Goal: Answer question/provide support

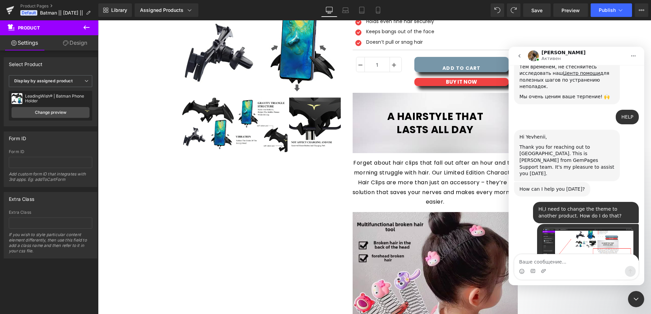
scroll to position [85, 0]
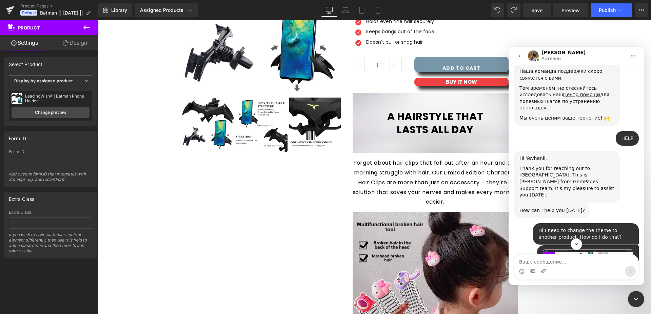
click at [564, 228] on div "Hi,I need to change the theme to another product. How do I do that?" at bounding box center [586, 234] width 95 height 13
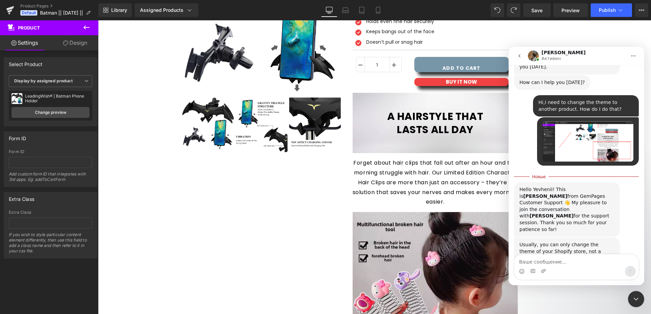
drag, startPoint x: 559, startPoint y: 267, endPoint x: 558, endPoint y: 264, distance: 3.5
click at [559, 267] on div "Мессенджер Intercom" at bounding box center [576, 271] width 124 height 11
click at [557, 263] on textarea "Ваше сообщение..." at bounding box center [576, 261] width 124 height 12
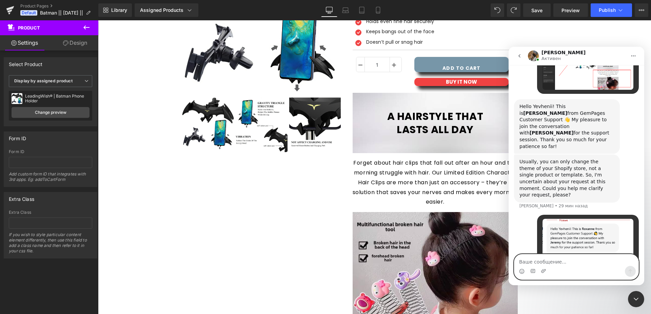
scroll to position [287, 0]
paste textarea "https://leadingwish.com/products/hairclip"
type textarea "https://leadingwish.com/products/hairclip"
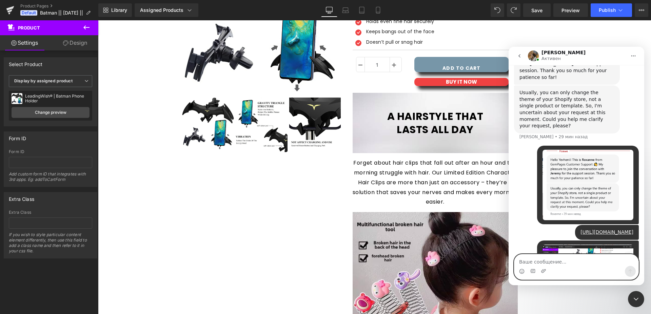
scroll to position [356, 0]
click at [557, 265] on textarea "Ваше сообщение..." at bounding box center [576, 261] width 124 height 12
paste textarea "I need to connect the gempages page to my product, which can be found at the li…"
type textarea "I need to connect the gempages page to my product, which can be found at the li…"
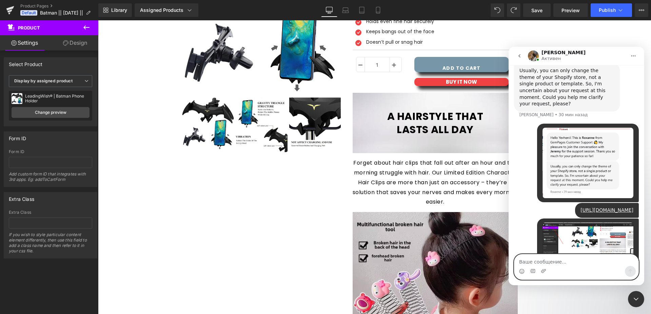
scroll to position [378, 0]
paste textarea "Can you do that?"
type textarea "Can you do that?"
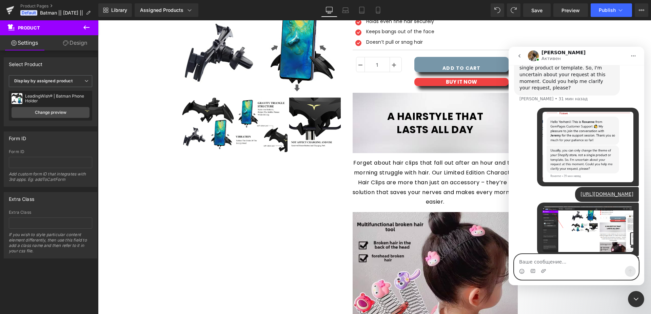
paste textarea "Because I haven't used your app for seven months and I don't remember where eve…"
type textarea "Because I haven't used your app for seven months and I don't remember where eve…"
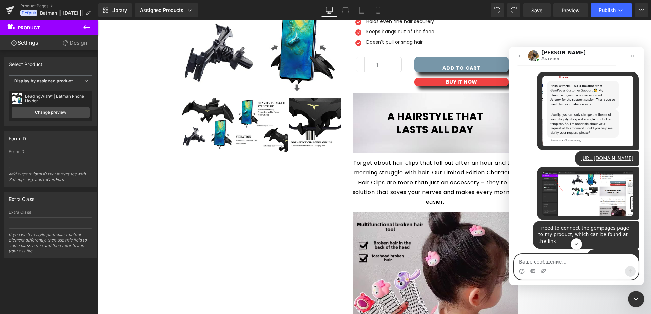
scroll to position [456, 0]
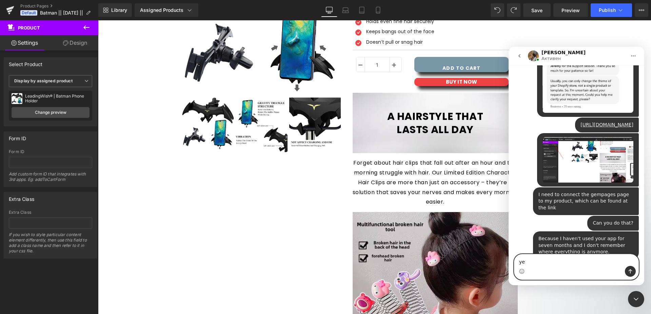
type textarea "yes"
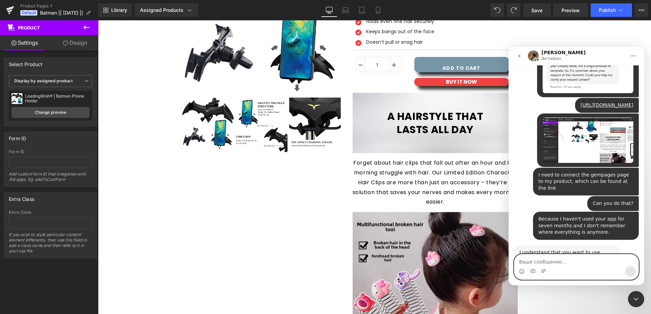
scroll to position [476, 0]
paste textarea "I just forgot how to use the apps in 7 months."
type textarea "I just forgot how to use the apps in 7 months."
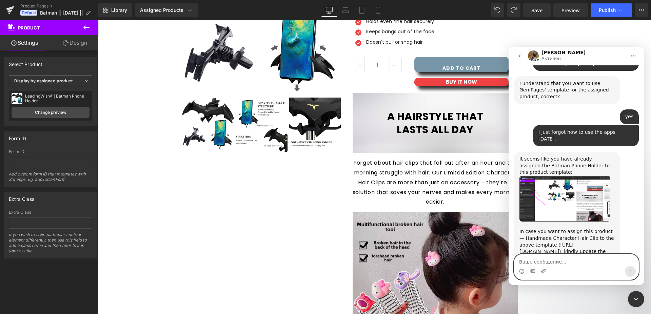
scroll to position [632, 0]
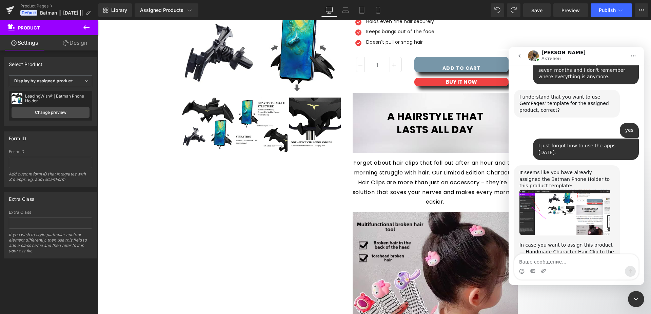
click at [558, 256] on link "https://leadingwish.com/products/hairclip" at bounding box center [547, 262] width 54 height 12
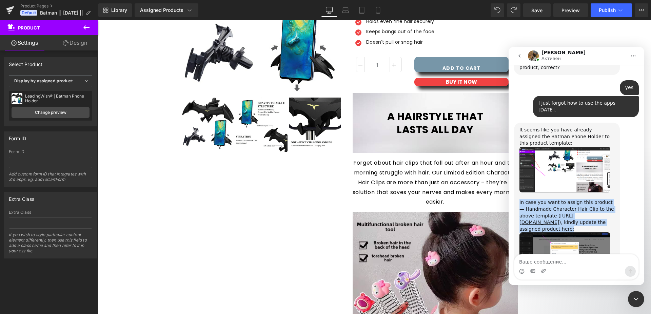
drag, startPoint x: 517, startPoint y: 150, endPoint x: 541, endPoint y: 175, distance: 34.5
click at [541, 175] on div "It seems like you have already assigned the Batman Phone Holder to this product…" at bounding box center [567, 208] width 106 height 170
copy div "In case you want to assign this product — Handmade Character Hair Clip to the a…"
click at [557, 147] on img "Roxanne говорит…" at bounding box center [565, 170] width 91 height 46
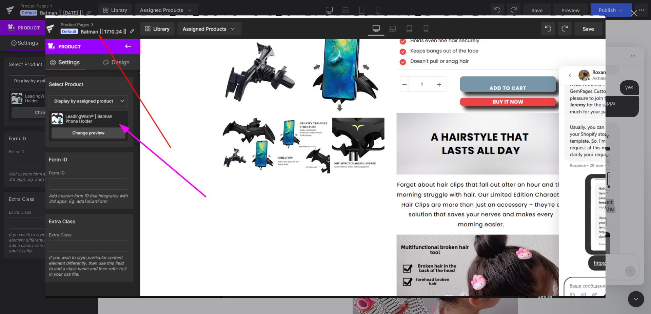
scroll to position [0, 0]
click at [557, 120] on img "Закрыть" at bounding box center [325, 156] width 560 height 283
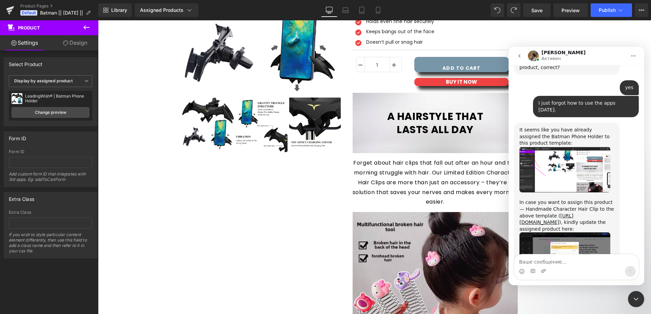
click at [57, 112] on div at bounding box center [325, 147] width 651 height 294
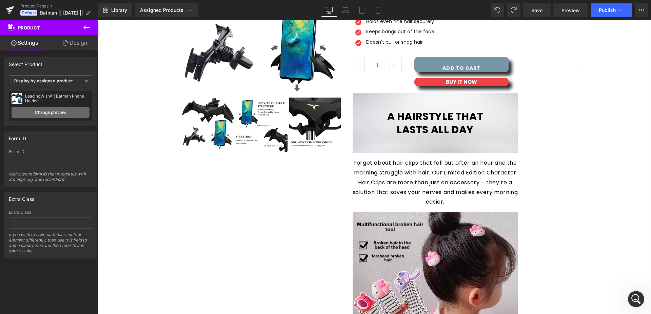
click at [57, 112] on link "Change preview" at bounding box center [51, 112] width 78 height 11
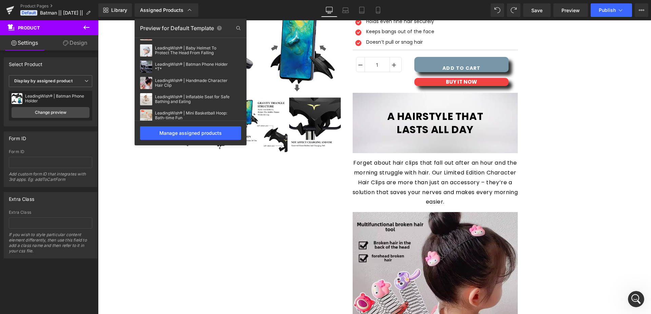
scroll to position [104, 0]
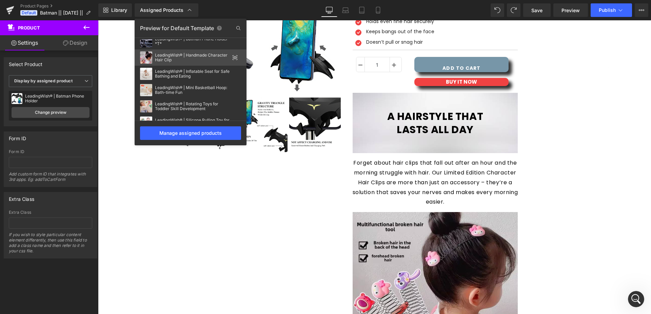
click at [173, 60] on div "LeadingWish® | Handmade Character Hair Clip" at bounding box center [192, 57] width 75 height 9
click at [32, 98] on div "LeadingWish® | Batman Phone Holder" at bounding box center [57, 98] width 64 height 9
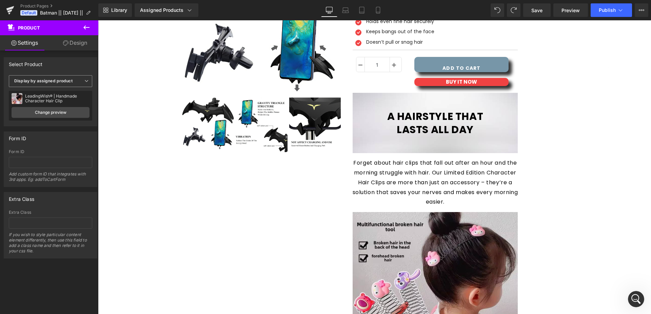
click at [32, 84] on span "Display by assigned product" at bounding box center [50, 81] width 83 height 12
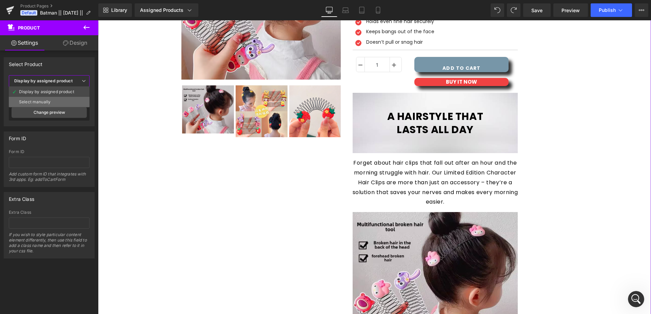
click at [33, 99] on li "Select manually" at bounding box center [49, 102] width 81 height 10
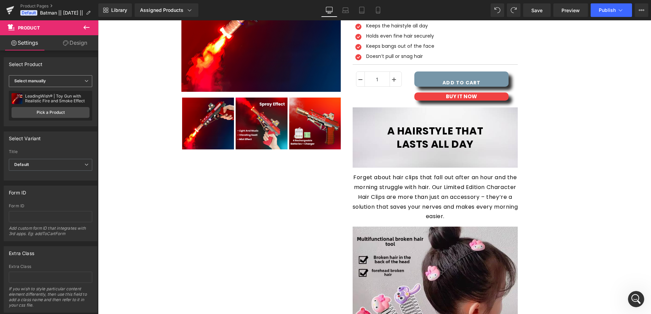
scroll to position [155, 0]
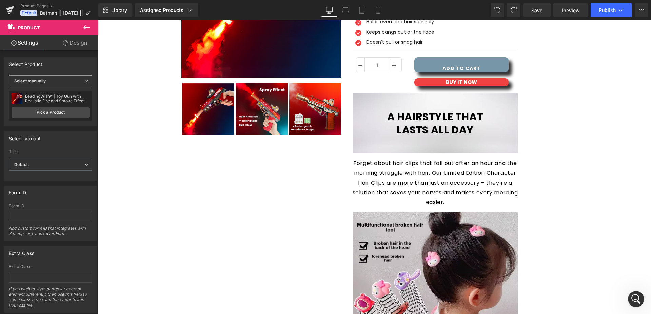
click at [40, 83] on b "Select manually" at bounding box center [30, 80] width 32 height 5
click at [39, 93] on div "Display by assigned product" at bounding box center [46, 92] width 55 height 5
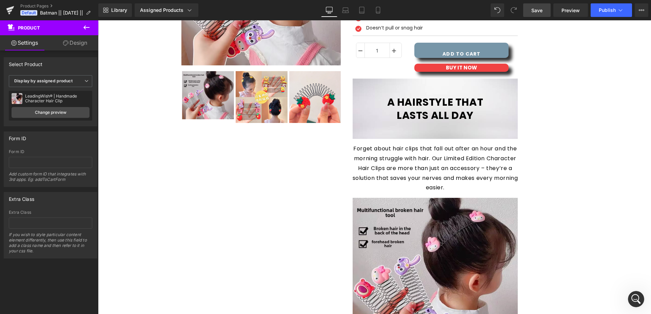
drag, startPoint x: 529, startPoint y: 14, endPoint x: 159, endPoint y: 70, distance: 374.9
click at [529, 14] on link "Save" at bounding box center [536, 10] width 27 height 14
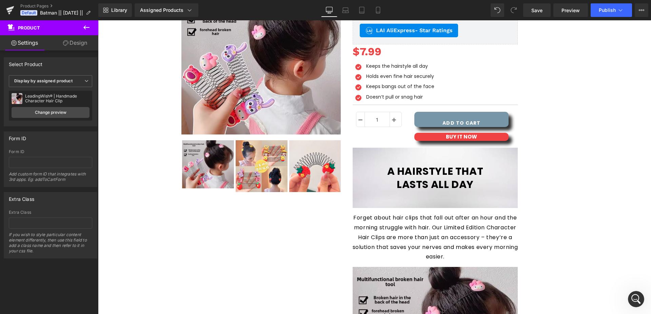
scroll to position [0, 0]
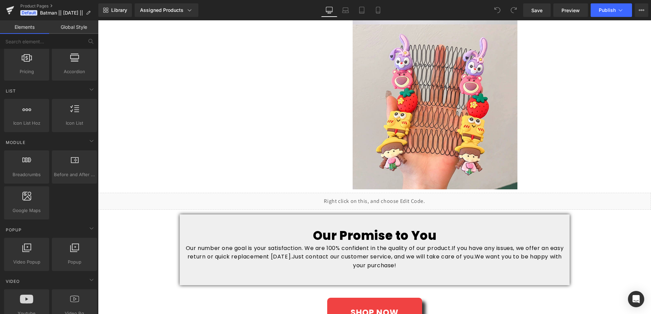
scroll to position [726, 0]
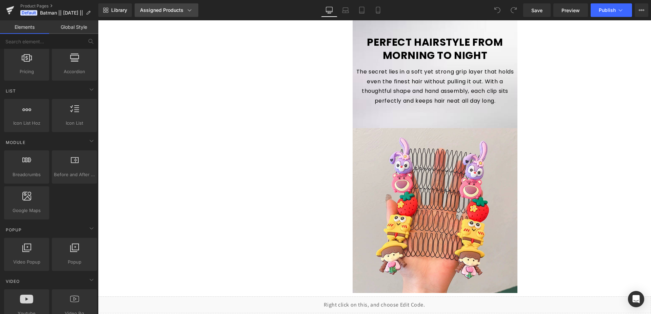
click at [194, 10] on link "Assigned Products" at bounding box center [167, 10] width 64 height 14
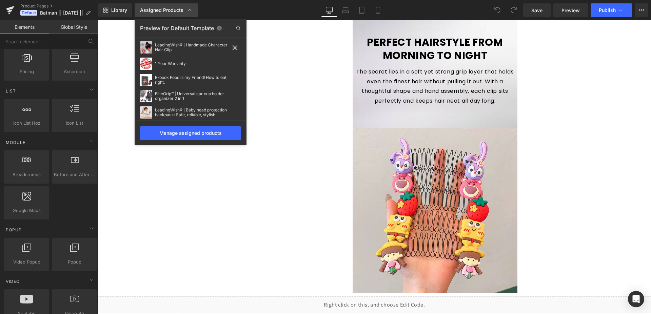
scroll to position [104, 0]
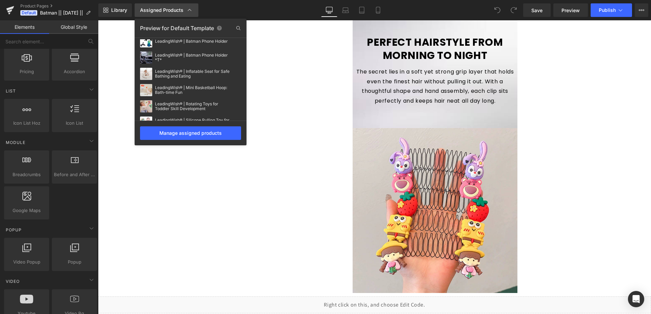
click at [194, 10] on link "Assigned Products" at bounding box center [167, 10] width 64 height 14
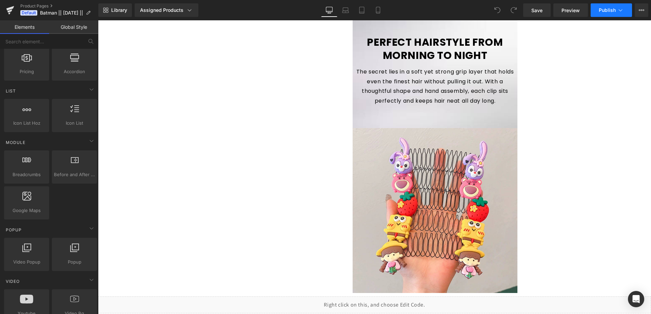
click at [611, 9] on span "Publish" at bounding box center [607, 9] width 17 height 5
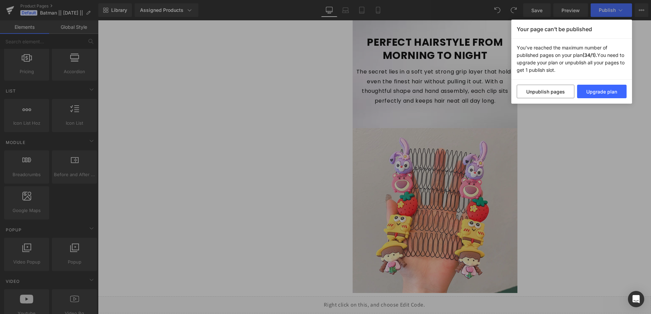
click at [556, 170] on div "Your page can’t be published You've reached the maximum number of published pag…" at bounding box center [325, 157] width 651 height 314
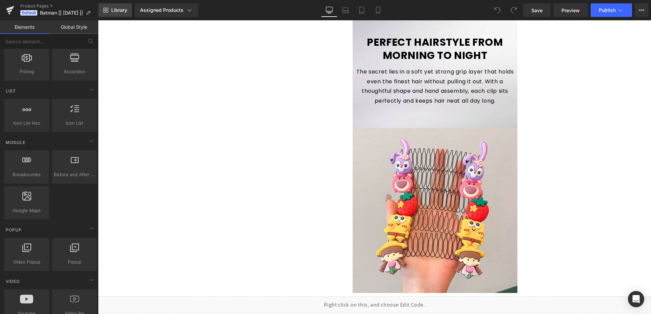
click at [116, 11] on span "Library" at bounding box center [119, 10] width 16 height 6
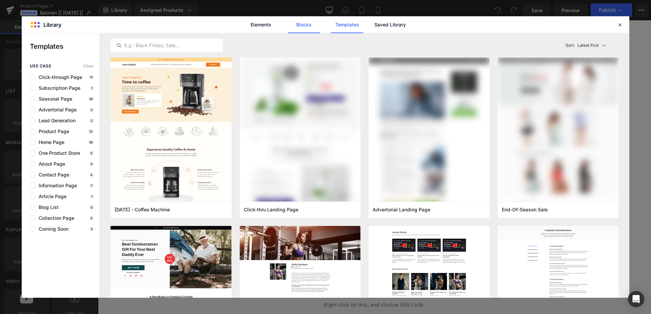
click at [374, 30] on link "Blocks" at bounding box center [390, 24] width 32 height 17
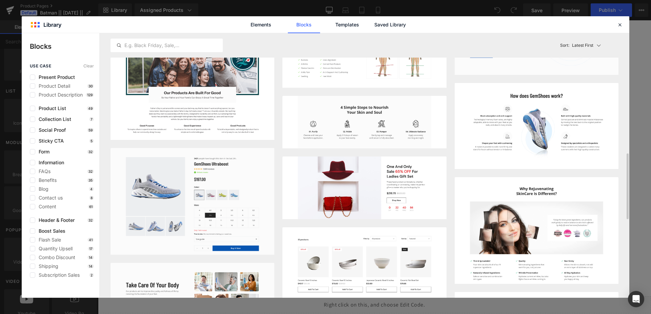
scroll to position [623, 0]
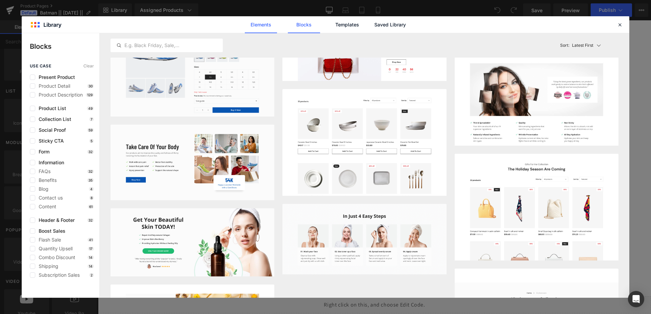
click at [331, 23] on link "Elements" at bounding box center [347, 24] width 32 height 17
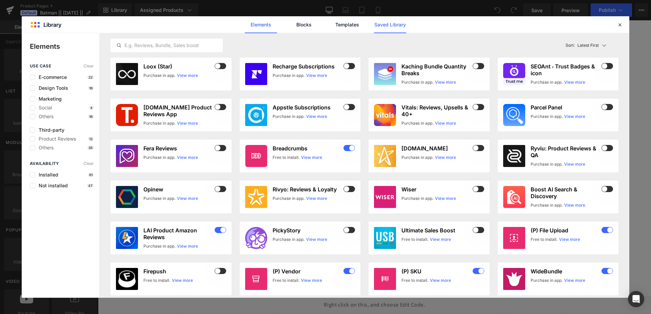
click at [0, 0] on link "Saved Library" at bounding box center [0, 0] width 0 height 0
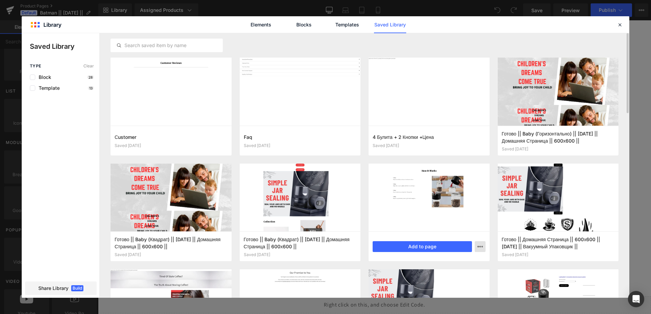
click at [481, 247] on icon "button" at bounding box center [480, 246] width 5 height 5
click at [435, 276] on p "Delete" at bounding box center [429, 276] width 14 height 6
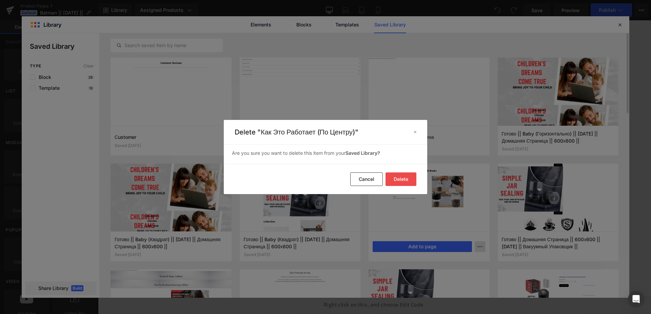
click at [404, 179] on button "Delete" at bounding box center [401, 180] width 31 height 14
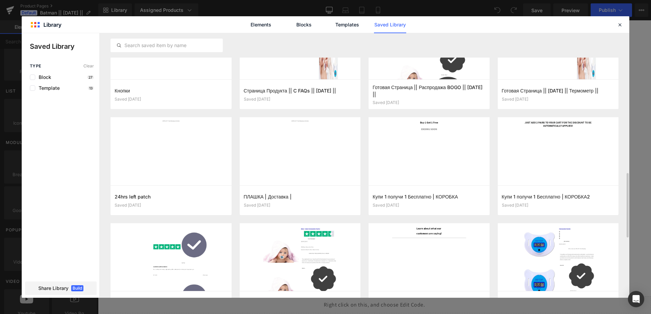
scroll to position [472, 0]
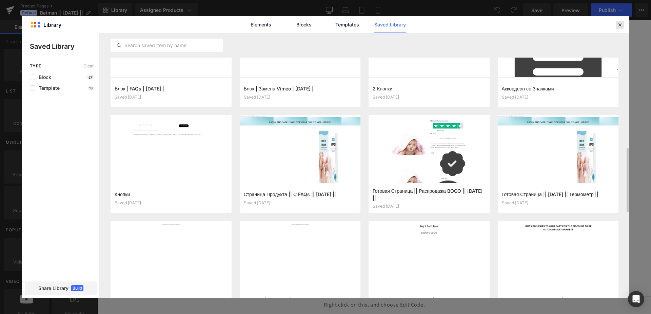
click at [618, 24] on icon at bounding box center [620, 25] width 6 height 6
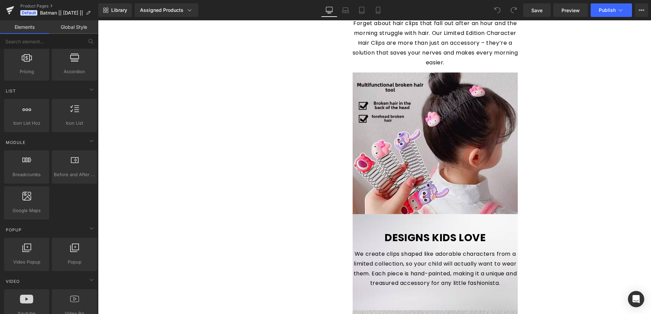
scroll to position [277, 0]
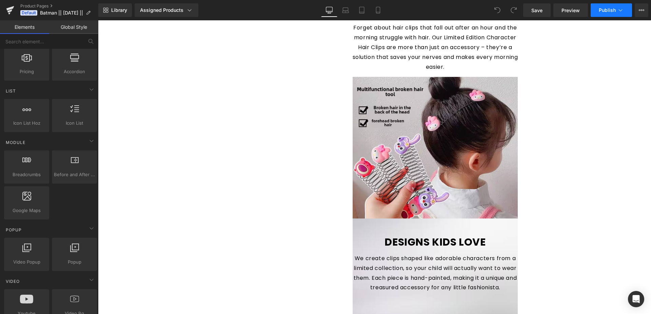
click at [604, 14] on button "Publish" at bounding box center [611, 10] width 41 height 14
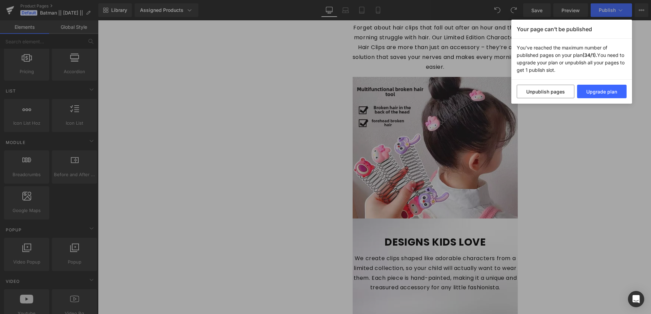
click at [581, 131] on div "Your page can’t be published You've reached the maximum number of published pag…" at bounding box center [325, 157] width 651 height 314
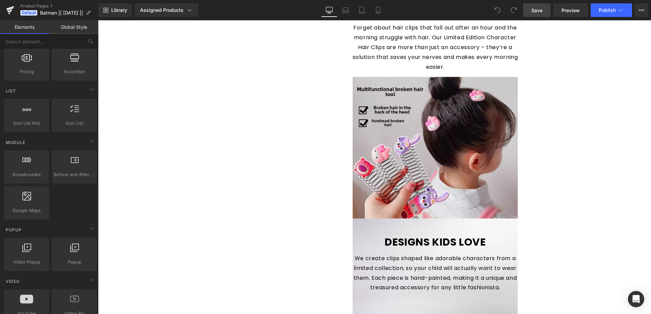
drag, startPoint x: 538, startPoint y: 6, endPoint x: 451, endPoint y: 2, distance: 86.6
click at [538, 6] on link "Save" at bounding box center [536, 10] width 27 height 14
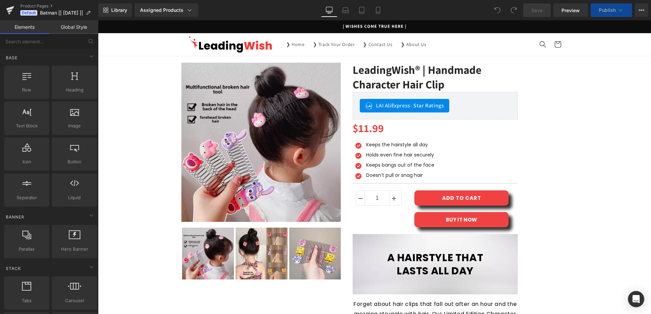
scroll to position [265, 0]
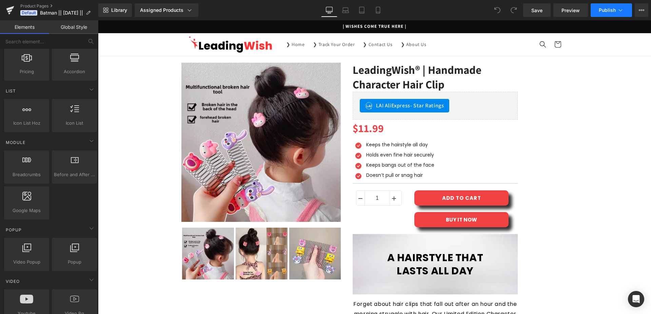
click at [611, 11] on span "Publish" at bounding box center [607, 9] width 17 height 5
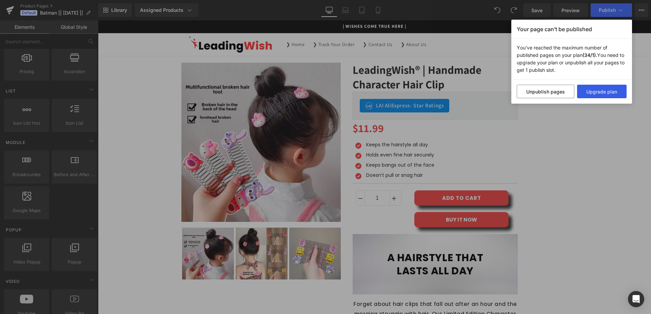
click at [597, 93] on button "Upgrade plan" at bounding box center [602, 92] width 50 height 14
click at [576, 238] on div "Your page can’t be published You've reached the maximum number of published pag…" at bounding box center [325, 157] width 651 height 314
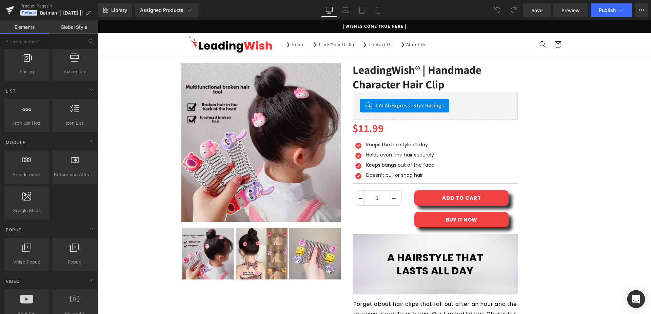
click at [636, 303] on icon "Open Intercom Messenger" at bounding box center [636, 299] width 9 height 9
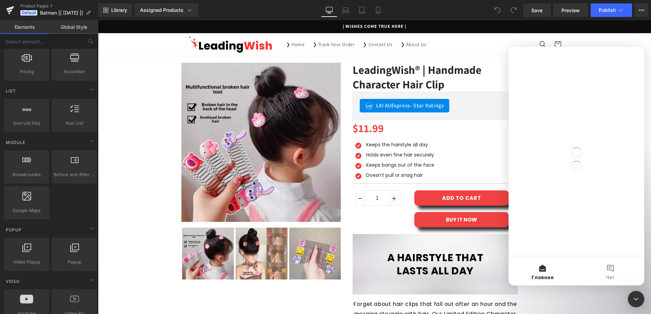
scroll to position [0, 0]
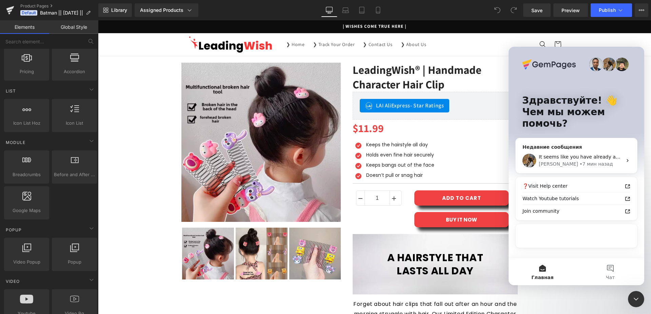
click at [554, 163] on div "Roxanne" at bounding box center [558, 164] width 39 height 7
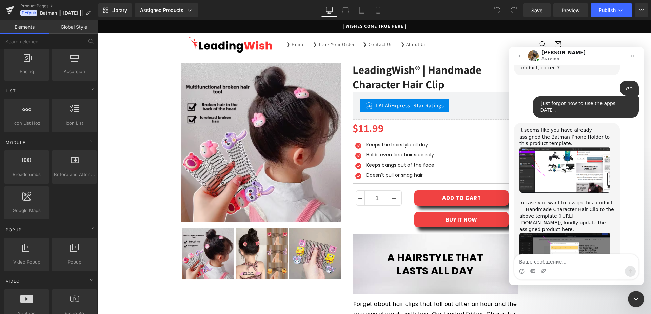
scroll to position [674, 0]
click at [547, 264] on textarea "Ваше сообщение..." at bounding box center [576, 261] width 124 height 12
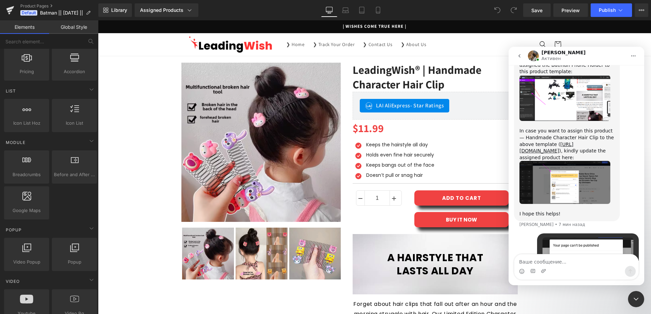
scroll to position [746, 0]
paste textarea "How do I cancel the publication of other pages?"
type textarea "How do I cancel the publication of other pages?"
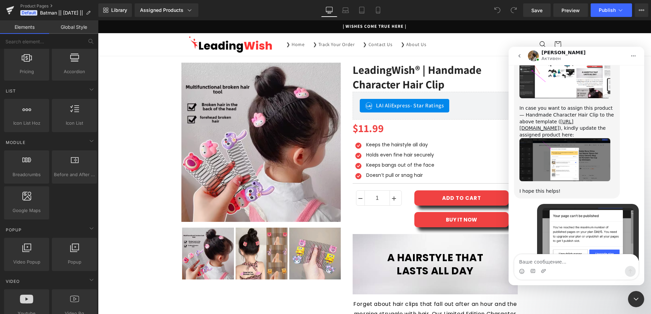
scroll to position [802, 0]
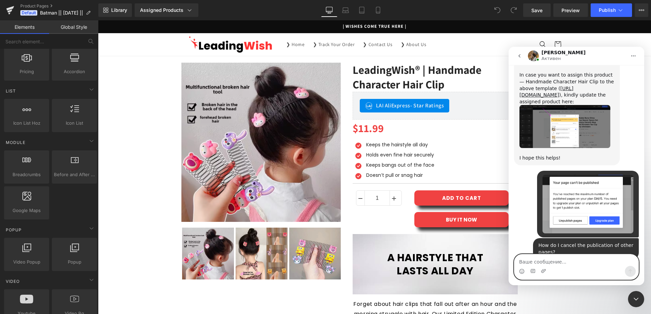
paste textarea "I understand, I asked how to do it?"
type textarea "I understand, I asked how to do it?"
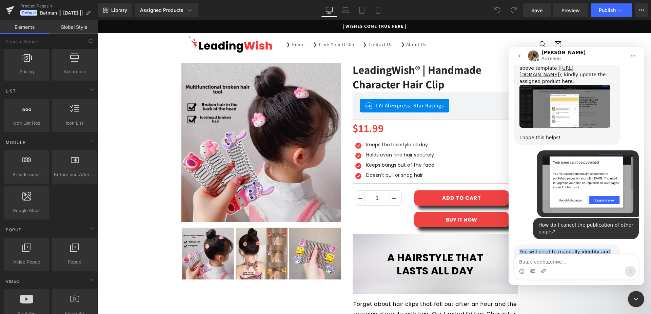
drag, startPoint x: 519, startPoint y: 197, endPoint x: 613, endPoint y: 214, distance: 95.1
click at [613, 245] on div "You will need to manually identify and unpublish all published templates to sav…" at bounding box center [567, 262] width 106 height 35
copy div "You will need to manually identify and unpublish all published templates to sav…"
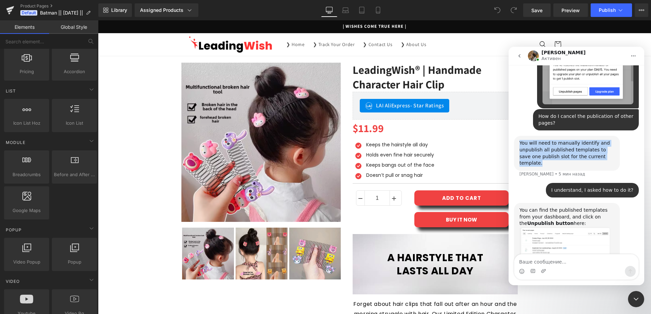
scroll to position [931, 0]
click at [592, 227] on img "Roxanne говорит…" at bounding box center [565, 261] width 91 height 69
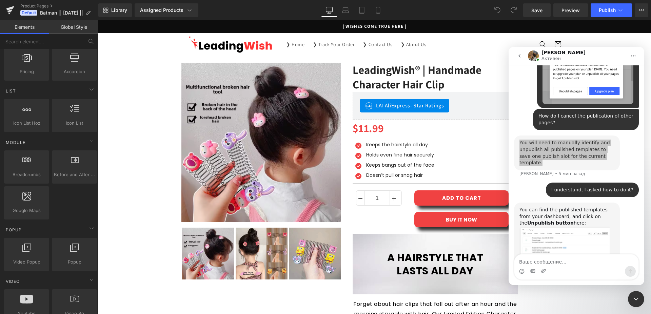
scroll to position [0, 0]
click at [76, 14] on div "Мессенджер Intercom" at bounding box center [51, 35] width 102 height 51
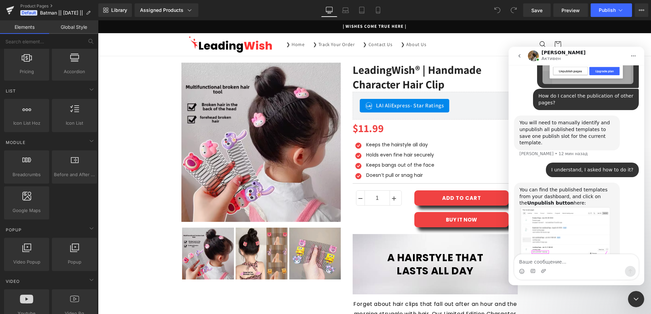
scroll to position [996, 0]
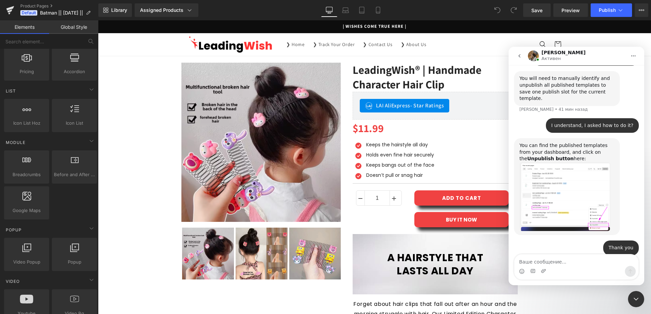
click at [534, 11] on div at bounding box center [325, 147] width 651 height 294
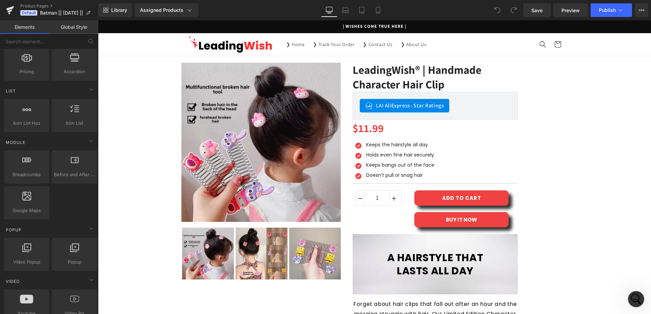
scroll to position [265, 0]
click at [534, 11] on span "Save" at bounding box center [536, 10] width 11 height 7
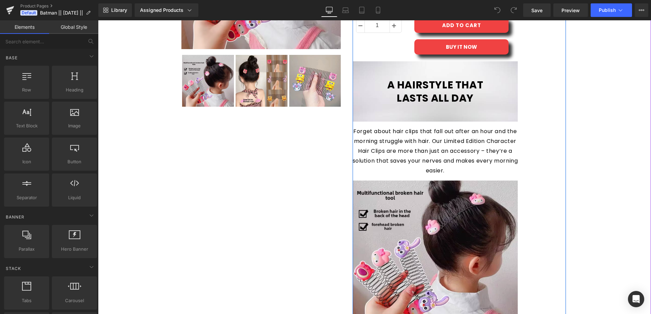
scroll to position [35, 0]
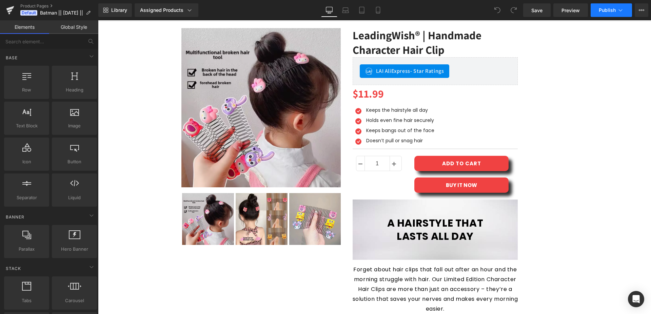
click at [603, 13] on button "Publish" at bounding box center [611, 10] width 41 height 14
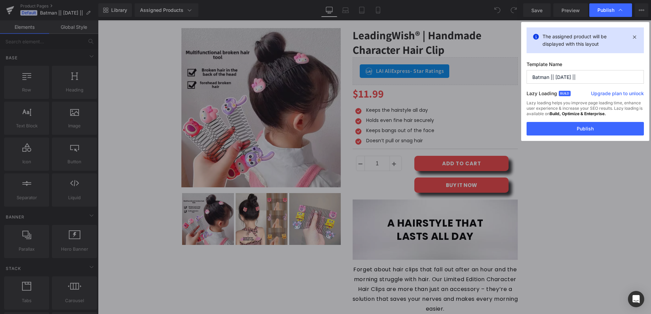
drag, startPoint x: 665, startPoint y: 208, endPoint x: 570, endPoint y: 184, distance: 97.6
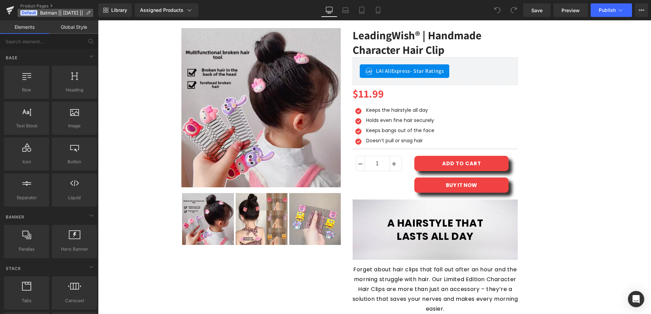
click at [91, 14] on icon at bounding box center [88, 13] width 5 height 5
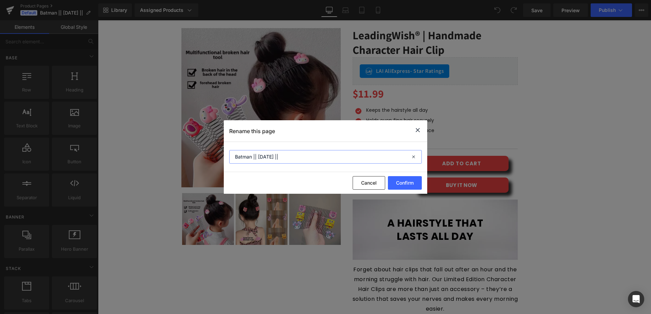
drag, startPoint x: 263, startPoint y: 158, endPoint x: 257, endPoint y: 158, distance: 5.5
click at [257, 158] on input "Batman || [DATE] ||" at bounding box center [325, 157] width 193 height 14
drag, startPoint x: 269, startPoint y: 159, endPoint x: 264, endPoint y: 158, distance: 4.8
click at [264, 158] on input "Batman || [DATE] ||" at bounding box center [325, 157] width 193 height 14
drag, startPoint x: 252, startPoint y: 159, endPoint x: 218, endPoint y: 156, distance: 34.0
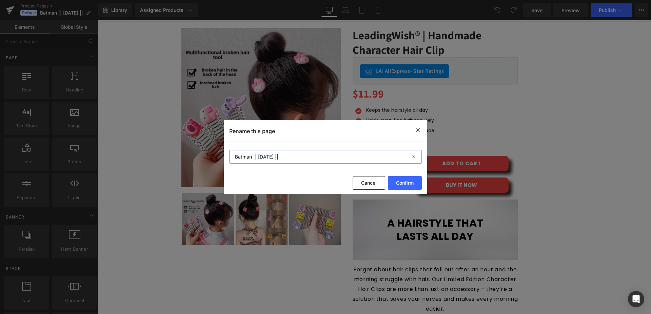
click at [229, 156] on input "Batman || 12.08.24 ||" at bounding box center [325, 157] width 193 height 14
click at [268, 158] on input "Hair || 12.08.24 ||" at bounding box center [325, 157] width 193 height 14
type input "Hair || 12.08.25 ||"
click at [408, 185] on button "Confirm" at bounding box center [405, 183] width 34 height 14
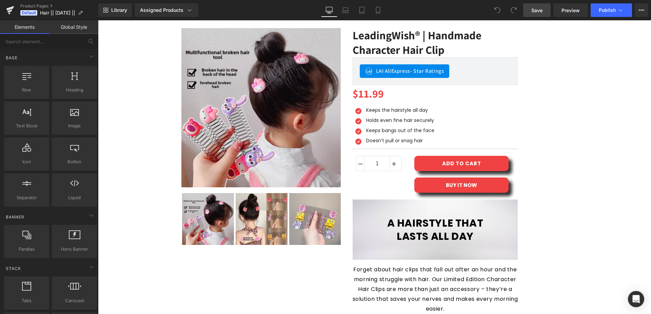
click at [541, 9] on span "Save" at bounding box center [536, 10] width 11 height 7
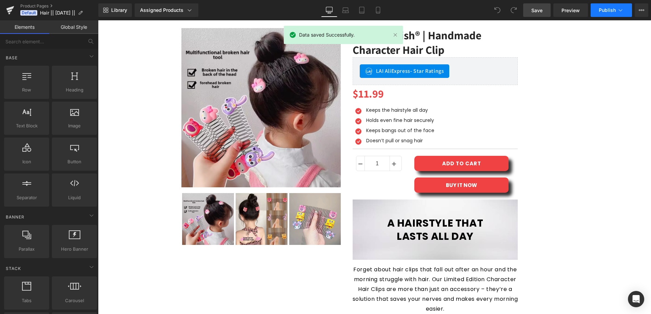
click at [602, 13] on span "Publish" at bounding box center [607, 9] width 17 height 5
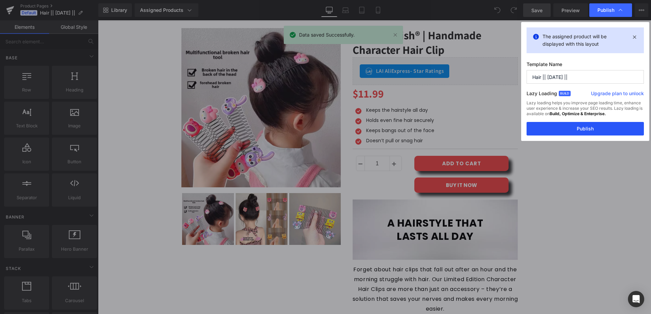
drag, startPoint x: 569, startPoint y: 130, endPoint x: 468, endPoint y: 87, distance: 109.6
click at [569, 130] on button "Publish" at bounding box center [585, 129] width 117 height 14
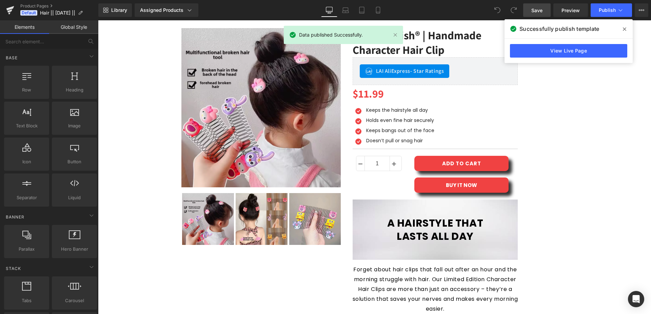
click at [624, 31] on icon at bounding box center [624, 28] width 3 height 5
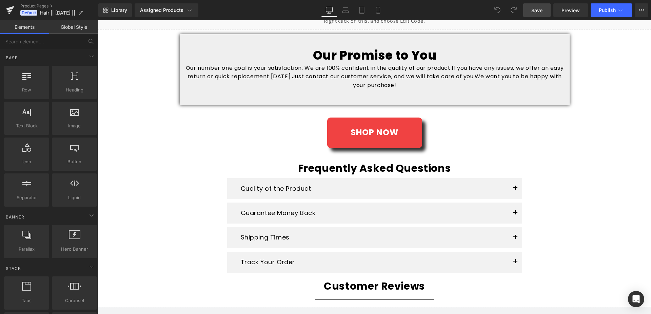
scroll to position [1038, 0]
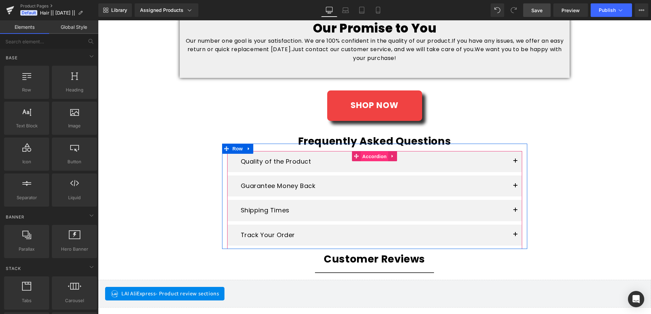
click at [364, 158] on span "Accordion" at bounding box center [375, 157] width 28 height 10
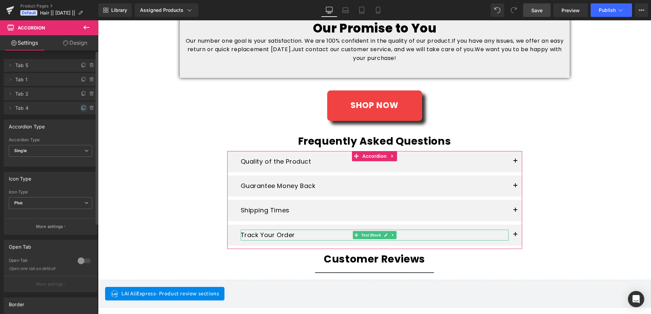
click at [81, 109] on icon at bounding box center [83, 107] width 5 height 5
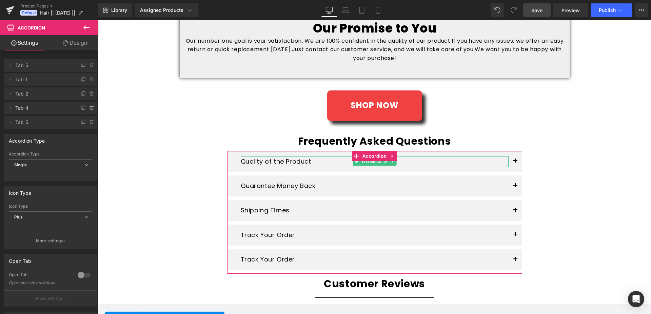
click at [22, 69] on span "Tab 5" at bounding box center [43, 65] width 57 height 13
click at [384, 163] on icon at bounding box center [385, 161] width 3 height 3
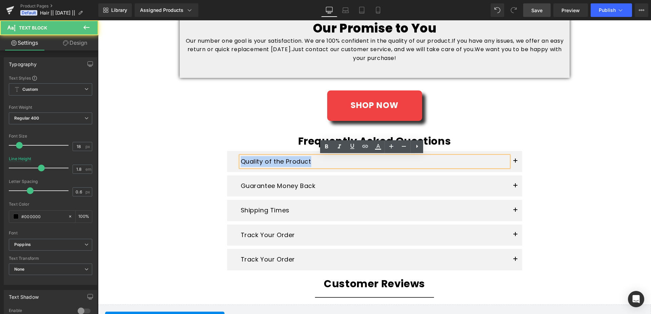
drag, startPoint x: 279, startPoint y: 164, endPoint x: 236, endPoint y: 164, distance: 43.4
click at [241, 164] on div "Quality of the Product" at bounding box center [375, 161] width 268 height 11
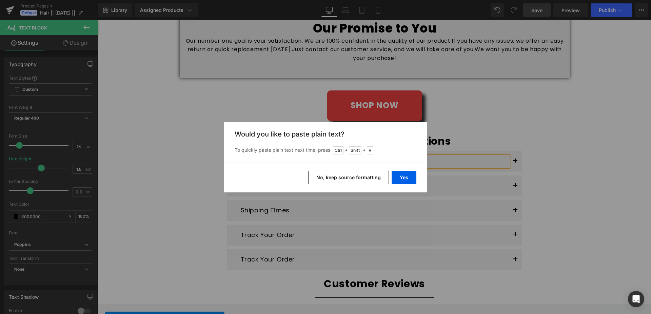
click at [341, 177] on button "No, keep source formatting" at bounding box center [348, 178] width 81 height 14
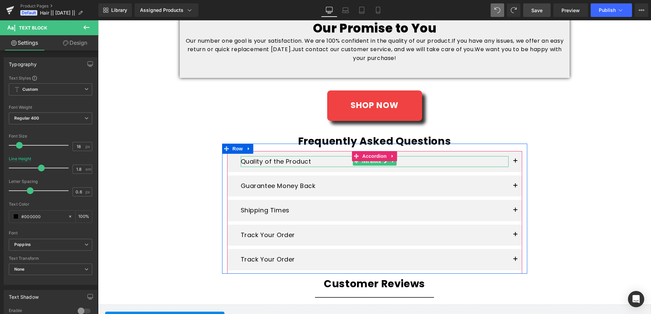
drag, startPoint x: 384, startPoint y: 163, endPoint x: 241, endPoint y: 174, distance: 142.8
click at [384, 163] on icon at bounding box center [386, 162] width 4 height 4
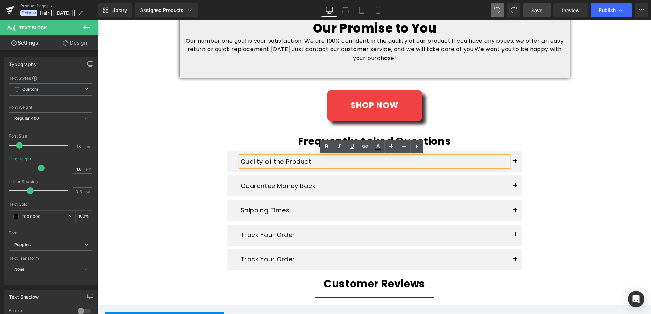
click at [241, 165] on p "Quality of the Product" at bounding box center [375, 161] width 268 height 11
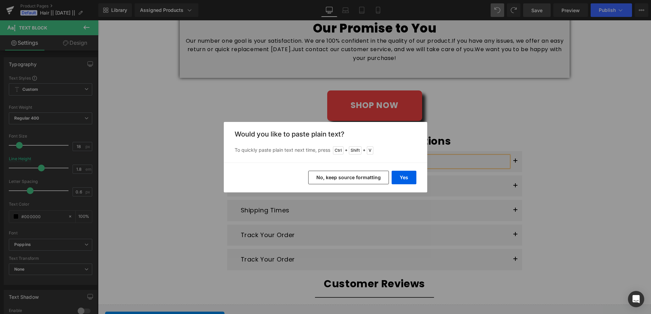
click at [355, 181] on button "No, keep source formatting" at bounding box center [348, 178] width 81 height 14
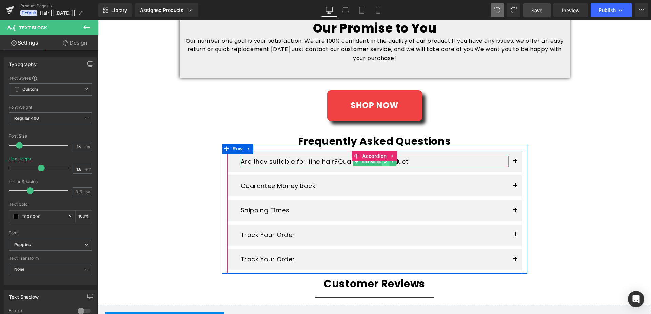
click at [383, 164] on link at bounding box center [385, 162] width 7 height 8
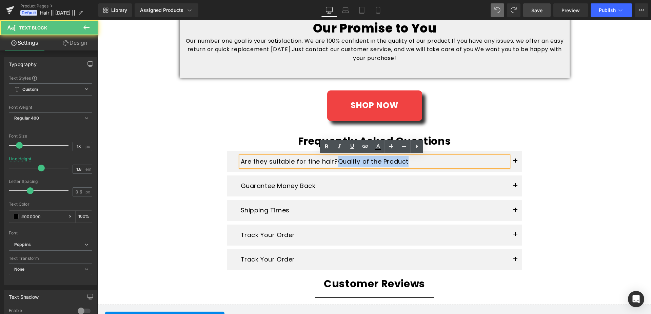
drag, startPoint x: 337, startPoint y: 162, endPoint x: 419, endPoint y: 162, distance: 81.7
click at [419, 162] on p "Are they suitable for fine hair? Quality of the Product" at bounding box center [375, 161] width 268 height 11
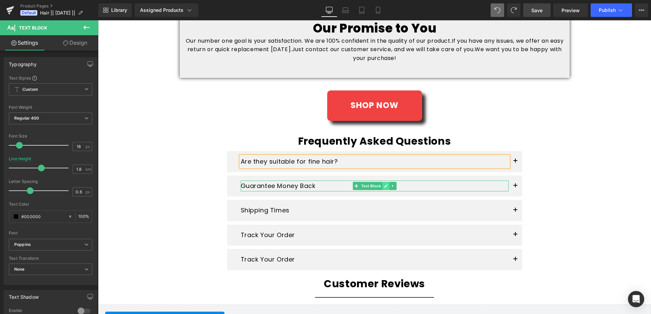
click at [384, 187] on icon at bounding box center [385, 185] width 3 height 3
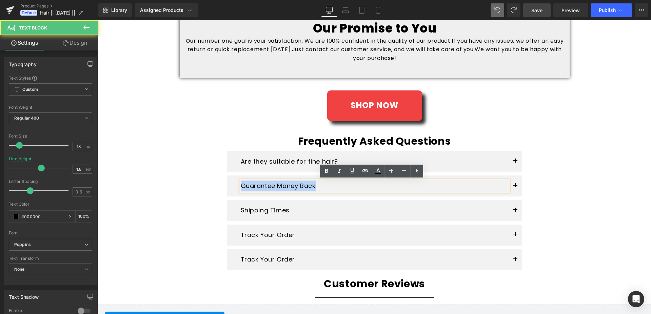
drag, startPoint x: 240, startPoint y: 187, endPoint x: 327, endPoint y: 186, distance: 86.8
click at [327, 186] on p "Guarantee Money Back" at bounding box center [375, 186] width 268 height 11
click at [241, 188] on p "Guarantee Money Back" at bounding box center [375, 186] width 268 height 11
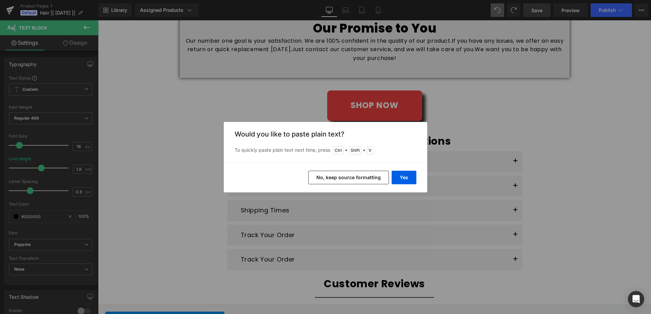
drag, startPoint x: 353, startPoint y: 183, endPoint x: 235, endPoint y: 163, distance: 119.1
click at [353, 183] on button "No, keep source formatting" at bounding box center [348, 178] width 81 height 14
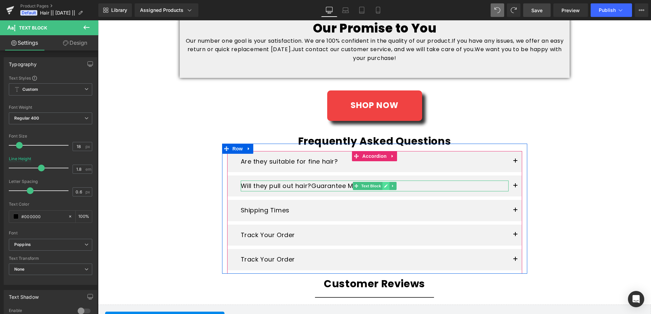
click at [384, 186] on icon at bounding box center [386, 186] width 4 height 4
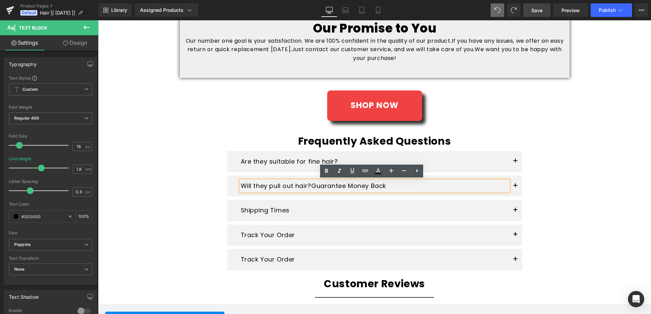
click at [324, 186] on p "Will they pull out hair? Guarantee Money Back" at bounding box center [375, 186] width 268 height 11
drag, startPoint x: 312, startPoint y: 186, endPoint x: 398, endPoint y: 186, distance: 86.1
click at [398, 186] on p "Will they pull out hair? Guarantee Money Back" at bounding box center [375, 186] width 268 height 11
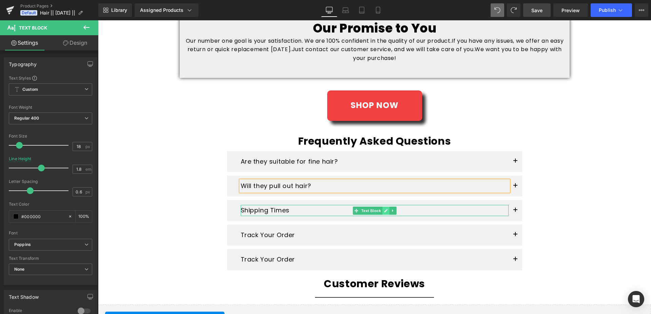
click at [384, 211] on icon at bounding box center [386, 211] width 4 height 4
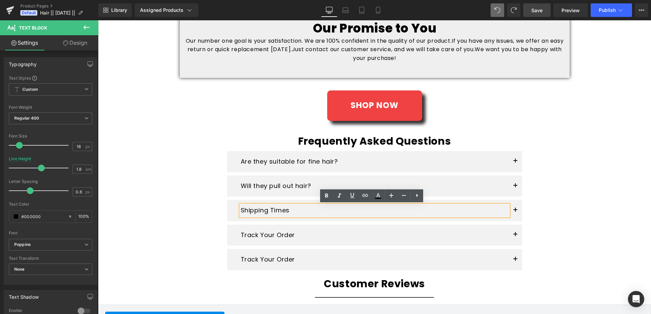
click at [241, 211] on div "Shipping Times" at bounding box center [375, 210] width 268 height 11
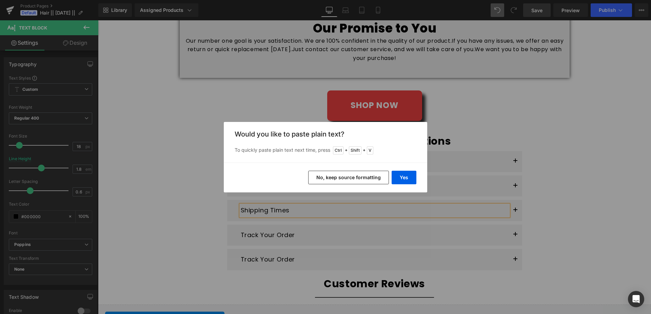
click at [339, 178] on button "No, keep source formatting" at bounding box center [348, 178] width 81 height 14
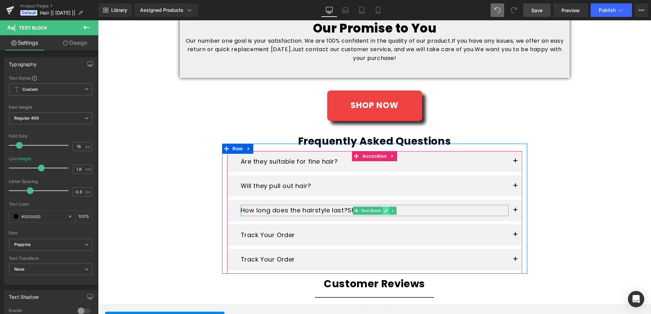
click at [382, 210] on link at bounding box center [385, 211] width 7 height 8
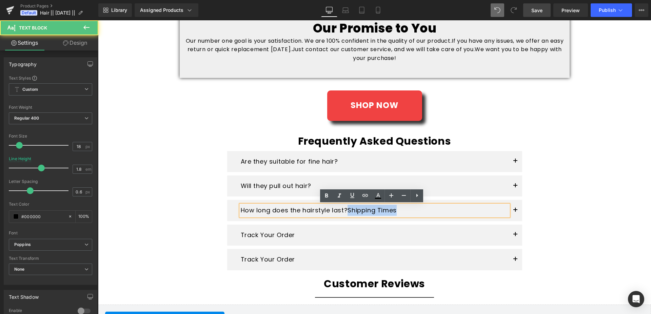
drag, startPoint x: 347, startPoint y: 211, endPoint x: 401, endPoint y: 210, distance: 54.3
click at [401, 210] on div "How long does the hairstyle last? Shipping Times" at bounding box center [375, 210] width 268 height 11
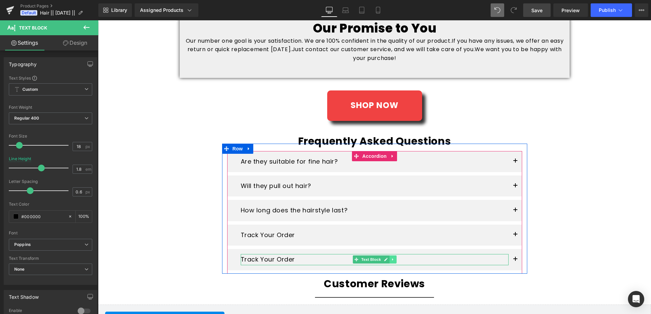
click at [391, 259] on icon at bounding box center [393, 260] width 4 height 4
click at [394, 260] on icon at bounding box center [396, 260] width 4 height 4
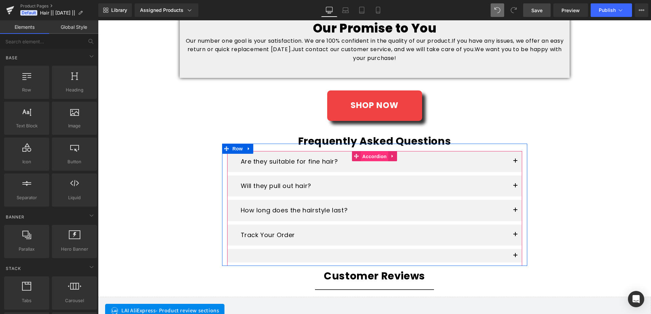
click at [365, 160] on span "Accordion" at bounding box center [375, 157] width 28 height 10
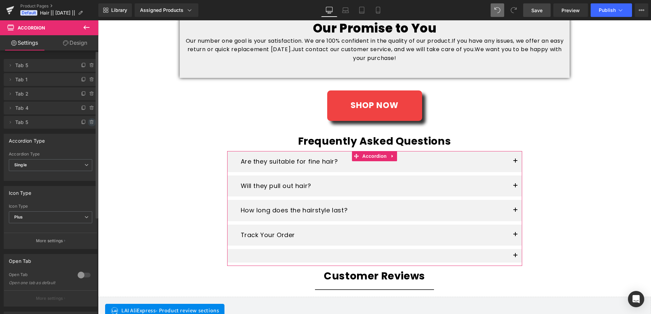
click at [90, 124] on icon at bounding box center [91, 122] width 3 height 3
click at [79, 125] on button "Delete" at bounding box center [84, 122] width 21 height 9
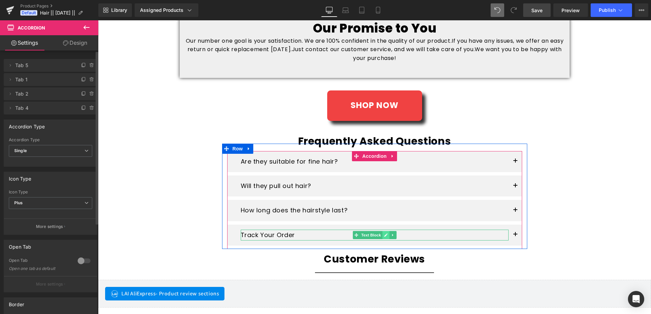
click at [384, 234] on icon at bounding box center [386, 235] width 4 height 4
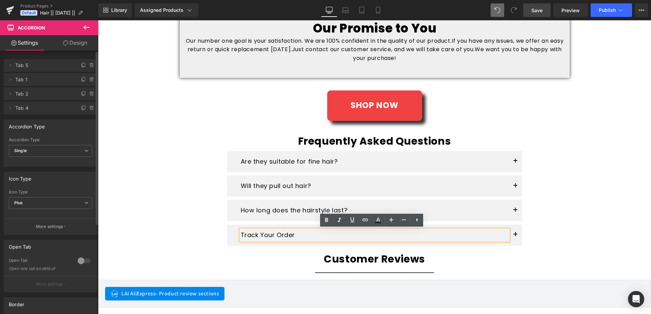
click at [295, 238] on p "Track Your Order" at bounding box center [375, 235] width 268 height 11
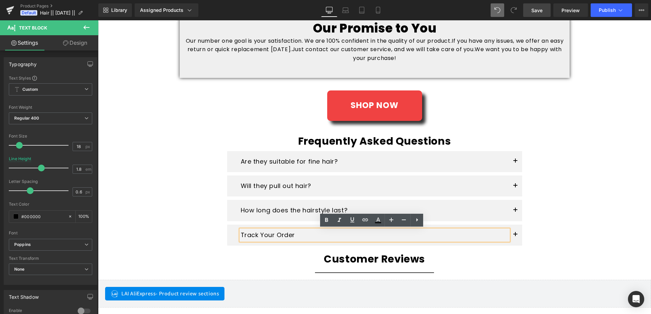
click at [241, 235] on p "Track Your Order" at bounding box center [375, 235] width 268 height 11
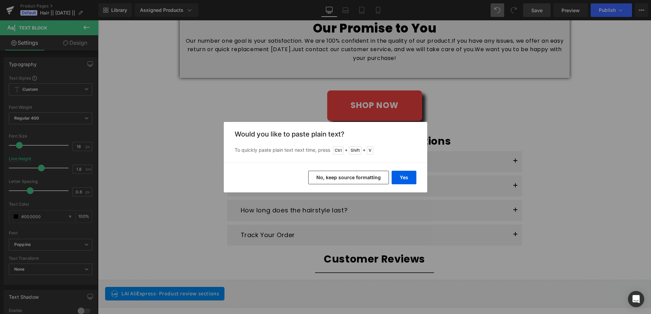
drag, startPoint x: 332, startPoint y: 181, endPoint x: 207, endPoint y: 200, distance: 127.3
click at [332, 181] on button "No, keep source formatting" at bounding box center [348, 178] width 81 height 14
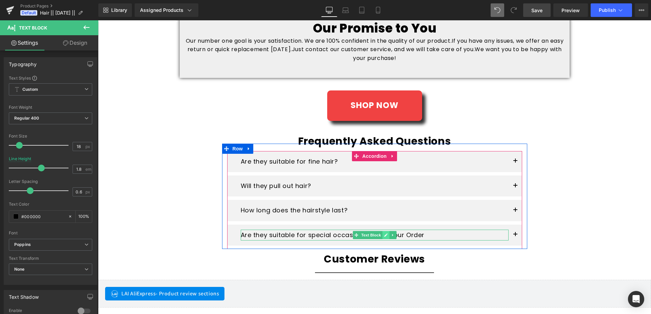
click at [384, 235] on icon at bounding box center [385, 235] width 3 height 3
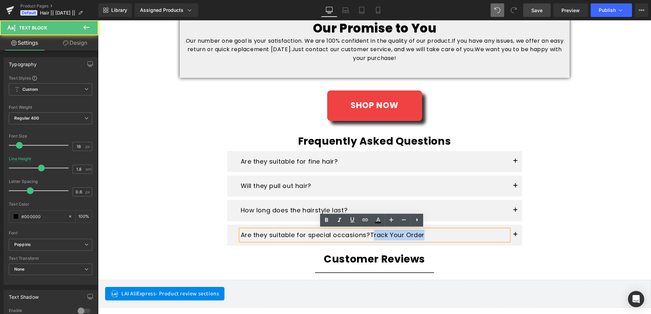
drag, startPoint x: 370, startPoint y: 235, endPoint x: 432, endPoint y: 235, distance: 62.1
click at [432, 235] on p "Are they suitable for special occasions? Track Your Order" at bounding box center [375, 235] width 268 height 11
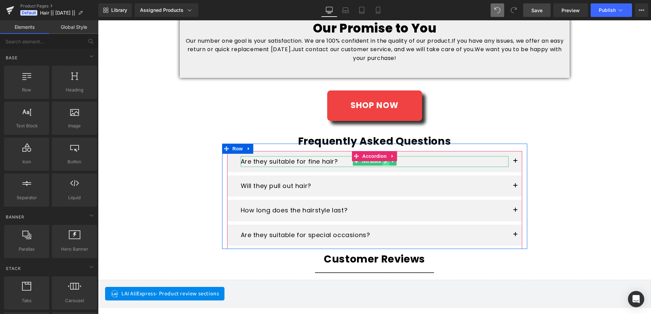
click at [384, 161] on icon at bounding box center [386, 162] width 4 height 4
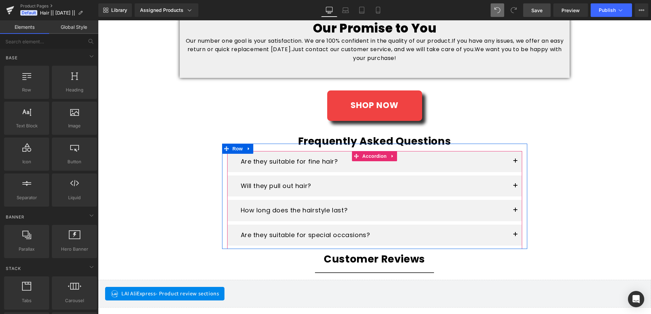
click at [513, 162] on button "button" at bounding box center [516, 161] width 14 height 21
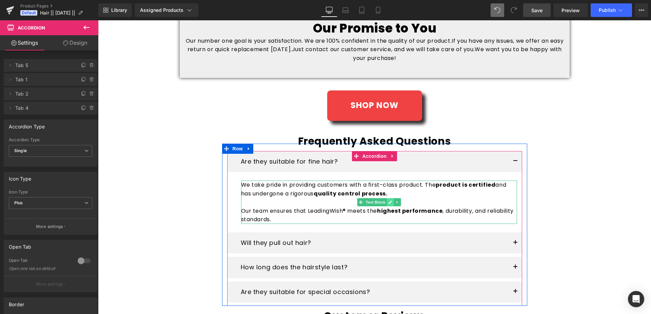
click at [389, 202] on link at bounding box center [390, 202] width 7 height 8
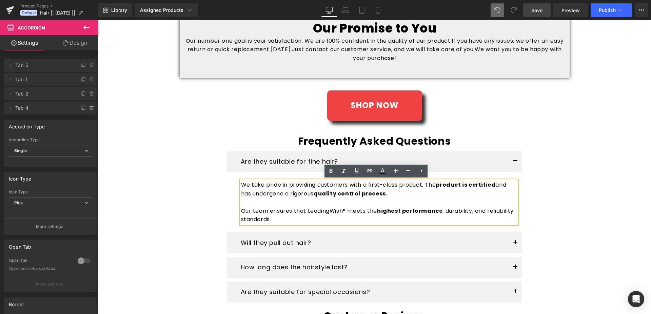
click at [345, 213] on p "Our team ensures that LeadingWish® meets the highest performance , durability, …" at bounding box center [379, 215] width 276 height 17
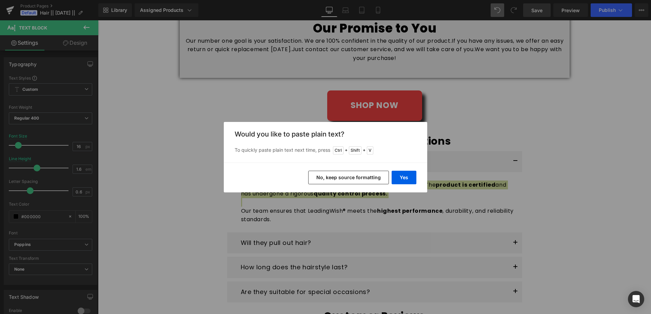
click at [353, 180] on button "No, keep source formatting" at bounding box center [348, 178] width 81 height 14
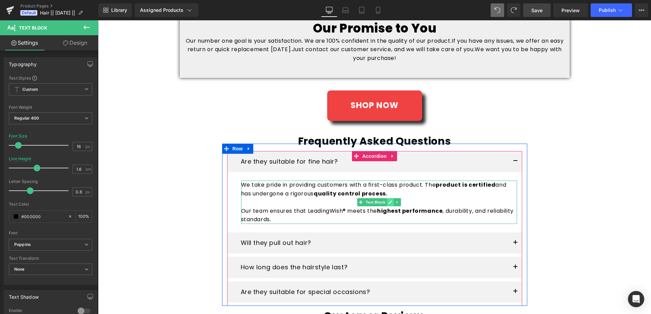
click at [388, 201] on icon at bounding box center [390, 202] width 4 height 4
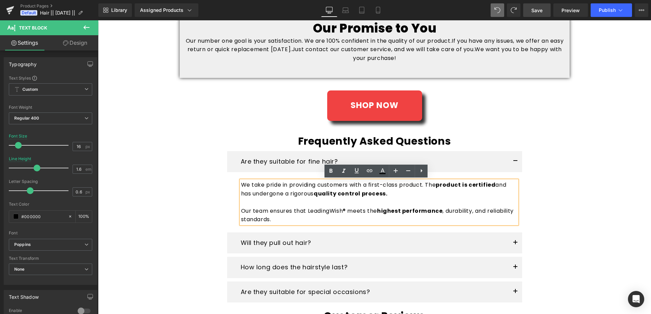
click at [241, 186] on p "We take pride in providing customers with a first-class product. The product is…" at bounding box center [379, 194] width 276 height 26
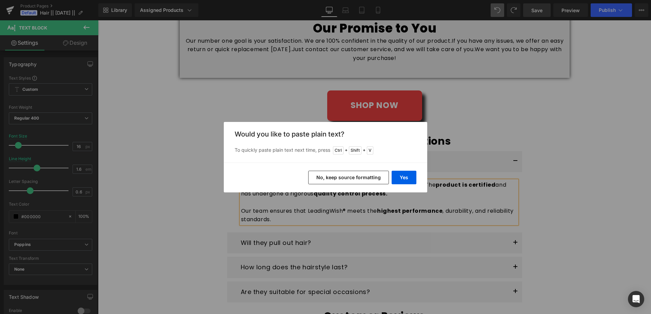
click at [330, 184] on div "Yes No, keep source formatting" at bounding box center [325, 178] width 203 height 30
click at [330, 180] on button "No, keep source formatting" at bounding box center [348, 178] width 81 height 14
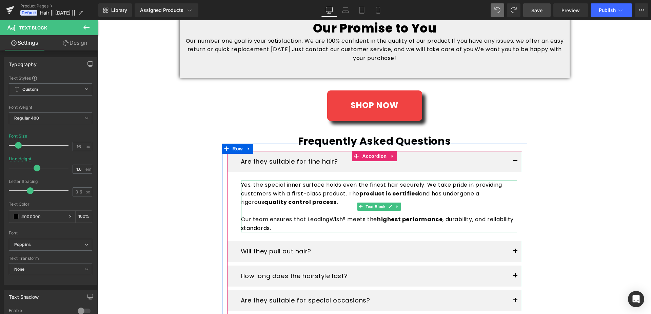
drag, startPoint x: 387, startPoint y: 206, endPoint x: 413, endPoint y: 196, distance: 27.9
click at [388, 206] on icon at bounding box center [390, 207] width 4 height 4
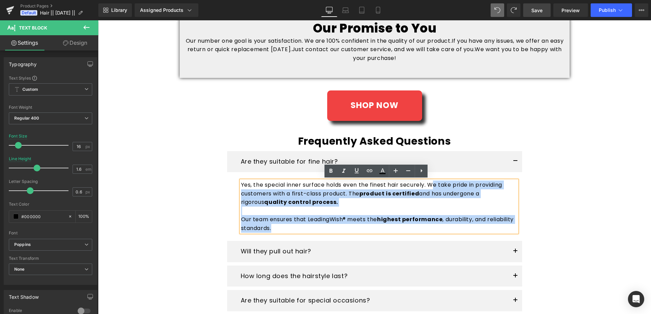
drag, startPoint x: 428, startPoint y: 186, endPoint x: 451, endPoint y: 229, distance: 48.1
click at [451, 229] on div "Yes, the special inner surface holds even the finest hair securely. We take pri…" at bounding box center [379, 207] width 276 height 52
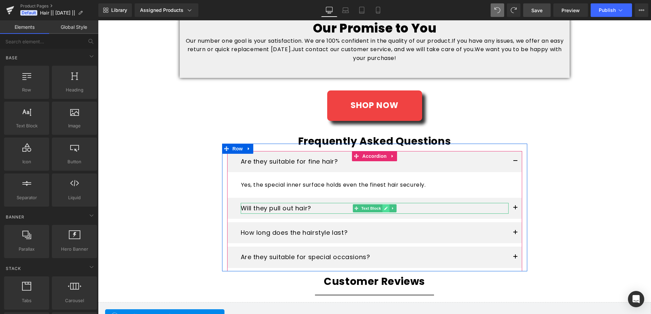
click at [384, 209] on icon at bounding box center [385, 208] width 3 height 3
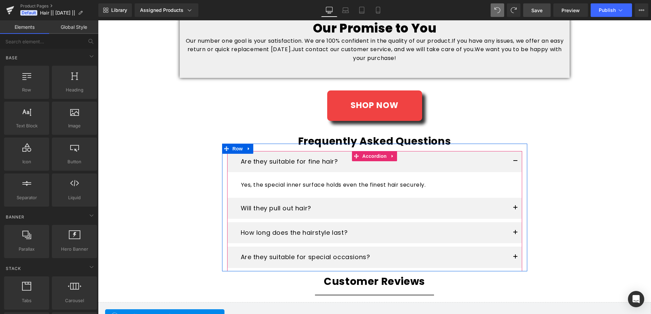
click at [512, 209] on button "button" at bounding box center [516, 208] width 14 height 21
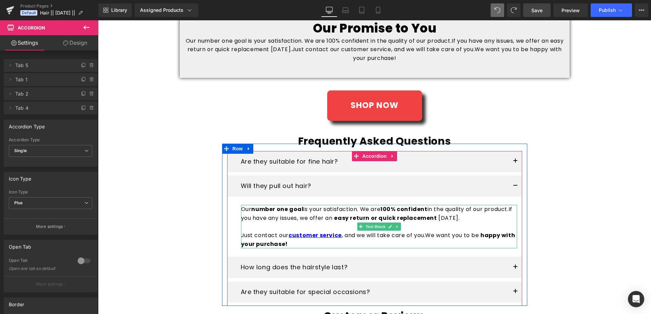
drag, startPoint x: 387, startPoint y: 227, endPoint x: 307, endPoint y: 228, distance: 80.0
click at [389, 227] on icon at bounding box center [390, 227] width 3 height 3
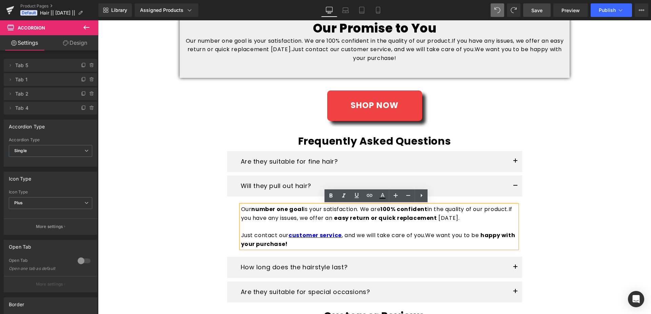
click at [293, 220] on span "If you have any issues, we offer an" at bounding box center [376, 214] width 271 height 17
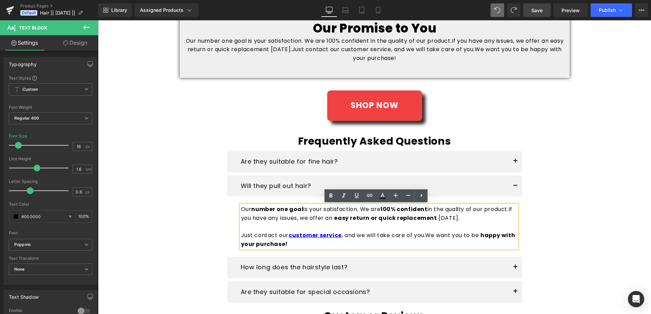
click at [241, 210] on p "Our number one goal is your satisfaction. We are 100% confident in the quality …" at bounding box center [379, 213] width 276 height 17
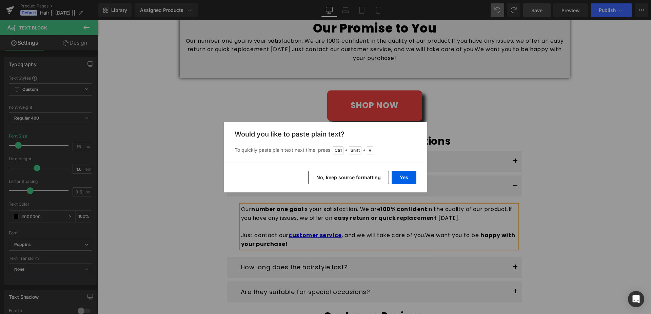
click at [345, 180] on button "No, keep source formatting" at bounding box center [348, 178] width 81 height 14
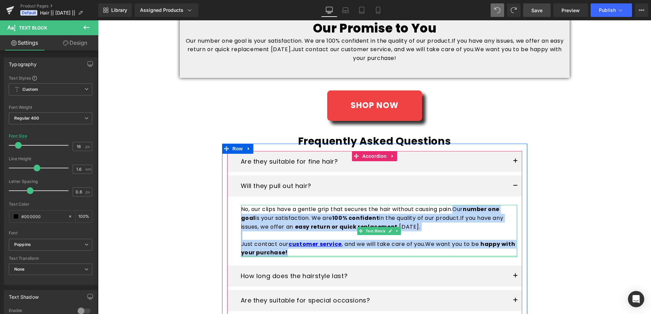
drag, startPoint x: 458, startPoint y: 209, endPoint x: 459, endPoint y: 256, distance: 47.2
click at [459, 256] on div "No, our clips have a gentle grip that secures the hair without causing pain. Ou…" at bounding box center [379, 231] width 276 height 52
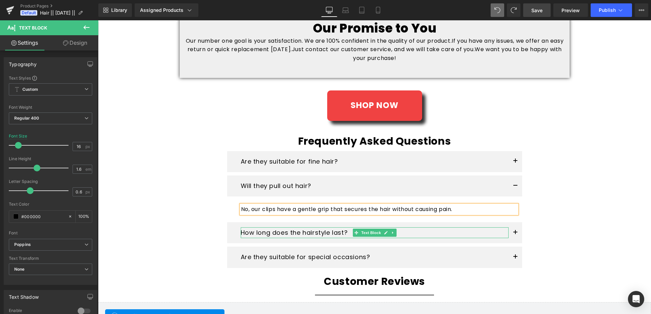
click at [344, 232] on div "How long does the hairstyle last?" at bounding box center [375, 233] width 268 height 11
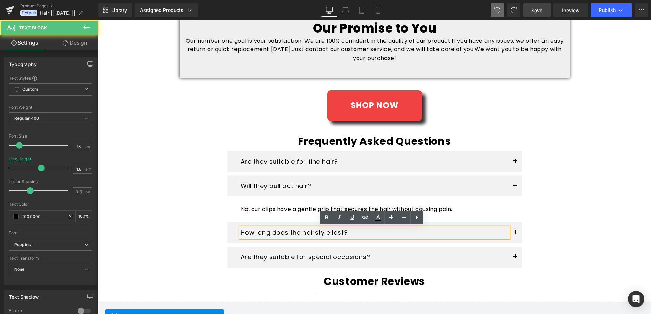
click at [345, 234] on div "How long does the hairstyle last?" at bounding box center [375, 233] width 268 height 11
drag, startPoint x: 563, startPoint y: 238, endPoint x: 559, endPoint y: 238, distance: 4.1
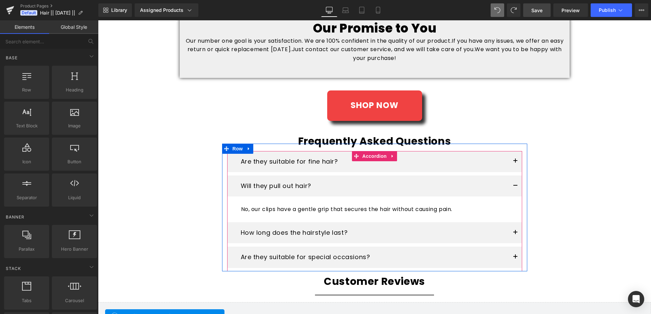
click at [514, 233] on button "button" at bounding box center [516, 232] width 14 height 21
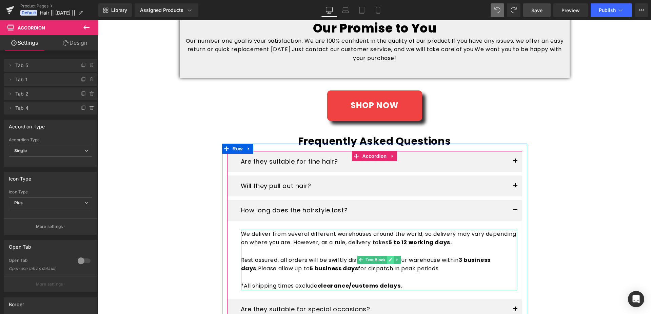
click at [389, 260] on icon at bounding box center [390, 260] width 3 height 3
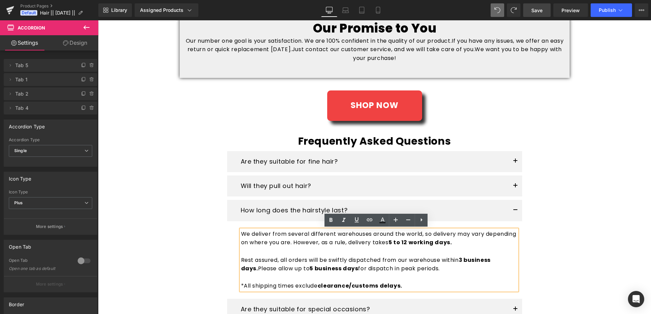
click at [357, 246] on p "We deliver from several different warehouses around the world, so delivery may …" at bounding box center [379, 238] width 276 height 17
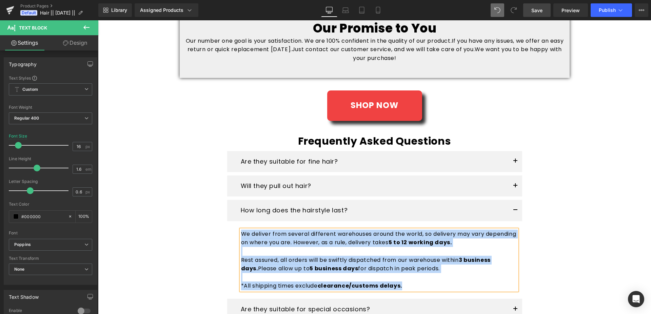
drag, startPoint x: 316, startPoint y: 251, endPoint x: 308, endPoint y: 247, distance: 9.0
click at [315, 250] on p "Rest assured, all orders will be swiftly dispatched from our warehouse within 3…" at bounding box center [379, 260] width 276 height 26
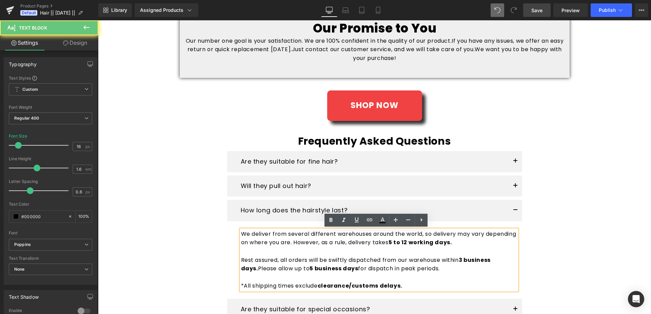
click at [241, 235] on p "We deliver from several different warehouses around the world, so delivery may …" at bounding box center [379, 238] width 276 height 17
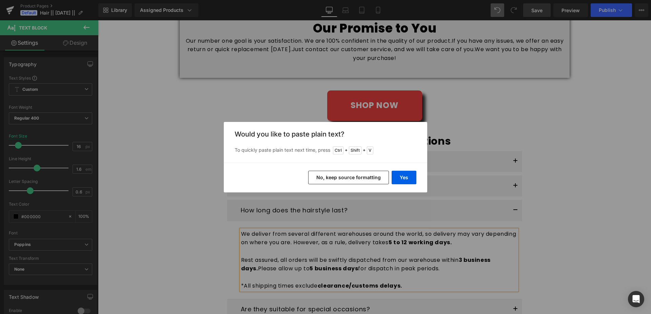
click at [350, 181] on button "No, keep source formatting" at bounding box center [348, 178] width 81 height 14
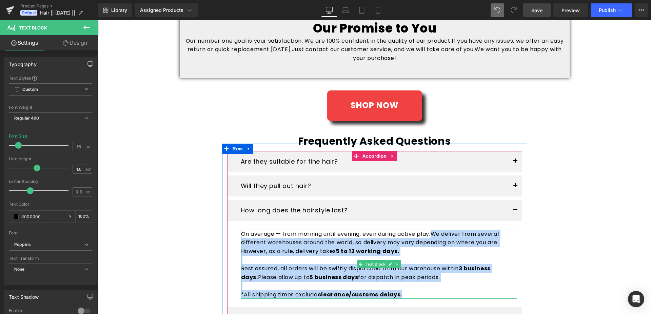
drag, startPoint x: 434, startPoint y: 233, endPoint x: 455, endPoint y: 295, distance: 65.1
click at [455, 295] on div "On average — from morning until evening, even during active play. We deliver fr…" at bounding box center [379, 265] width 276 height 70
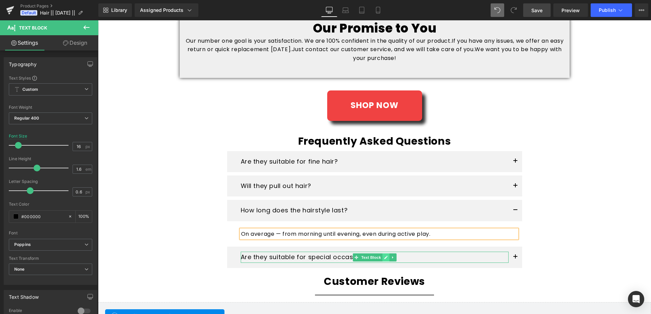
click at [384, 258] on icon at bounding box center [385, 257] width 3 height 3
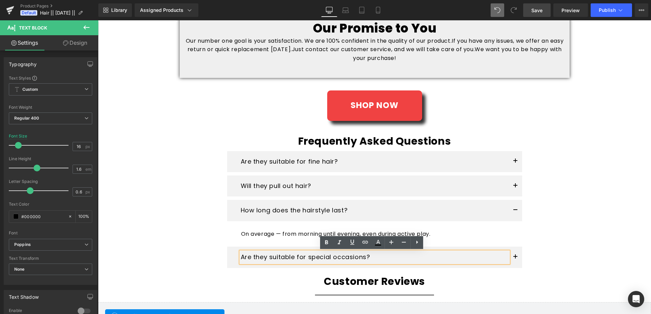
click at [382, 258] on p "Are they suitable for special occasions?" at bounding box center [375, 257] width 268 height 11
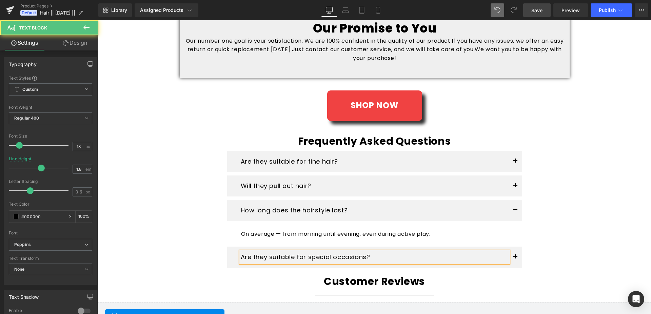
click at [327, 258] on p "Are they suitable for special occasions?" at bounding box center [375, 257] width 268 height 11
drag, startPoint x: 374, startPoint y: 257, endPoint x: 330, endPoint y: 255, distance: 44.1
click at [330, 255] on p "Are they suitable for special occasions?" at bounding box center [375, 257] width 268 height 11
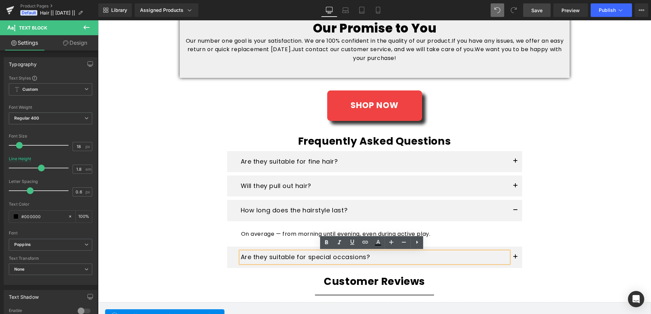
click at [241, 258] on p "Are they suitable for special occasions?" at bounding box center [375, 257] width 268 height 11
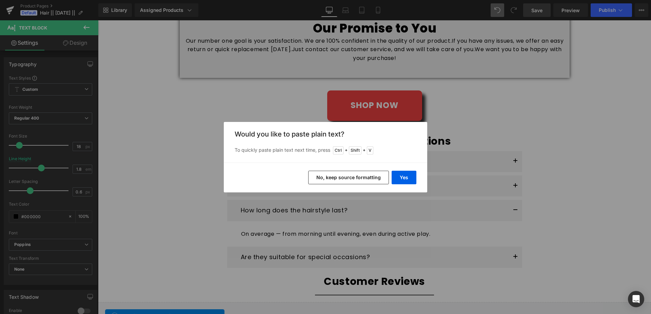
drag, startPoint x: 364, startPoint y: 187, endPoint x: 365, endPoint y: 181, distance: 5.8
click at [365, 181] on div "Yes No, keep source formatting" at bounding box center [325, 178] width 203 height 30
click at [365, 181] on button "No, keep source formatting" at bounding box center [348, 178] width 81 height 14
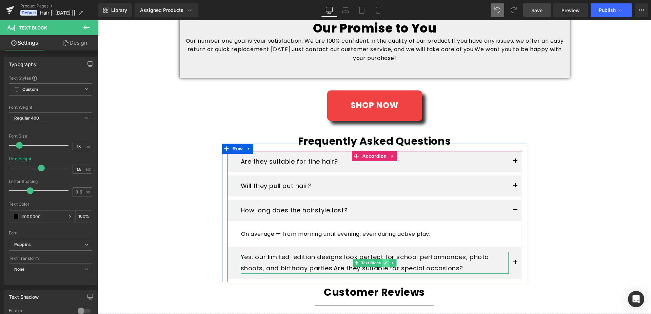
click at [384, 262] on icon at bounding box center [386, 263] width 4 height 4
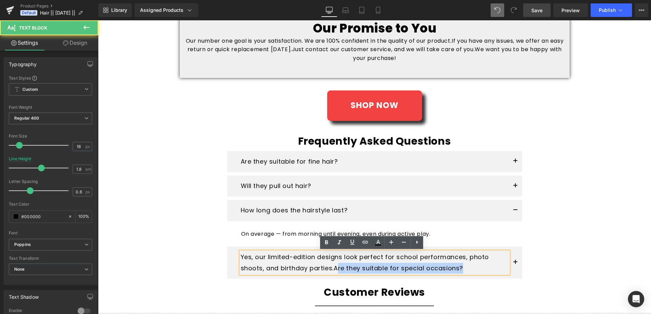
drag, startPoint x: 335, startPoint y: 269, endPoint x: 489, endPoint y: 268, distance: 154.3
click at [489, 268] on p "Yes, our limited-edition designs look perfect for school performances, photo sh…" at bounding box center [375, 263] width 268 height 22
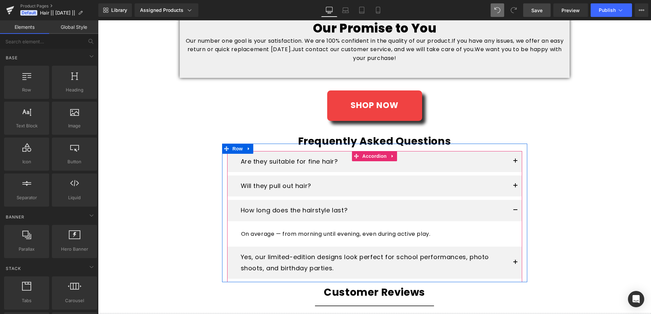
click at [516, 211] on button "button" at bounding box center [516, 210] width 14 height 21
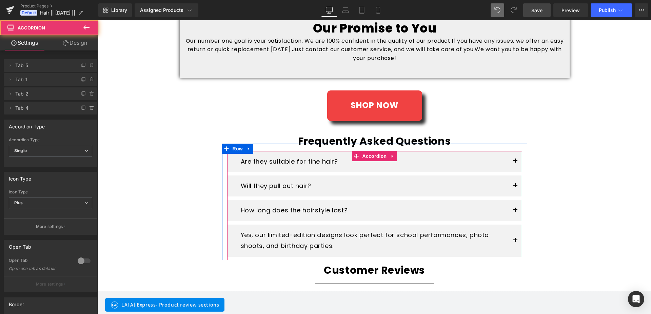
click at [516, 242] on span "button" at bounding box center [516, 242] width 0 height 0
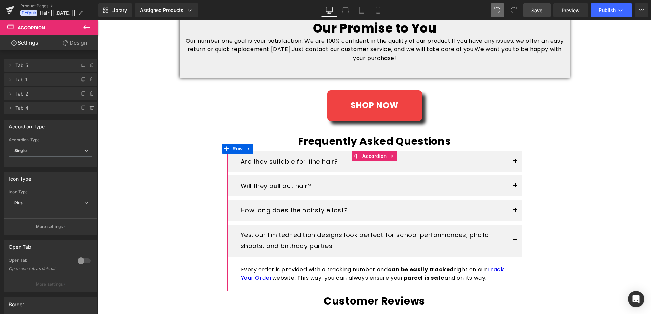
click at [516, 242] on span "button" at bounding box center [516, 242] width 0 height 0
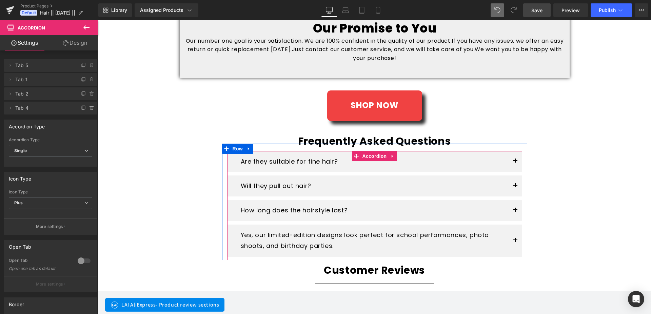
click at [513, 241] on button "button" at bounding box center [516, 241] width 14 height 32
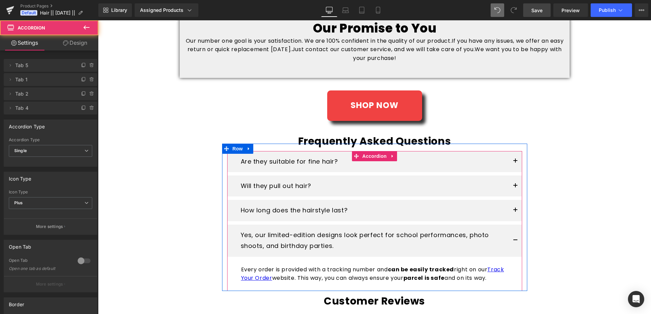
click at [513, 241] on button "button" at bounding box center [516, 241] width 14 height 32
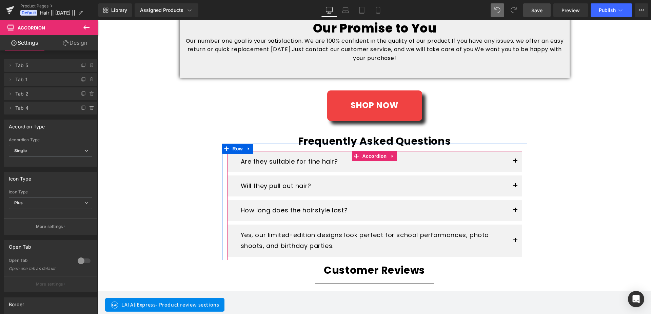
click at [512, 211] on button "button" at bounding box center [516, 210] width 14 height 21
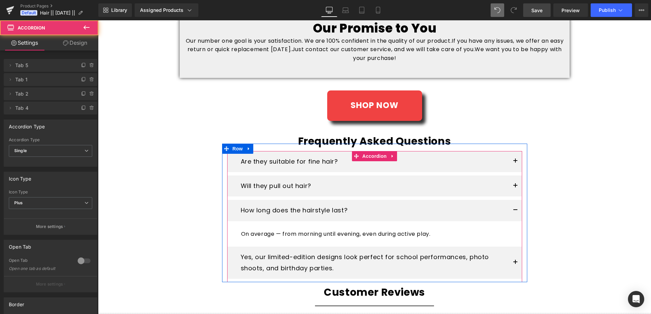
click at [512, 211] on button "button" at bounding box center [516, 210] width 14 height 21
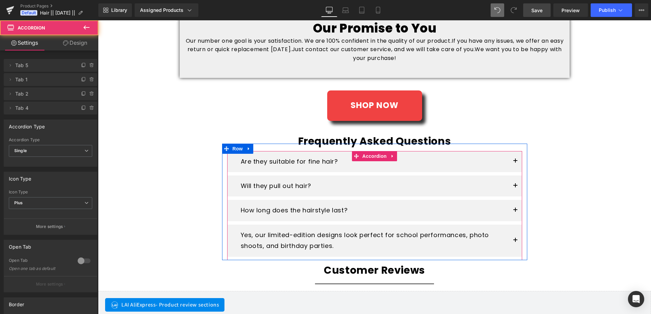
click at [516, 242] on span "button" at bounding box center [516, 242] width 0 height 0
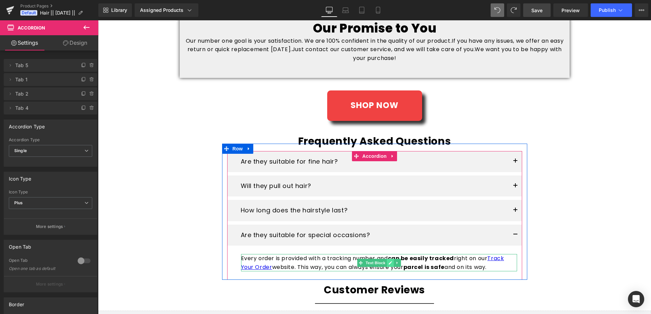
click at [388, 264] on icon at bounding box center [390, 263] width 4 height 4
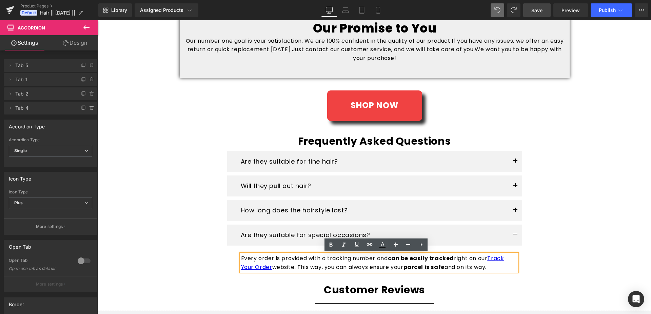
click at [241, 259] on p "Every order is provided with a tracking number and can be easily tracked right …" at bounding box center [379, 262] width 276 height 17
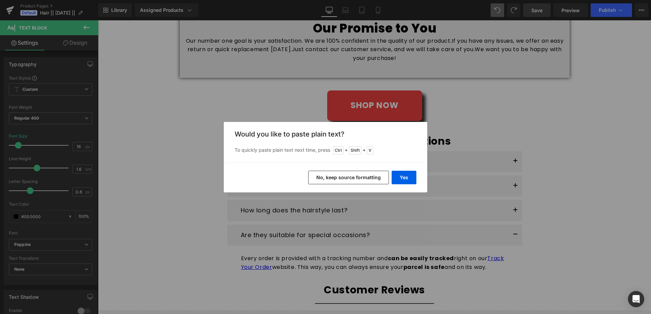
click at [379, 180] on button "No, keep source formatting" at bounding box center [348, 178] width 81 height 14
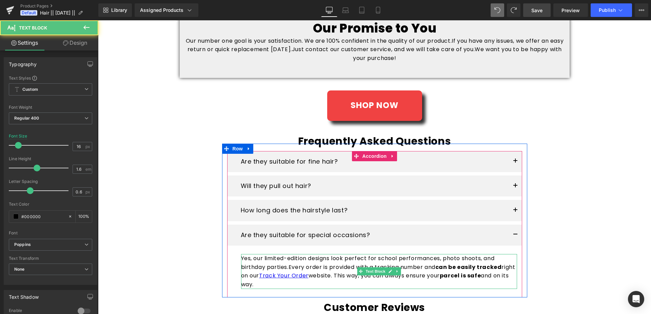
drag, startPoint x: 286, startPoint y: 267, endPoint x: 306, endPoint y: 284, distance: 26.2
click at [306, 284] on p "Yes, our limited-edition designs look perfect for school performances, photo sh…" at bounding box center [379, 271] width 276 height 35
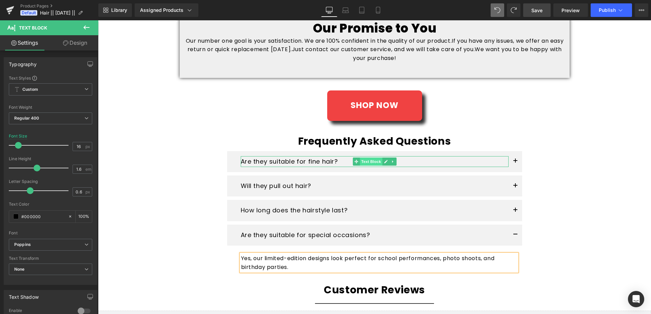
click at [371, 162] on span "Text Block" at bounding box center [371, 162] width 22 height 8
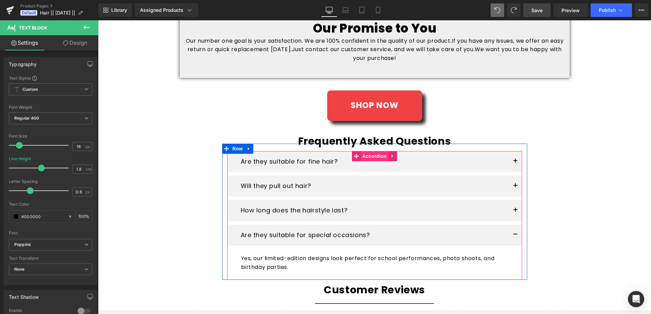
click at [369, 157] on span "Accordion" at bounding box center [375, 156] width 28 height 10
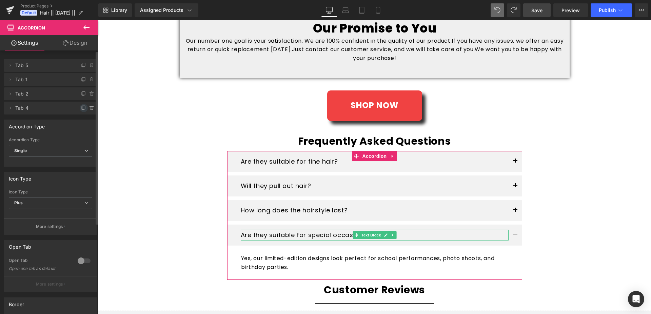
click at [81, 109] on icon at bounding box center [83, 107] width 5 height 5
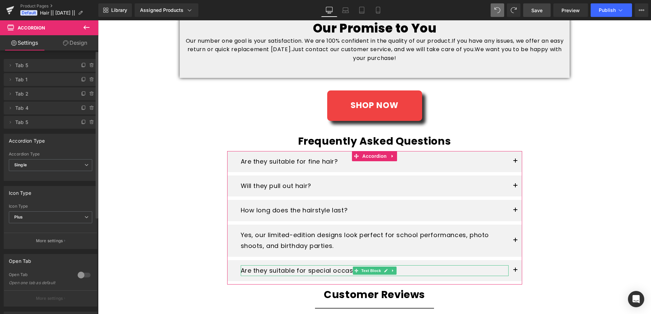
click at [30, 126] on span "Tab 5" at bounding box center [43, 122] width 57 height 13
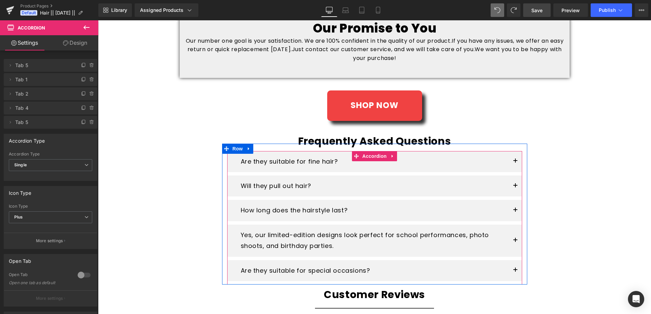
click at [513, 270] on button "button" at bounding box center [516, 270] width 14 height 21
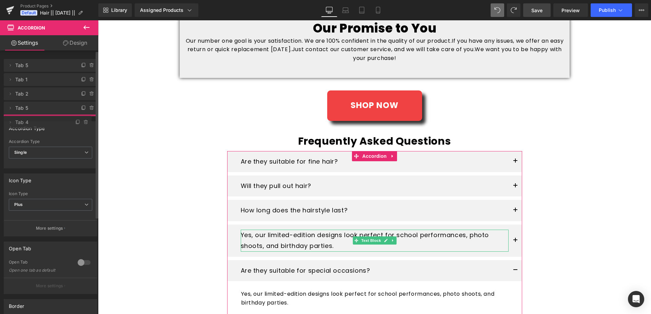
drag, startPoint x: 43, startPoint y: 109, endPoint x: 38, endPoint y: 124, distance: 16.0
click at [38, 124] on span "Tab 4" at bounding box center [40, 122] width 51 height 13
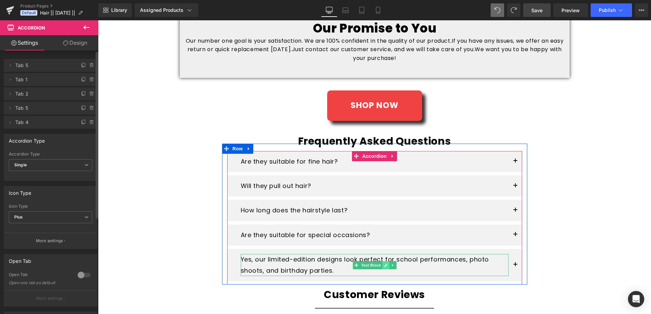
click at [384, 265] on icon at bounding box center [386, 266] width 4 height 4
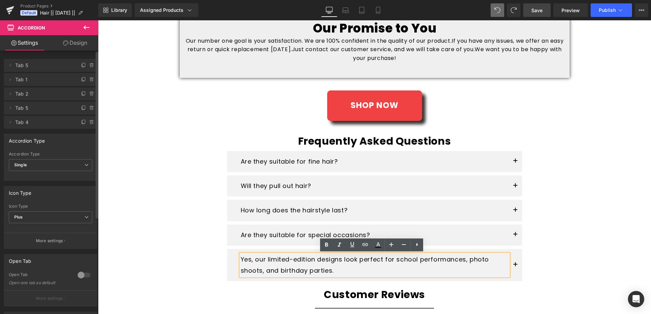
click at [241, 260] on p "Yes, our limited-edition designs look perfect for school performances, photo sh…" at bounding box center [375, 265] width 268 height 22
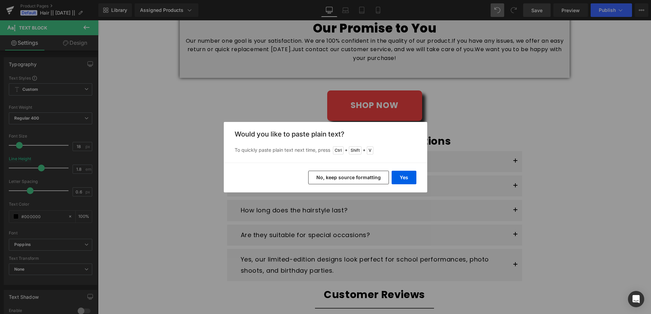
click at [344, 179] on button "No, keep source formatting" at bounding box center [348, 178] width 81 height 14
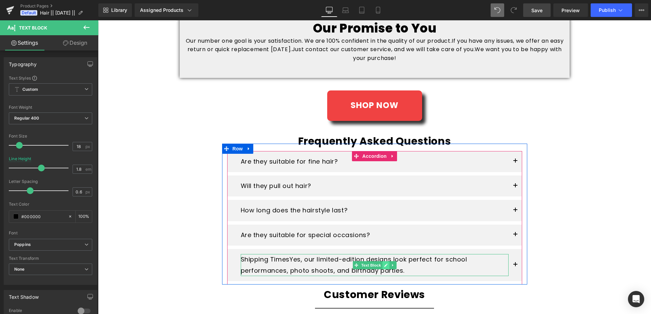
click at [384, 264] on icon at bounding box center [386, 266] width 4 height 4
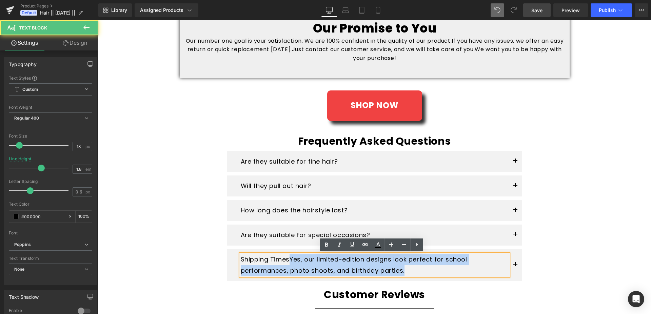
drag, startPoint x: 290, startPoint y: 259, endPoint x: 424, endPoint y: 274, distance: 135.1
click at [424, 274] on p "Shipping Times Yes, our limited-edition designs look perfect for school perform…" at bounding box center [375, 265] width 268 height 22
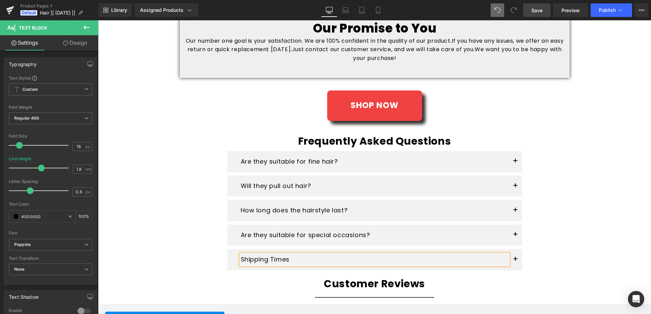
click at [516, 261] on span "button" at bounding box center [516, 261] width 0 height 0
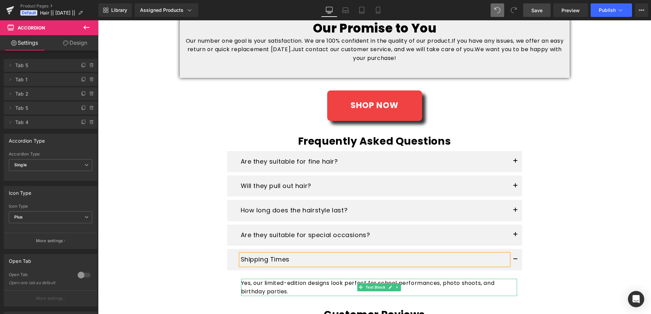
drag, startPoint x: 388, startPoint y: 287, endPoint x: 347, endPoint y: 287, distance: 41.0
click at [389, 287] on icon at bounding box center [390, 287] width 3 height 3
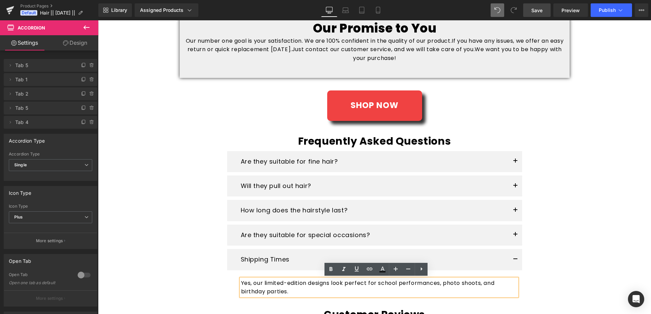
click at [241, 284] on p "Yes, our limited-edition designs look perfect for school performances, photo sh…" at bounding box center [379, 287] width 276 height 17
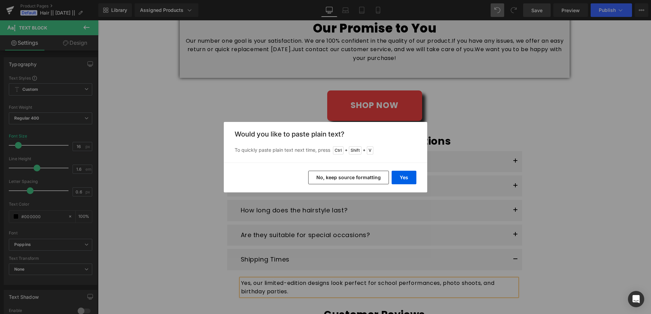
click at [359, 178] on button "No, keep source formatting" at bounding box center [348, 178] width 81 height 14
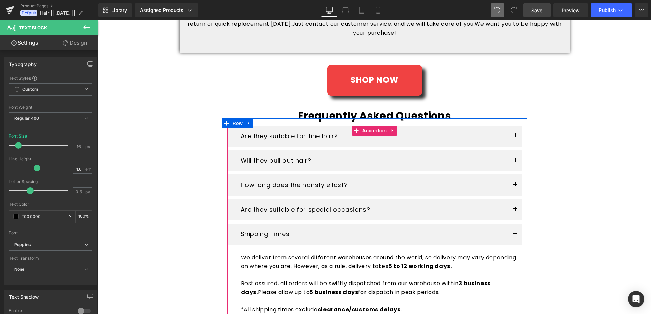
scroll to position [1167, 0]
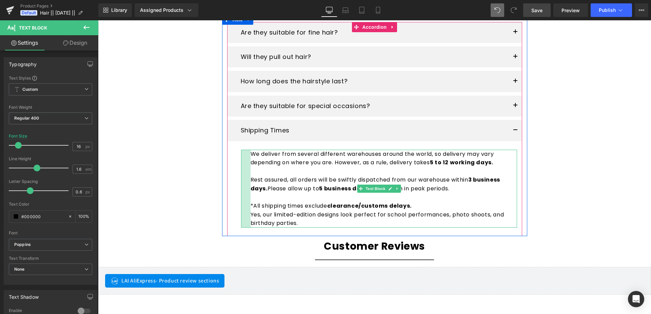
drag, startPoint x: 239, startPoint y: 215, endPoint x: 249, endPoint y: 216, distance: 9.5
click at [249, 216] on div "We deliver from several different warehouses around the world, so delivery may …" at bounding box center [379, 189] width 276 height 78
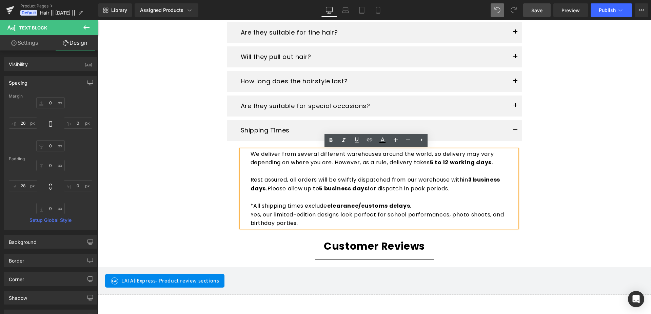
type input "0"
type input "26"
type input "0"
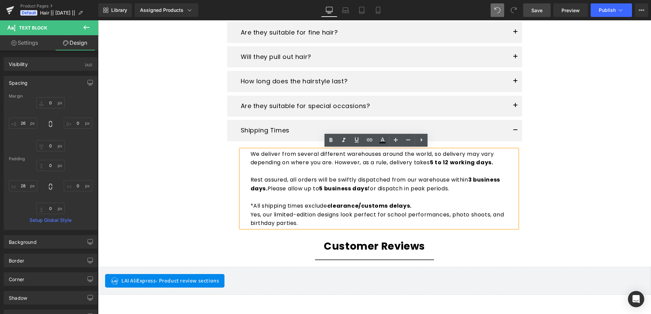
type input "0"
type input "28"
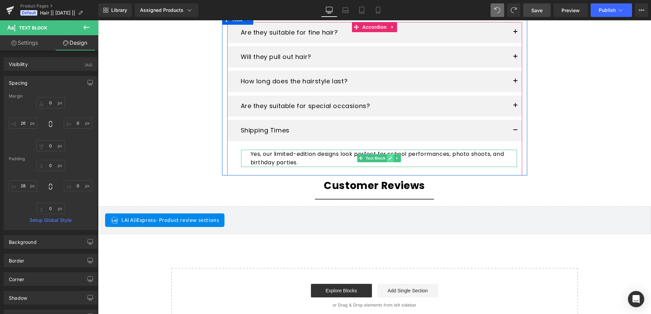
click at [387, 159] on link at bounding box center [390, 158] width 7 height 8
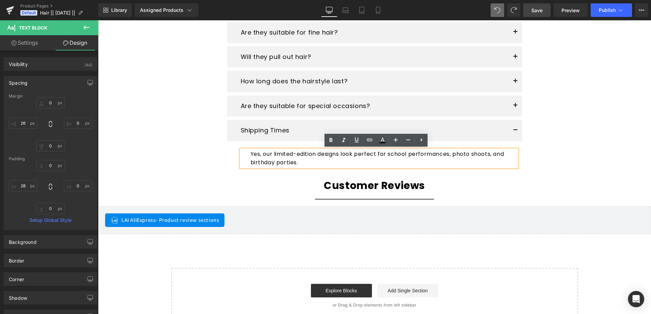
click at [285, 160] on p "Yes, our limited-edition designs look perfect for school performances, photo sh…" at bounding box center [384, 158] width 267 height 17
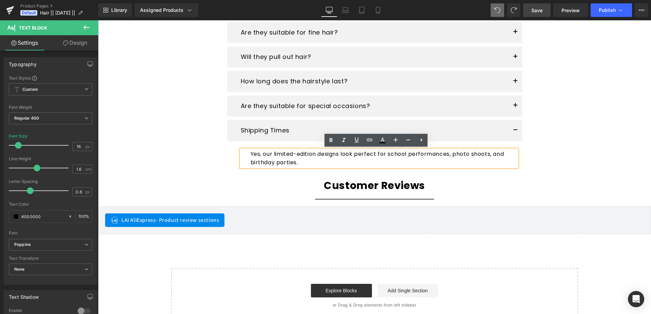
click at [251, 154] on p "Yes, our limited-edition designs look perfect for school performances, photo sh…" at bounding box center [384, 158] width 267 height 17
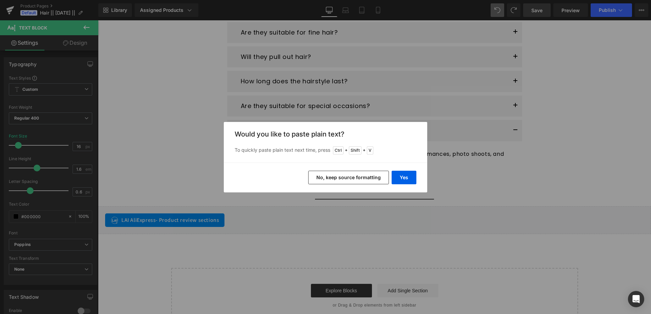
click at [341, 179] on button "No, keep source formatting" at bounding box center [348, 178] width 81 height 14
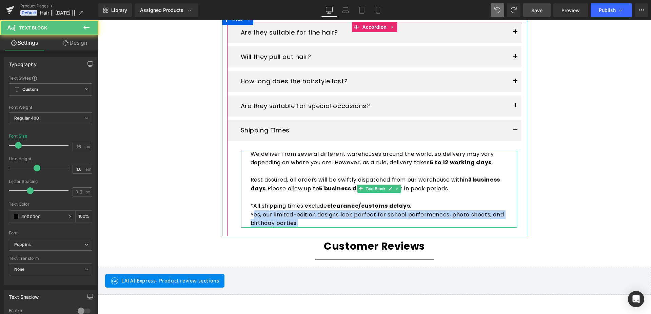
drag, startPoint x: 249, startPoint y: 215, endPoint x: 302, endPoint y: 224, distance: 53.4
click at [302, 224] on p "Yes, our limited-edition designs look perfect for school performances, photo sh…" at bounding box center [384, 219] width 267 height 17
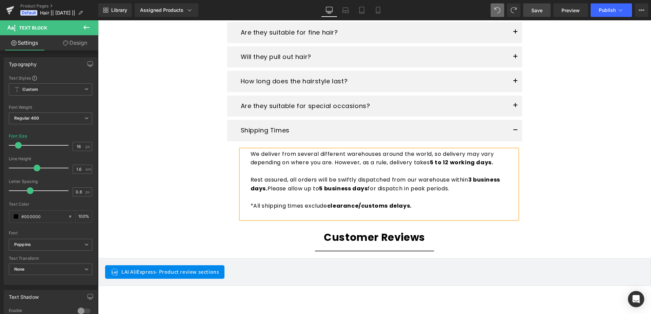
click at [510, 105] on button "button" at bounding box center [516, 106] width 14 height 21
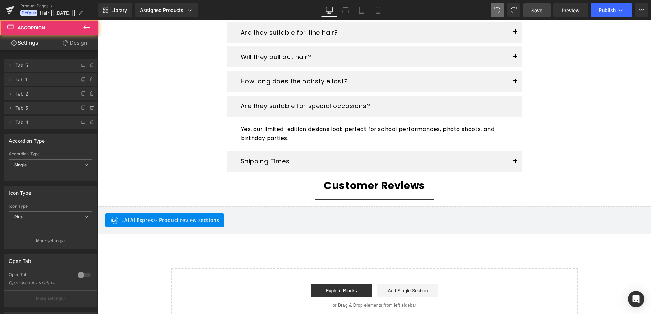
click at [511, 161] on button "button" at bounding box center [516, 161] width 14 height 21
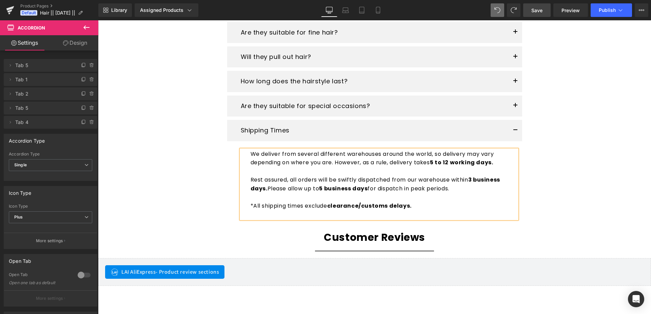
click at [245, 180] on div "We deliver from several different warehouses around the world, so delivery may …" at bounding box center [379, 185] width 276 height 70
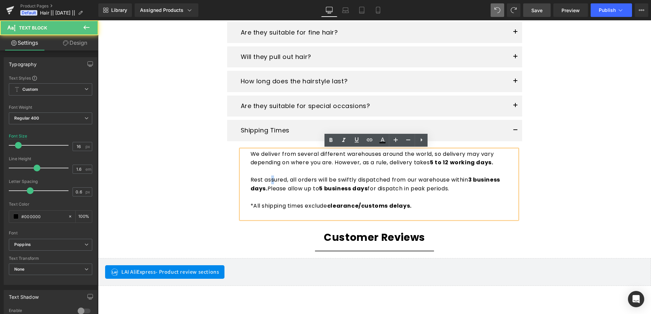
drag, startPoint x: 268, startPoint y: 180, endPoint x: 272, endPoint y: 183, distance: 5.1
click at [272, 183] on p "Rest assured, all orders will be swiftly dispatched from our warehouse within 3…" at bounding box center [384, 180] width 267 height 26
drag, startPoint x: 242, startPoint y: 199, endPoint x: 257, endPoint y: 203, distance: 15.8
click at [257, 203] on div "We deliver from several different warehouses around the world, so delivery may …" at bounding box center [379, 185] width 276 height 70
drag, startPoint x: 194, startPoint y: 176, endPoint x: 201, endPoint y: 166, distance: 12.1
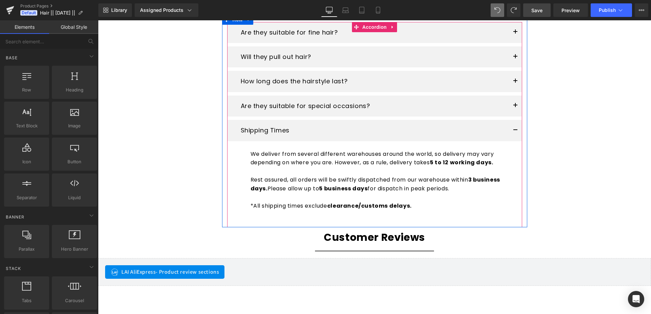
click at [516, 108] on span "button" at bounding box center [516, 108] width 0 height 0
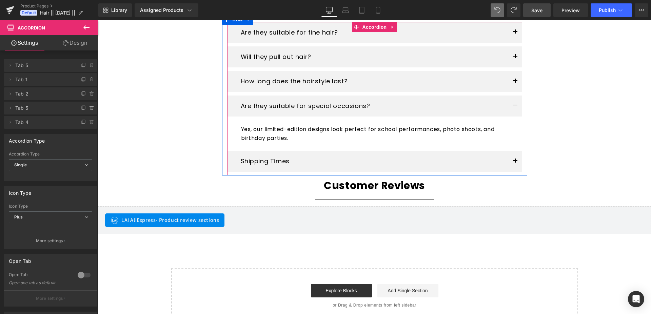
click at [516, 108] on span "button" at bounding box center [516, 108] width 0 height 0
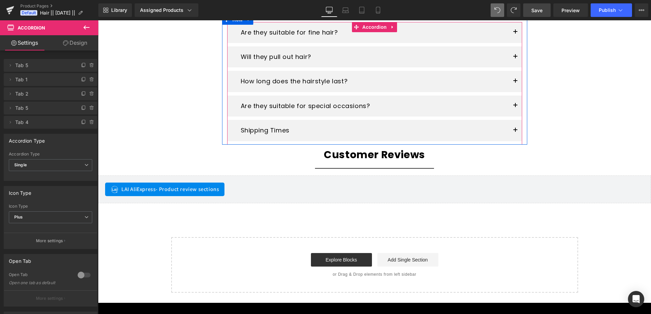
click at [512, 126] on button "button" at bounding box center [516, 130] width 14 height 21
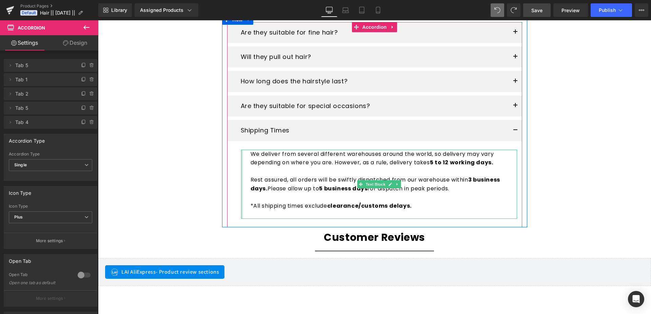
click at [241, 169] on div at bounding box center [242, 185] width 2 height 70
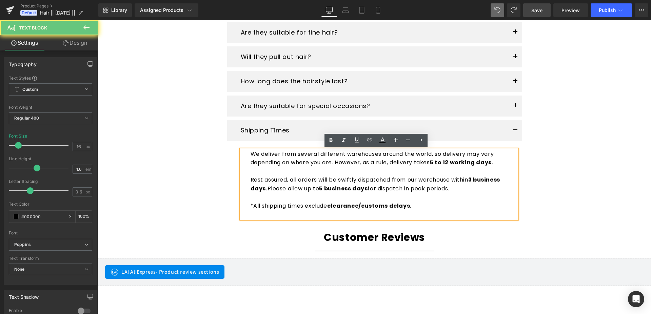
click at [241, 169] on div "We deliver from several different warehouses around the world, so delivery may …" at bounding box center [379, 185] width 276 height 70
click at [235, 169] on article "We deliver from several different warehouses around the world, so delivery may …" at bounding box center [374, 186] width 295 height 83
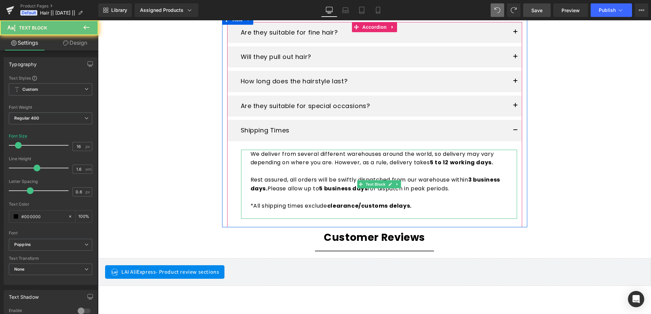
click at [253, 171] on p "Rest assured, all orders will be swiftly dispatched from our warehouse within 3…" at bounding box center [384, 180] width 267 height 26
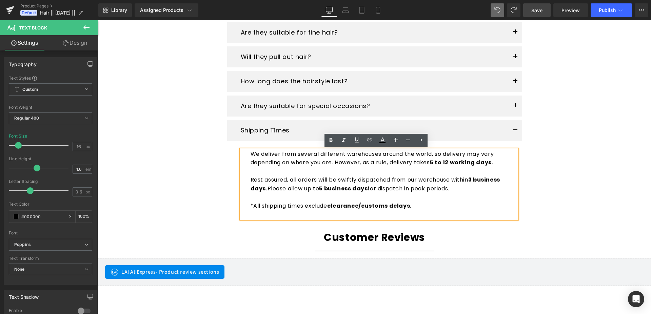
click at [267, 207] on p "*All shipping times exclude clearance/customs delays." at bounding box center [384, 201] width 267 height 17
click at [391, 130] on icon at bounding box center [393, 131] width 4 height 4
click at [394, 130] on icon at bounding box center [396, 131] width 4 height 4
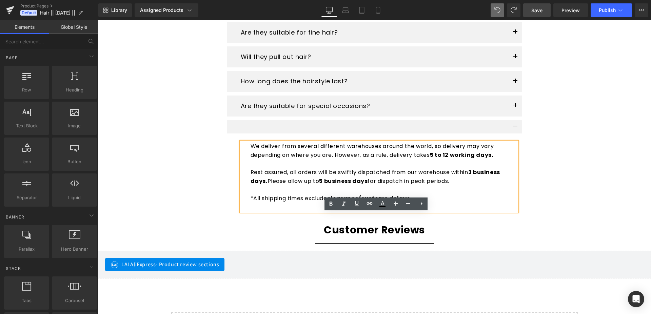
scroll to position [1063, 0]
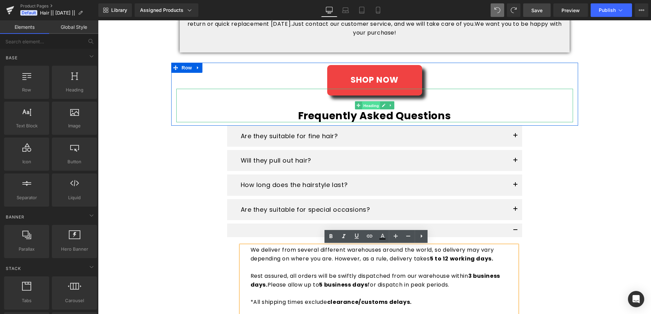
click at [367, 108] on span "Heading" at bounding box center [371, 106] width 18 height 8
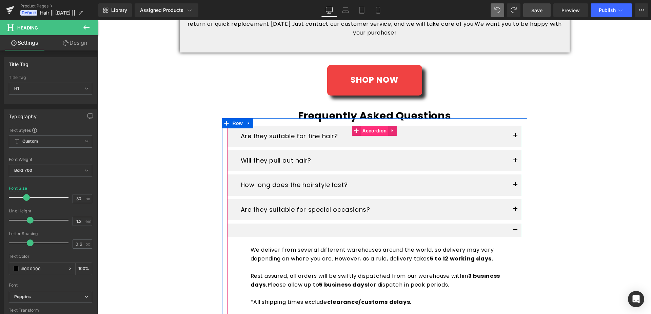
click at [361, 133] on span "Accordion" at bounding box center [375, 131] width 28 height 10
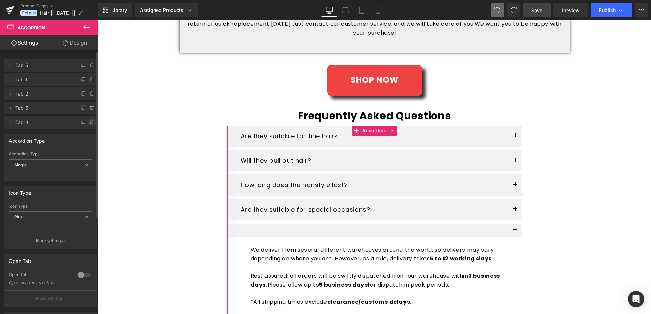
click at [91, 123] on icon at bounding box center [91, 122] width 0 height 1
click at [81, 122] on button "Delete" at bounding box center [84, 122] width 21 height 9
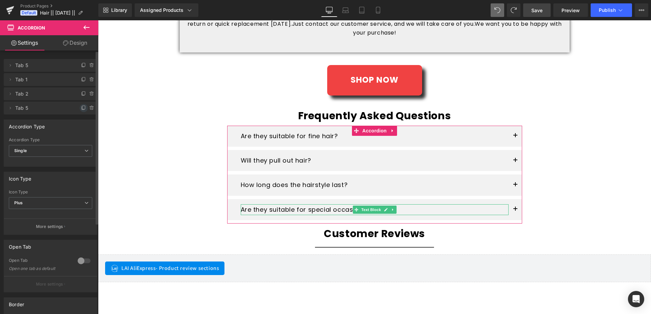
click at [81, 109] on icon at bounding box center [83, 107] width 5 height 5
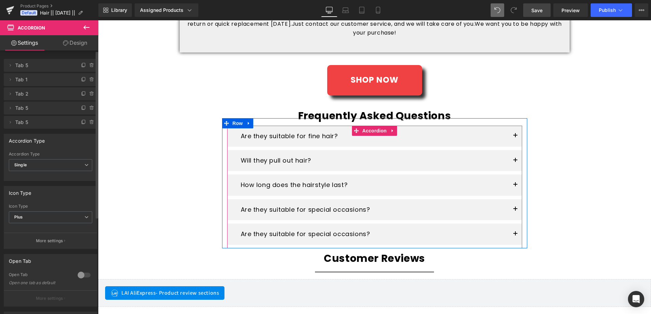
click at [512, 233] on button "button" at bounding box center [516, 234] width 14 height 21
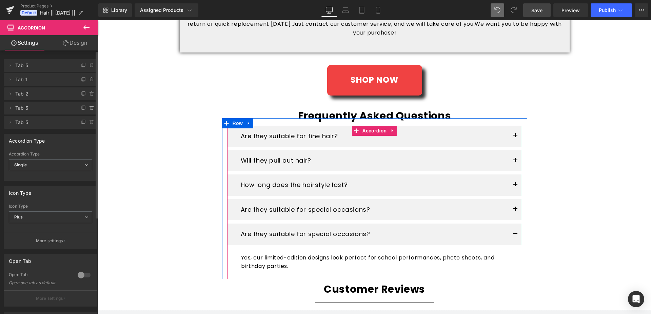
click at [512, 233] on button "button" at bounding box center [516, 234] width 14 height 21
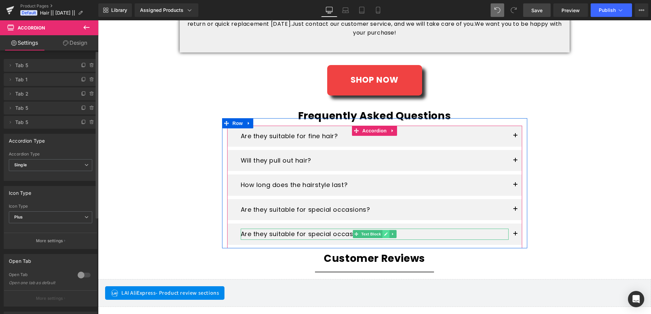
click at [382, 234] on link at bounding box center [385, 234] width 7 height 8
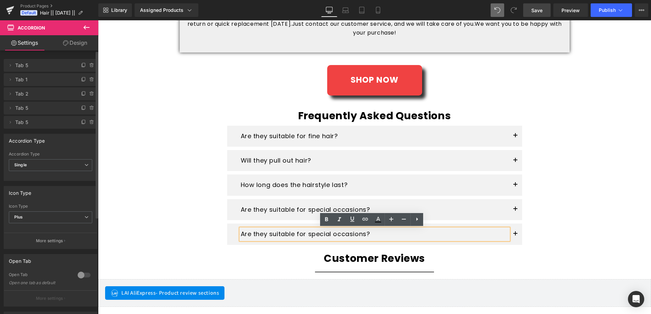
click at [374, 233] on p "Are they suitable for special occasions?" at bounding box center [375, 234] width 268 height 11
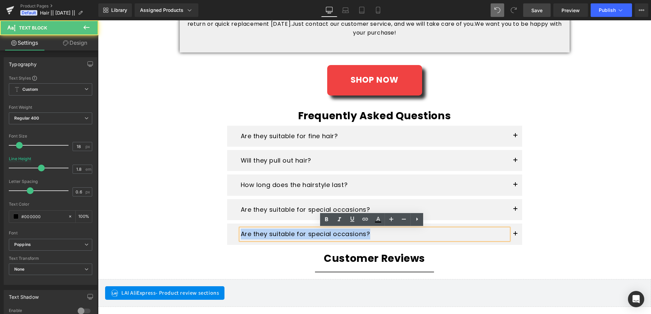
drag, startPoint x: 239, startPoint y: 233, endPoint x: 393, endPoint y: 235, distance: 154.0
click at [393, 235] on p "Are they suitable for special occasions?" at bounding box center [375, 234] width 268 height 11
click at [241, 233] on p "Are they suitable for special occasions?" at bounding box center [375, 234] width 268 height 11
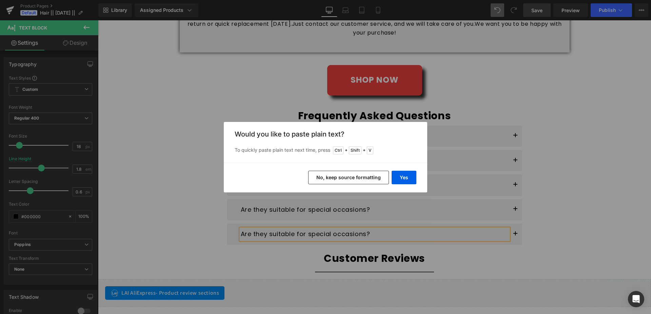
click at [356, 179] on button "No, keep source formatting" at bounding box center [348, 178] width 81 height 14
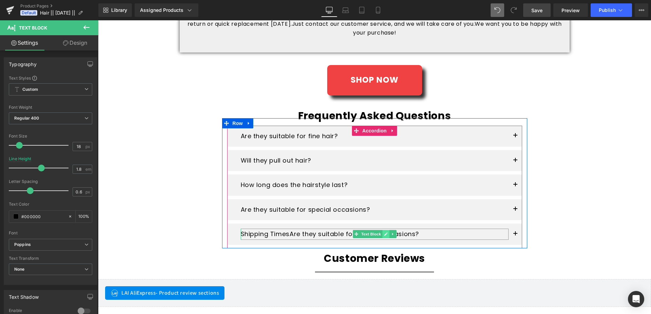
click at [386, 233] on link at bounding box center [385, 234] width 7 height 8
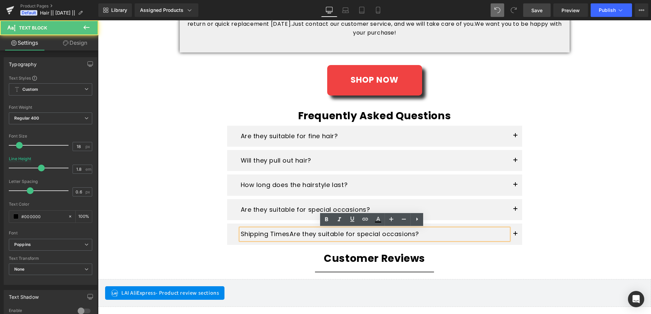
drag, startPoint x: 391, startPoint y: 233, endPoint x: 436, endPoint y: 235, distance: 45.8
click at [436, 235] on p "Shipping Times Are they suitable for special occasions?" at bounding box center [375, 234] width 268 height 11
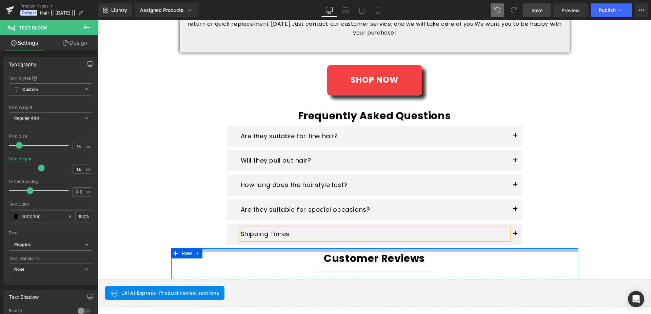
drag, startPoint x: 582, startPoint y: 243, endPoint x: 577, endPoint y: 241, distance: 5.8
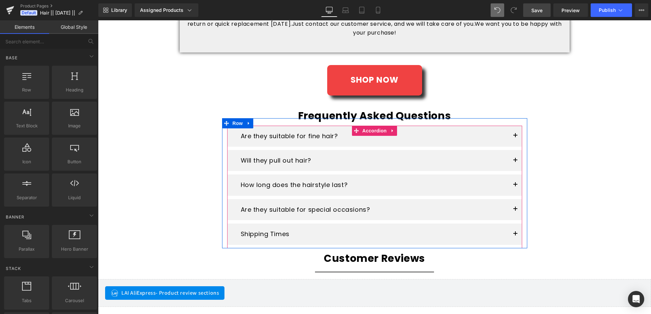
click at [514, 234] on button "button" at bounding box center [516, 234] width 14 height 21
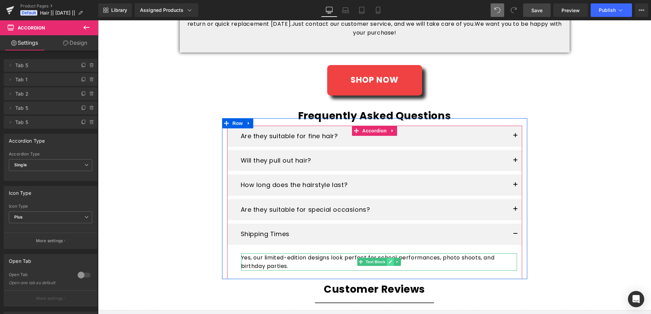
click at [388, 263] on icon at bounding box center [390, 262] width 4 height 4
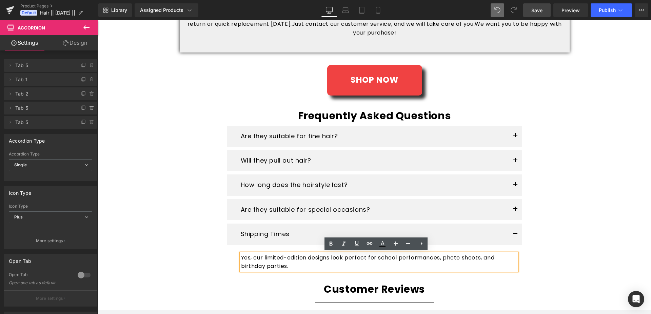
click at [241, 257] on p "Yes, our limited-edition designs look perfect for school performances, photo sh…" at bounding box center [379, 262] width 276 height 17
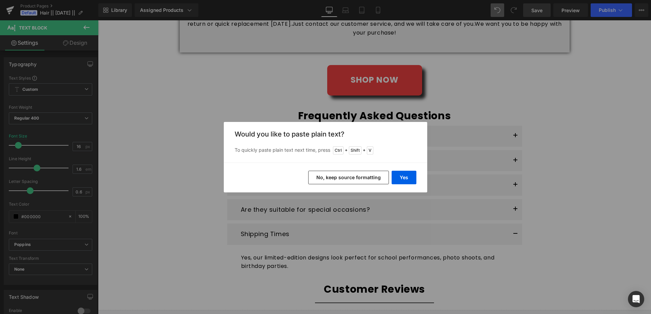
click at [328, 179] on button "No, keep source formatting" at bounding box center [348, 178] width 81 height 14
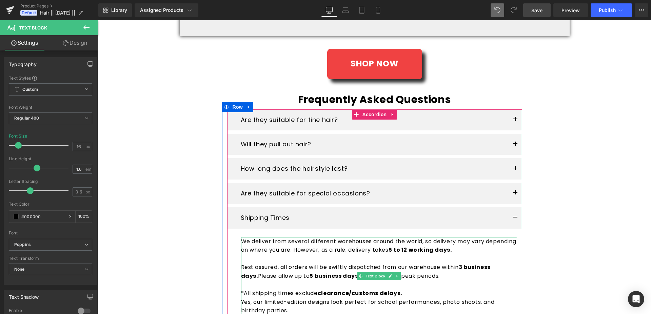
scroll to position [1098, 0]
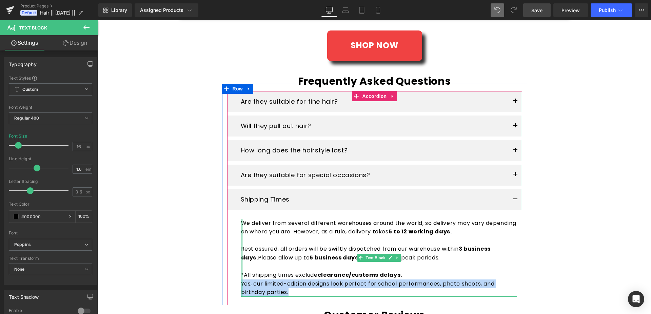
drag, startPoint x: 292, startPoint y: 291, endPoint x: 238, endPoint y: 283, distance: 53.9
click at [241, 283] on div "We deliver from several different warehouses around the world, so delivery may …" at bounding box center [379, 258] width 276 height 78
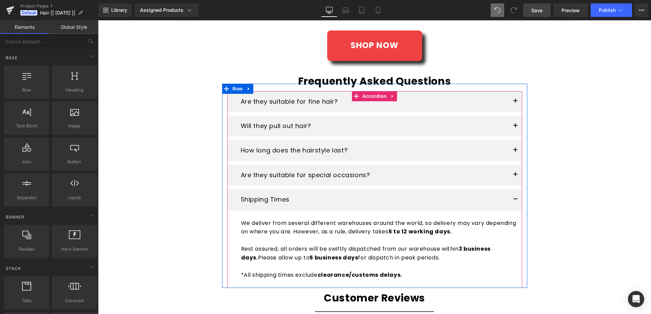
click at [509, 176] on button "button" at bounding box center [516, 175] width 14 height 21
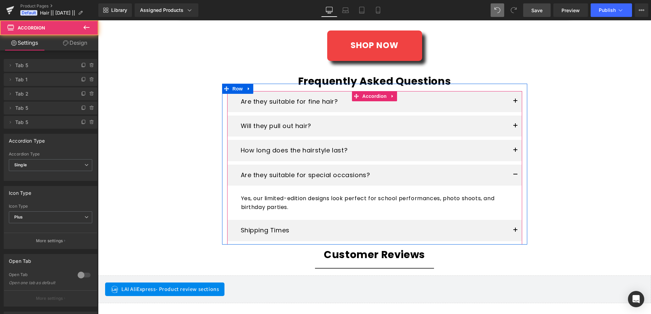
click at [514, 229] on button "button" at bounding box center [516, 230] width 14 height 21
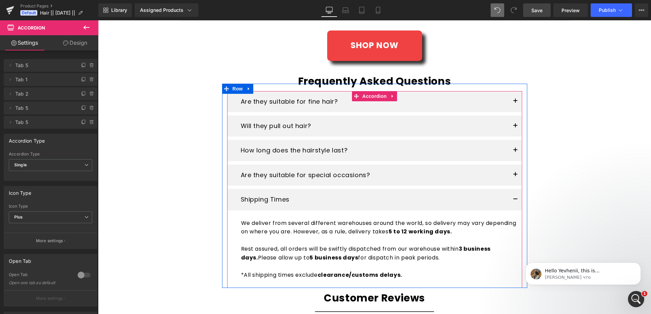
scroll to position [0, 0]
click at [513, 198] on button "button" at bounding box center [516, 199] width 14 height 21
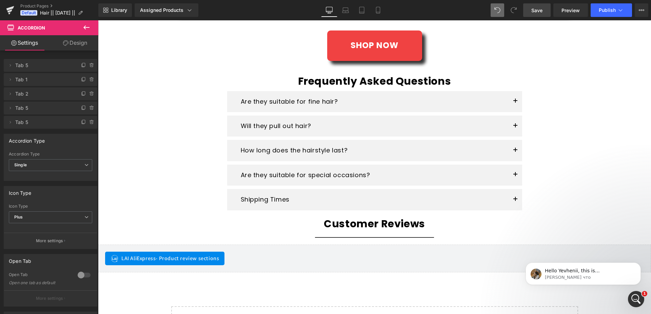
drag, startPoint x: 535, startPoint y: 14, endPoint x: 246, endPoint y: 105, distance: 302.9
click at [535, 14] on link "Save" at bounding box center [536, 10] width 27 height 14
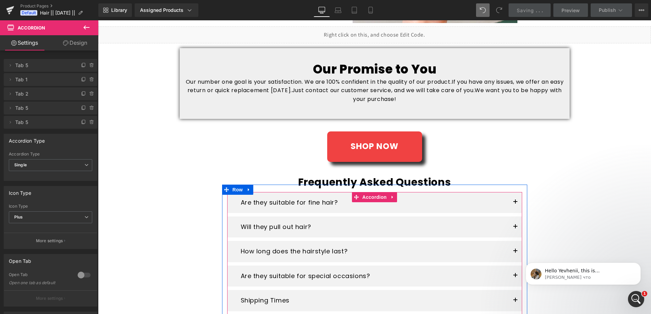
scroll to position [925, 0]
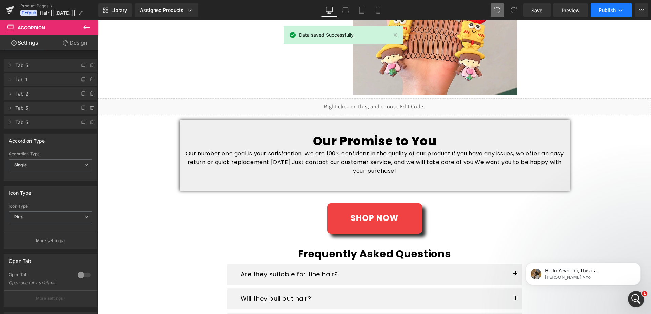
click at [609, 8] on span "Publish" at bounding box center [607, 9] width 17 height 5
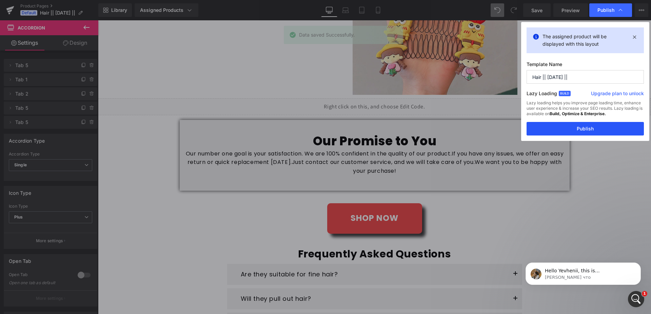
click at [560, 129] on button "Publish" at bounding box center [585, 129] width 117 height 14
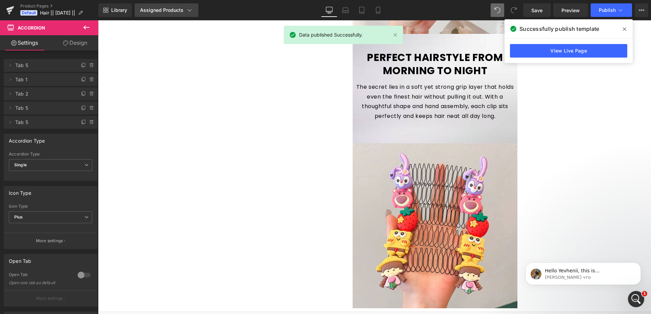
scroll to position [683, 0]
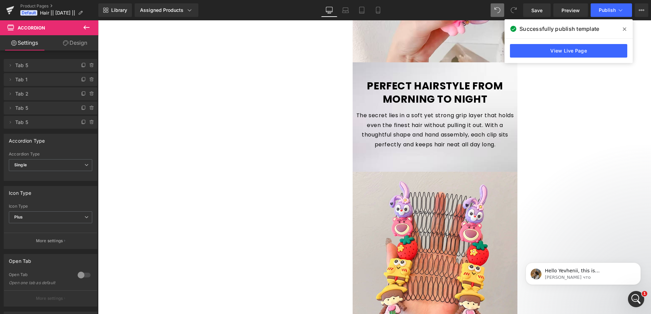
click at [642, 299] on div "Открыть службу сообщений Intercom" at bounding box center [636, 299] width 22 height 22
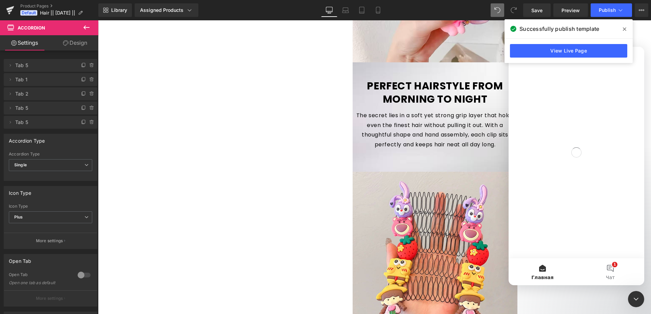
scroll to position [0, 0]
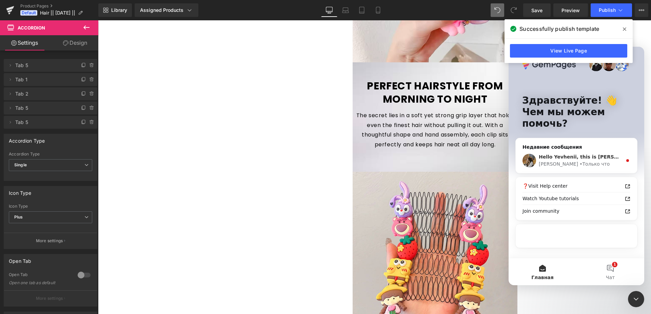
click at [553, 169] on div "Hello Yevhenii, this is Roxanne from GemPages Customer Support 👋 We hope that t…" at bounding box center [576, 160] width 121 height 25
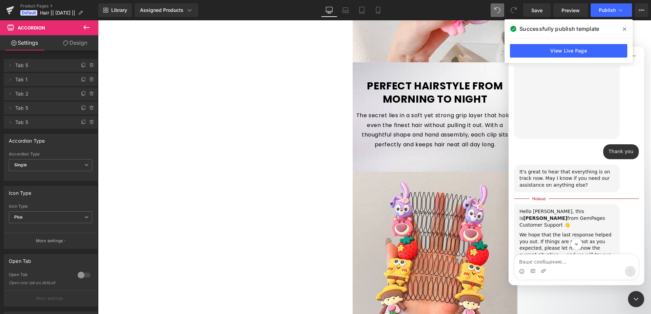
scroll to position [1085, 0]
click at [548, 265] on textarea "Ваше сообщение..." at bounding box center [576, 261] width 124 height 12
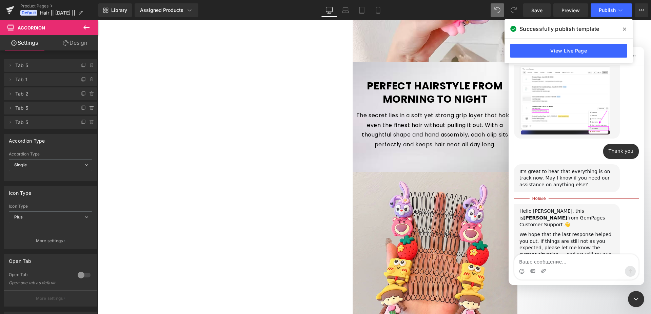
type textarea "Please tell me how I can make the page display? I published it."
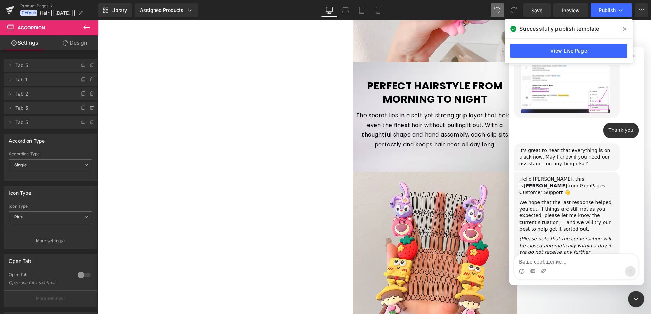
scroll to position [1107, 0]
click at [534, 147] on div "It's great to hear that everything is on track now. May I know if you need our …" at bounding box center [567, 157] width 95 height 20
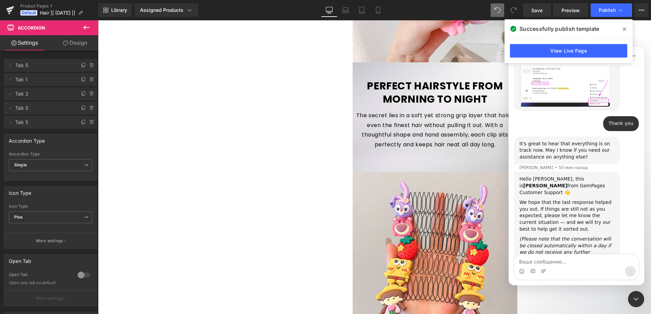
scroll to position [1114, 0]
click at [538, 196] on div "Roxanne говорит…" at bounding box center [567, 197] width 95 height 3
drag, startPoint x: 623, startPoint y: 31, endPoint x: 524, endPoint y: 11, distance: 100.4
click at [623, 31] on span at bounding box center [624, 29] width 11 height 11
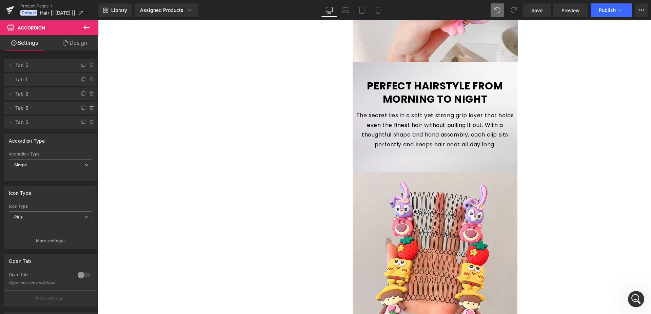
click at [636, 300] on icon "Открыть службу сообщений Intercom" at bounding box center [636, 299] width 5 height 5
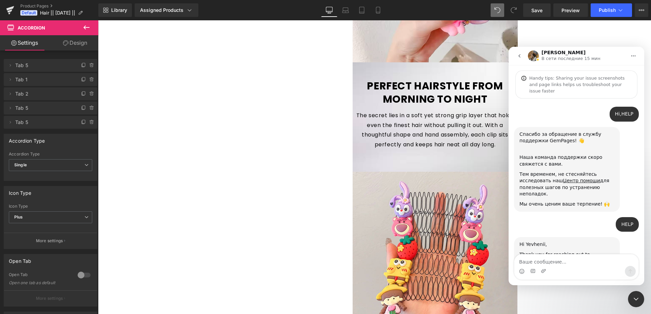
scroll to position [1107, 0]
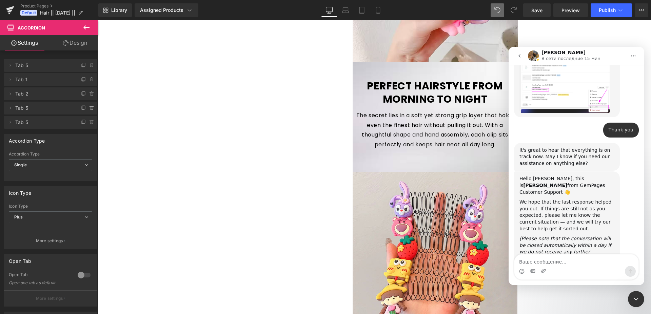
click at [555, 263] on textarea "Ваше сообщение..." at bounding box center [576, 261] width 124 height 12
click at [34, 12] on div at bounding box center [325, 147] width 651 height 294
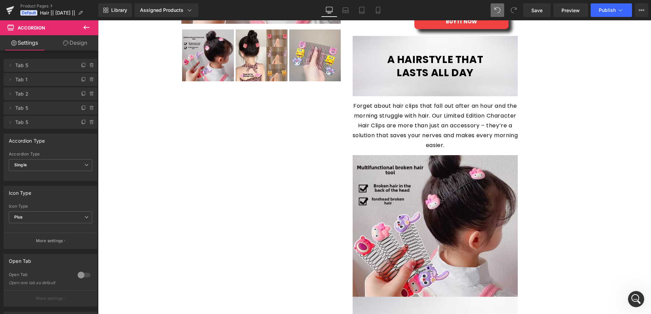
scroll to position [0, 0]
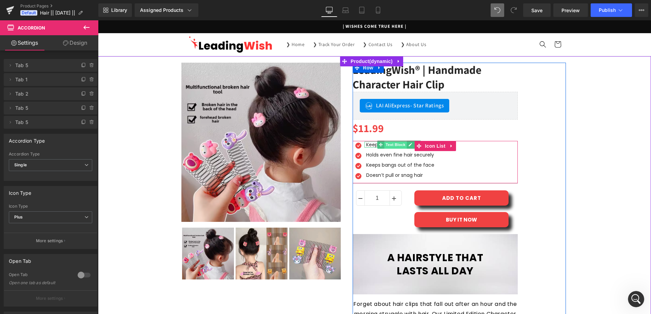
click at [402, 146] on span "Text Block" at bounding box center [395, 145] width 22 height 8
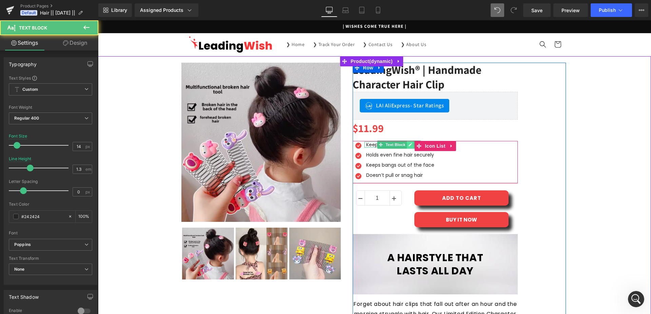
click at [408, 146] on icon at bounding box center [410, 145] width 4 height 4
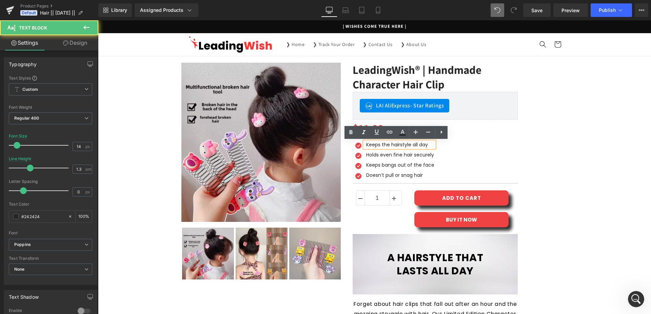
click at [404, 148] on div "Keeps the hairstyle all day" at bounding box center [400, 145] width 70 height 6
click at [365, 145] on div "Keeps the hairstyle all day" at bounding box center [400, 145] width 70 height 6
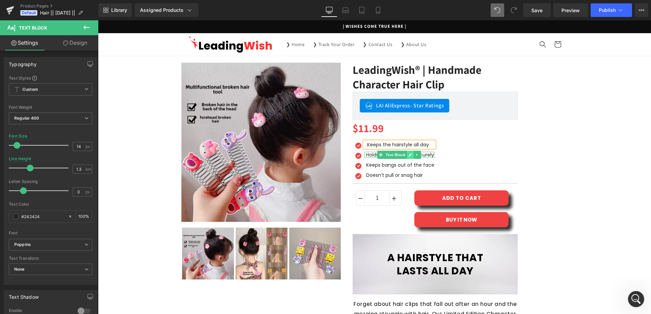
click at [409, 155] on icon at bounding box center [410, 155] width 4 height 4
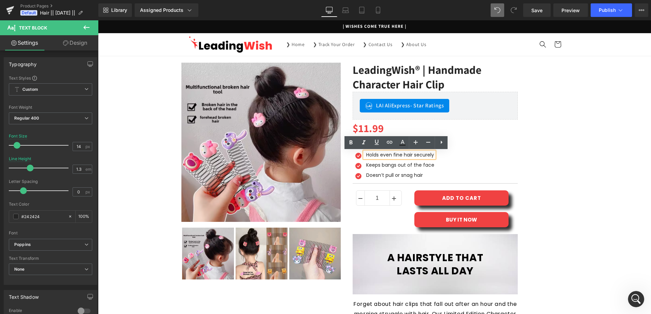
click at [365, 155] on div "Holds even fine hair securely" at bounding box center [400, 155] width 70 height 6
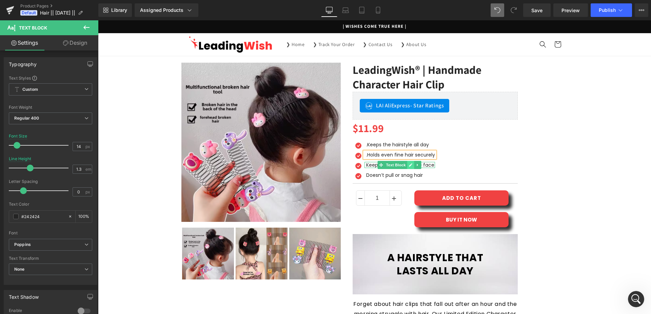
click at [410, 164] on link at bounding box center [410, 165] width 7 height 8
click at [365, 166] on div "Keeps bangs out of the face" at bounding box center [400, 165] width 71 height 6
click at [409, 177] on icon at bounding box center [411, 175] width 4 height 4
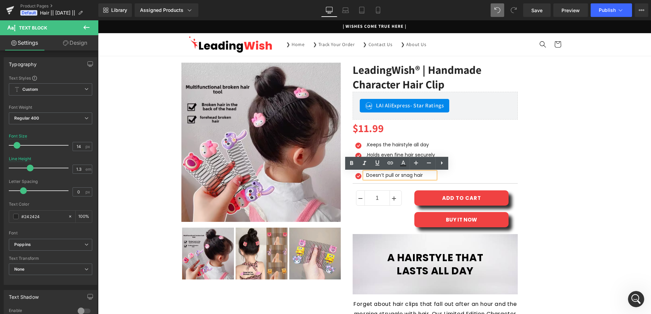
click at [365, 177] on div "Doesn’t pull or snag hair" at bounding box center [400, 175] width 71 height 6
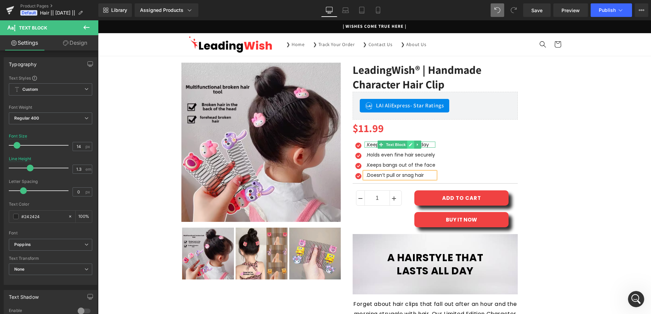
click at [409, 146] on icon at bounding box center [410, 144] width 3 height 3
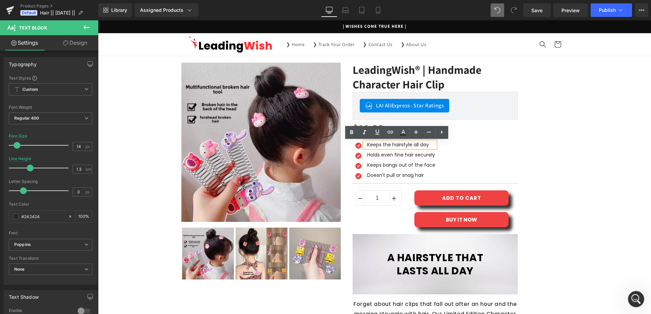
click at [365, 148] on div ".Keeps the hairstyle all day" at bounding box center [400, 145] width 71 height 6
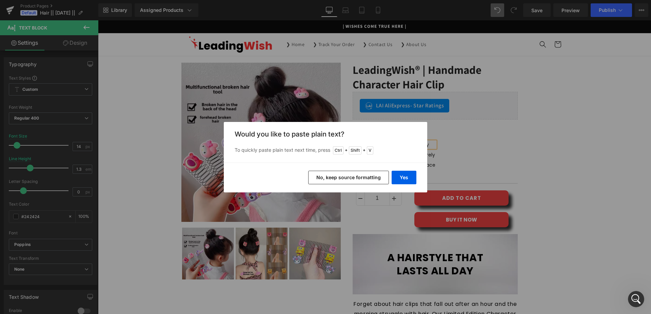
click at [367, 176] on button "No, keep source formatting" at bounding box center [348, 178] width 81 height 14
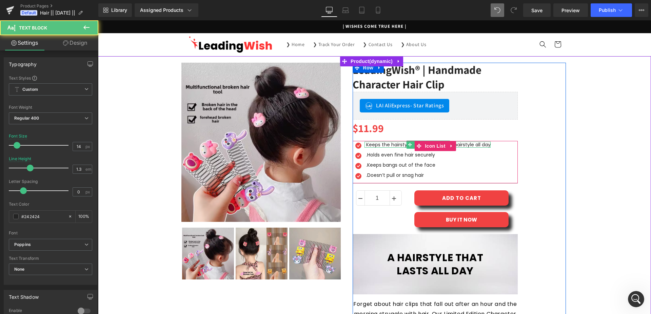
click at [476, 145] on div "Keeps the hairstyle all day .Keeps the hairstyle all day" at bounding box center [428, 145] width 126 height 6
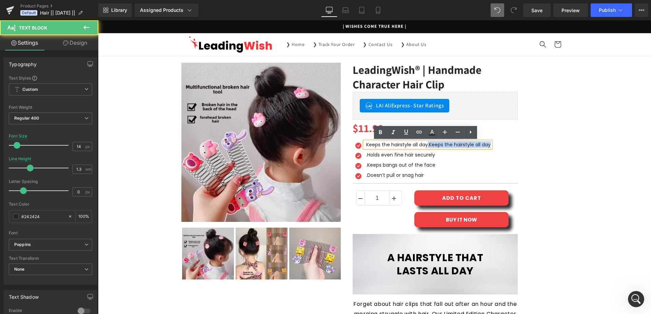
drag, startPoint x: 427, startPoint y: 145, endPoint x: 490, endPoint y: 145, distance: 63.8
click at [490, 145] on div "Keeps the hairstyle all day .Keeps the hairstyle all day" at bounding box center [428, 145] width 126 height 6
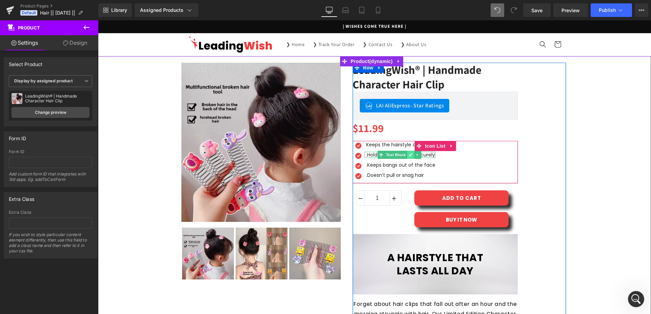
click at [409, 155] on icon at bounding box center [410, 154] width 3 height 3
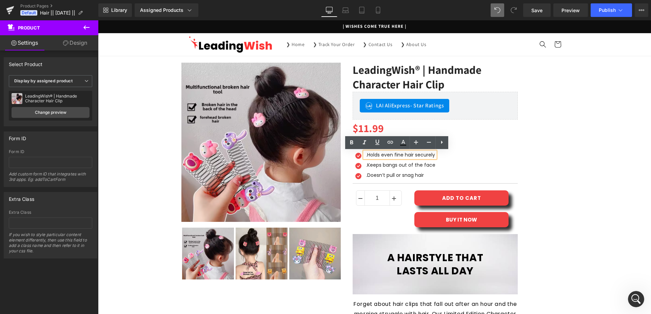
click at [365, 157] on div ".Holds even fine hair securely" at bounding box center [400, 155] width 71 height 6
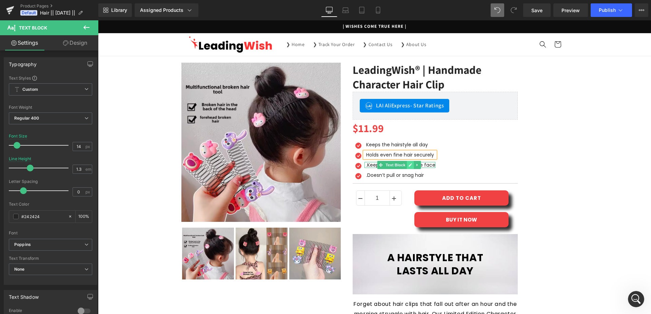
click at [409, 166] on icon at bounding box center [410, 164] width 3 height 3
click at [376, 164] on div ".Keeps bangs out of the face" at bounding box center [400, 165] width 71 height 6
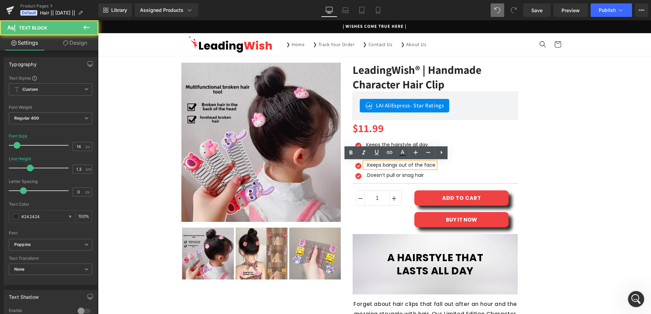
click at [365, 167] on div ".Keeps bangs out of the face" at bounding box center [400, 165] width 71 height 6
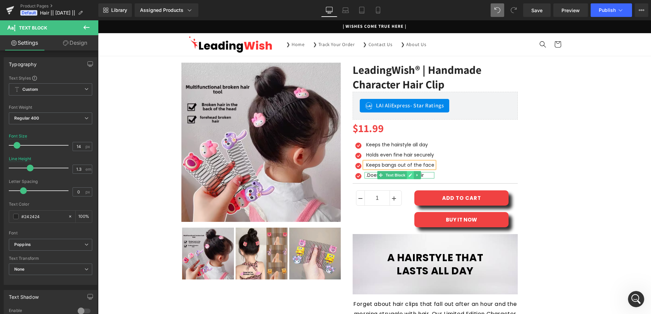
click at [410, 177] on link at bounding box center [410, 175] width 7 height 8
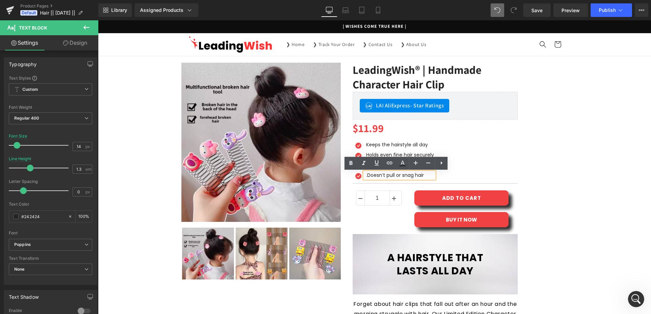
click at [370, 176] on div ".Doesn’t pull or snag hair" at bounding box center [400, 175] width 70 height 6
click at [365, 176] on div ".Doesn’t pull or snag hair" at bounding box center [400, 175] width 70 height 6
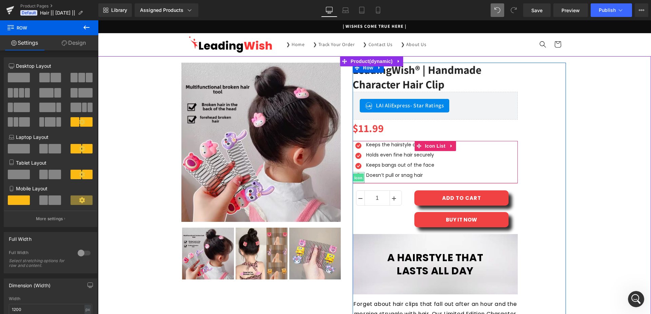
click at [355, 177] on span "Icon" at bounding box center [358, 178] width 11 height 8
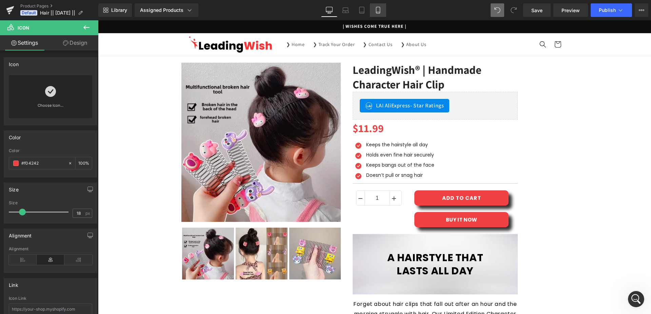
click at [375, 12] on link "Mobile" at bounding box center [378, 10] width 16 height 14
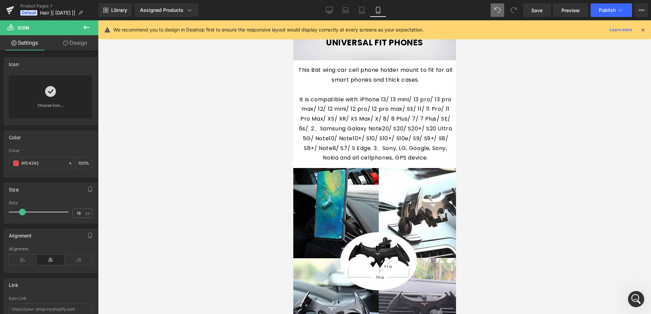
scroll to position [279, 0]
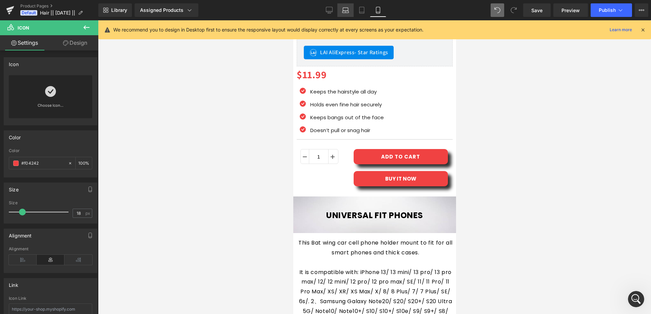
click at [344, 14] on link "Laptop" at bounding box center [345, 10] width 16 height 14
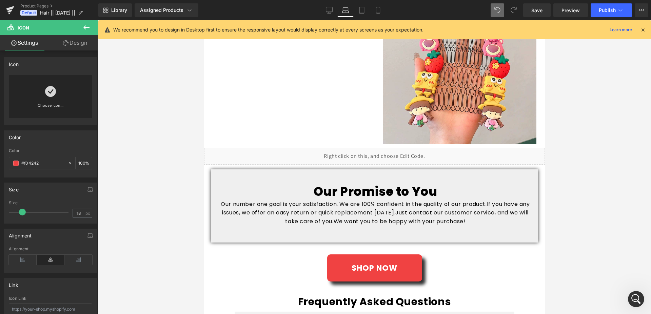
scroll to position [1069, 0]
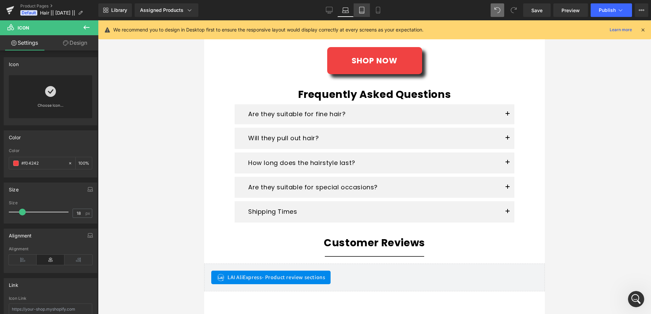
click at [365, 13] on icon at bounding box center [361, 10] width 7 height 7
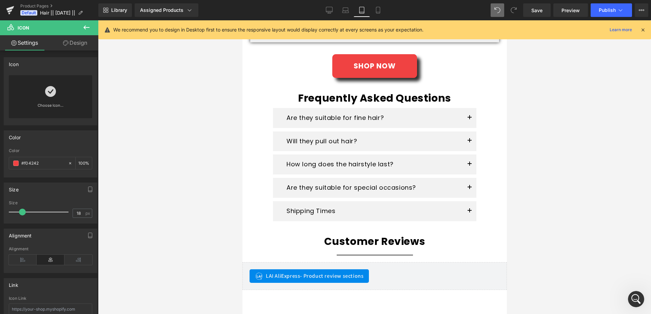
scroll to position [995, 0]
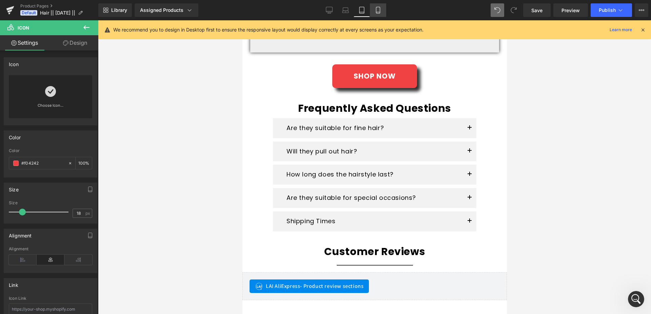
click at [381, 14] on link "Mobile" at bounding box center [378, 10] width 16 height 14
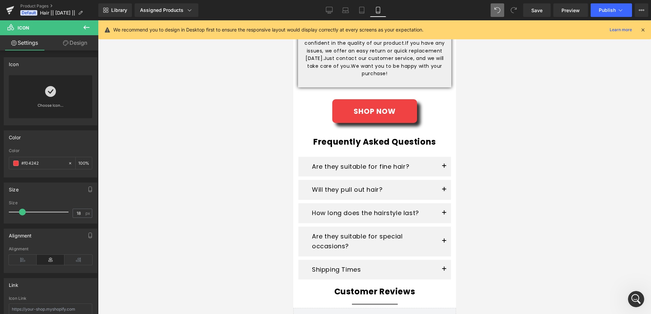
scroll to position [1524, 0]
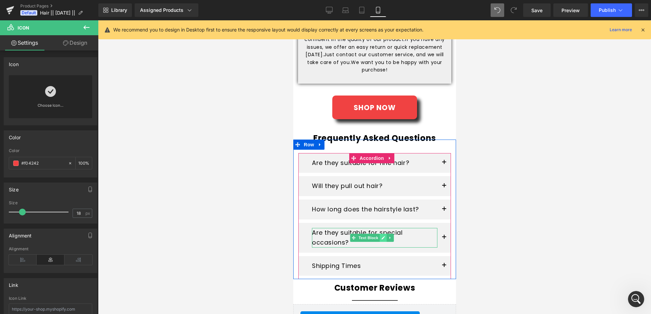
click at [384, 236] on icon at bounding box center [383, 238] width 4 height 4
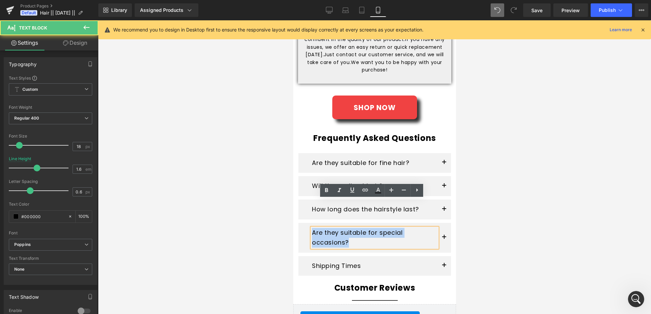
click at [303, 223] on div "Are they suitable for special occasions? Text Block" at bounding box center [374, 239] width 153 height 33
copy p "Are they suitable for special occasions?"
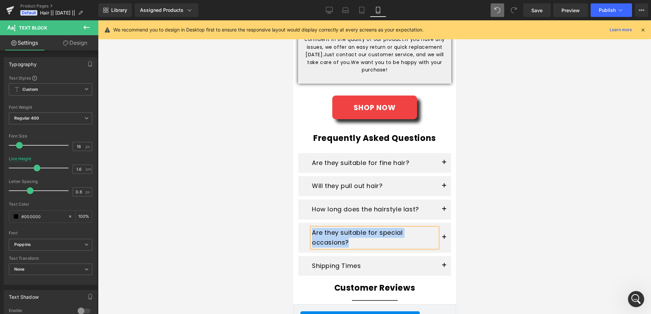
click at [331, 228] on p "Are they suitable for special occasions?" at bounding box center [374, 238] width 125 height 20
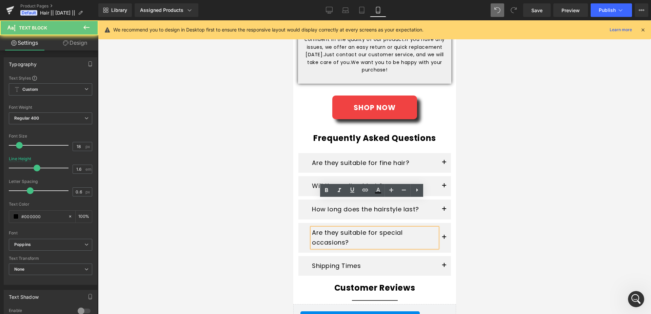
click at [312, 228] on p "Are they suitable for special occasions?" at bounding box center [374, 238] width 125 height 20
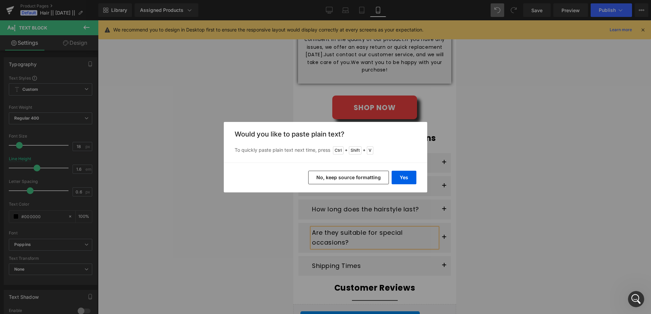
click at [353, 179] on button "No, keep source formatting" at bounding box center [348, 178] width 81 height 14
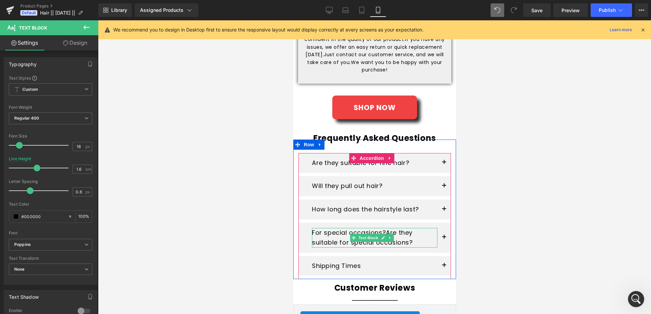
click at [383, 236] on icon at bounding box center [383, 238] width 4 height 4
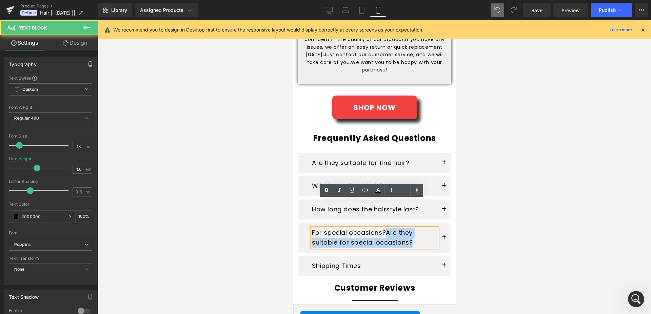
drag, startPoint x: 388, startPoint y: 205, endPoint x: 413, endPoint y: 216, distance: 26.9
click at [413, 228] on p "For special occasions? Are they suitable for special occasions?" at bounding box center [374, 238] width 125 height 20
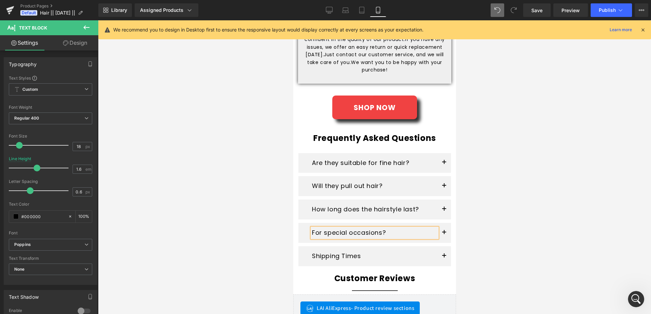
click at [539, 214] on div at bounding box center [374, 167] width 553 height 294
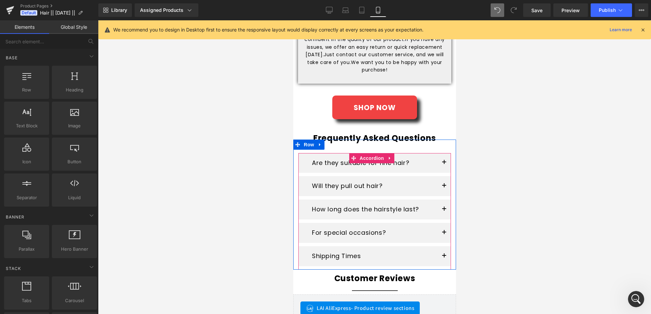
click at [440, 223] on button "button" at bounding box center [444, 233] width 14 height 20
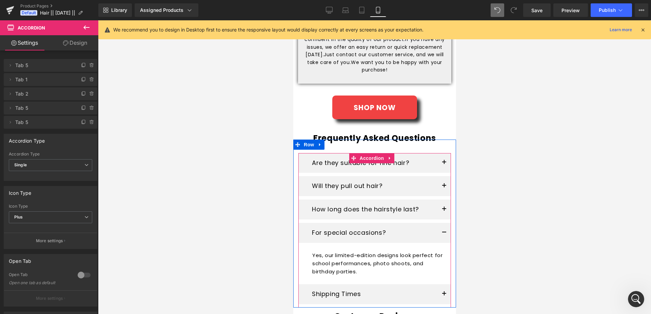
click at [440, 223] on button "button" at bounding box center [444, 233] width 14 height 20
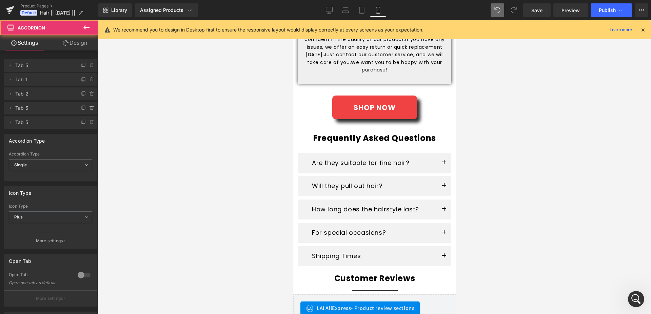
click at [514, 195] on div at bounding box center [374, 167] width 553 height 294
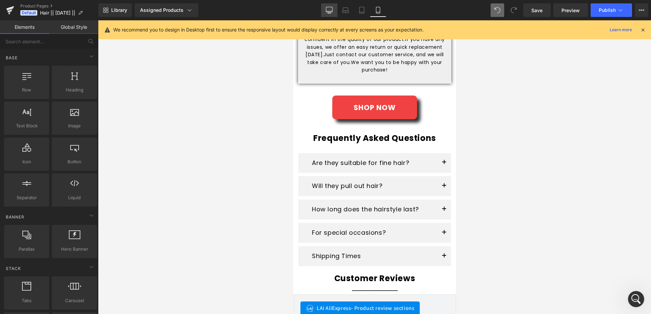
drag, startPoint x: 330, startPoint y: 11, endPoint x: 232, endPoint y: 33, distance: 100.5
click at [330, 11] on icon at bounding box center [329, 10] width 7 height 7
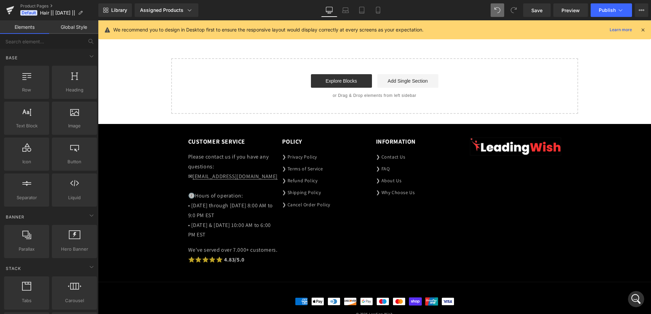
scroll to position [1095, 0]
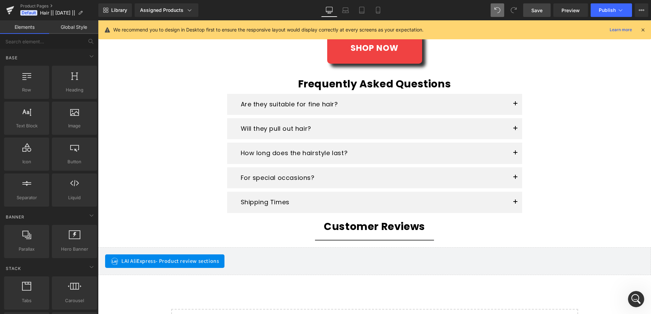
click at [540, 9] on span "Save" at bounding box center [536, 10] width 11 height 7
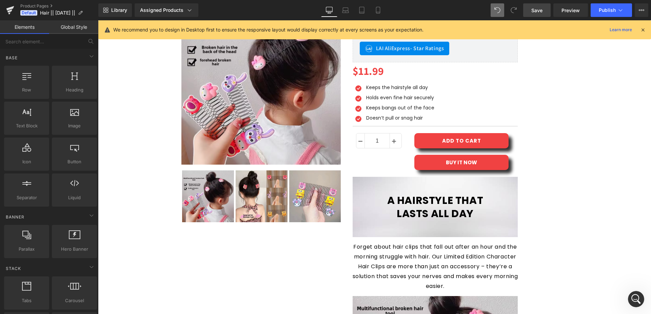
scroll to position [1133, 0]
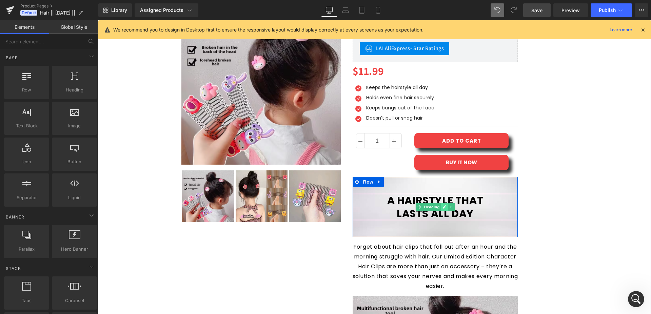
click at [443, 207] on icon at bounding box center [444, 207] width 3 height 3
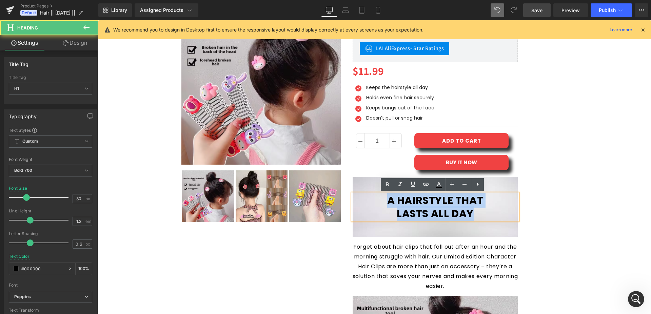
drag, startPoint x: 471, startPoint y: 215, endPoint x: 378, endPoint y: 203, distance: 93.0
click at [378, 203] on div "A HAIRSTYLE THAT LASTS ALL DAY" at bounding box center [436, 207] width 166 height 26
copy div "A HAIRSTYLE THAT LASTS ALL DAY"
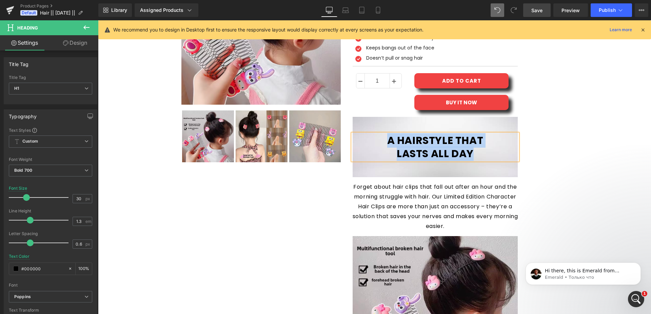
scroll to position [127, 0]
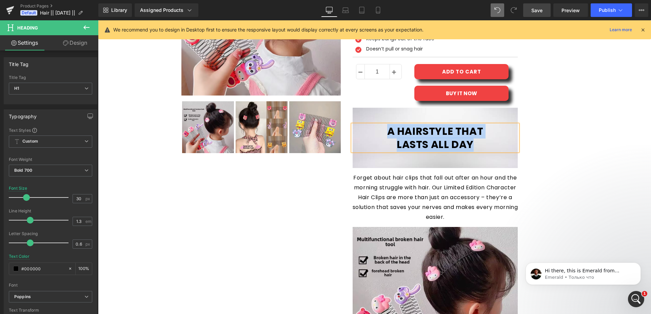
click at [433, 189] on div "Forget about hair clips that fall out after an hour and the morning struggle wi…" at bounding box center [436, 197] width 166 height 49
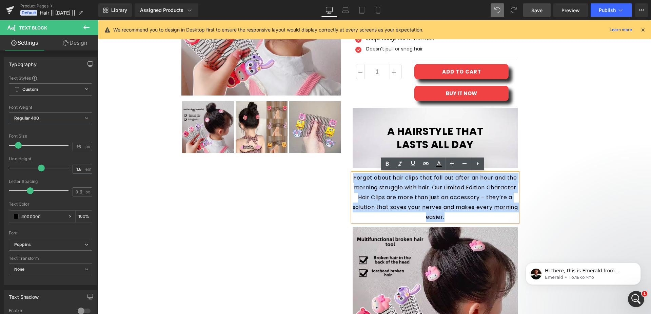
drag, startPoint x: 459, startPoint y: 215, endPoint x: 350, endPoint y: 177, distance: 114.7
click at [353, 177] on div "Forget about hair clips that fall out after an hour and the morning struggle wi…" at bounding box center [436, 197] width 166 height 49
copy div "Forget about hair clips that fall out after an hour and the morning struggle wi…"
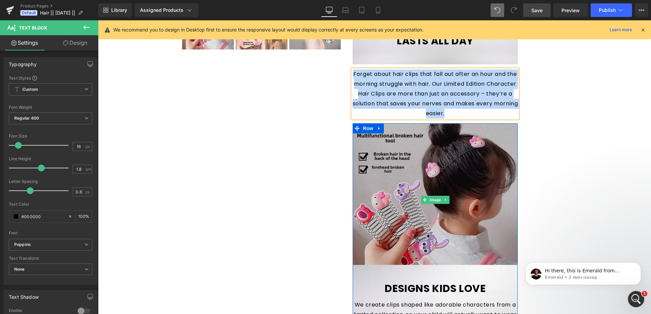
scroll to position [403, 0]
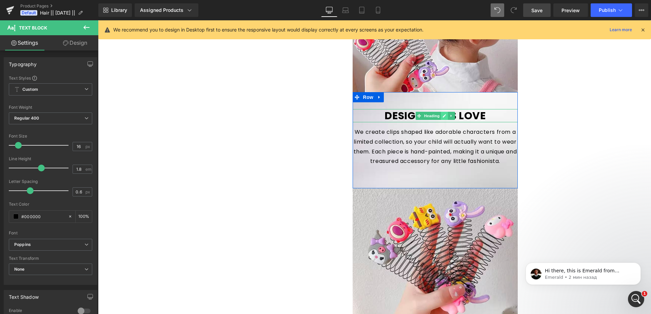
click at [443, 116] on icon at bounding box center [445, 116] width 4 height 4
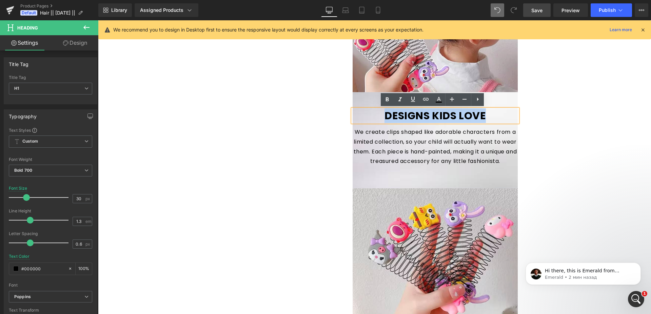
drag, startPoint x: 401, startPoint y: 113, endPoint x: 385, endPoint y: 114, distance: 16.0
click at [385, 114] on h1 "DESIGNS KIDS LOVE" at bounding box center [436, 115] width 166 height 13
copy h1 "DESIGNS KIDS LOVE"
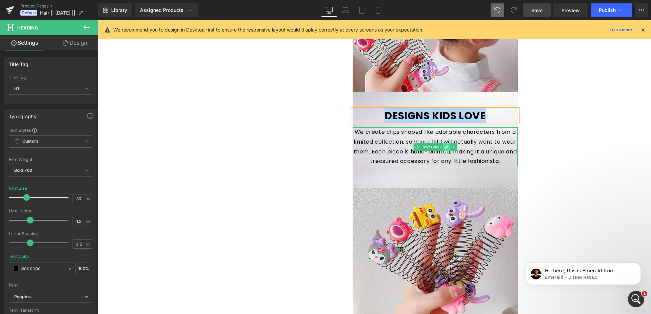
click at [443, 149] on link at bounding box center [446, 147] width 7 height 8
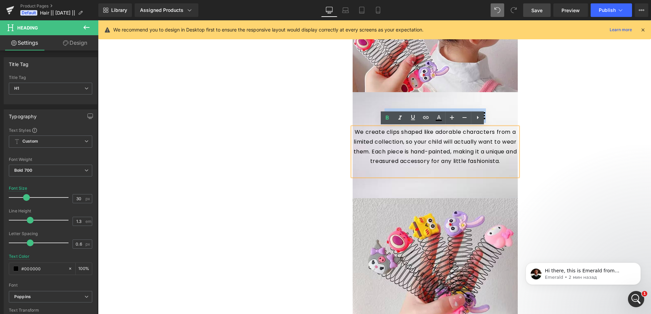
click at [387, 137] on div "We create clips shaped like adorable characters from a limited collection, so y…" at bounding box center [436, 152] width 166 height 49
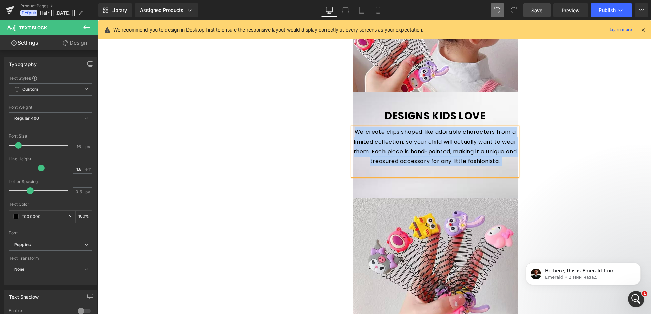
copy div "We create clips shaped like adorable characters from a limited collection, so y…"
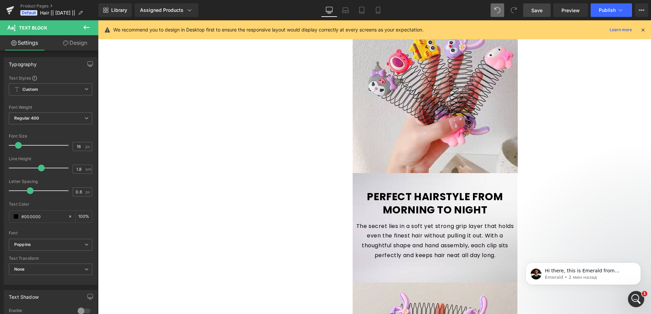
scroll to position [611, 0]
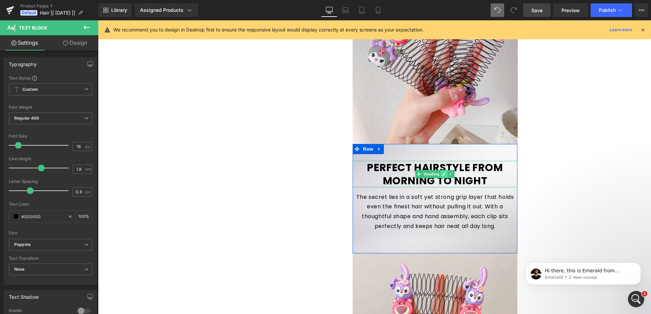
click at [444, 170] on link at bounding box center [444, 174] width 7 height 8
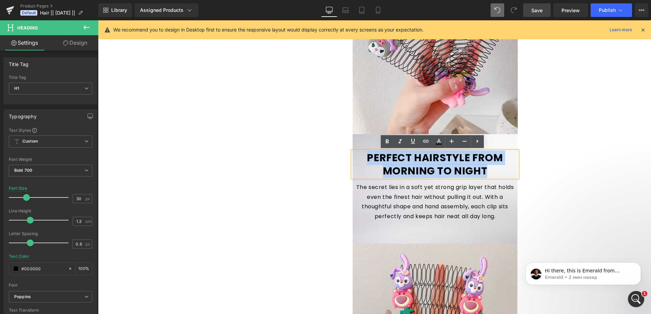
drag, startPoint x: 483, startPoint y: 170, endPoint x: 366, endPoint y: 160, distance: 116.7
click at [366, 160] on h1 "PERFECT HAIRSTYLE FROM MORNING TO NIGHT" at bounding box center [435, 164] width 165 height 26
copy h1 "PERFECT HAIRSTYLE FROM MORNING TO NIGHT"
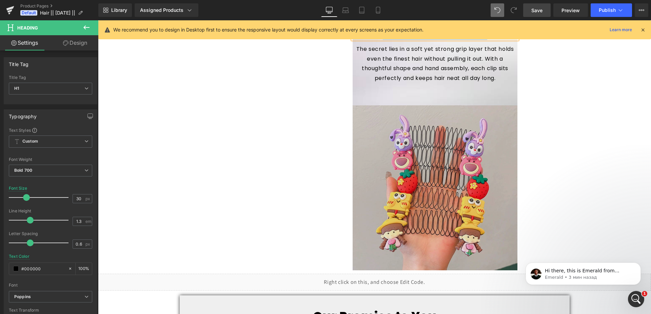
scroll to position [645, 0]
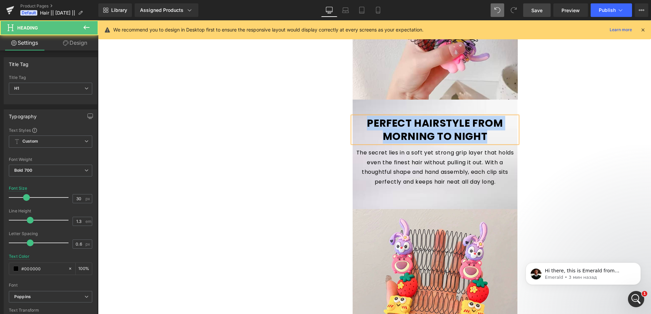
click at [428, 137] on h1 "PERFECT HAIRSTYLE FROM MORNING TO NIGHT" at bounding box center [435, 130] width 165 height 26
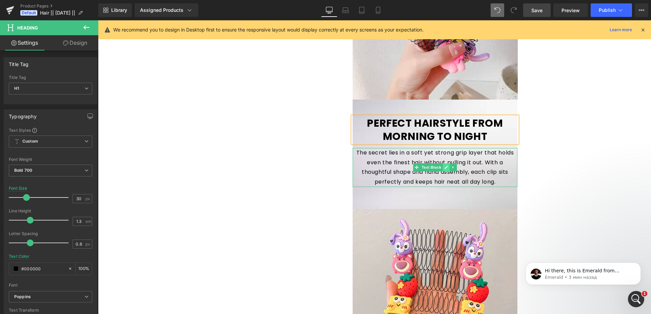
click at [445, 169] on icon at bounding box center [447, 168] width 4 height 4
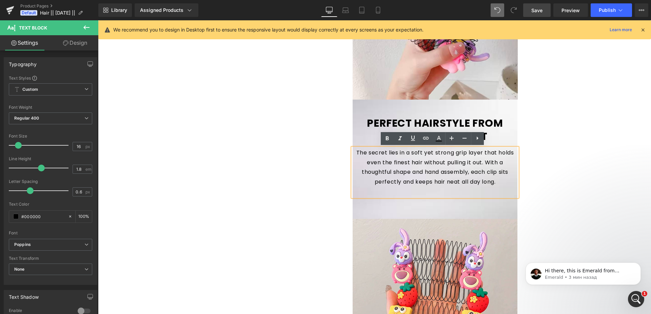
drag, startPoint x: 354, startPoint y: 153, endPoint x: 495, endPoint y: 183, distance: 143.9
click at [495, 183] on div "The secret lies in a soft yet strong grip layer that holds even the finest hair…" at bounding box center [435, 172] width 165 height 49
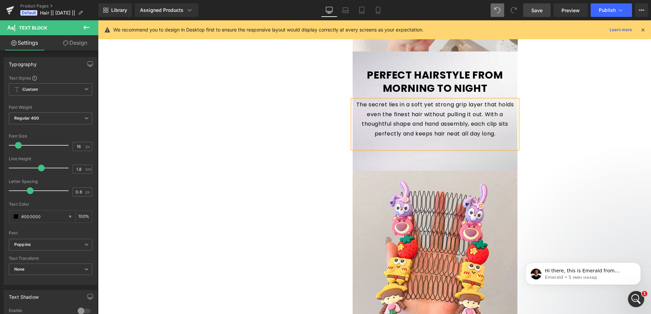
scroll to position [715, 0]
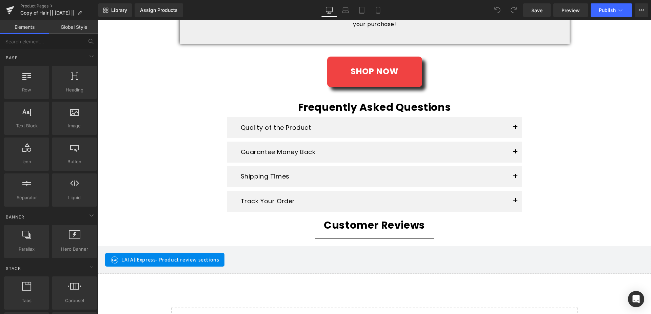
scroll to position [1072, 0]
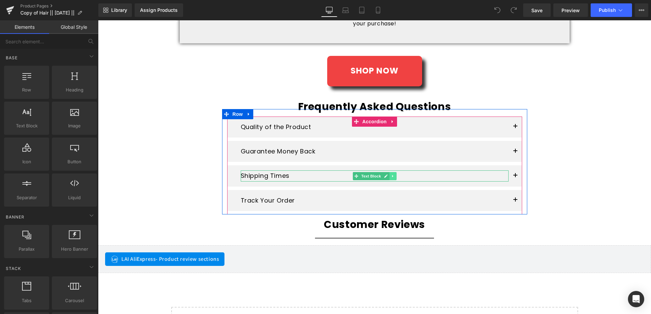
click at [389, 174] on link at bounding box center [392, 176] width 7 height 8
click at [509, 176] on button "button" at bounding box center [516, 176] width 14 height 21
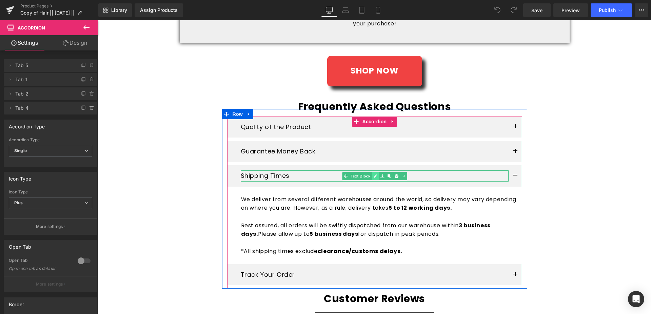
click at [373, 178] on icon at bounding box center [375, 176] width 4 height 4
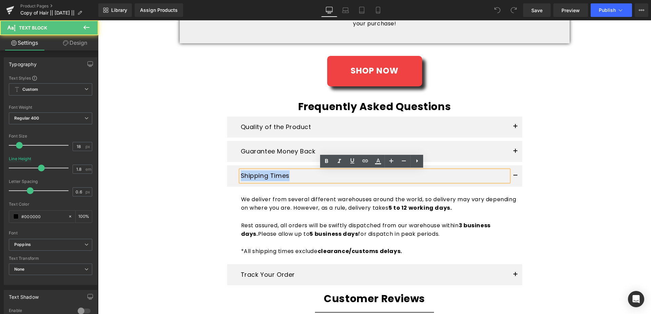
drag, startPoint x: 242, startPoint y: 176, endPoint x: 238, endPoint y: 176, distance: 3.7
click at [241, 176] on div "Shipping Times" at bounding box center [375, 176] width 268 height 11
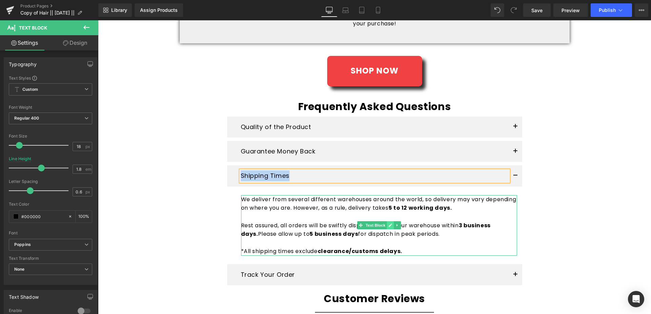
click at [387, 228] on link at bounding box center [390, 225] width 7 height 8
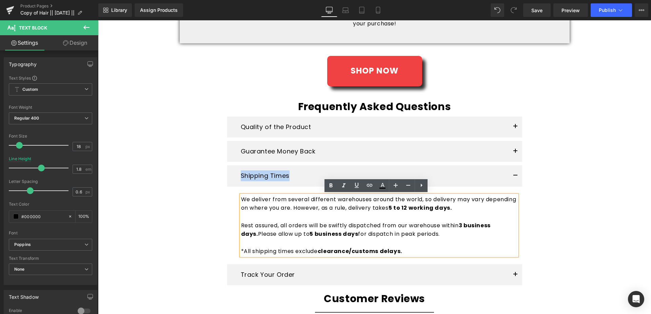
click at [392, 217] on p "Rest assured, all orders will be swiftly dispatched from our warehouse within 3…" at bounding box center [379, 226] width 276 height 26
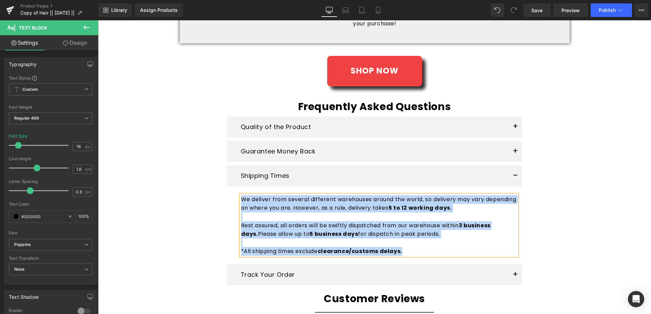
copy div "We deliver from several different warehouses around the world, so delivery may …"
click at [373, 177] on icon at bounding box center [375, 176] width 4 height 4
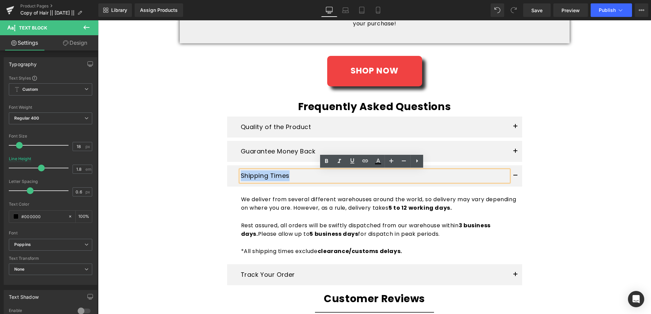
drag, startPoint x: 292, startPoint y: 176, endPoint x: 239, endPoint y: 175, distance: 52.6
click at [241, 175] on div "Shipping Times" at bounding box center [375, 176] width 268 height 11
copy div "Shipping Times"
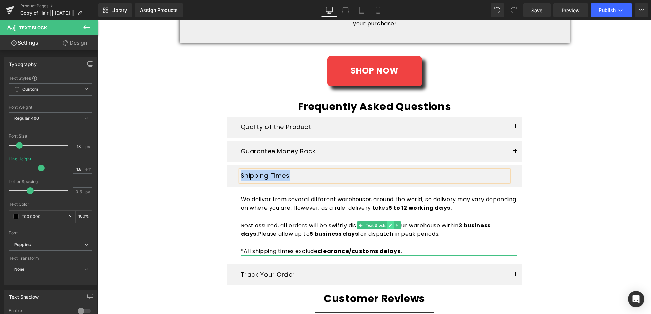
click at [388, 227] on icon at bounding box center [390, 226] width 4 height 4
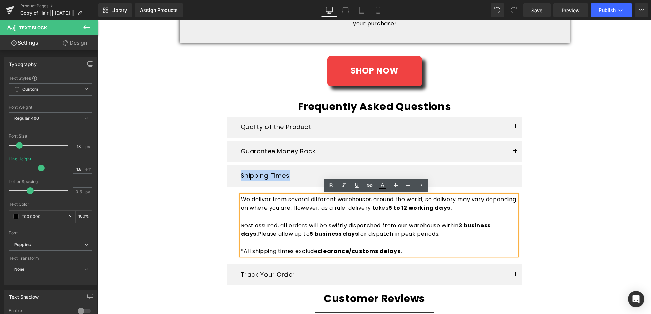
click at [381, 219] on p "Rest assured, all orders will be swiftly dispatched from our warehouse within 3…" at bounding box center [379, 226] width 276 height 26
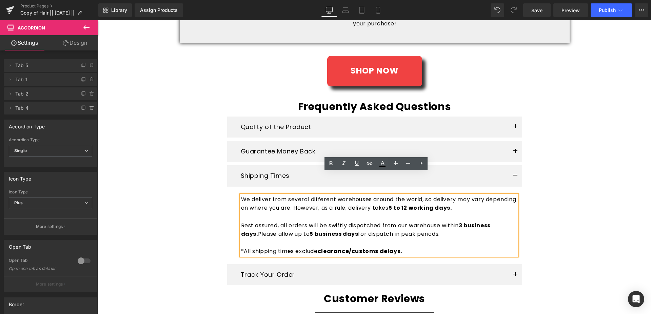
scroll to position [1094, 0]
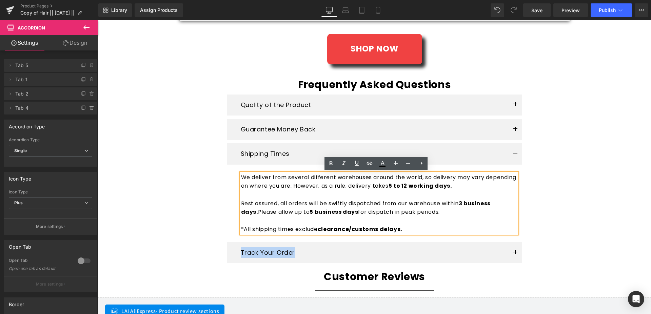
click at [401, 249] on div "Track Your Order Text Block" at bounding box center [374, 254] width 295 height 24
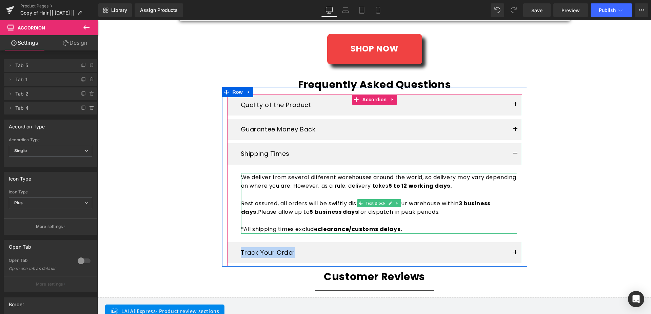
click at [404, 228] on p "*All shipping times exclude clearance/customs delays." at bounding box center [379, 225] width 276 height 17
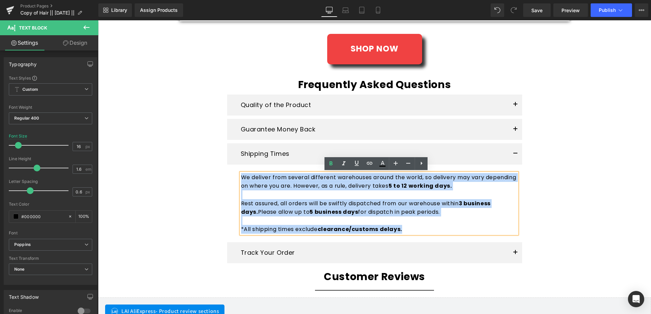
drag, startPoint x: 405, startPoint y: 229, endPoint x: 232, endPoint y: 178, distance: 180.4
click at [232, 178] on article "We deliver from several different warehouses around the world, so delivery may …" at bounding box center [374, 205] width 295 height 74
copy div "We deliver from several different warehouses around the world, so delivery may …"
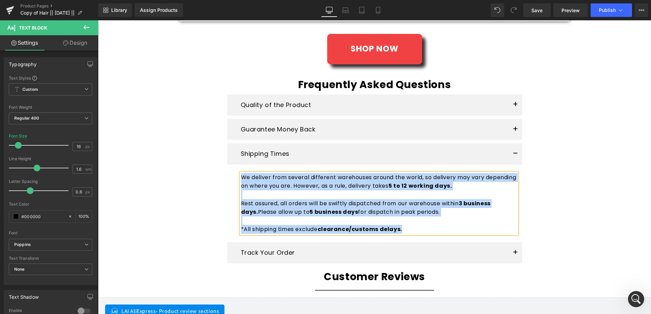
scroll to position [1267, 0]
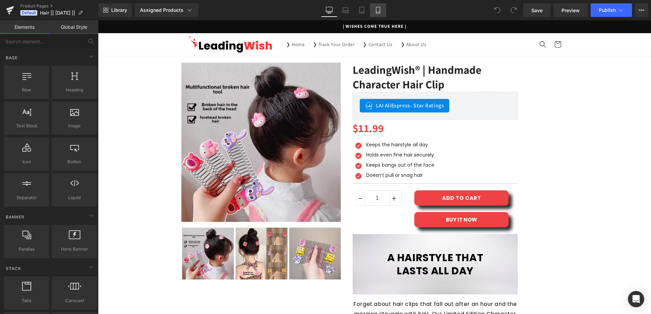
click at [380, 13] on icon at bounding box center [378, 10] width 7 height 7
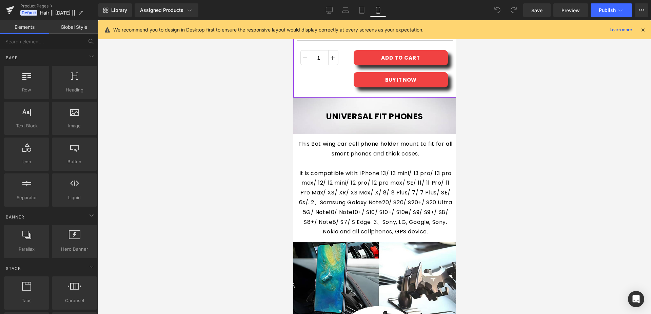
scroll to position [381, 0]
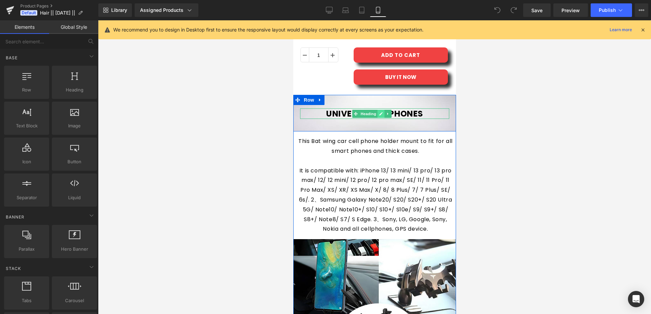
click at [381, 112] on icon at bounding box center [381, 114] width 4 height 4
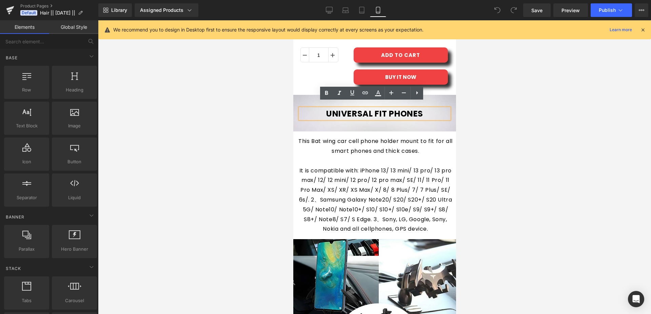
click at [325, 109] on h1 "UNIVERSAL FIT PHONES" at bounding box center [374, 114] width 149 height 11
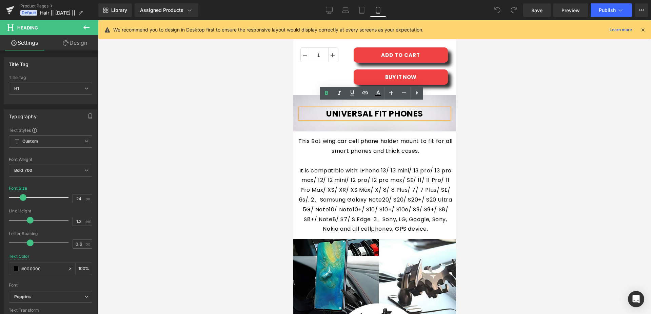
paste div
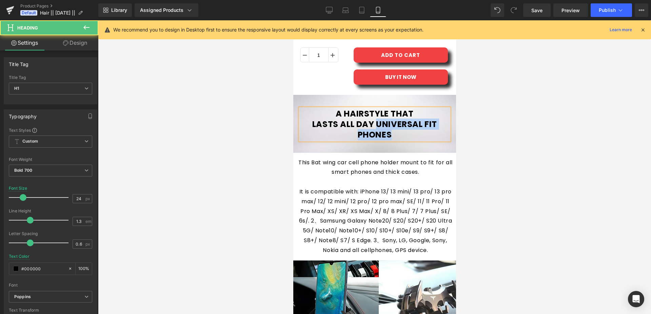
drag, startPoint x: 375, startPoint y: 117, endPoint x: 389, endPoint y: 129, distance: 17.5
click at [389, 129] on h1 "A HAIRSTYLE THAT LASTS ALL DAY UNIVERSAL FIT PHONES" at bounding box center [374, 125] width 149 height 32
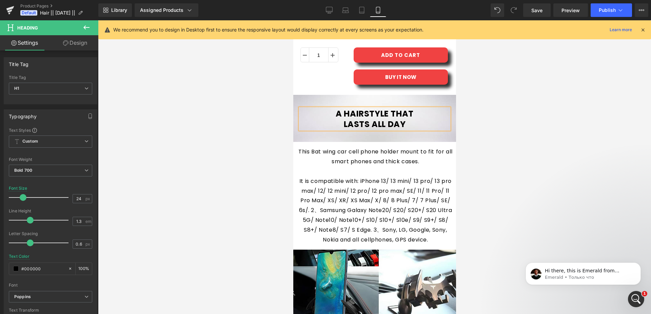
scroll to position [0, 0]
click at [383, 199] on icon at bounding box center [382, 200] width 3 height 3
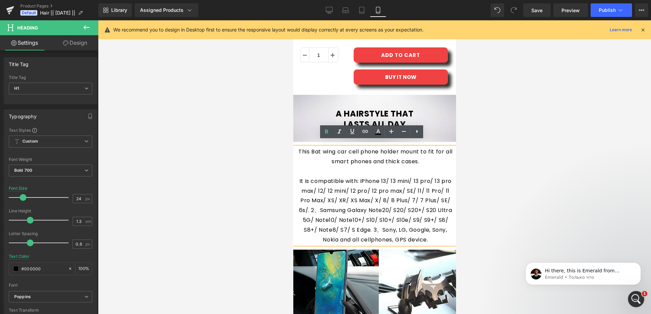
click at [356, 161] on p "This Bat wing car cell phone holder mount to fit for all smart phones and thick…" at bounding box center [375, 196] width 154 height 98
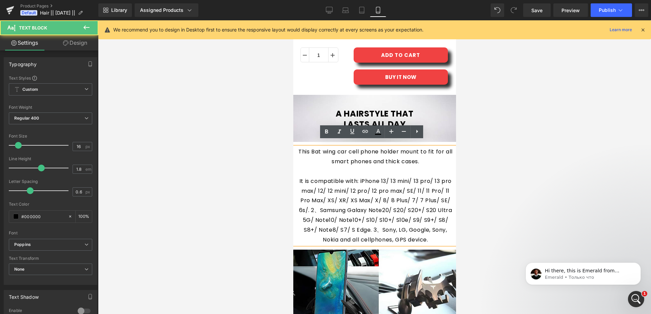
click at [299, 147] on p "This Bat wing car cell phone holder mount to fit for all smart phones and thick…" at bounding box center [375, 196] width 154 height 98
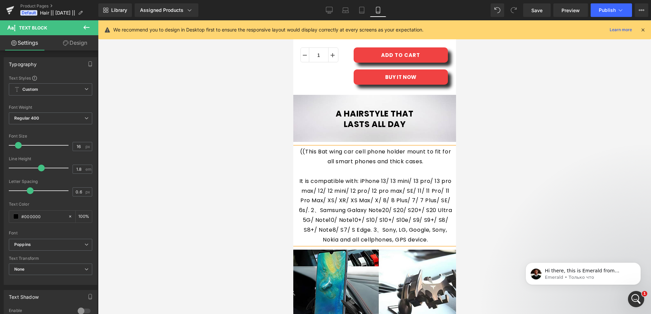
click at [302, 148] on p "((This Bat wing car cell phone holder mount to fit for all smart phones and thi…" at bounding box center [375, 196] width 154 height 98
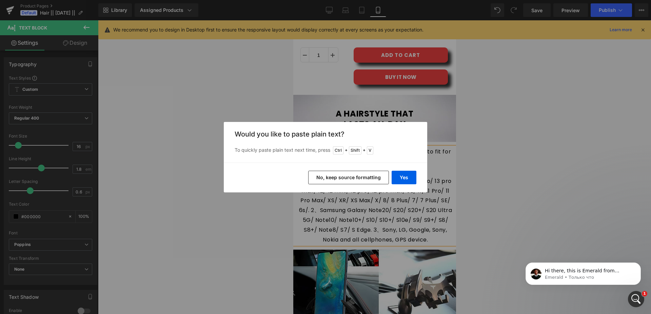
click at [350, 181] on button "No, keep source formatting" at bounding box center [348, 178] width 81 height 14
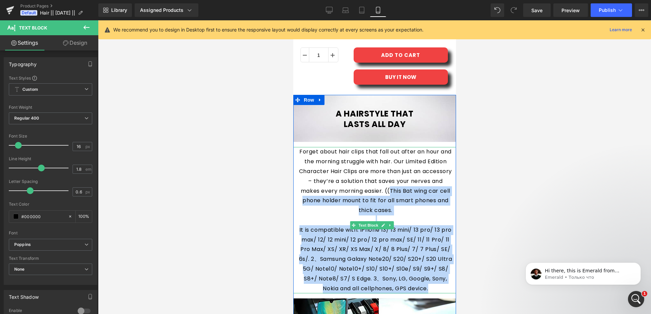
drag, startPoint x: 420, startPoint y: 184, endPoint x: 416, endPoint y: 288, distance: 104.5
click at [416, 288] on p "Forget about hair clips that fall out after an hour and the morning struggle wi…" at bounding box center [375, 220] width 154 height 147
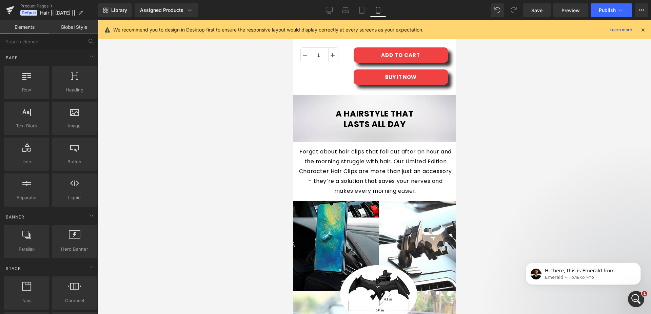
click at [606, 186] on div at bounding box center [374, 167] width 553 height 294
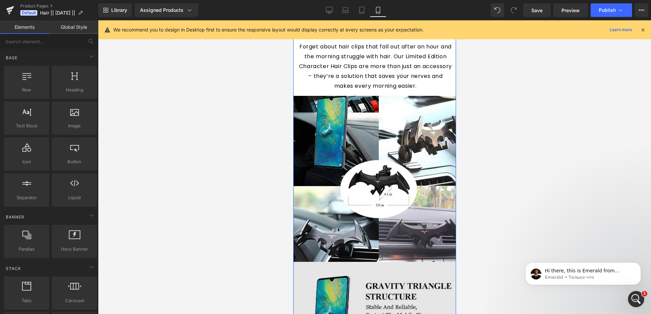
scroll to position [450, 0]
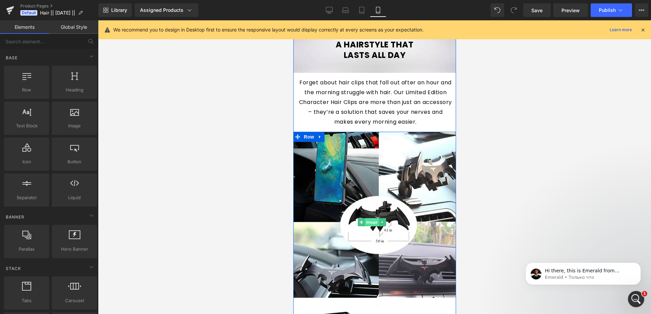
click at [372, 218] on span "Image" at bounding box center [372, 222] width 14 height 8
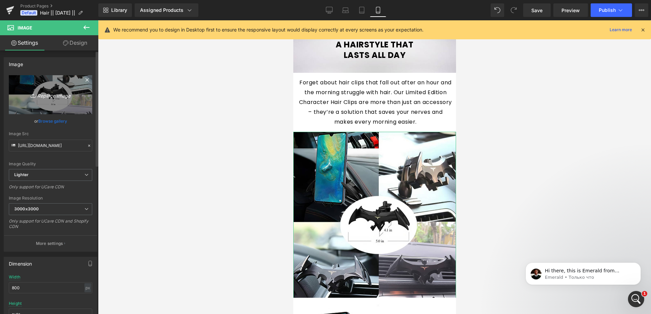
click at [50, 85] on link "Replace Image" at bounding box center [50, 94] width 83 height 39
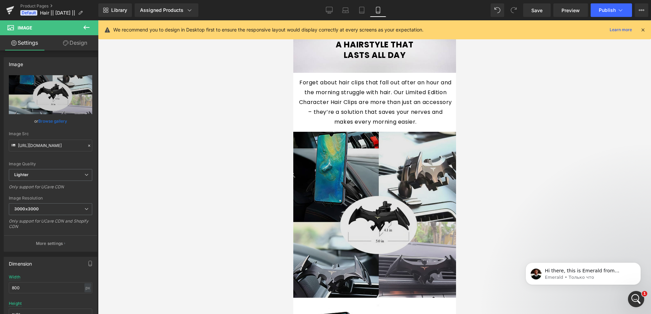
type input "C:\fakepath\0009.png"
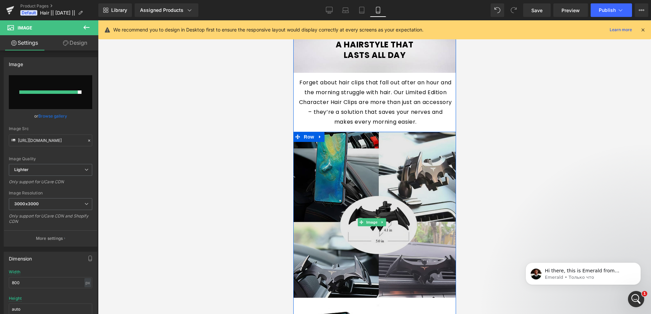
type input "[URL][DOMAIN_NAME]"
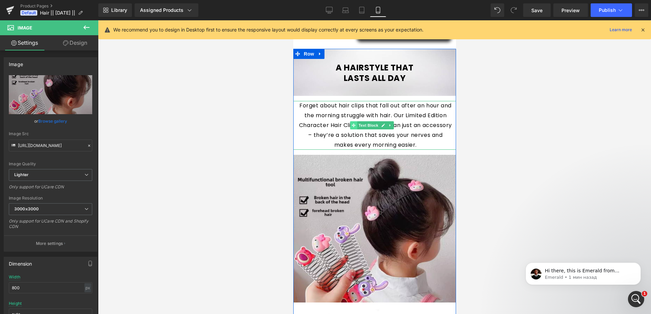
scroll to position [415, 0]
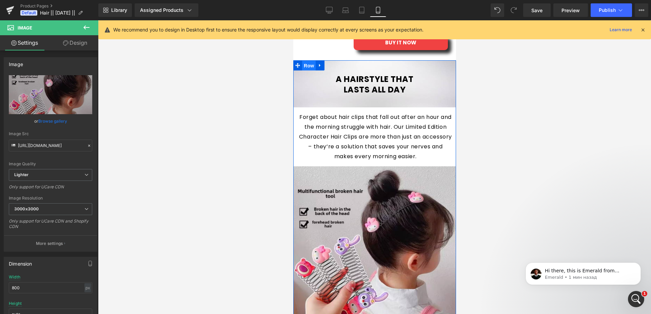
click at [307, 61] on span "Row" at bounding box center [309, 66] width 14 height 10
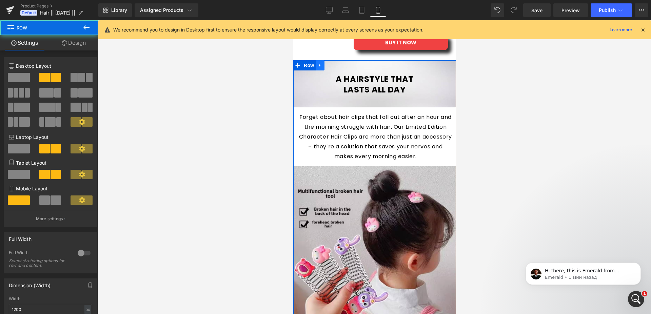
click at [320, 63] on icon at bounding box center [319, 65] width 5 height 5
click at [328, 63] on icon at bounding box center [328, 65] width 5 height 5
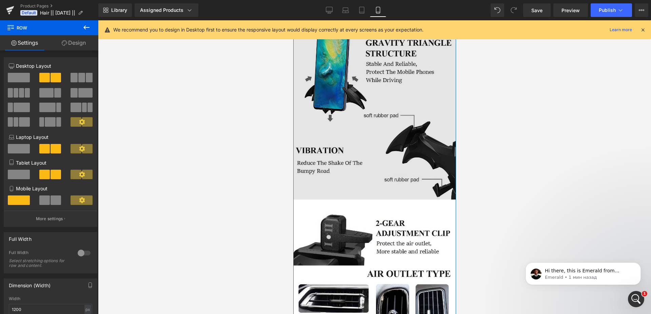
scroll to position [572, 0]
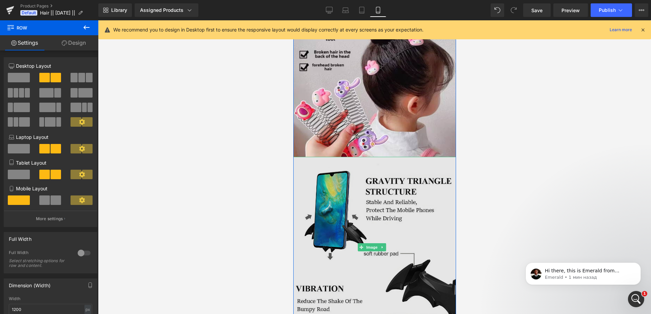
click at [433, 173] on img at bounding box center [374, 247] width 163 height 181
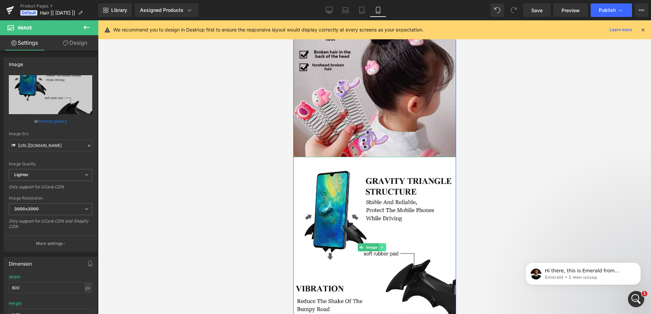
click at [383, 246] on icon at bounding box center [382, 248] width 4 height 4
click at [385, 246] on icon at bounding box center [386, 248] width 4 height 4
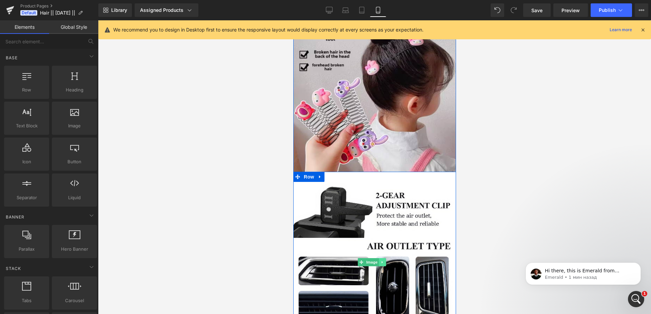
click at [381, 260] on icon at bounding box center [382, 262] width 4 height 4
click at [387, 261] on icon at bounding box center [386, 263] width 4 height 4
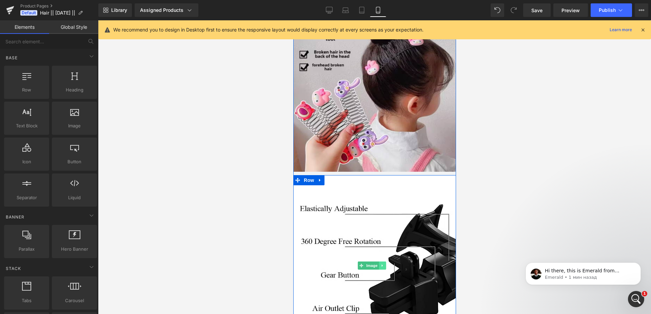
click at [383, 264] on icon at bounding box center [382, 266] width 4 height 4
click at [384, 262] on link at bounding box center [385, 266] width 7 height 8
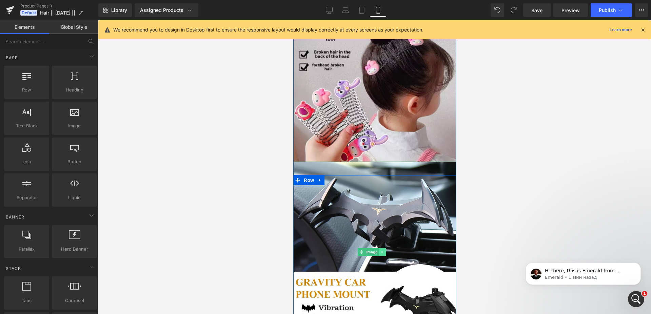
click at [382, 250] on icon at bounding box center [382, 252] width 4 height 4
click at [386, 250] on icon at bounding box center [386, 252] width 4 height 4
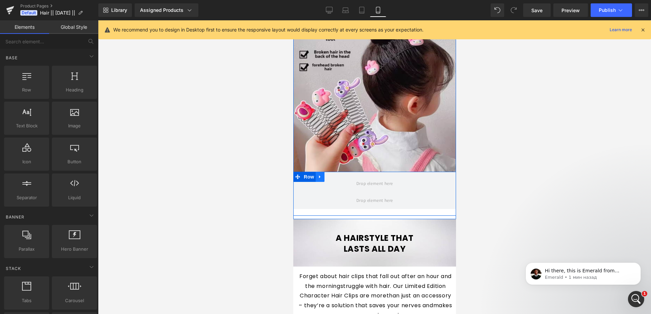
click at [320, 175] on icon at bounding box center [319, 177] width 5 height 5
click at [339, 175] on icon at bounding box center [337, 177] width 5 height 5
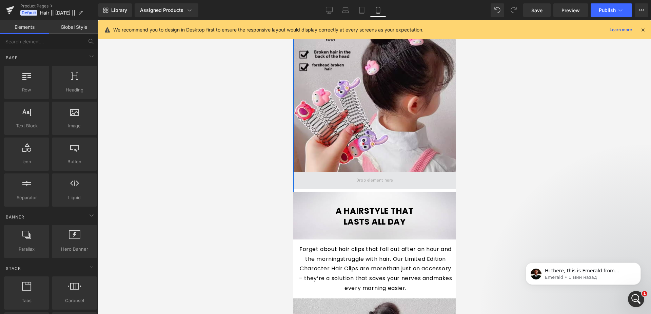
click at [323, 172] on span at bounding box center [374, 180] width 163 height 17
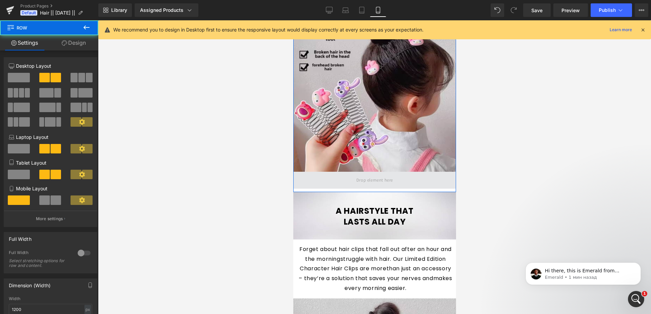
click at [298, 172] on span at bounding box center [374, 180] width 163 height 17
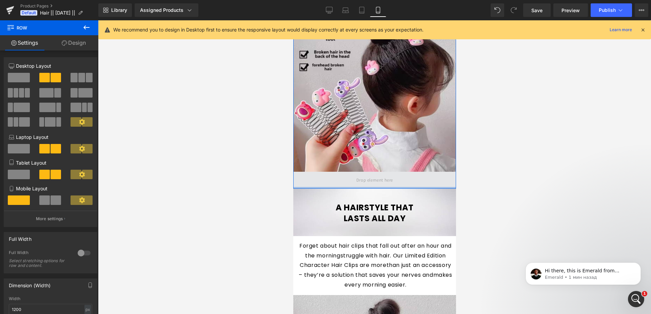
drag, startPoint x: 305, startPoint y: 178, endPoint x: 306, endPoint y: 168, distance: 10.2
click at [306, 168] on div "A HAIRSTYLE THAT LASTS ALL DAY Heading Row Forget about hair clips that fall ou…" at bounding box center [374, 46] width 163 height 286
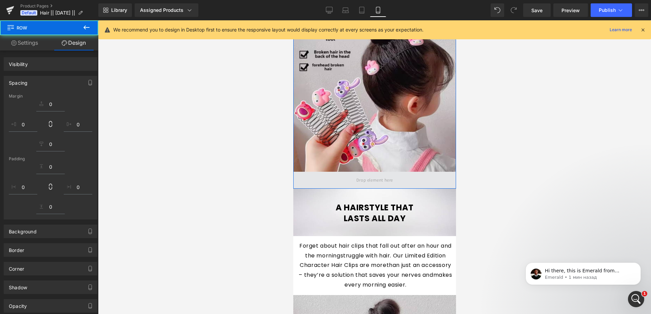
click at [350, 172] on span at bounding box center [374, 180] width 163 height 17
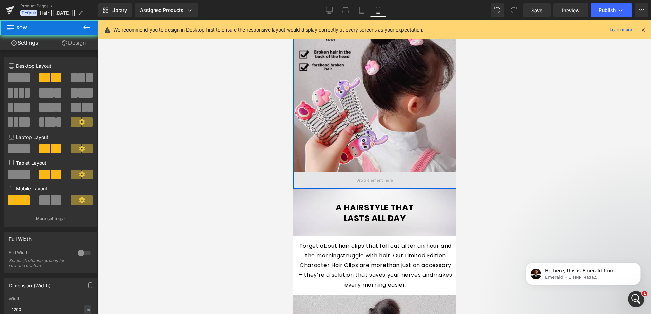
click at [370, 175] on span at bounding box center [374, 180] width 41 height 11
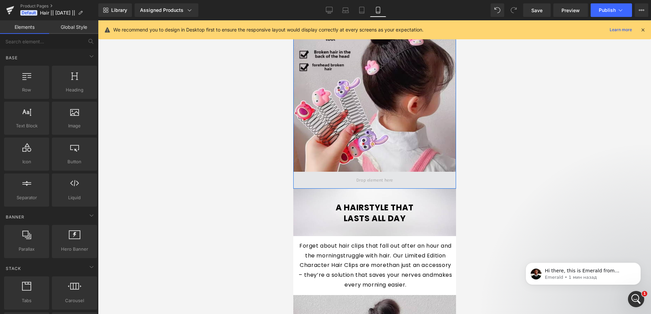
click at [393, 175] on span at bounding box center [374, 180] width 41 height 11
click at [301, 172] on span at bounding box center [374, 180] width 163 height 17
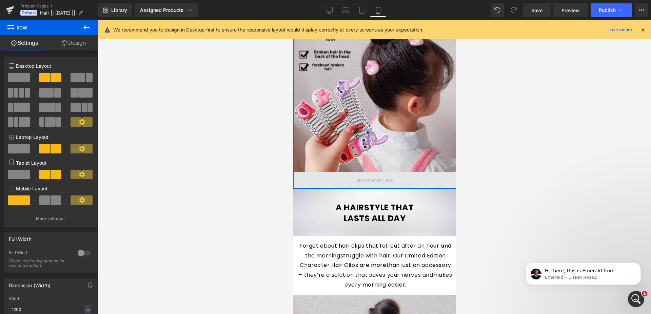
click at [313, 172] on span at bounding box center [374, 180] width 163 height 17
click at [5, 79] on div at bounding box center [19, 80] width 32 height 15
click at [17, 77] on span at bounding box center [19, 77] width 22 height 9
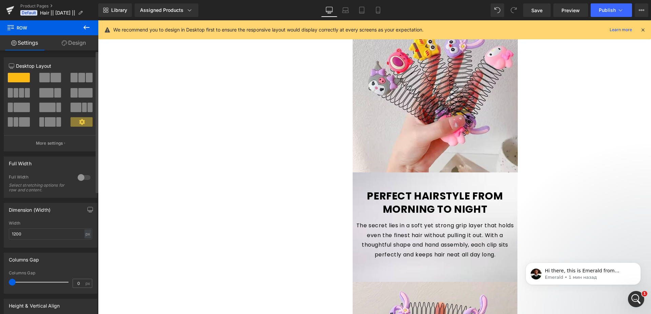
scroll to position [0, 0]
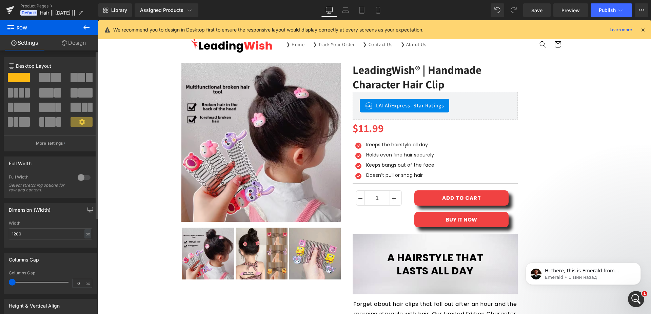
click at [43, 78] on span at bounding box center [44, 77] width 11 height 9
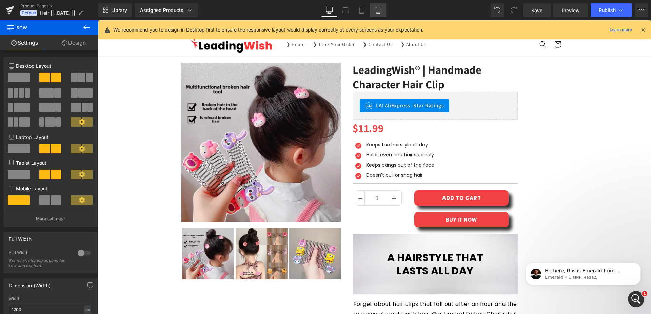
click at [373, 8] on link "Mobile" at bounding box center [378, 10] width 16 height 14
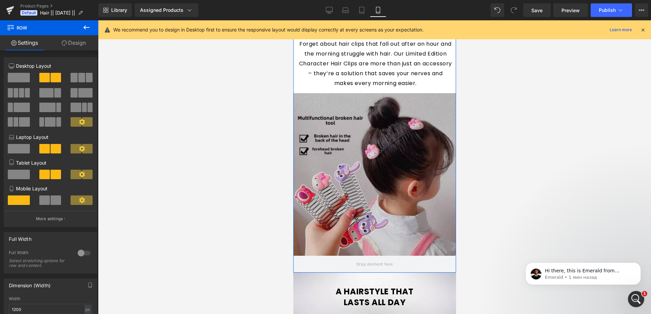
scroll to position [627, 0]
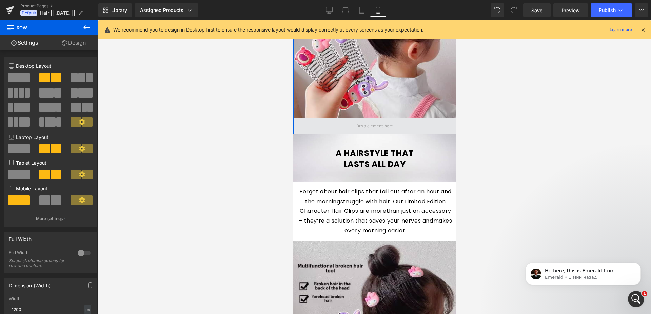
click at [388, 121] on span at bounding box center [374, 126] width 41 height 11
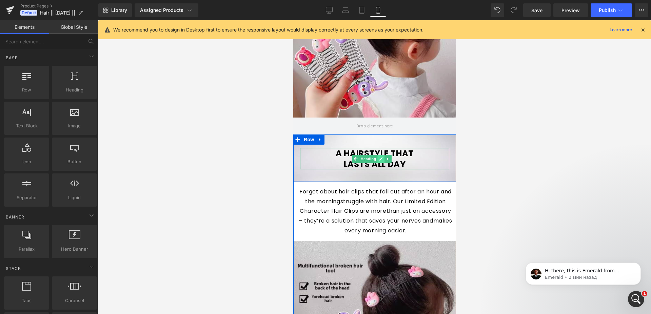
click at [384, 155] on link at bounding box center [380, 159] width 7 height 8
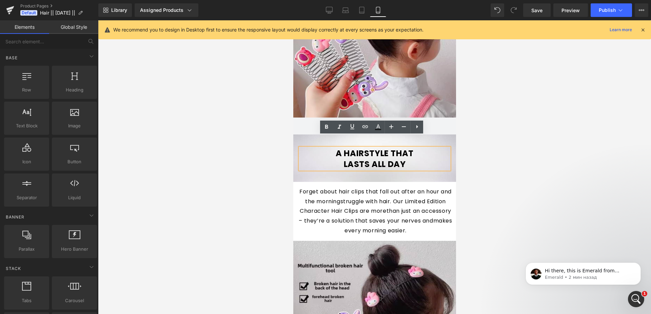
click at [334, 148] on h1 "A HAIRSTYLE THAT LASTS ALL DAY" at bounding box center [374, 158] width 149 height 21
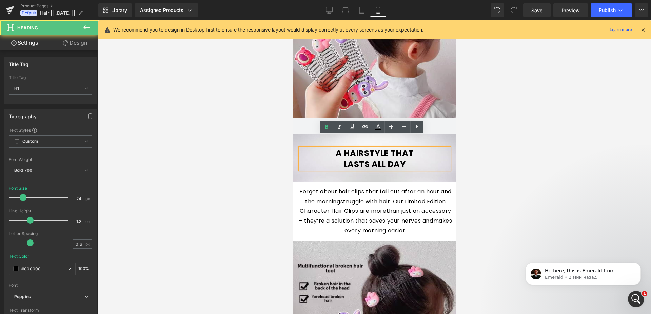
paste div
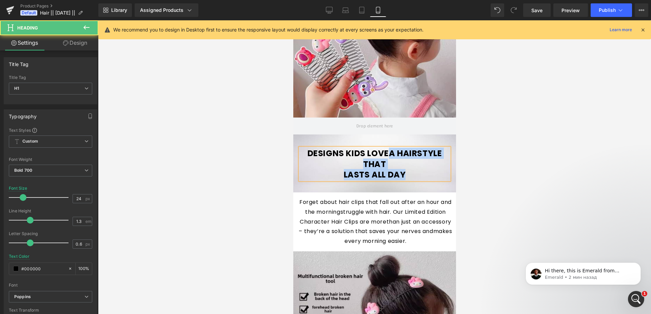
drag, startPoint x: 387, startPoint y: 141, endPoint x: 401, endPoint y: 161, distance: 24.5
click at [401, 161] on h1 "DESIGNS KIDS LOVEA HAIRSTYLE THAT LASTS ALL DAY" at bounding box center [374, 164] width 149 height 32
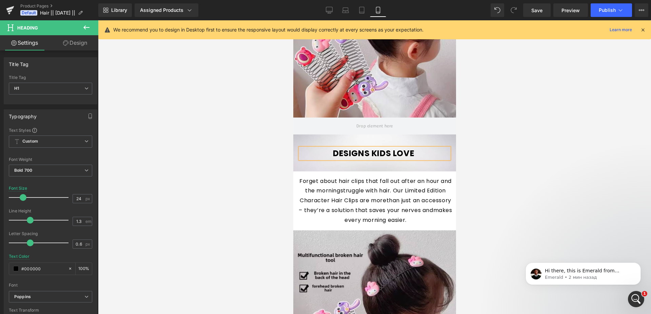
click at [556, 157] on div at bounding box center [374, 167] width 553 height 294
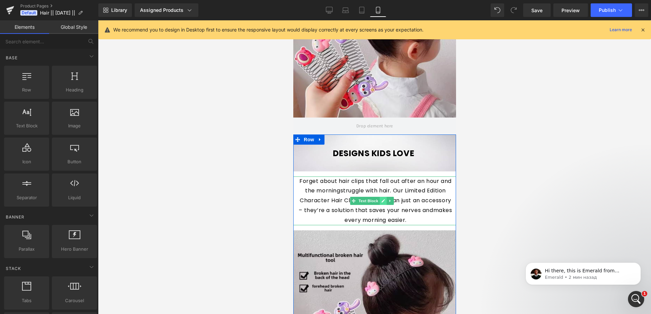
click at [385, 197] on link at bounding box center [382, 201] width 7 height 8
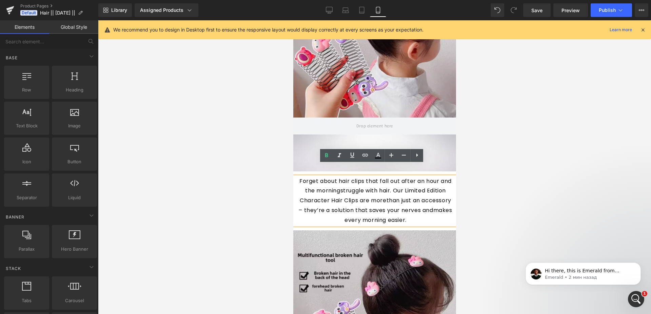
click at [311, 177] on p "Forget about hair clips that fall out after an hour and the morningstruggle wit…" at bounding box center [375, 201] width 154 height 49
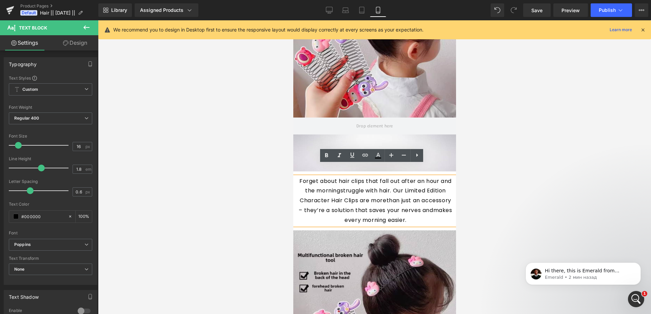
click at [302, 177] on p "Forget about hair clips that fall out after an hour and the morningstruggle wit…" at bounding box center [375, 201] width 154 height 49
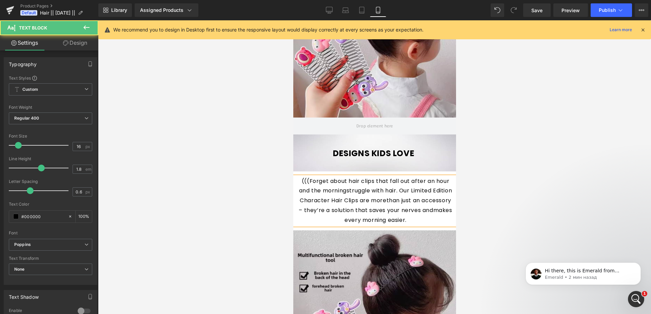
click at [299, 177] on p "(((Forget about hair clips that fall out after an hour and the morningstruggle …" at bounding box center [375, 201] width 154 height 49
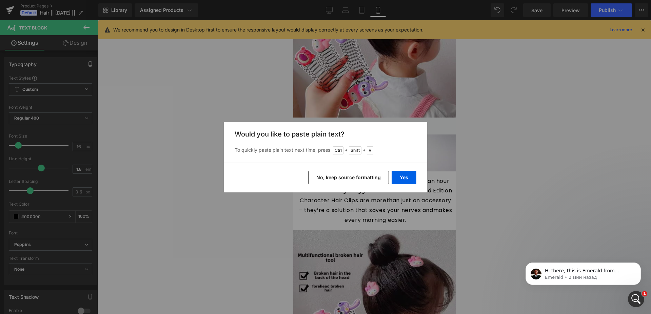
click at [371, 176] on button "No, keep source formatting" at bounding box center [348, 178] width 81 height 14
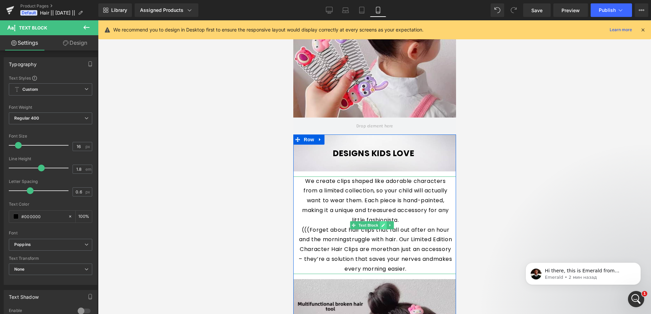
click at [385, 224] on icon at bounding box center [383, 226] width 4 height 4
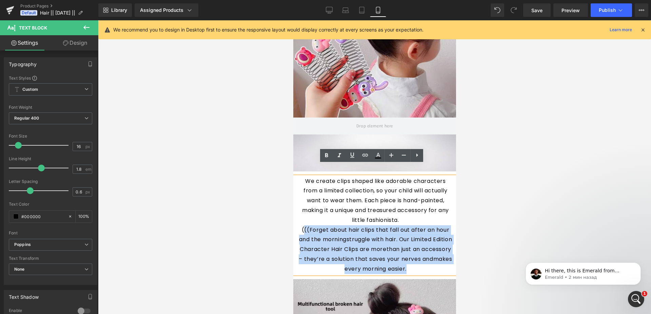
drag, startPoint x: 300, startPoint y: 218, endPoint x: 442, endPoint y: 254, distance: 145.6
click at [442, 254] on p "We create clips shaped like adorable characters from a limited collection, so y…" at bounding box center [375, 226] width 154 height 98
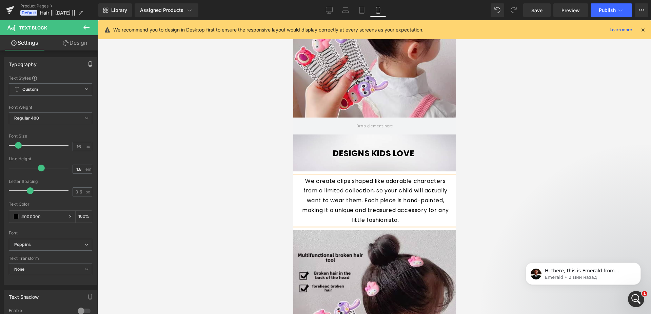
click at [515, 157] on div at bounding box center [374, 167] width 553 height 294
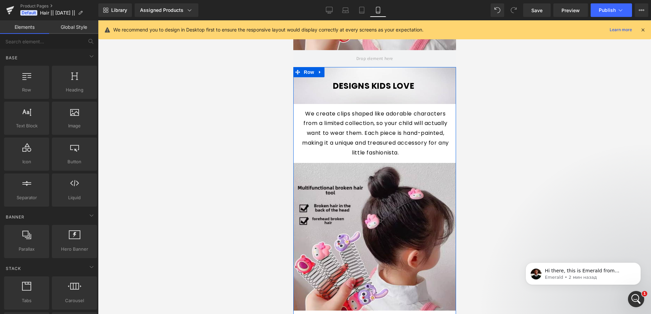
scroll to position [661, 0]
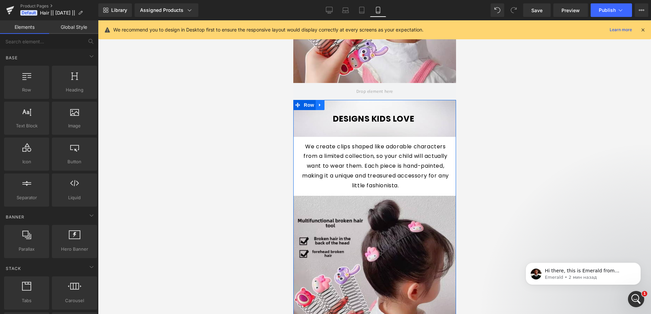
click at [320, 104] on icon at bounding box center [319, 105] width 1 height 3
click at [329, 103] on icon at bounding box center [328, 105] width 5 height 5
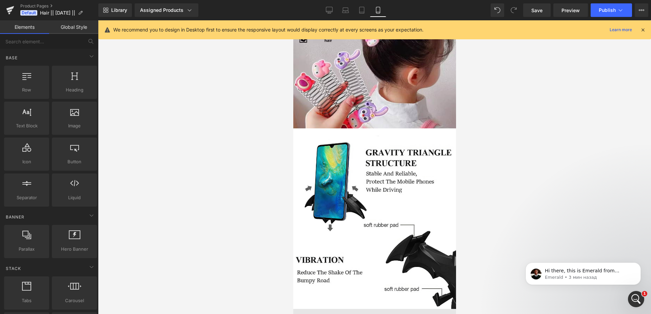
scroll to position [842, 0]
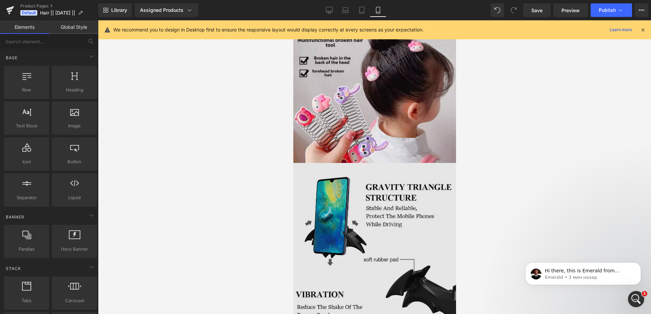
click at [425, 169] on img at bounding box center [374, 253] width 163 height 181
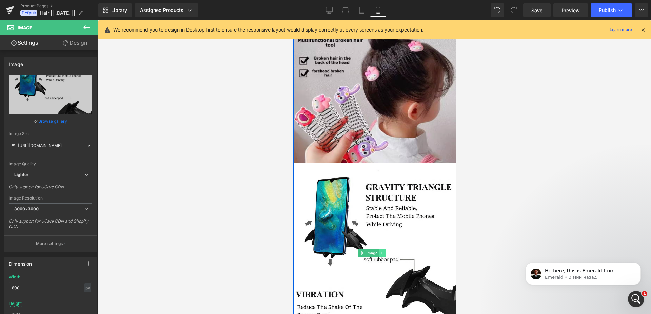
click at [383, 251] on icon at bounding box center [382, 253] width 4 height 4
click at [385, 252] on icon at bounding box center [386, 254] width 4 height 4
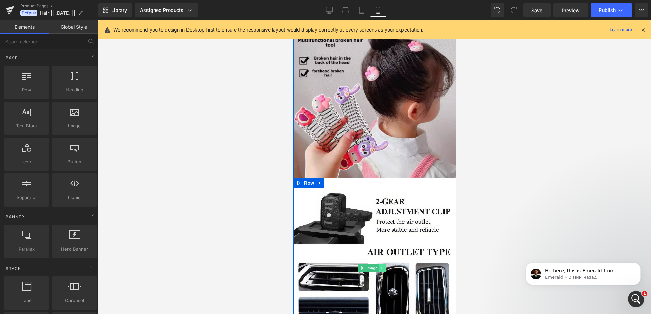
click at [382, 264] on link at bounding box center [381, 268] width 7 height 8
click at [387, 267] on icon at bounding box center [386, 269] width 4 height 4
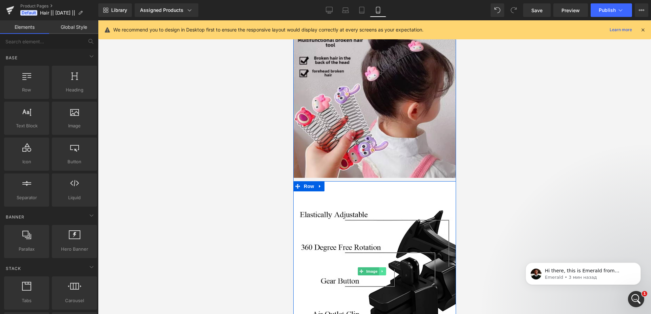
click at [382, 271] on icon at bounding box center [381, 272] width 1 height 2
click at [386, 268] on link at bounding box center [385, 272] width 7 height 8
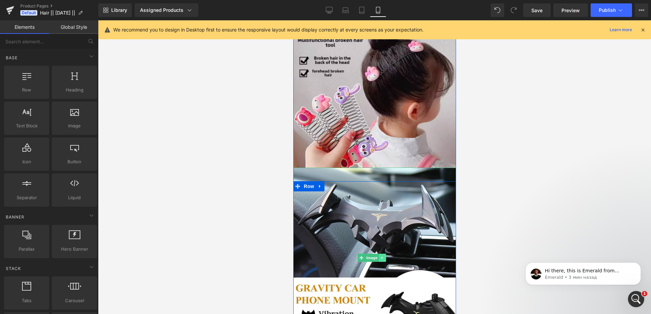
click at [384, 256] on icon at bounding box center [382, 258] width 4 height 4
click at [387, 256] on icon at bounding box center [386, 258] width 4 height 4
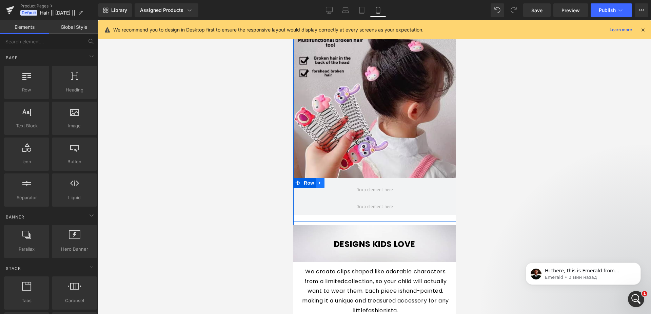
click at [320, 181] on icon at bounding box center [319, 182] width 1 height 3
click at [337, 181] on icon at bounding box center [337, 183] width 5 height 5
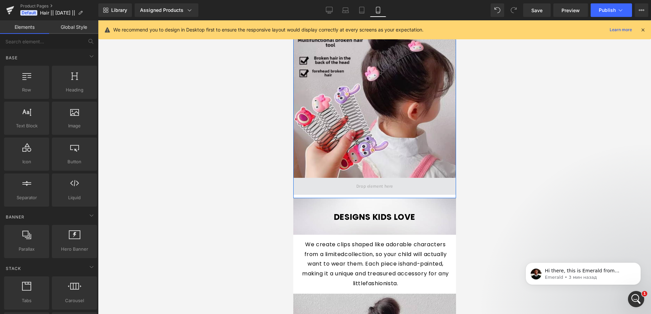
click at [331, 178] on span at bounding box center [374, 186] width 163 height 17
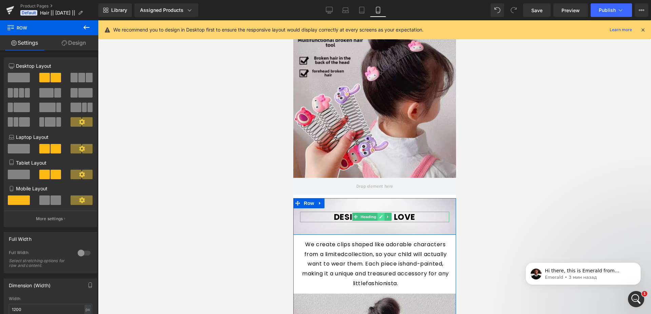
click at [381, 215] on icon at bounding box center [381, 217] width 4 height 4
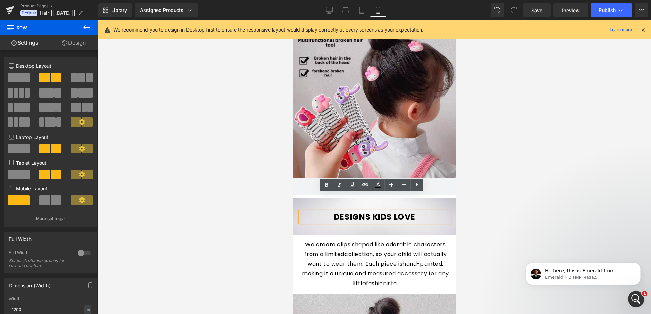
click at [376, 212] on h1 "DESIGNS KIDS LOVE" at bounding box center [374, 217] width 149 height 11
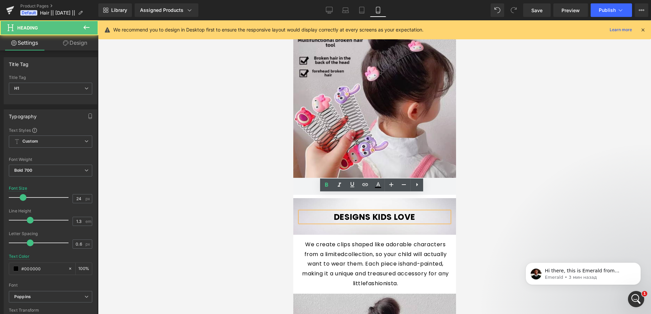
click at [330, 212] on h1 "DESIGNS KIDS LOVE" at bounding box center [374, 217] width 149 height 11
paste div
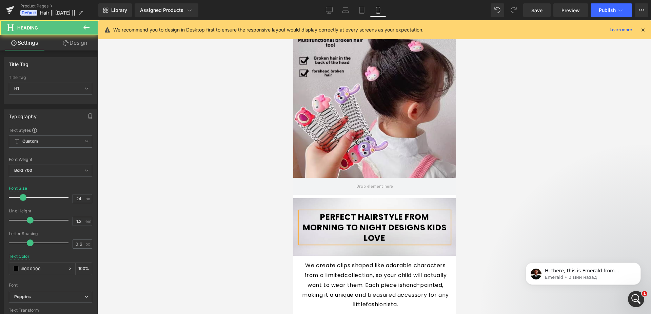
drag, startPoint x: 396, startPoint y: 212, endPoint x: 404, endPoint y: 220, distance: 11.0
click at [404, 220] on h1 "PERFECT HAIRSTYLE FROM MORNING TO NIGHT DESIGNS KIDS LOVE" at bounding box center [374, 228] width 149 height 32
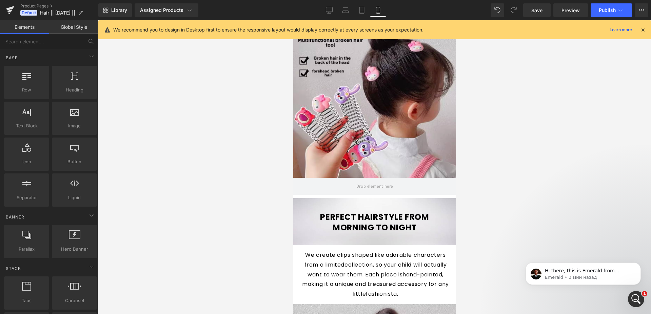
click at [519, 208] on div at bounding box center [374, 167] width 553 height 294
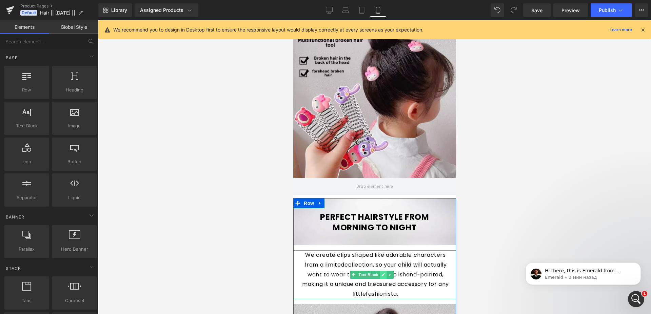
click at [383, 273] on icon at bounding box center [382, 274] width 3 height 3
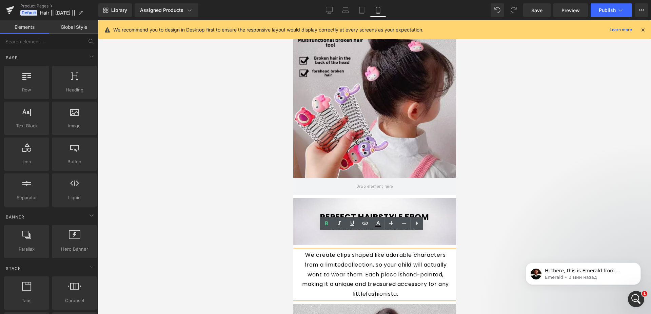
click at [304, 251] on p "We create clips shaped like adorable characters from a limitedcollection, so yo…" at bounding box center [375, 275] width 154 height 49
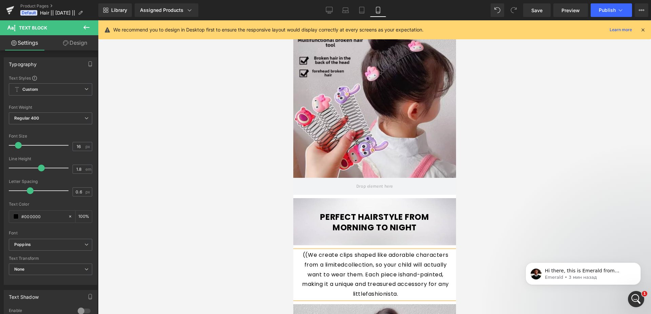
click at [301, 251] on p "((We create clips shaped like adorable characters from a limitedcollection, so …" at bounding box center [375, 275] width 154 height 49
click at [300, 251] on p "((We create clips shaped like adorable characters from a limitedcollection, so …" at bounding box center [375, 275] width 154 height 49
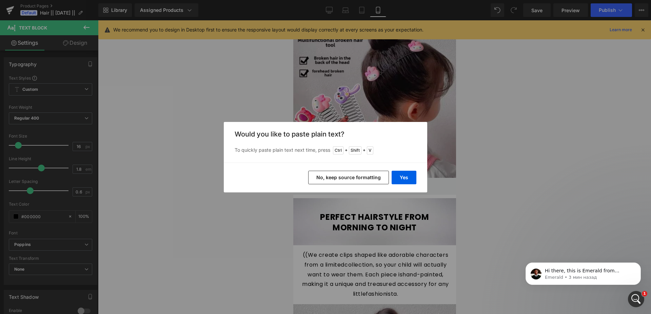
drag, startPoint x: 345, startPoint y: 179, endPoint x: 53, endPoint y: 183, distance: 292.7
click at [345, 179] on button "No, keep source formatting" at bounding box center [348, 178] width 81 height 14
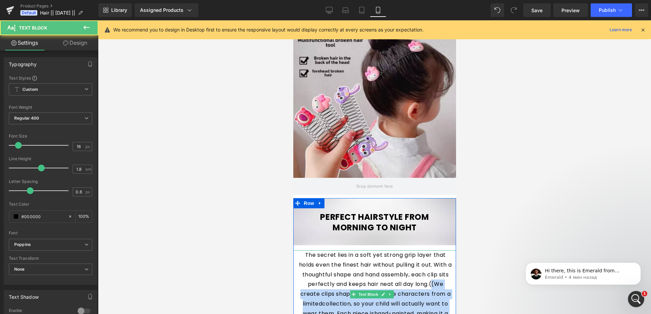
drag, startPoint x: 302, startPoint y: 276, endPoint x: 439, endPoint y: 302, distance: 140.0
click at [441, 306] on p "The secret lies in a soft yet strong grip layer that holds even the finest hair…" at bounding box center [375, 295] width 154 height 88
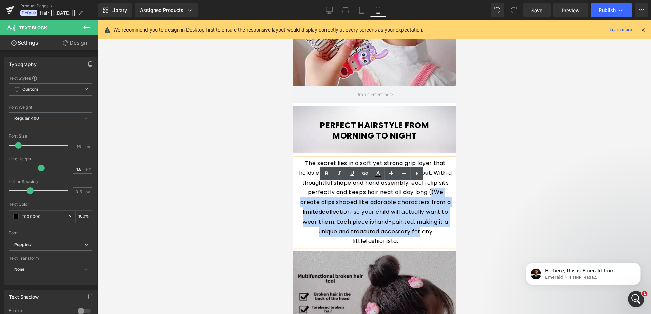
scroll to position [980, 0]
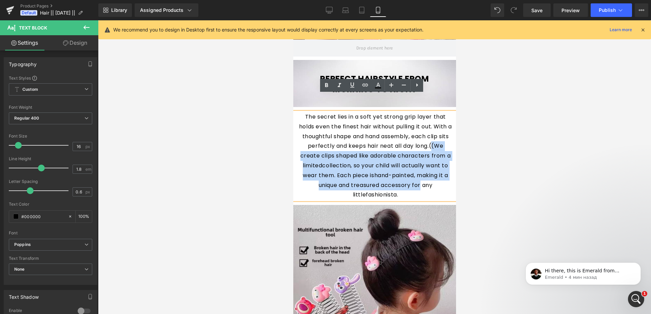
click at [315, 150] on p "The secret lies in a soft yet strong grip layer that holds even the finest hair…" at bounding box center [375, 156] width 154 height 88
drag, startPoint x: 300, startPoint y: 137, endPoint x: 412, endPoint y: 177, distance: 118.8
click at [412, 177] on p "The secret lies in a soft yet strong grip layer that holds even the finest hair…" at bounding box center [375, 156] width 154 height 88
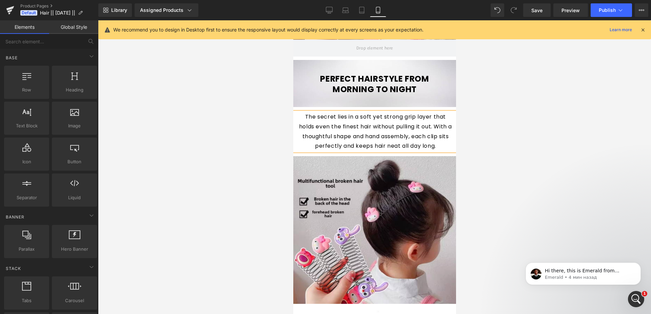
drag, startPoint x: 209, startPoint y: 177, endPoint x: 216, endPoint y: 183, distance: 9.6
click at [209, 176] on div at bounding box center [374, 167] width 553 height 294
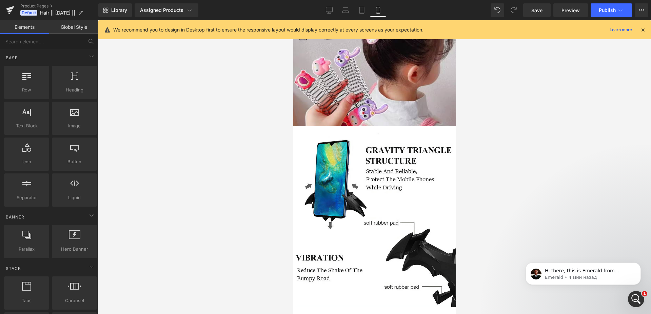
scroll to position [1188, 0]
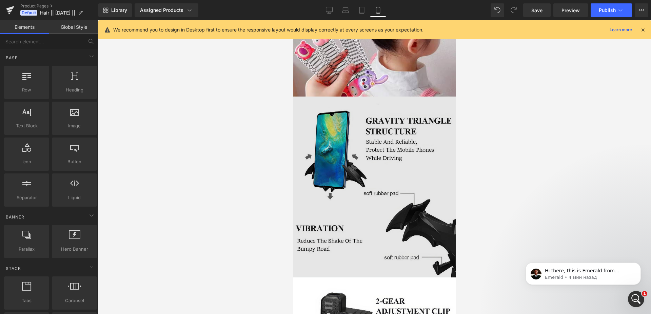
click at [332, 97] on img at bounding box center [374, 187] width 163 height 181
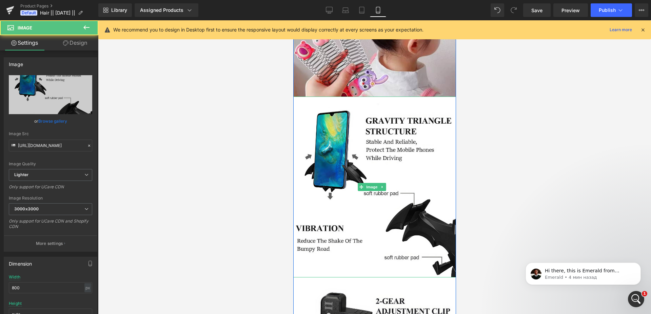
click at [385, 183] on link at bounding box center [381, 187] width 7 height 8
click at [386, 185] on icon at bounding box center [386, 187] width 4 height 4
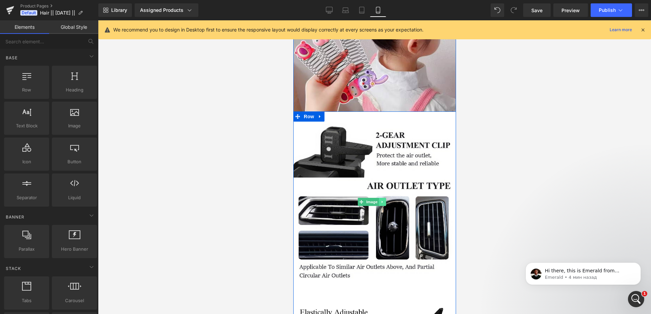
click at [382, 198] on link at bounding box center [381, 202] width 7 height 8
click at [385, 200] on icon at bounding box center [386, 202] width 4 height 4
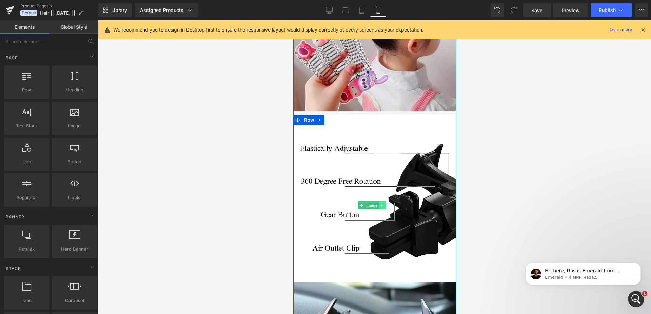
click at [385, 201] on link at bounding box center [381, 205] width 7 height 8
click at [384, 201] on link at bounding box center [385, 205] width 7 height 8
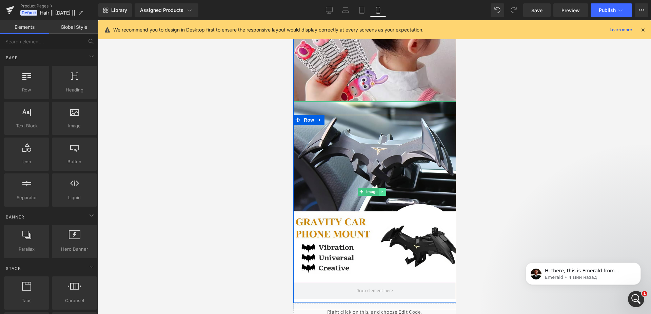
click at [382, 191] on icon at bounding box center [381, 192] width 1 height 2
click at [387, 188] on link at bounding box center [385, 192] width 7 height 8
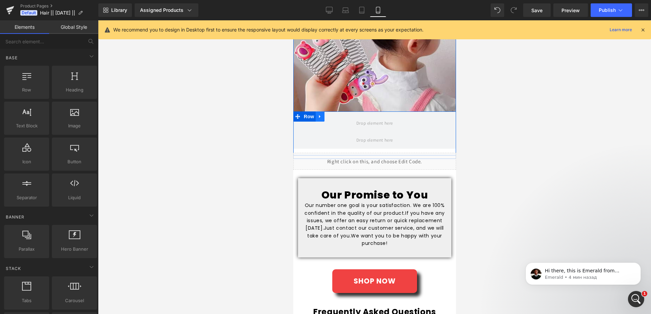
click at [321, 114] on icon at bounding box center [319, 116] width 5 height 5
click at [337, 114] on icon at bounding box center [337, 116] width 5 height 5
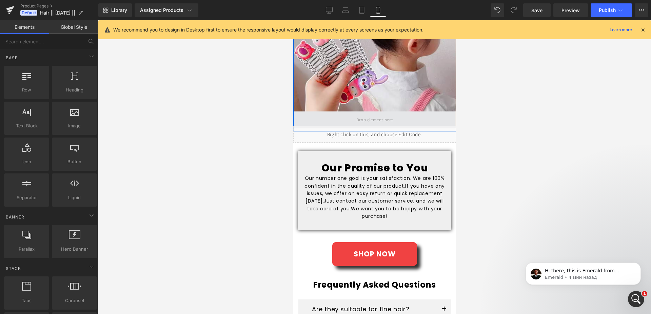
click at [388, 115] on span at bounding box center [374, 120] width 41 height 11
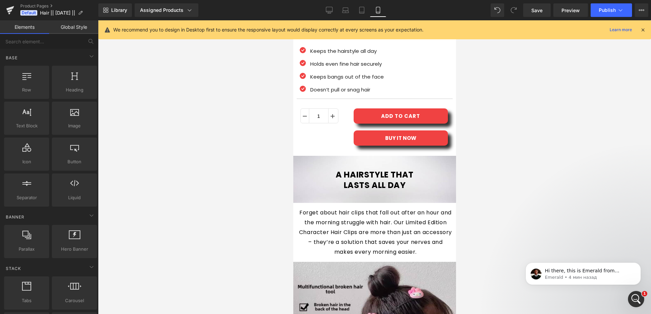
scroll to position [323, 0]
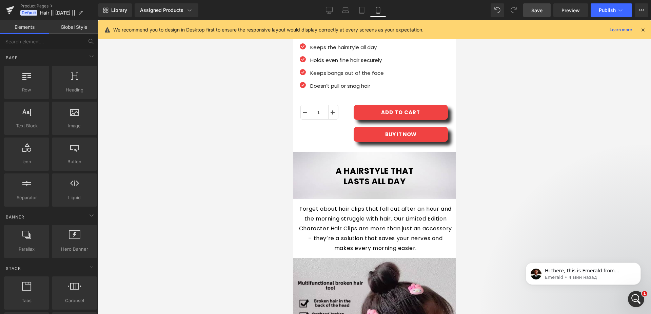
click at [537, 12] on span "Save" at bounding box center [536, 10] width 11 height 7
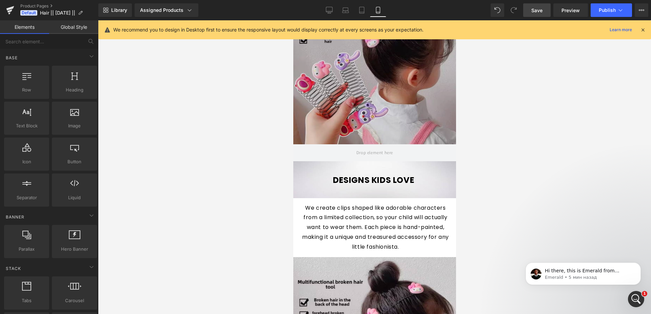
scroll to position [738, 0]
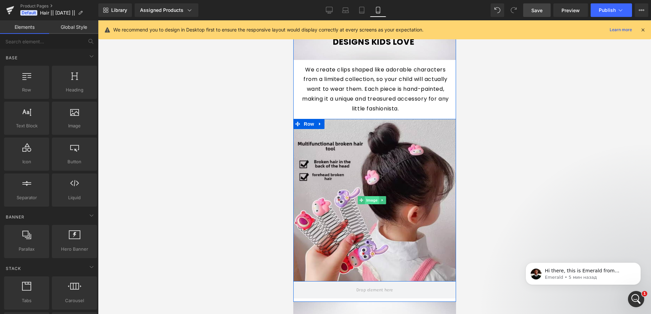
click at [371, 196] on span "Image" at bounding box center [372, 200] width 14 height 8
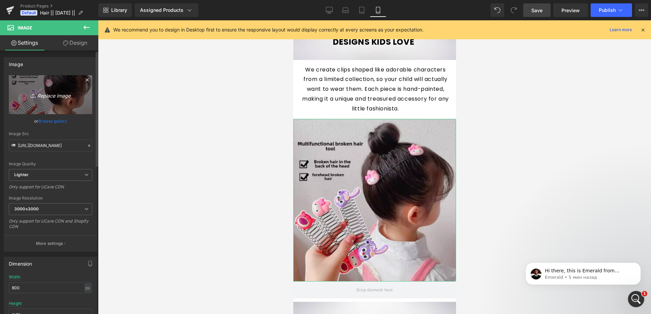
click at [57, 93] on icon "Replace Image" at bounding box center [50, 95] width 54 height 8
type input "C:\fakepath\2.png"
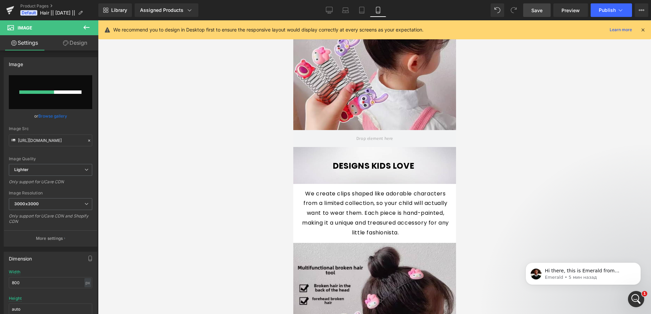
scroll to position [704, 0]
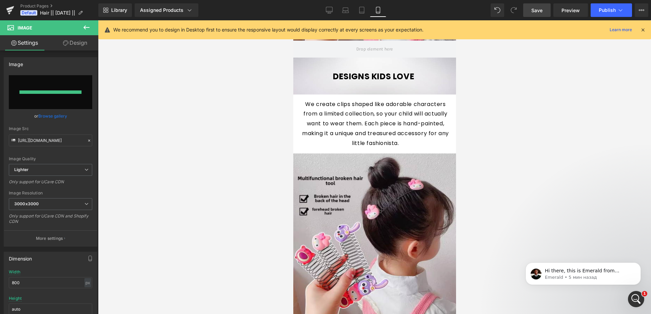
type input "https://ucarecdn.com/1c66bbba-d5e2-4eeb-97c8-d711b93666c0/-/format/auto/-/previ…"
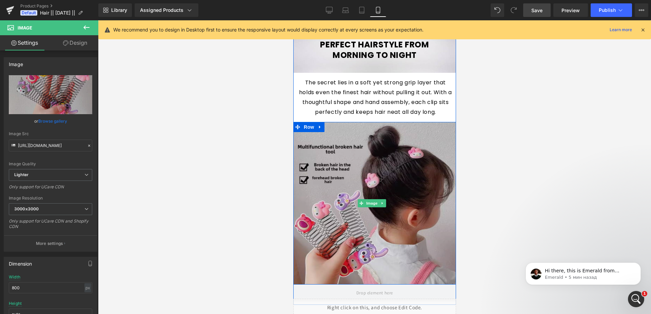
scroll to position [1015, 0]
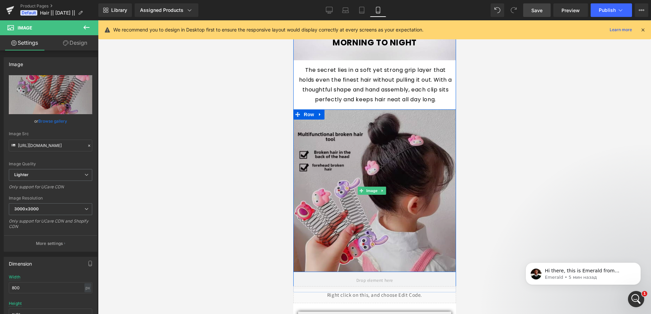
drag, startPoint x: 369, startPoint y: 172, endPoint x: 380, endPoint y: 186, distance: 17.4
click at [369, 187] on span "Image" at bounding box center [372, 191] width 14 height 8
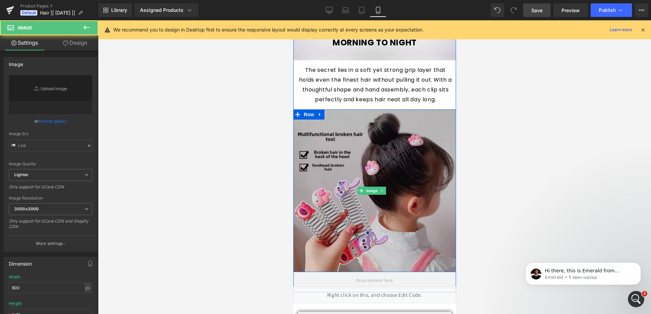
type input "https://ucarecdn.com/acbacf24-585b-4a81-a2c6-977d26f8851e/-/format/auto/-/previ…"
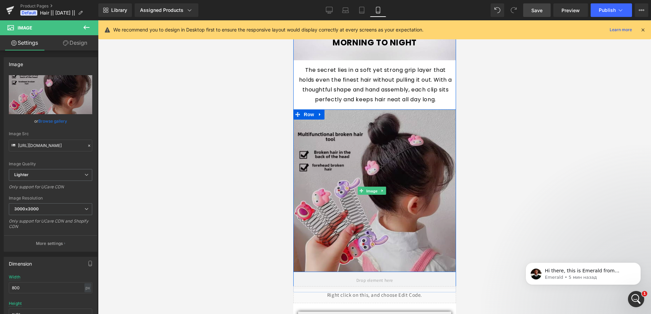
drag, startPoint x: 375, startPoint y: 169, endPoint x: 318, endPoint y: 160, distance: 58.3
click at [375, 187] on span "Image" at bounding box center [372, 191] width 14 height 8
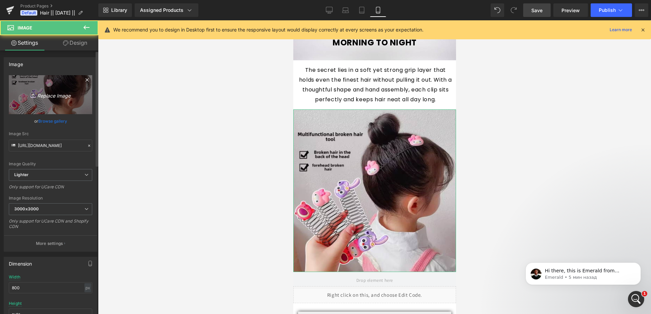
click at [55, 96] on icon "Replace Image" at bounding box center [50, 95] width 54 height 8
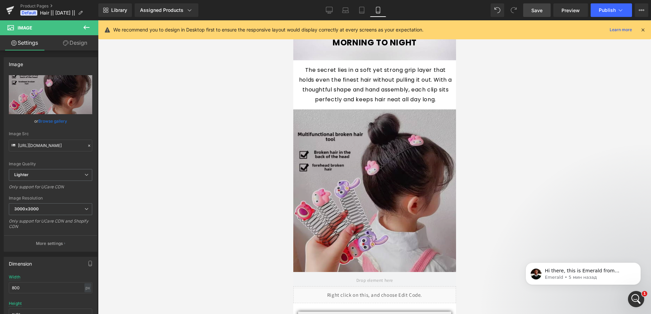
type input "C:\fakepath\3.webp"
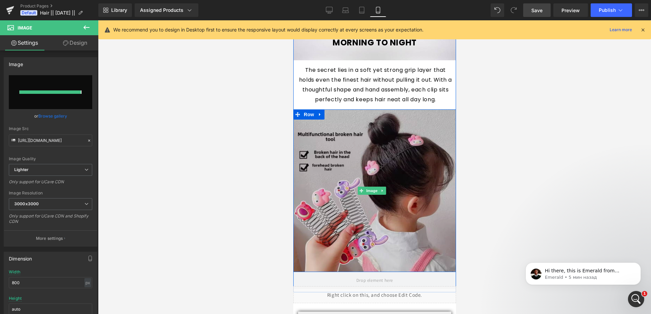
type input "https://ucarecdn.com/1353131a-6cb7-4f5f-b02c-b78c47f6fb95/-/format/auto/-/previ…"
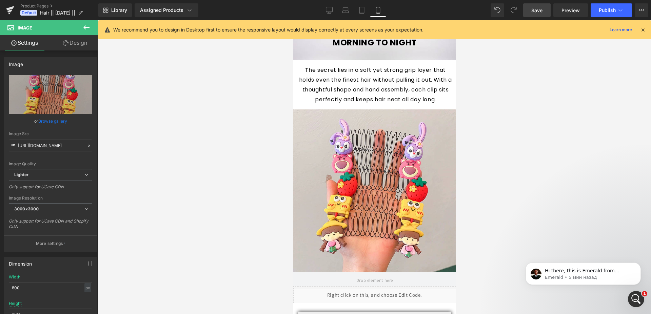
click at [536, 12] on span "Save" at bounding box center [536, 10] width 11 height 7
click at [629, 303] on div "Открыть службу сообщений Intercom" at bounding box center [636, 299] width 22 height 22
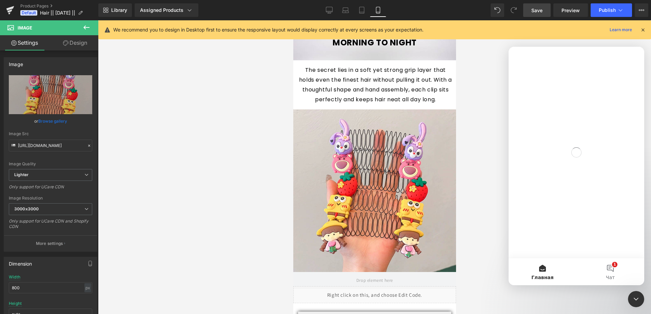
scroll to position [0, 0]
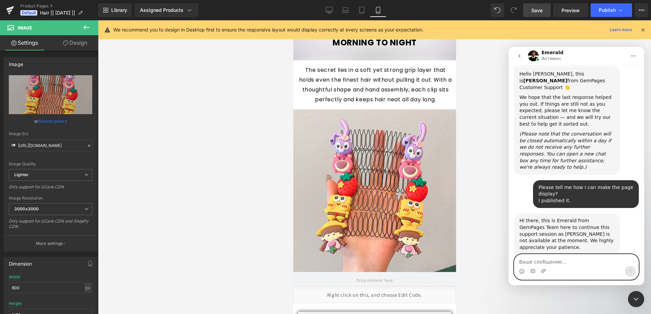
scroll to position [1213, 0]
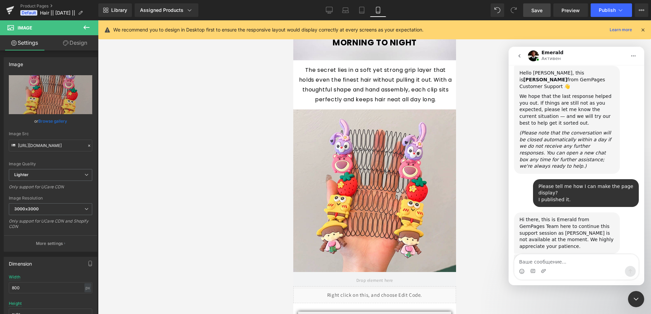
click at [557, 299] on img "Emerald говорит…" at bounding box center [565, 310] width 91 height 23
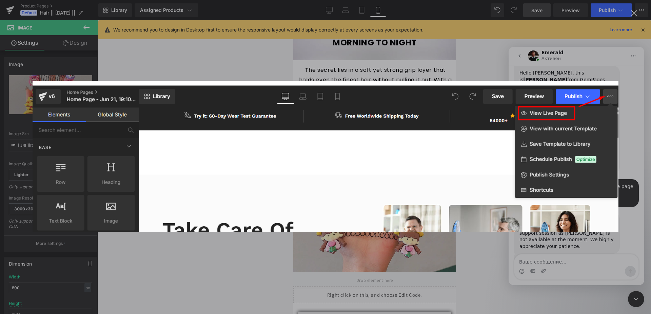
click at [556, 229] on img "Закрыть" at bounding box center [326, 157] width 586 height 152
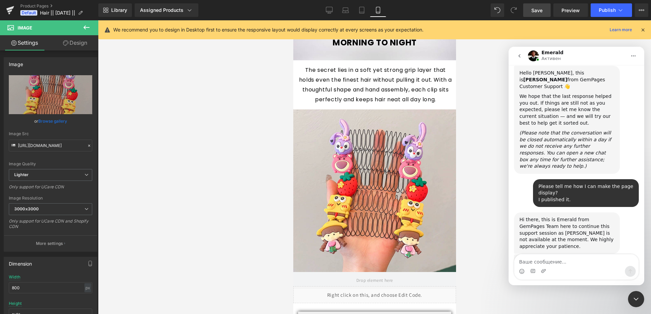
click at [642, 13] on div at bounding box center [325, 147] width 651 height 294
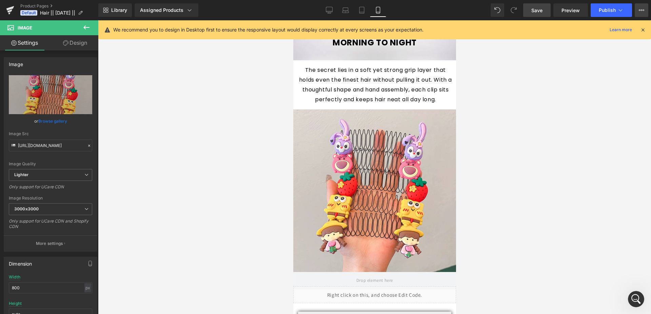
click at [637, 8] on button "Upgrade Plan View Live Page View with current Template Save Template to Library…" at bounding box center [642, 10] width 14 height 14
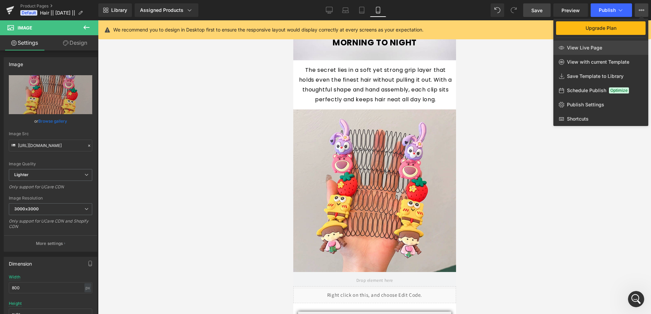
click at [585, 47] on span "View Live Page" at bounding box center [584, 48] width 35 height 6
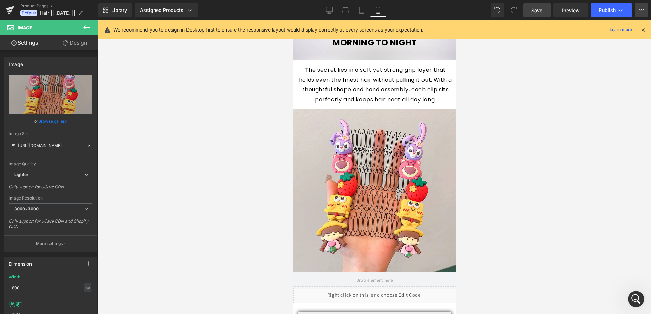
scroll to position [1212, 0]
click at [640, 9] on icon at bounding box center [641, 9] width 5 height 5
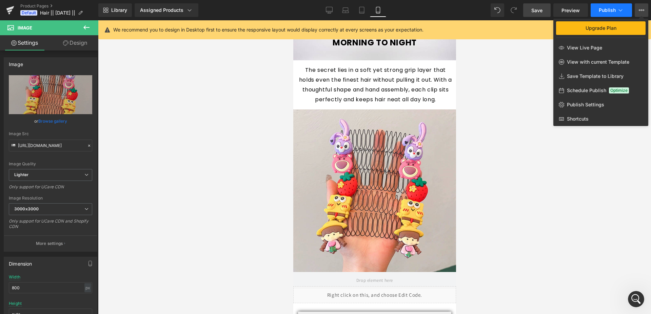
click at [612, 14] on button "Publish" at bounding box center [611, 10] width 41 height 14
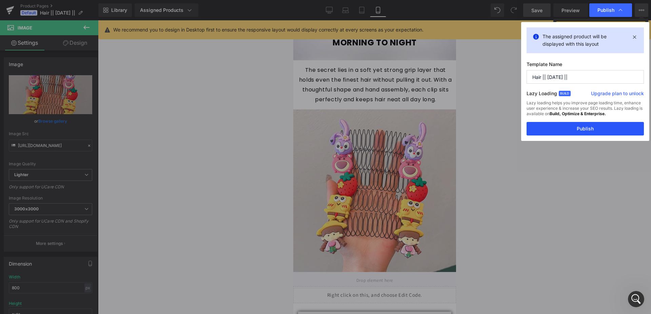
click at [578, 128] on button "Publish" at bounding box center [585, 129] width 117 height 14
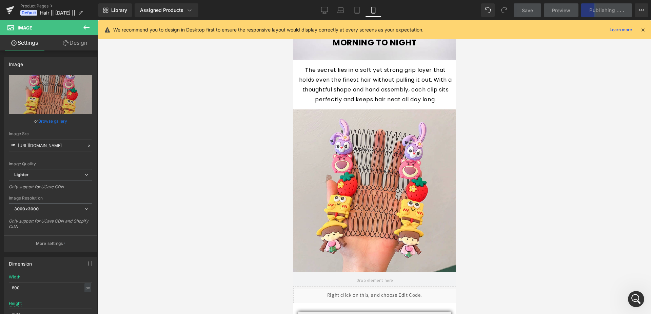
click at [637, 301] on icon "Открыть службу сообщений Intercom" at bounding box center [636, 299] width 11 height 11
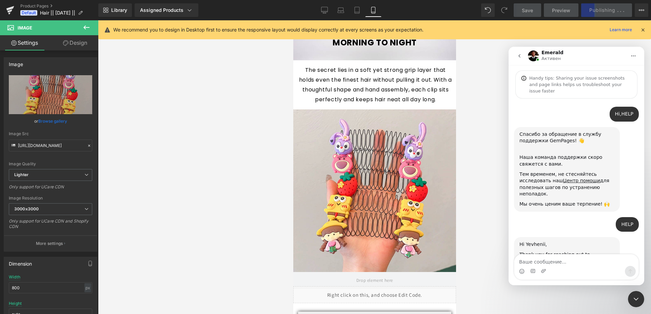
scroll to position [1213, 0]
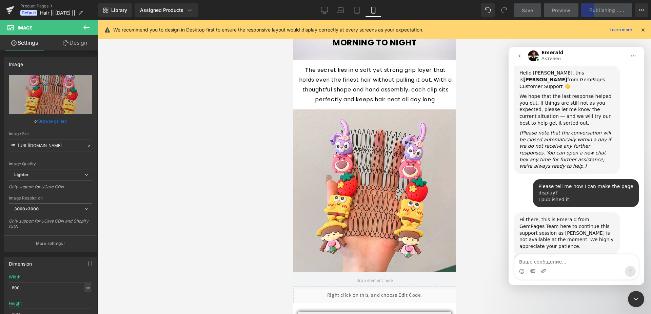
type textarea "I need to publish the template so that it appears on the product page."
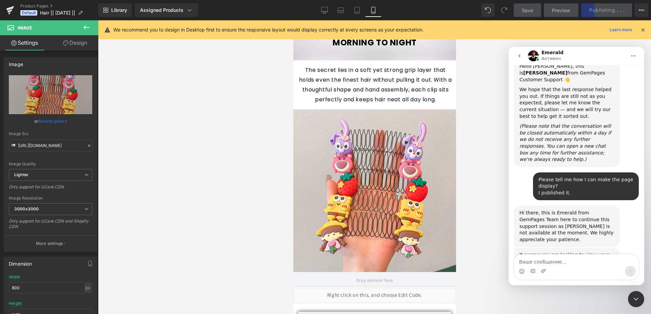
scroll to position [1240, 0]
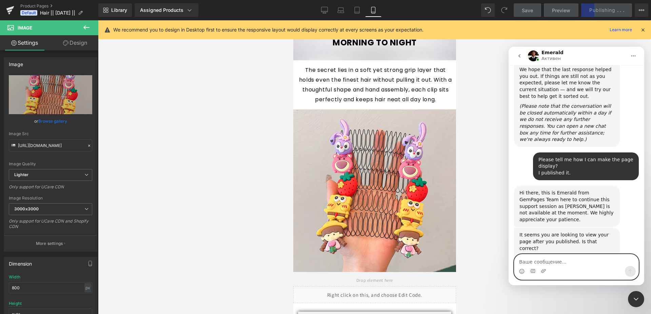
click at [528, 256] on textarea "Ваше сообщение..." at bounding box center [576, 261] width 124 height 12
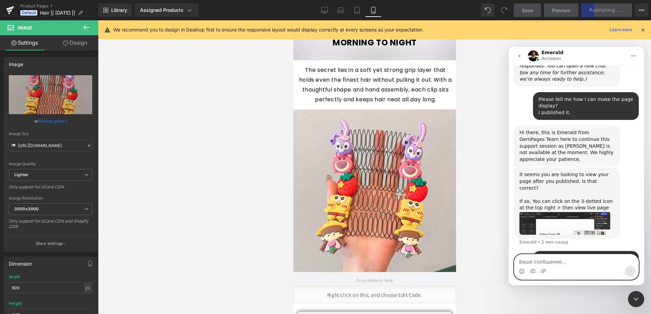
scroll to position [1300, 0]
paste textarea "How do I publish this template?"
type textarea "How do I publish this template?"
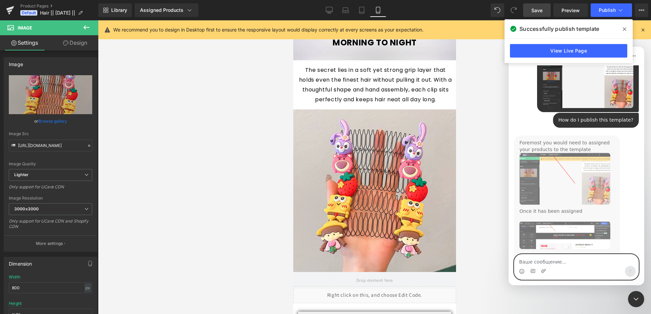
scroll to position [1508, 0]
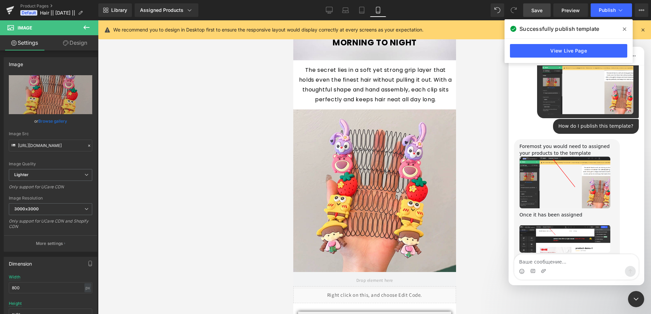
click at [163, 18] on div at bounding box center [325, 147] width 651 height 294
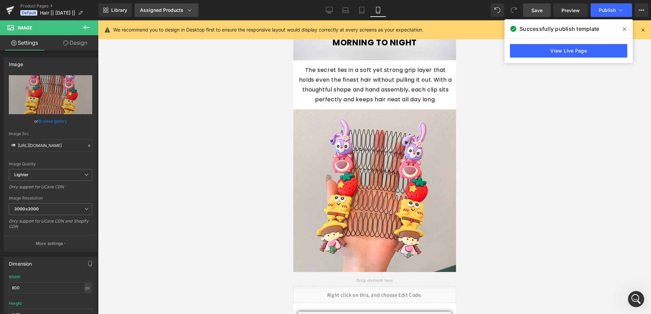
click at [163, 11] on div "Assigned Products" at bounding box center [166, 10] width 53 height 7
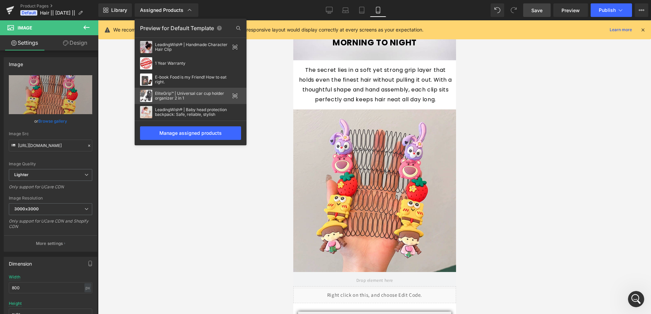
scroll to position [0, 0]
click at [176, 55] on div "LeadingWish® | Handmade Character Hair Clip" at bounding box center [191, 47] width 112 height 16
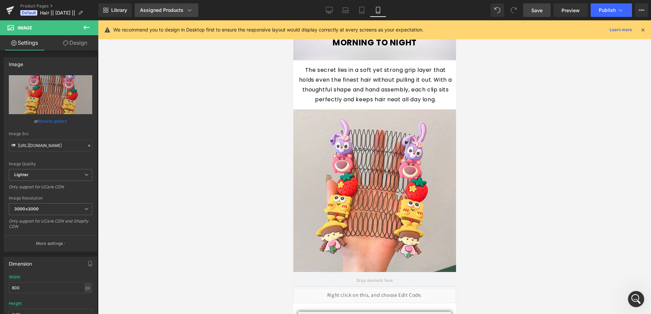
click at [170, 8] on div "Assigned Products" at bounding box center [166, 10] width 53 height 7
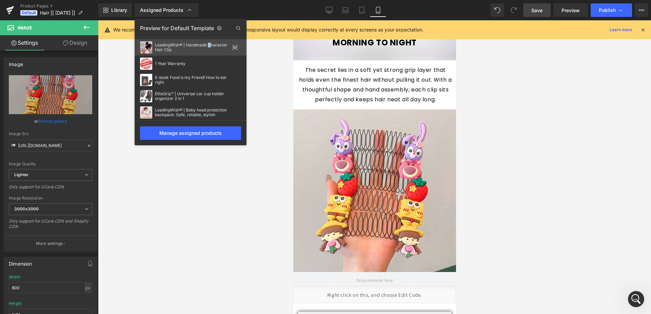
click at [207, 46] on div "LeadingWish® | Handmade Character Hair Clip" at bounding box center [192, 47] width 75 height 9
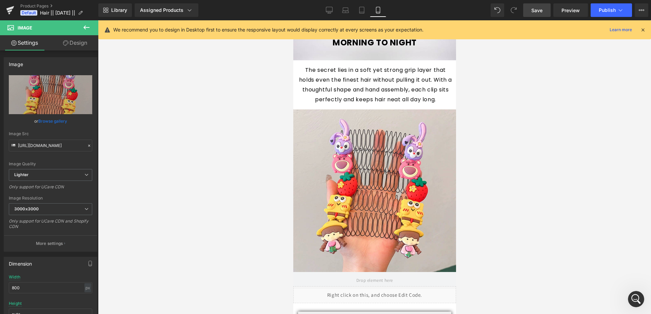
scroll to position [1504, 0]
click at [607, 9] on span "Publish" at bounding box center [607, 9] width 17 height 5
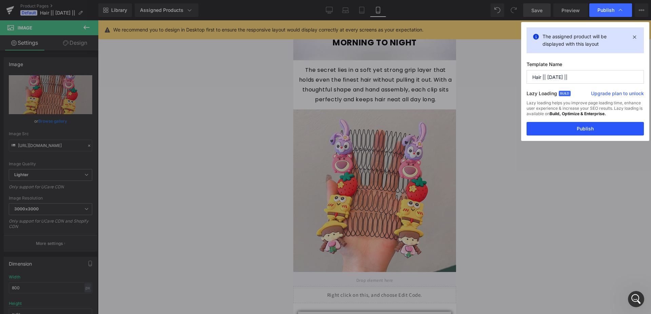
click at [571, 130] on button "Publish" at bounding box center [585, 129] width 117 height 14
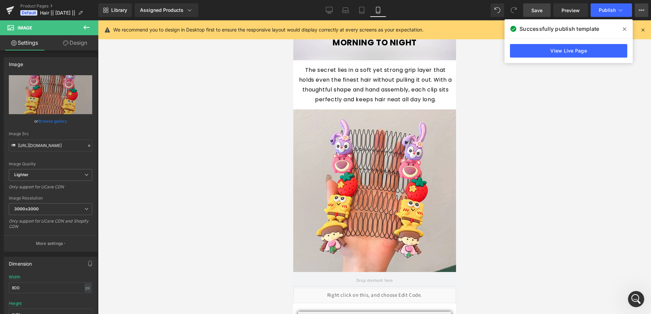
click at [641, 11] on icon at bounding box center [641, 9] width 5 height 5
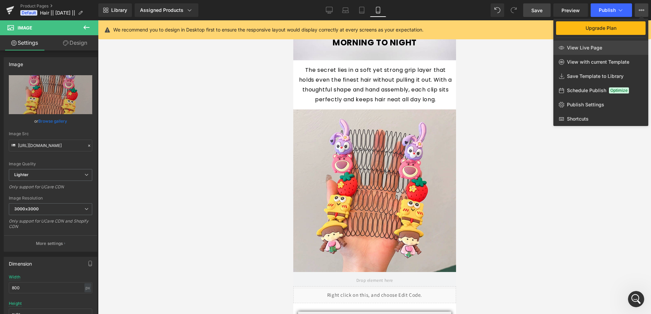
click at [572, 46] on span "View Live Page" at bounding box center [584, 48] width 35 height 6
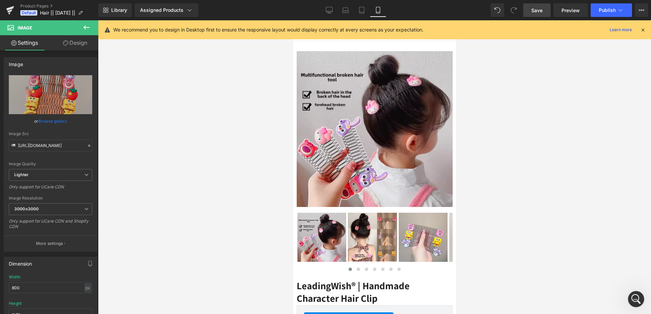
scroll to position [219, 0]
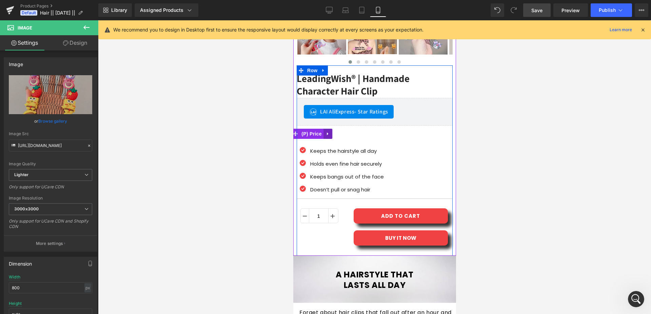
click at [329, 131] on icon at bounding box center [327, 133] width 5 height 5
click at [332, 132] on icon at bounding box center [332, 134] width 5 height 5
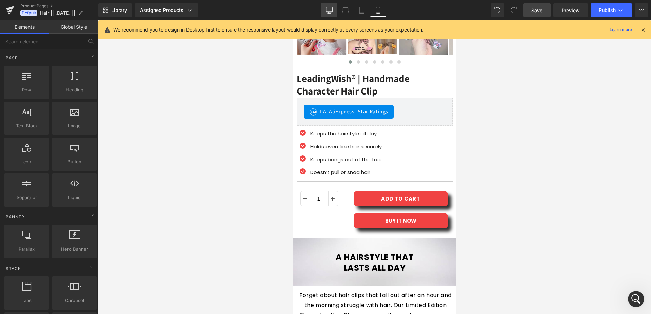
click at [330, 7] on icon at bounding box center [329, 10] width 7 height 7
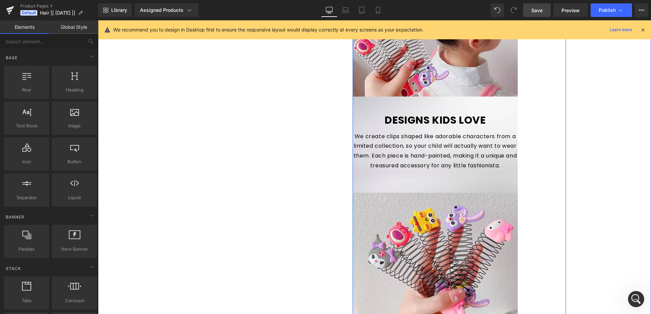
scroll to position [553, 0]
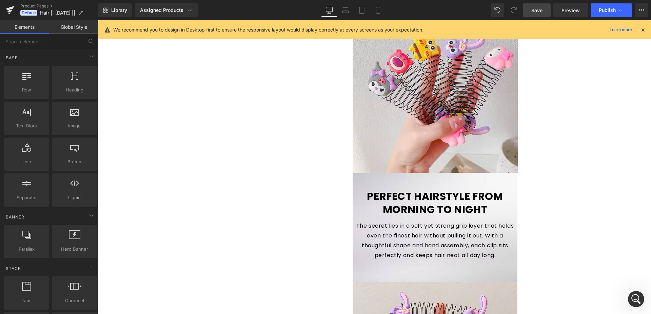
click at [640, 293] on div "Открыть службу сообщений Intercom" at bounding box center [636, 299] width 22 height 22
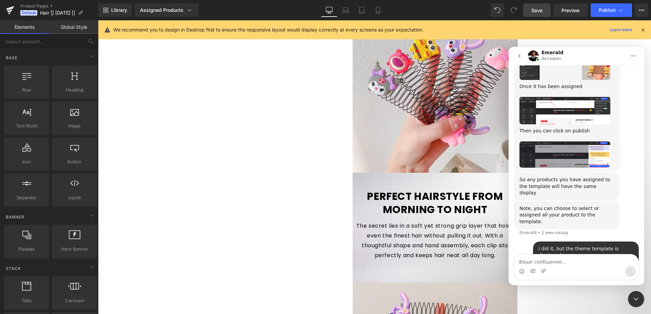
scroll to position [1637, 0]
type textarea "How do I attach a package to a template?"
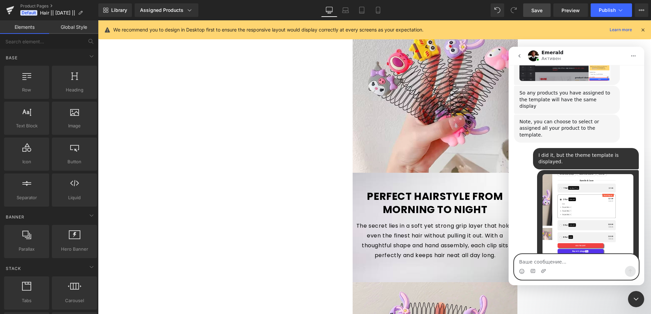
scroll to position [1756, 0]
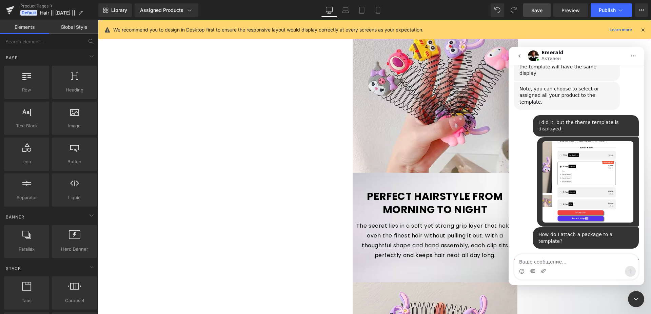
click at [550, 296] on img "Emerald говорит…" at bounding box center [565, 311] width 91 height 31
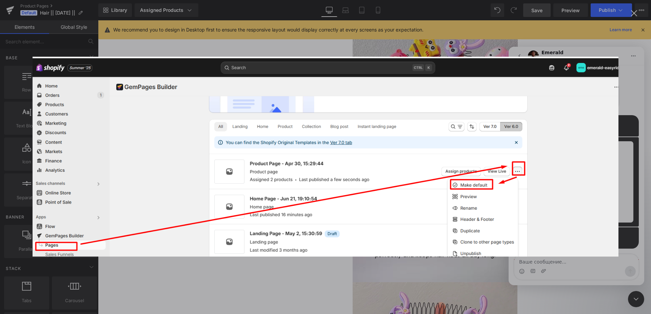
scroll to position [0, 0]
click at [550, 198] on img "Закрыть" at bounding box center [326, 157] width 586 height 200
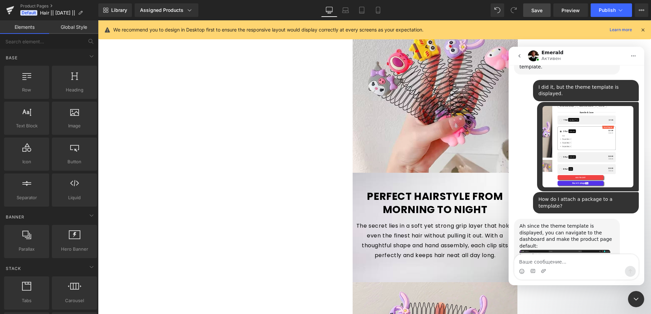
scroll to position [1792, 0]
click at [253, 154] on div at bounding box center [325, 147] width 651 height 294
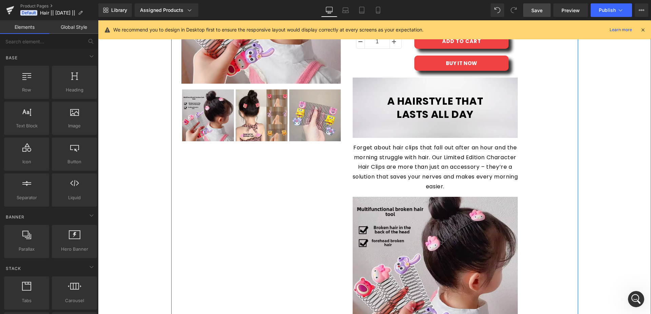
scroll to position [0, 0]
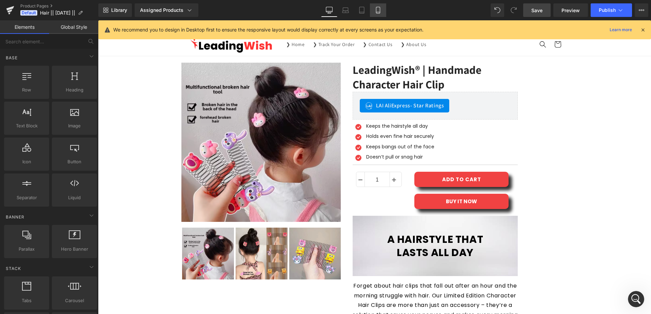
drag, startPoint x: 376, startPoint y: 14, endPoint x: 80, endPoint y: 24, distance: 295.9
click at [376, 14] on link "Mobile" at bounding box center [378, 10] width 16 height 14
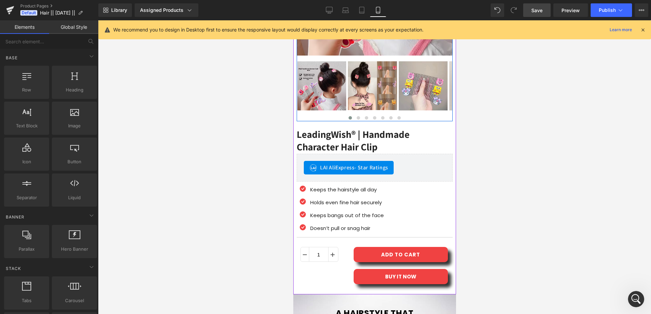
scroll to position [171, 0]
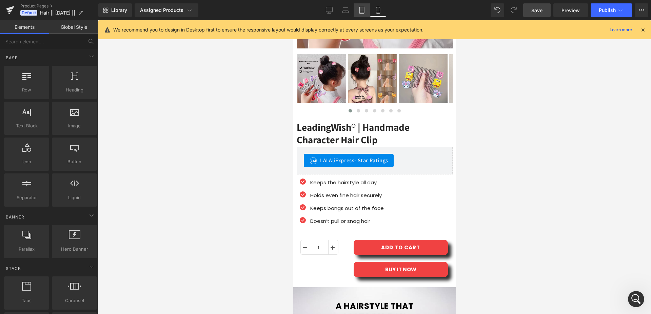
click at [367, 11] on link "Tablet" at bounding box center [362, 10] width 16 height 14
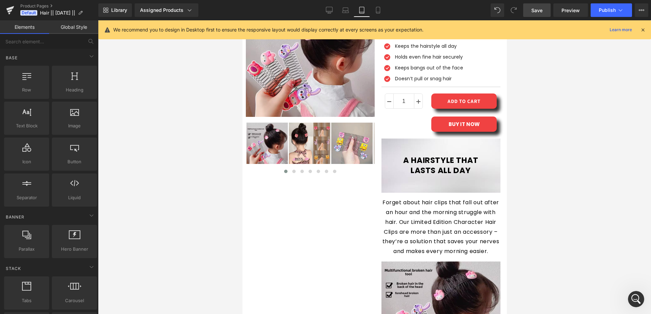
scroll to position [0, 0]
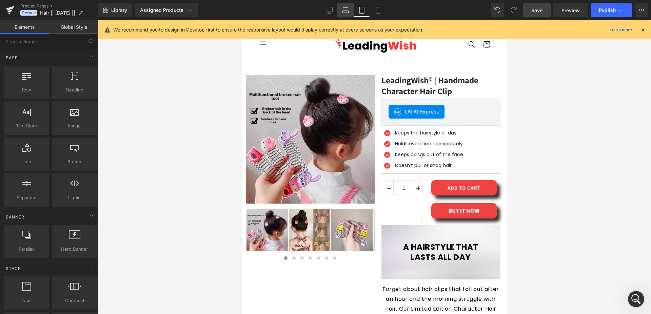
drag, startPoint x: 344, startPoint y: 12, endPoint x: 137, endPoint y: 89, distance: 220.4
click at [344, 12] on icon at bounding box center [345, 10] width 7 height 7
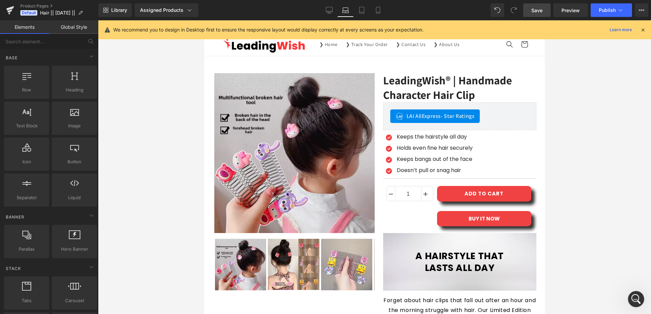
scroll to position [208, 0]
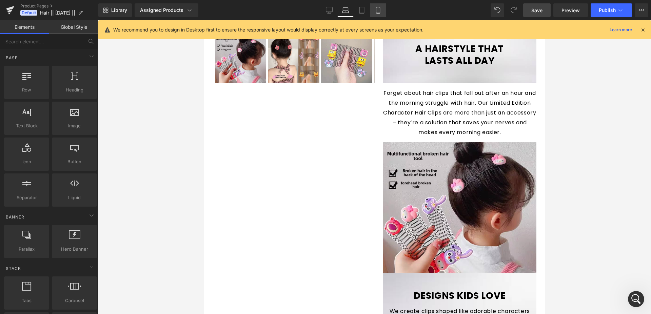
click at [379, 12] on icon at bounding box center [378, 12] width 4 height 0
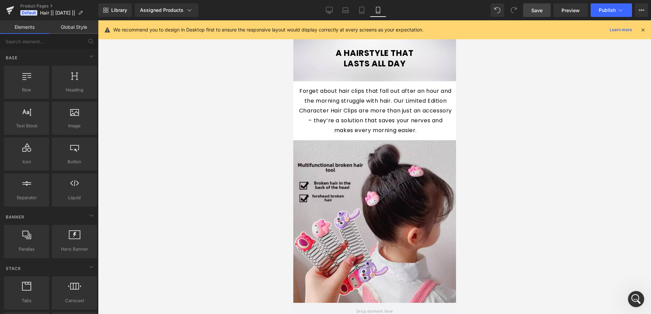
scroll to position [432, 0]
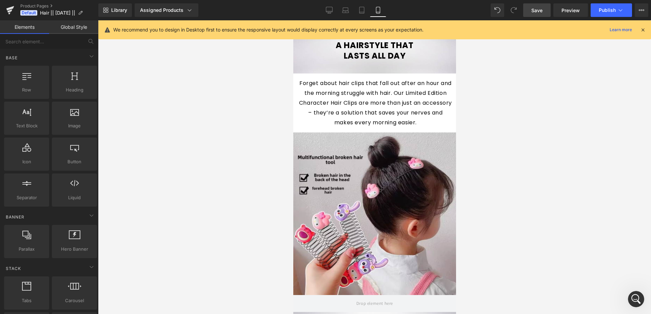
click at [633, 299] on icon "Открыть службу сообщений Intercom" at bounding box center [636, 299] width 11 height 11
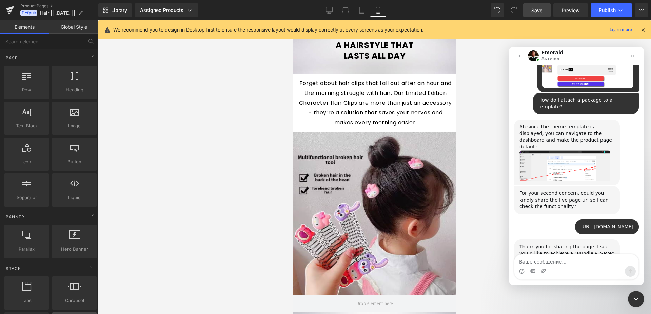
scroll to position [1873, 0]
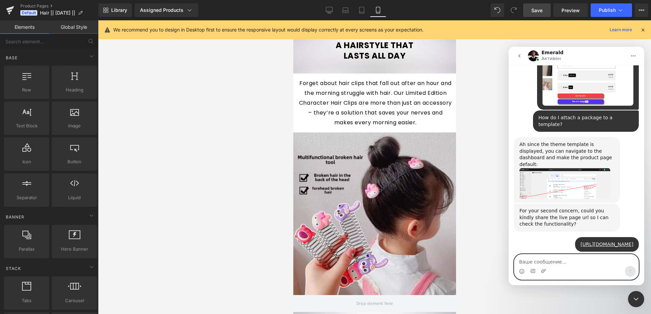
click at [531, 262] on textarea "Ваше сообщение..." at bounding box center [576, 261] width 124 height 12
paste textarea "I need the Wide Bundles app. I have an app called Pumper Bundles. Integrate it."
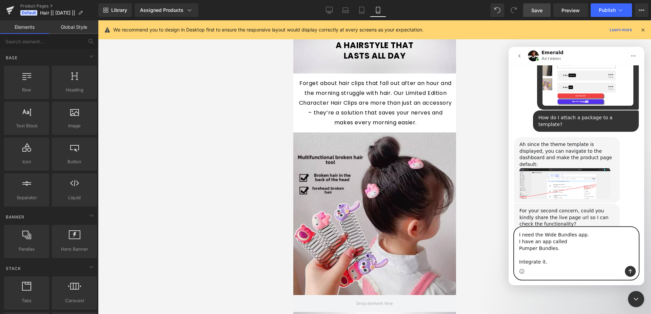
type textarea "I need the Wide Bundles app. I have an app called Pumper Bundles. Integrate it."
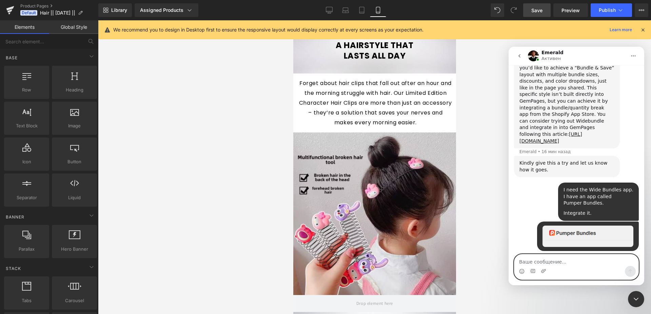
scroll to position [2077, 0]
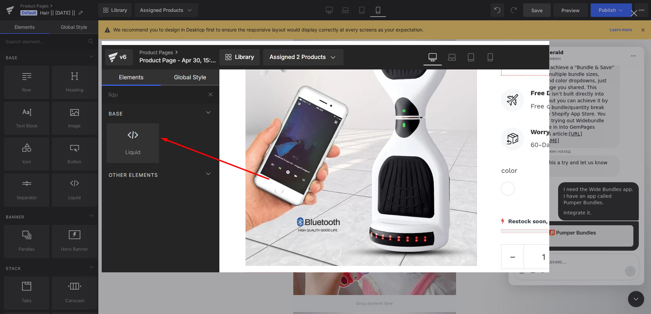
scroll to position [0, 0]
click at [554, 206] on div "Мессенджер Intercom" at bounding box center [325, 157] width 651 height 314
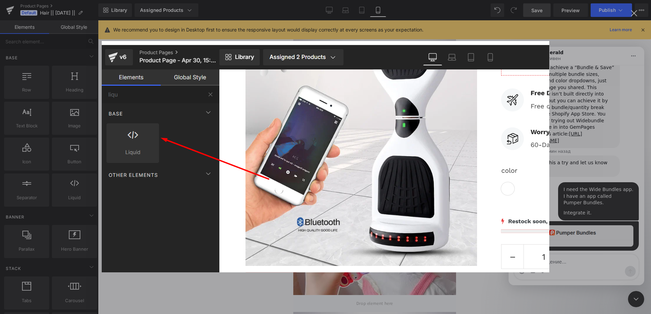
click at [561, 221] on div "Мессенджер Intercom" at bounding box center [325, 157] width 651 height 314
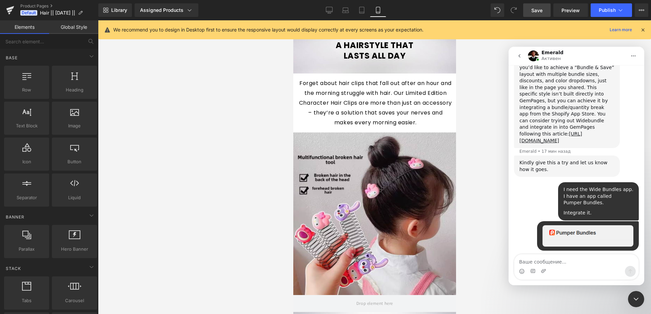
click at [47, 46] on div at bounding box center [325, 147] width 651 height 294
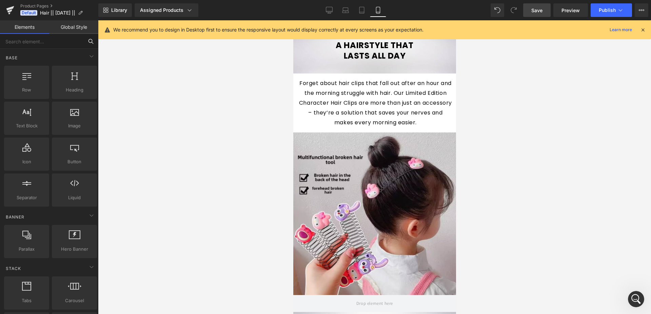
click at [50, 41] on input "text" at bounding box center [41, 41] width 83 height 15
click at [631, 295] on div "Открыть службу сообщений Intercom" at bounding box center [636, 299] width 22 height 22
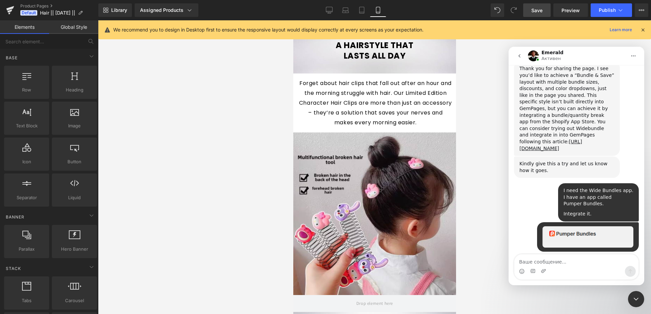
scroll to position [2071, 0]
drag, startPoint x: 558, startPoint y: 180, endPoint x: 562, endPoint y: 186, distance: 6.5
click at [562, 256] on div "Oh sure. You can integrate that into GemPages as well. You can try set the bund…" at bounding box center [567, 314] width 106 height 116
copy code "<pumper-bundle-combo product-id="{{ product.id }}"></pumper-bundle-combo>"
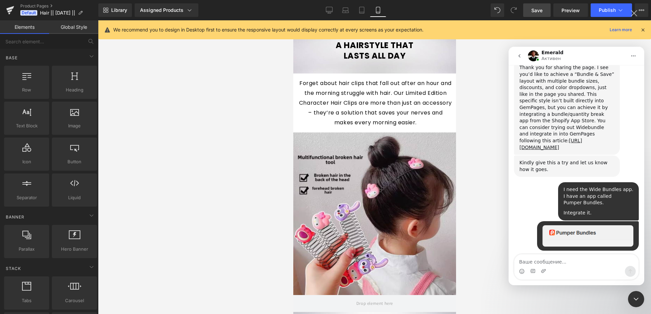
scroll to position [0, 0]
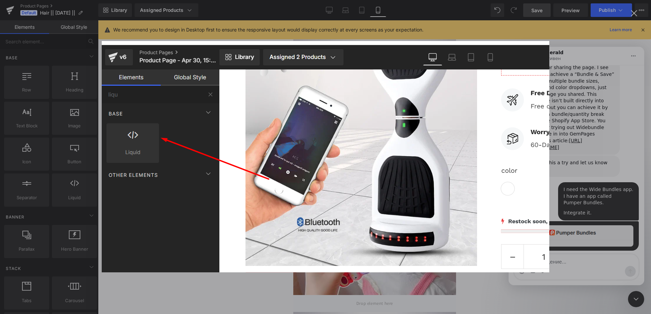
click at [191, 292] on div "Мессенджер Intercom" at bounding box center [325, 157] width 651 height 314
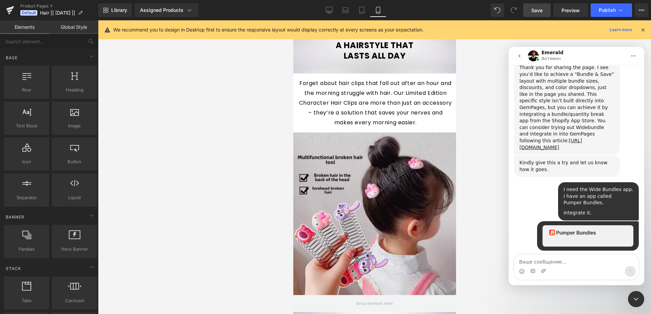
click at [34, 43] on div at bounding box center [325, 147] width 651 height 294
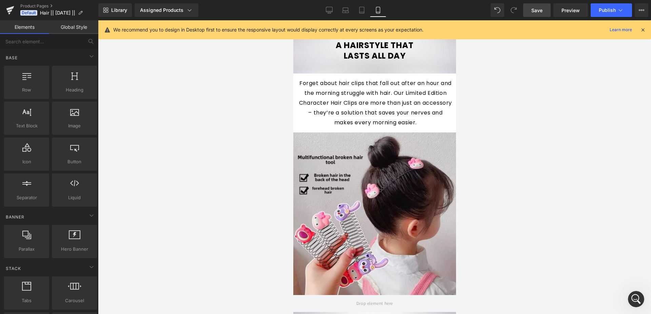
click at [75, 30] on link "Global Style" at bounding box center [73, 27] width 49 height 14
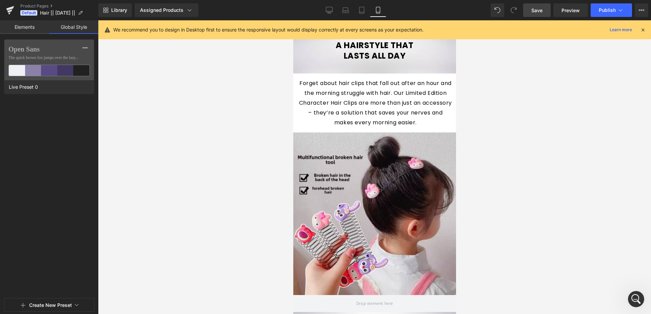
click at [28, 30] on link "Elements" at bounding box center [24, 27] width 49 height 14
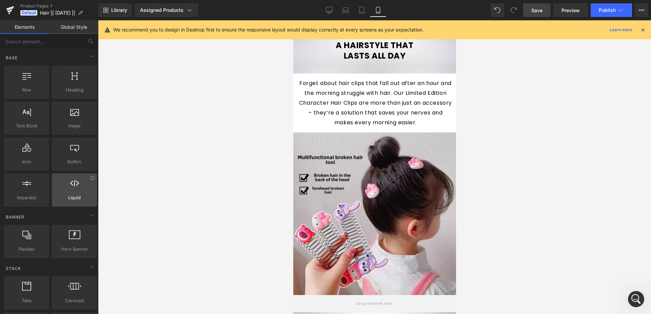
click at [79, 193] on div at bounding box center [74, 186] width 41 height 15
click at [73, 192] on div at bounding box center [74, 186] width 41 height 15
click at [86, 40] on button at bounding box center [90, 41] width 15 height 15
click at [81, 42] on input "text" at bounding box center [41, 41] width 83 height 15
click at [88, 41] on icon at bounding box center [91, 41] width 6 height 6
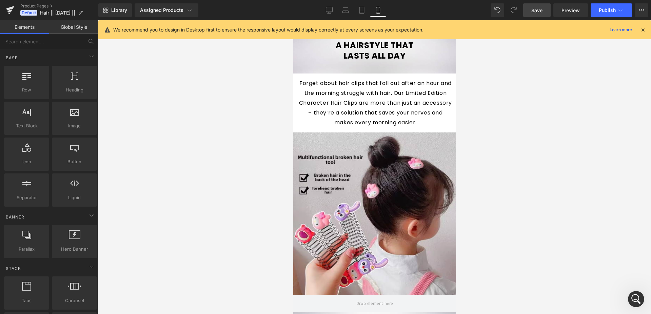
click at [74, 25] on link "Global Style" at bounding box center [73, 27] width 49 height 14
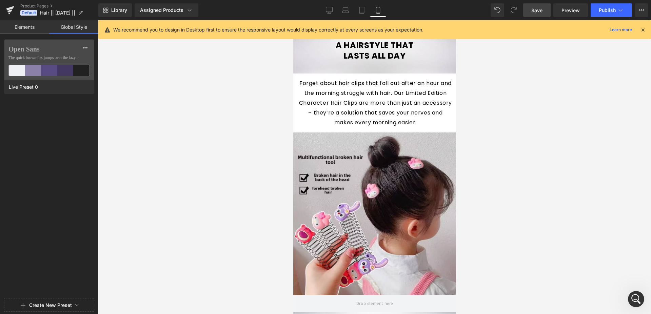
click at [27, 31] on link "Elements" at bounding box center [24, 27] width 49 height 14
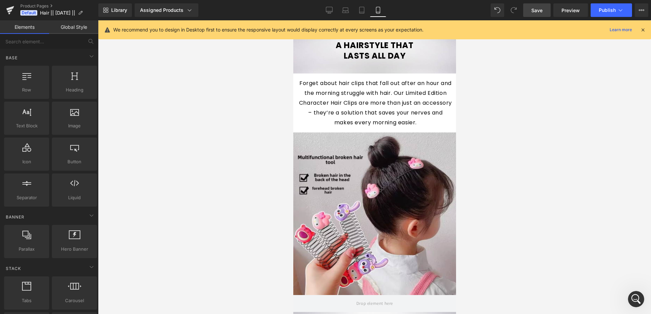
click at [55, 41] on input "text" at bounding box center [41, 41] width 83 height 15
click at [57, 62] on div "Base" at bounding box center [51, 58] width 96 height 14
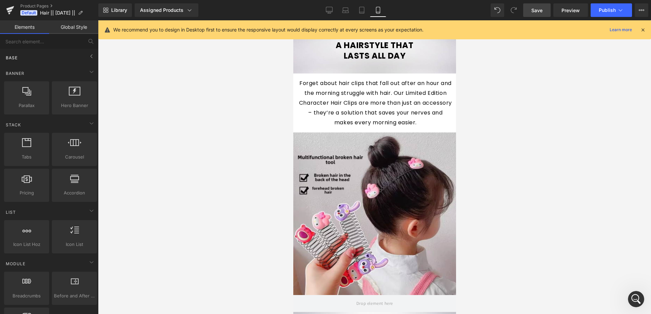
click at [57, 60] on div "Base" at bounding box center [51, 58] width 96 height 14
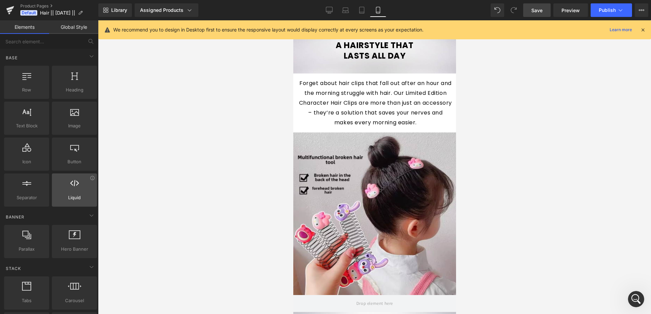
click at [63, 189] on div at bounding box center [74, 186] width 41 height 15
click at [72, 195] on span "Liquid" at bounding box center [74, 197] width 41 height 7
click at [73, 188] on div at bounding box center [74, 186] width 41 height 15
click at [73, 188] on icon at bounding box center [74, 183] width 9 height 9
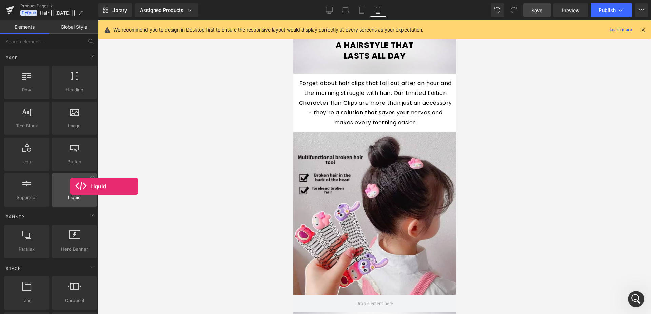
click at [70, 187] on icon at bounding box center [74, 183] width 9 height 9
click at [84, 184] on div at bounding box center [74, 186] width 41 height 15
click at [66, 199] on span "Liquid" at bounding box center [74, 197] width 41 height 7
click at [69, 196] on span "Liquid" at bounding box center [74, 197] width 41 height 7
click at [90, 179] on icon at bounding box center [92, 178] width 5 height 5
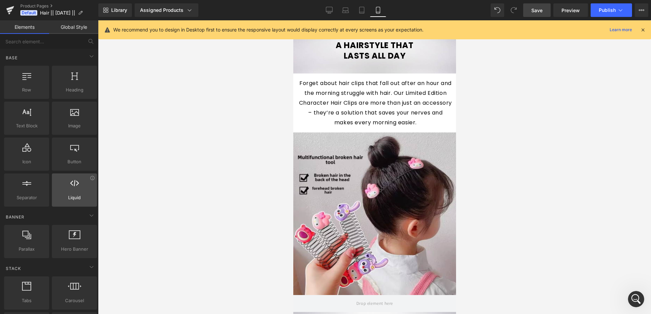
click at [79, 199] on span "Liquid" at bounding box center [74, 197] width 41 height 7
click at [72, 197] on span "Liquid" at bounding box center [74, 197] width 41 height 7
click at [89, 182] on div at bounding box center [74, 186] width 41 height 15
click at [72, 191] on div at bounding box center [74, 186] width 41 height 15
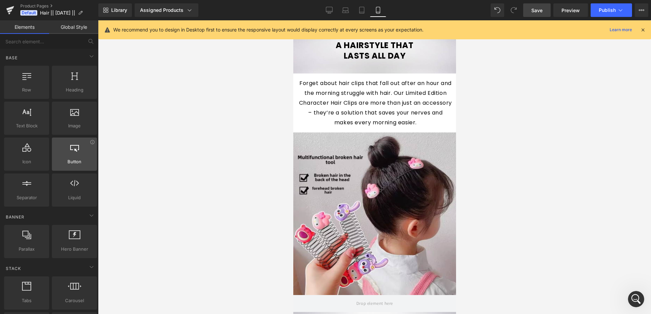
click at [65, 157] on div at bounding box center [74, 150] width 41 height 15
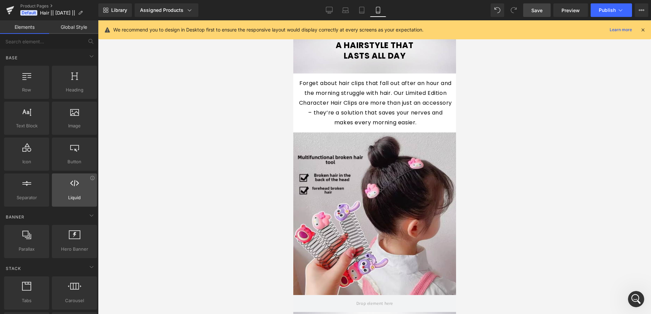
drag, startPoint x: 72, startPoint y: 200, endPoint x: 76, endPoint y: 192, distance: 8.5
click at [73, 199] on span "Liquid" at bounding box center [74, 197] width 41 height 7
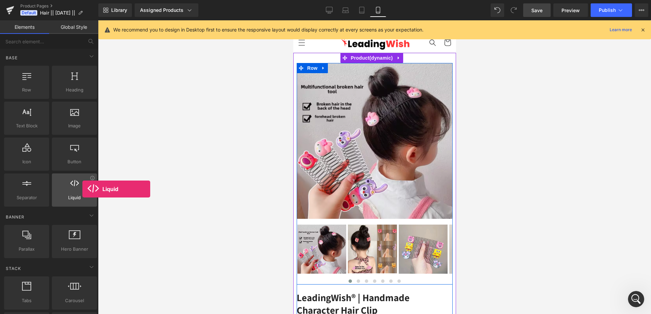
click at [82, 189] on div at bounding box center [74, 186] width 41 height 15
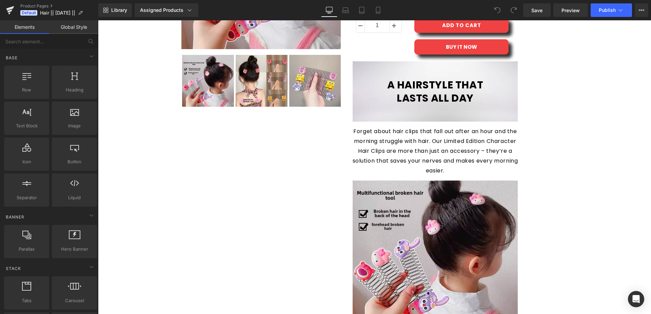
scroll to position [35, 0]
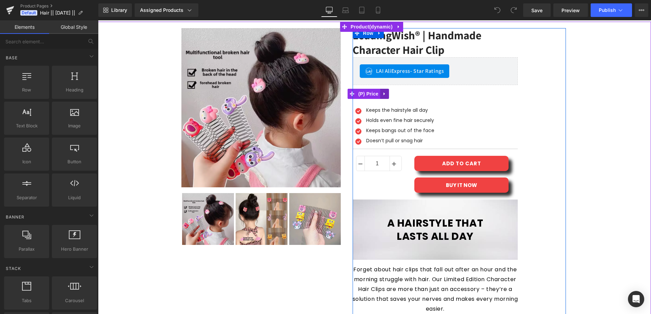
click at [382, 96] on icon at bounding box center [384, 93] width 5 height 5
click at [387, 96] on icon at bounding box center [389, 94] width 5 height 5
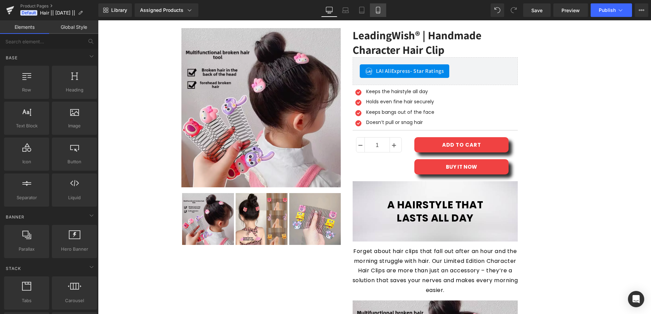
click at [381, 13] on icon at bounding box center [378, 10] width 7 height 7
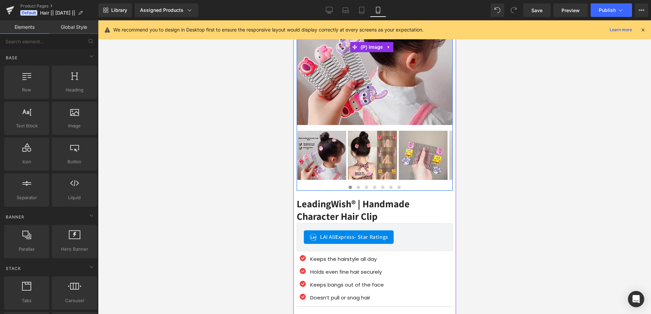
scroll to position [104, 0]
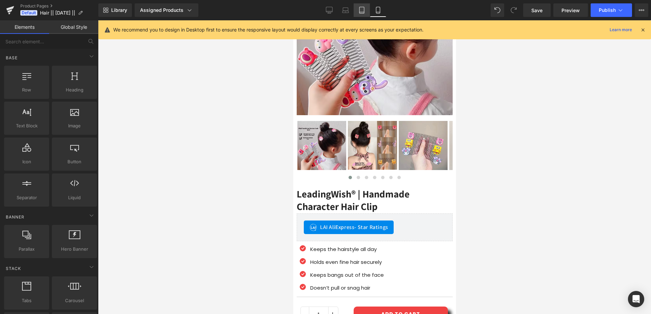
drag, startPoint x: 357, startPoint y: 8, endPoint x: 360, endPoint y: 13, distance: 5.2
click at [358, 8] on link "Tablet" at bounding box center [362, 10] width 16 height 14
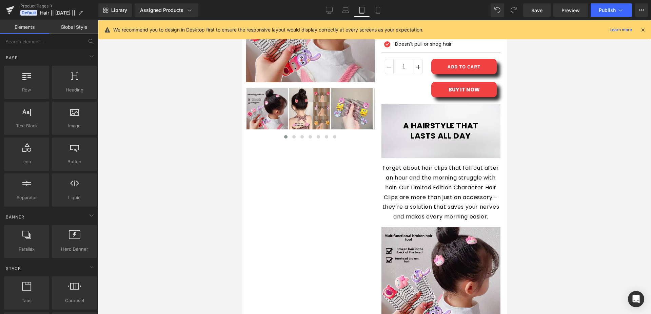
scroll to position [0, 0]
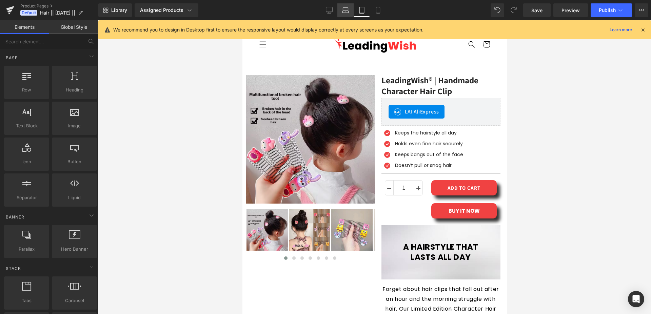
click at [344, 9] on icon at bounding box center [345, 10] width 7 height 7
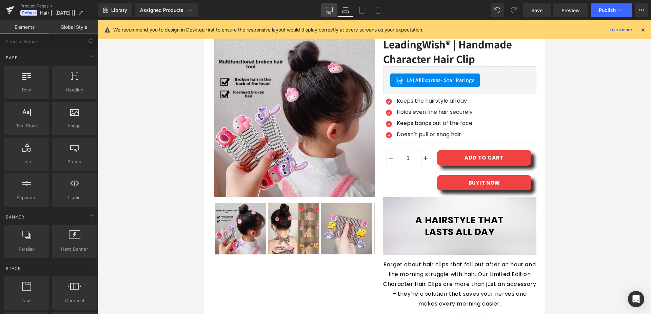
click at [330, 11] on icon at bounding box center [329, 11] width 6 height 0
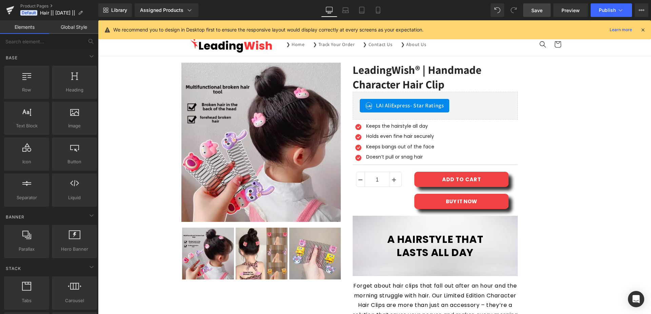
click at [538, 11] on span "Save" at bounding box center [536, 10] width 11 height 7
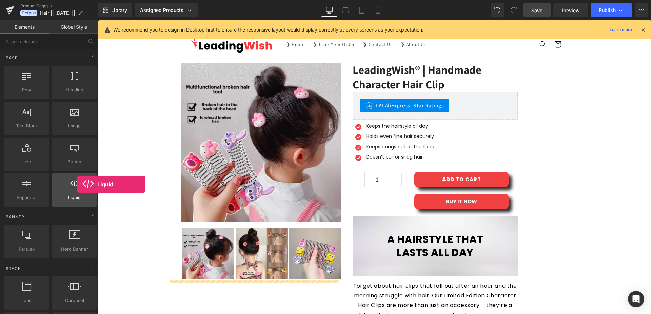
click at [77, 184] on div at bounding box center [74, 186] width 41 height 15
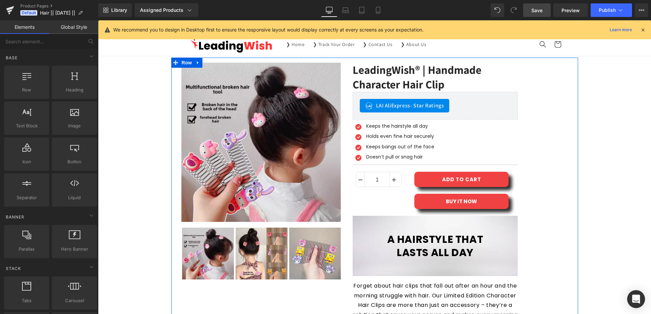
click at [639, 300] on icon "Open Intercom Messenger" at bounding box center [636, 299] width 8 height 9
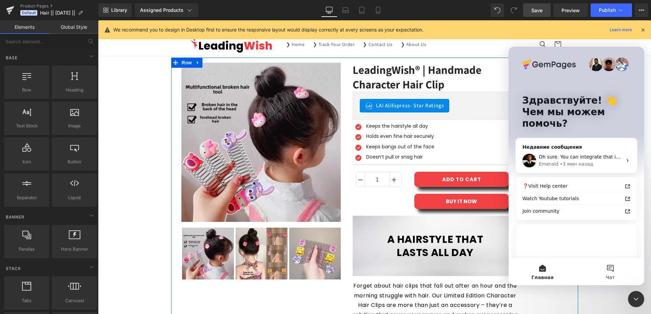
click at [609, 278] on span "Чат" at bounding box center [610, 277] width 9 height 5
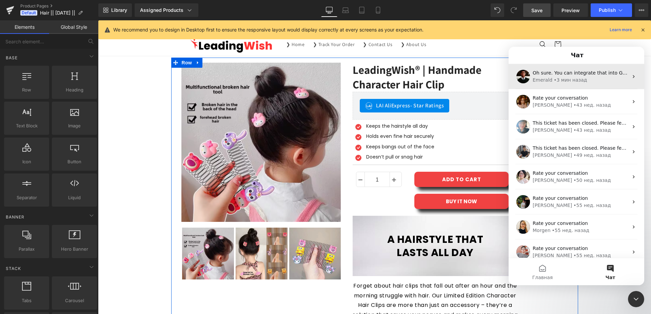
click at [561, 84] on div "Oh sure. You can integrate that into GemPages as well. You can try set the bund…" at bounding box center [577, 76] width 136 height 25
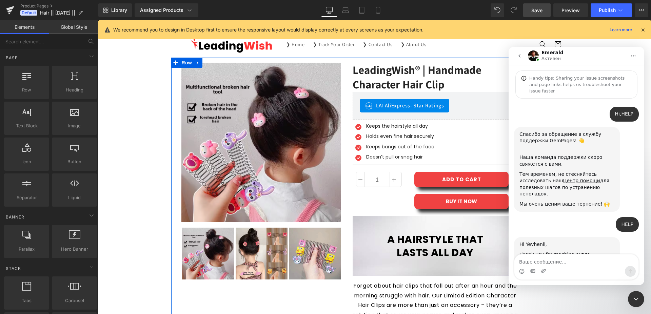
scroll to position [2071, 0]
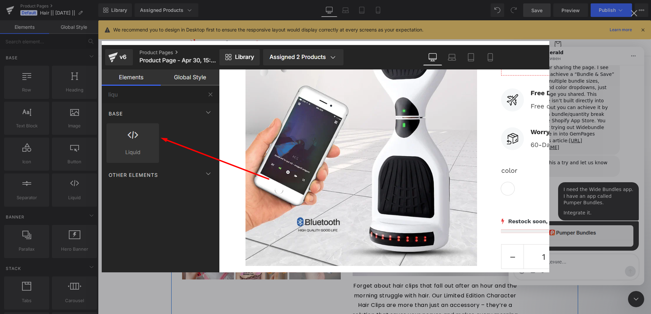
scroll to position [0, 0]
click at [546, 228] on img "Закрыть" at bounding box center [326, 157] width 448 height 232
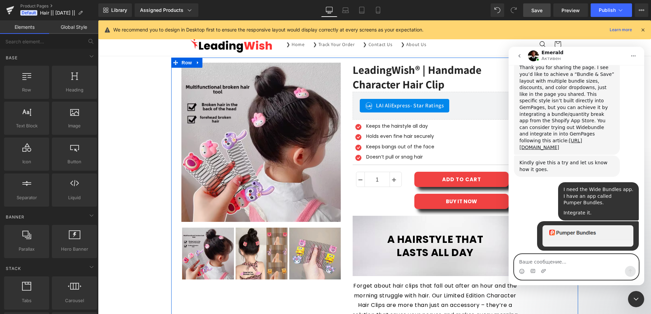
click at [569, 261] on textarea "Ваше сообщение..." at bounding box center [576, 261] width 124 height 12
paste textarea "How do I select an app and add it to your builder?"
type textarea "How do I select an app and add it to your builder?"
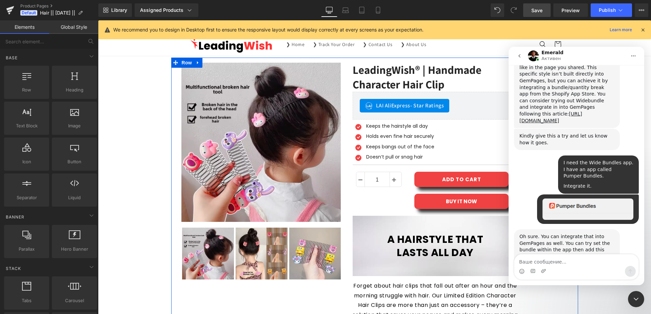
click at [75, 189] on div at bounding box center [325, 147] width 651 height 294
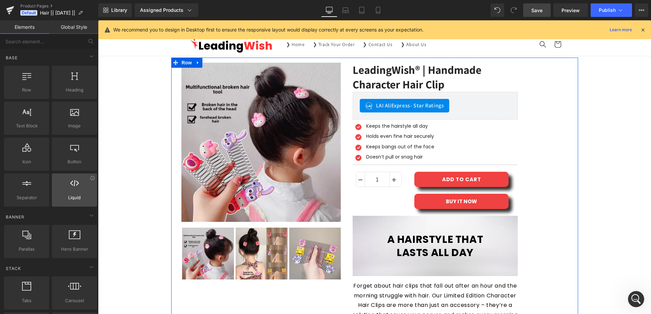
click at [71, 189] on div at bounding box center [74, 186] width 41 height 15
click at [86, 197] on span "Liquid" at bounding box center [74, 197] width 41 height 7
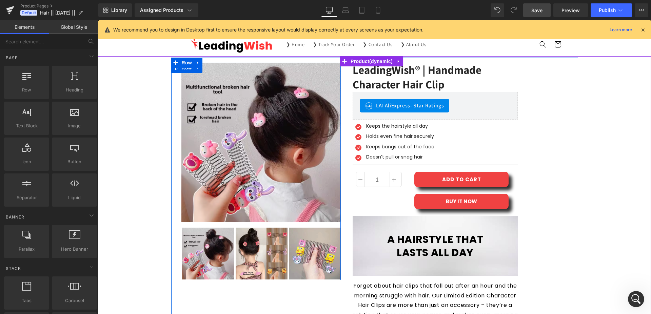
scroll to position [2097, 0]
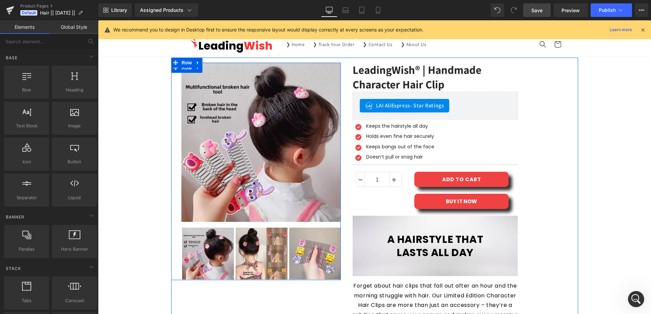
click at [634, 301] on icon "Открыть службу сообщений Intercom" at bounding box center [636, 299] width 11 height 11
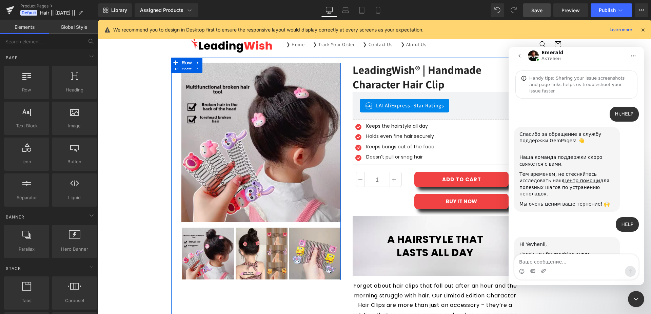
scroll to position [2138, 0]
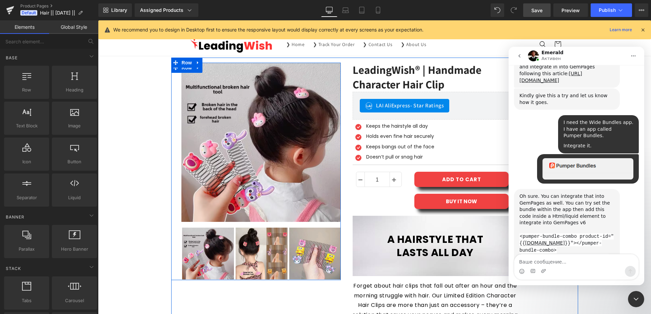
drag, startPoint x: 520, startPoint y: 211, endPoint x: 543, endPoint y: 233, distance: 31.4
copy div "Forgive my imagination. May I ask if you are looking to select the pumper bundl…"
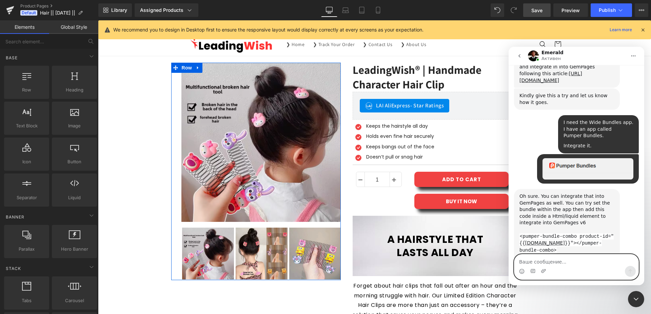
click at [557, 262] on textarea "Ваше сообщение..." at bounding box center [576, 261] width 124 height 12
paste textarea "What do you mean?"
type textarea "What do you mean?"
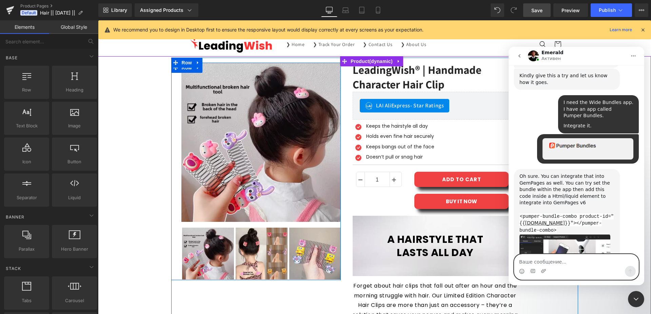
paste textarea "I need the package widget to be displayed on the product page exactly as it is …"
type textarea "I need the package widget to be displayed on the product page exactly as it is …"
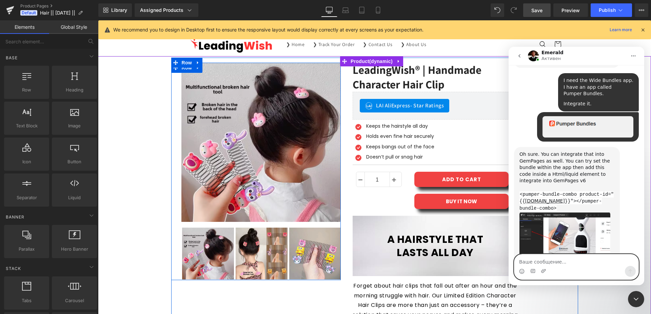
scroll to position [2180, 0]
paste textarea "on both PC and mobile devices"
type textarea "on both PC and mobile devices"
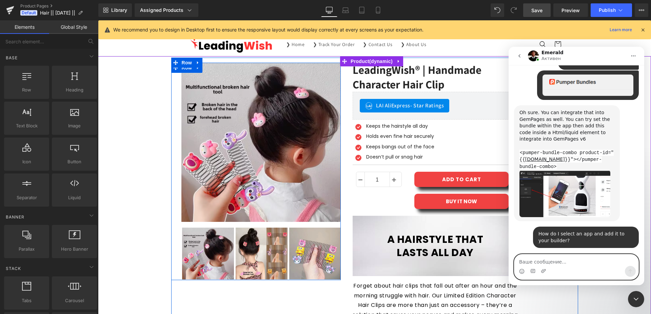
scroll to position [2335, 0]
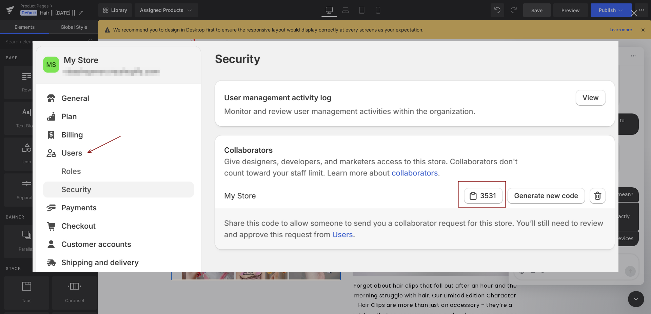
scroll to position [0, 0]
click at [567, 201] on img "Закрыть" at bounding box center [326, 156] width 586 height 231
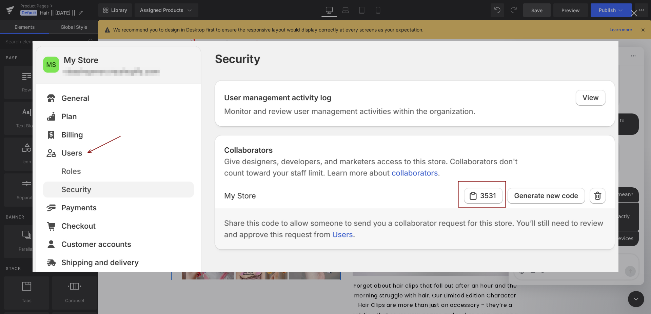
click at [565, 203] on img "Закрыть" at bounding box center [326, 156] width 586 height 231
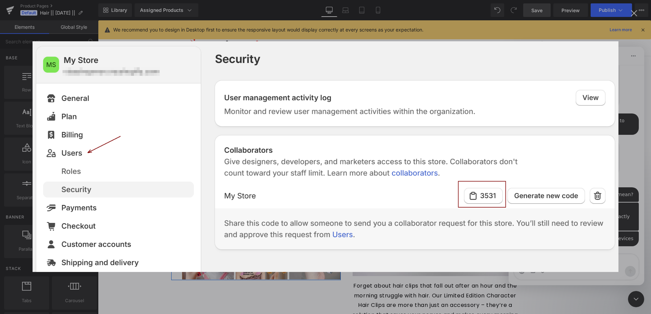
click at [601, 217] on img "Закрыть" at bounding box center [326, 156] width 586 height 231
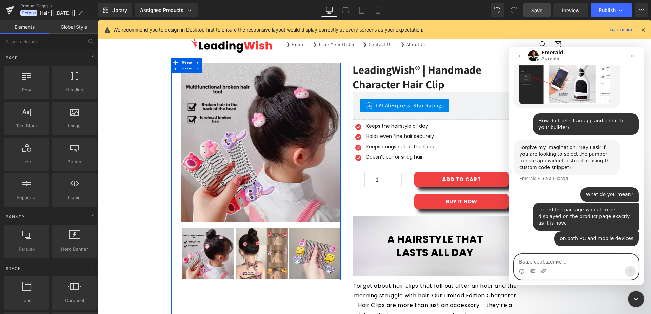
click at [545, 262] on textarea "Ваше сообщение..." at bounding box center [576, 261] width 124 height 12
paste textarea "0275"
type textarea "0275"
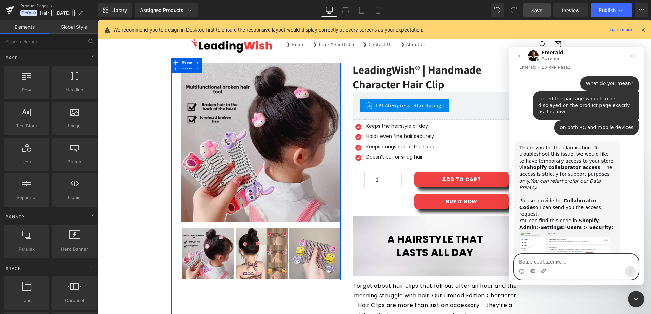
scroll to position [2446, 0]
paste textarea "How do I add another column?"
type textarea "How do I add another column?"
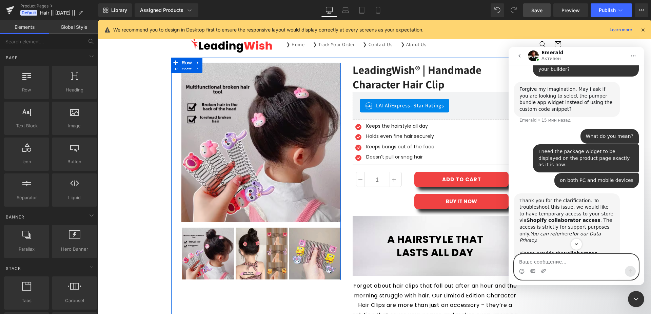
scroll to position [2607, 0]
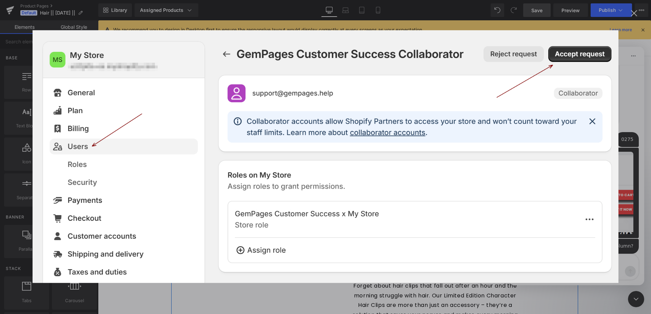
click at [572, 164] on img "Закрыть" at bounding box center [326, 156] width 586 height 253
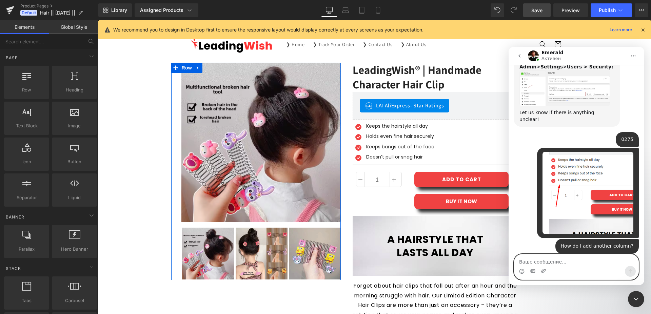
click at [546, 259] on textarea "Ваше сообщение..." at bounding box center [576, 261] width 124 height 12
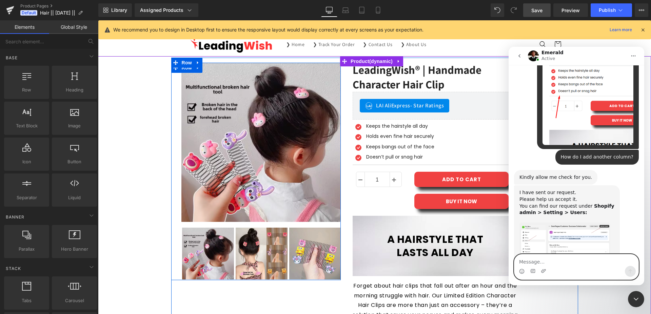
scroll to position [3099, 0]
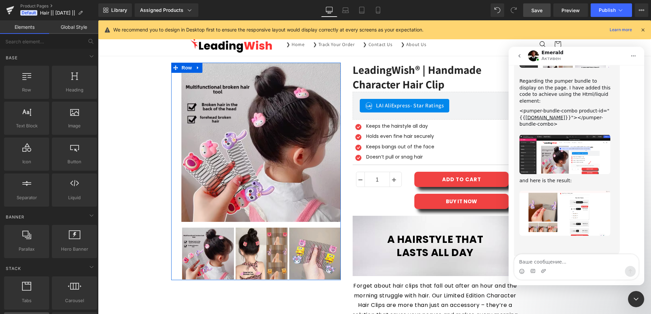
scroll to position [3072, 0]
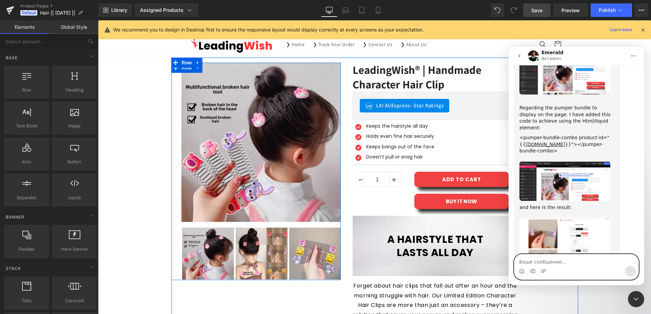
click at [548, 265] on textarea "Ваше сообщение..." at bounding box center [576, 261] width 124 height 12
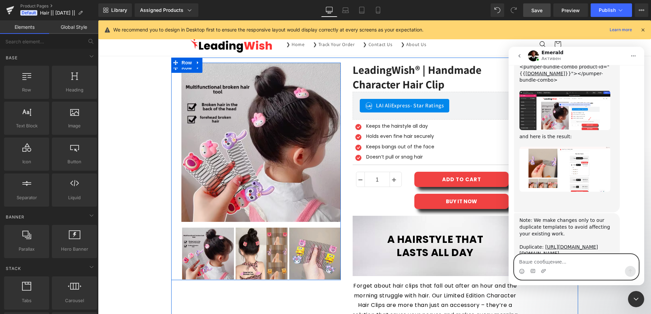
paste textarea "that's terrible"
type textarea "that's terrible"
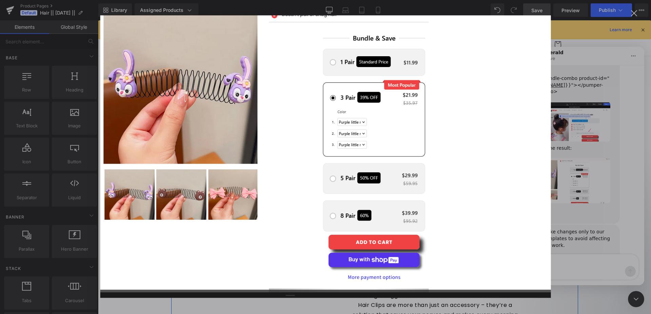
scroll to position [3185, 0]
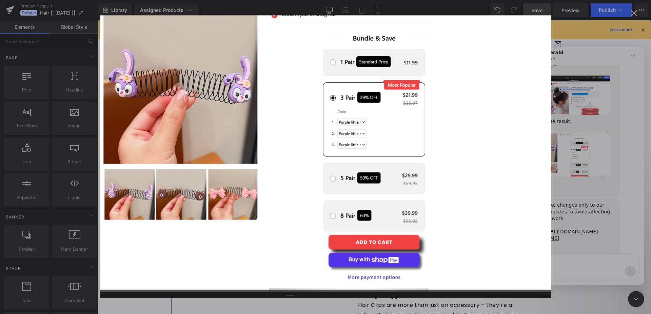
click at [616, 203] on div "Мессенджер Intercom" at bounding box center [325, 157] width 651 height 314
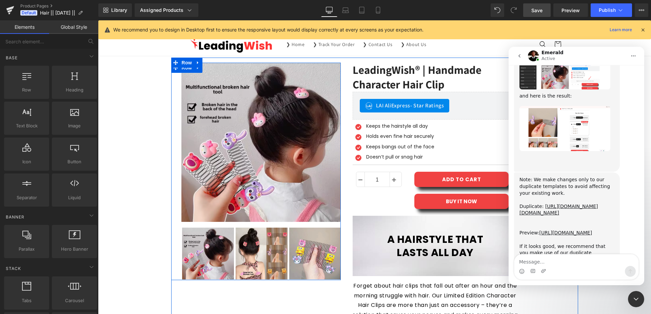
scroll to position [3211, 0]
click at [561, 265] on textarea "Message…" at bounding box center [576, 261] width 124 height 12
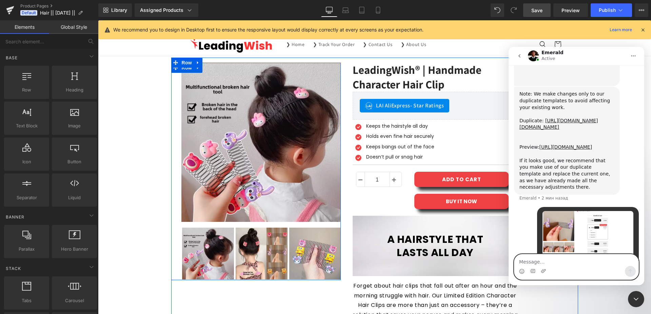
scroll to position [3270, 0]
paste textarea "I asked for it to be exactly like in the photo."
type textarea "I asked for it to be exactly like in the photo."
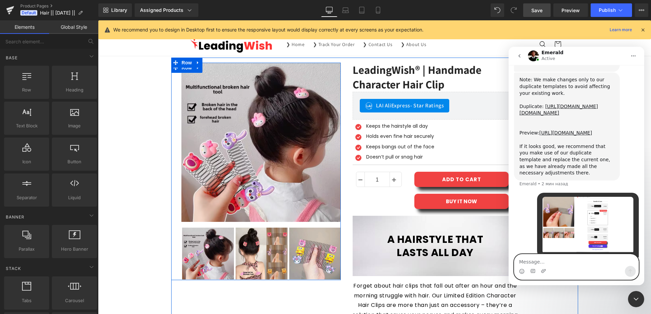
scroll to position [3311, 0]
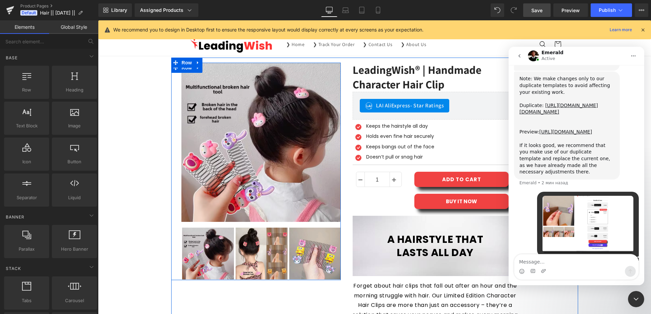
click at [581, 277] on img "Leading говорит…" at bounding box center [588, 315] width 91 height 76
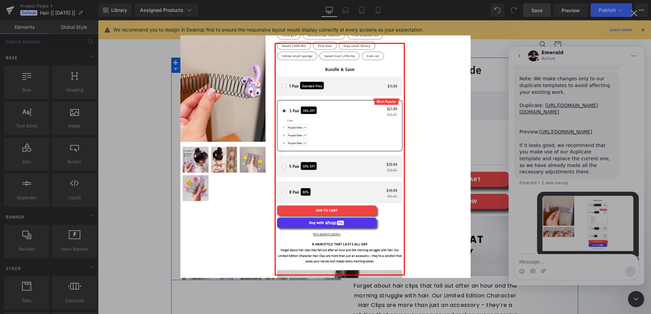
scroll to position [0, 0]
click at [581, 180] on div "Мессенджер Intercom" at bounding box center [325, 157] width 651 height 314
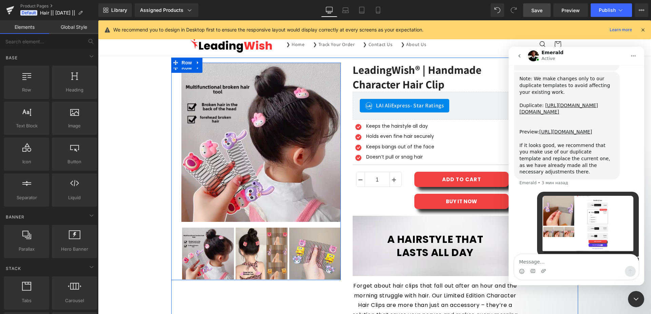
click at [576, 196] on img "Leading говорит…" at bounding box center [588, 224] width 91 height 57
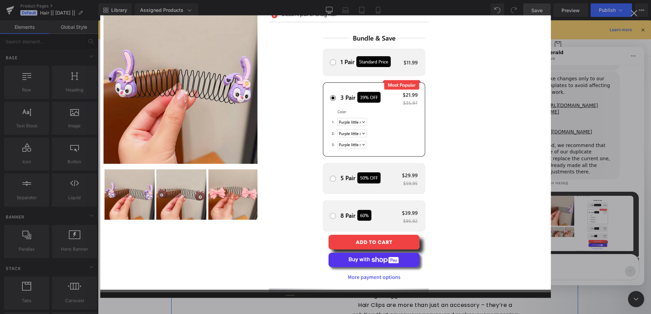
click at [575, 116] on div "Мессенджер Intercom" at bounding box center [325, 157] width 651 height 314
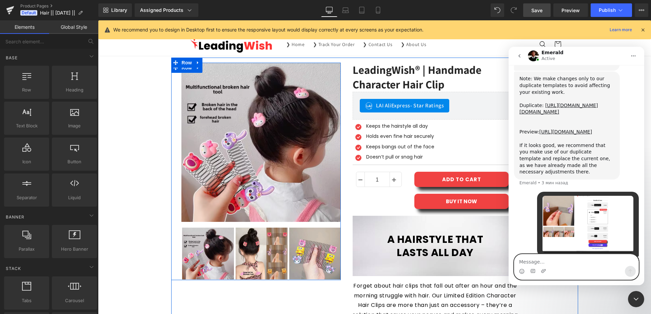
click at [544, 260] on textarea "Message…" at bounding box center [576, 261] width 124 height 12
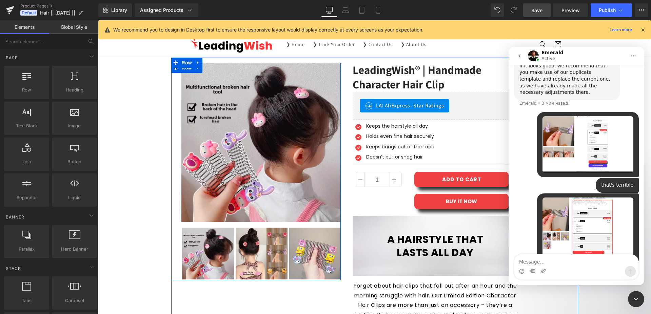
scroll to position [3399, 0]
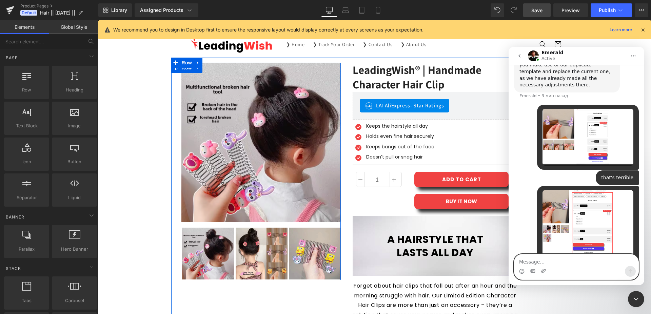
paste textarea "Can you see how crooked it is in the photo?"
type textarea "Can you see how crooked it is in the photo?"
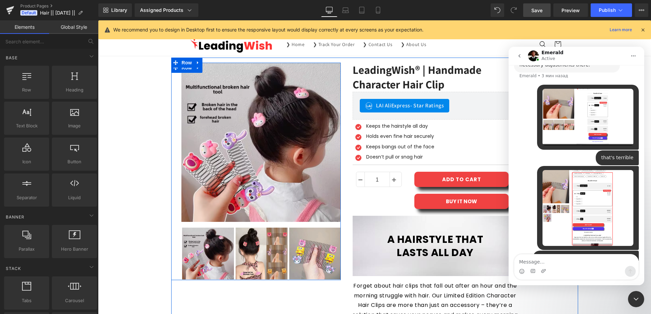
click at [604, 277] on img "Leading говорит…" at bounding box center [588, 312] width 91 height 71
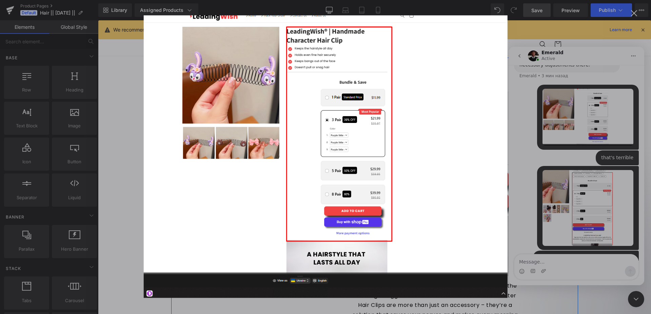
click at [604, 156] on div "Мессенджер Intercom" at bounding box center [325, 157] width 651 height 314
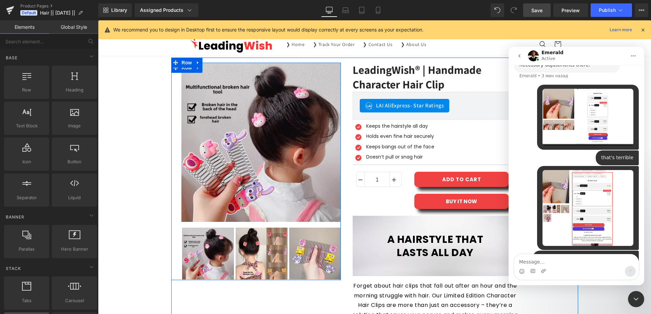
scroll to position [3445, 0]
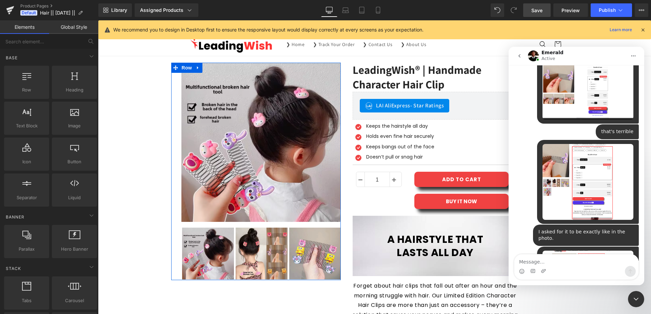
click at [586, 251] on img "Leading говорит…" at bounding box center [588, 286] width 91 height 71
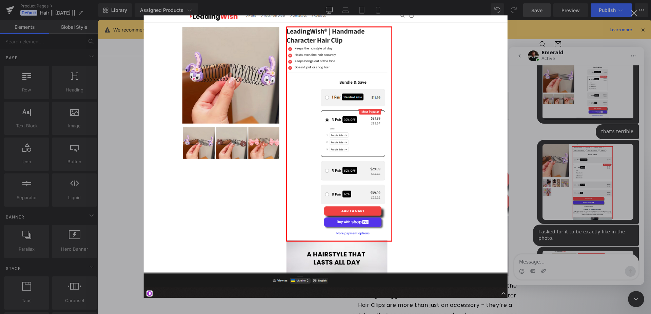
scroll to position [0, 0]
click at [586, 136] on div "Мессенджер Intercom" at bounding box center [325, 157] width 651 height 314
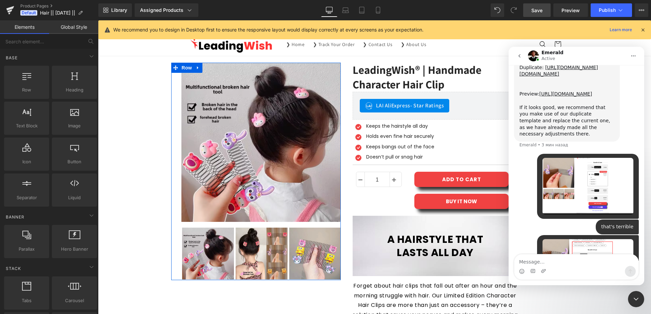
scroll to position [3317, 0]
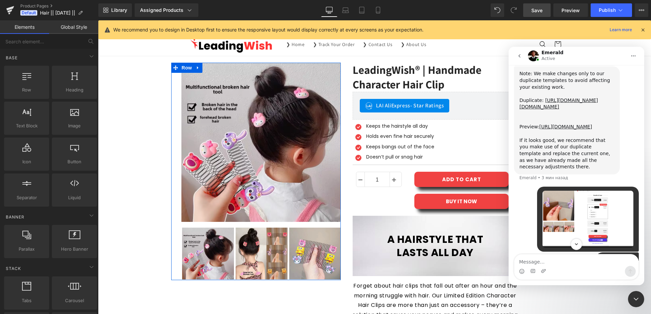
click at [592, 272] on img "Leading говорит…" at bounding box center [588, 310] width 91 height 76
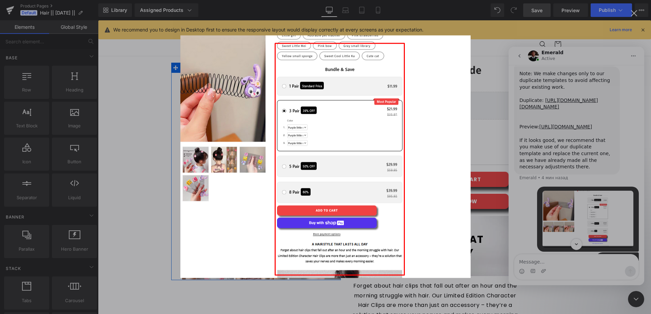
click at [573, 259] on div "Мессенджер Intercom" at bounding box center [325, 157] width 651 height 314
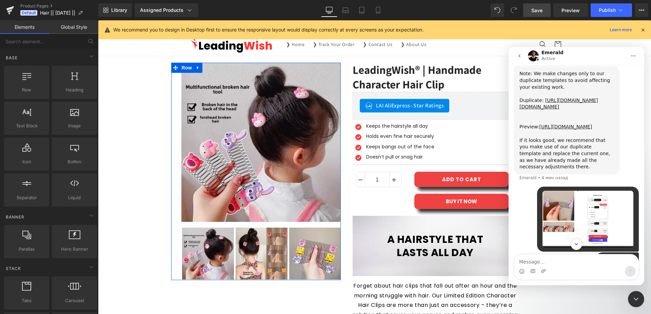
click at [566, 260] on textarea "Message…" at bounding box center [576, 261] width 124 height 12
click at [565, 261] on textarea "Message…" at bounding box center [576, 261] width 124 height 12
paste textarea "https://leadingwish.com/products/hairclip"
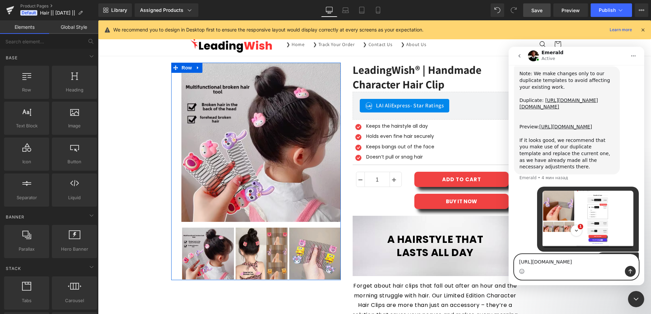
paste textarea "I need it to be displayed as it is on the page; it should be the same on both P…"
type textarea "https://leadingwish.com/products/hairclip I need it to be displayed as it is on…"
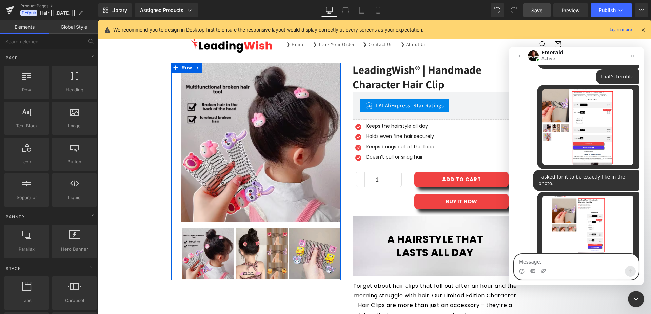
scroll to position [3500, 0]
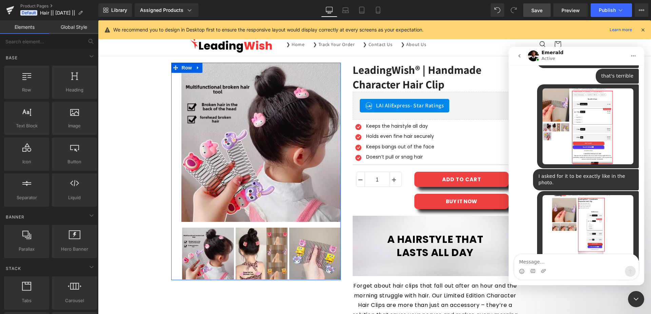
click at [579, 195] on img "Leading говорит…" at bounding box center [588, 230] width 91 height 71
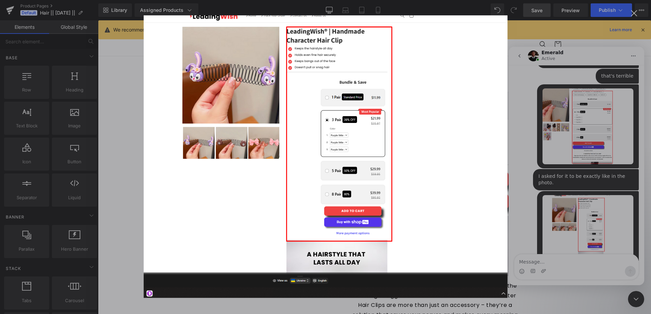
scroll to position [0, 0]
click at [581, 93] on div "Мессенджер Intercom" at bounding box center [325, 157] width 651 height 314
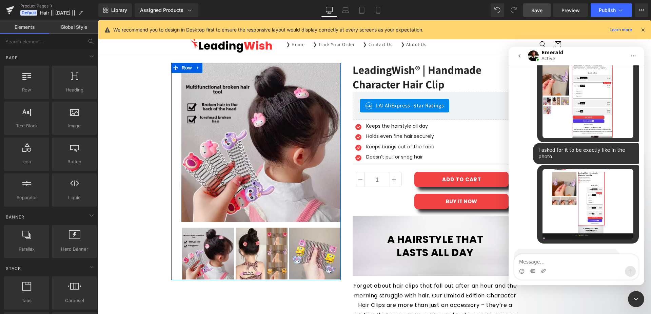
scroll to position [3398, 0]
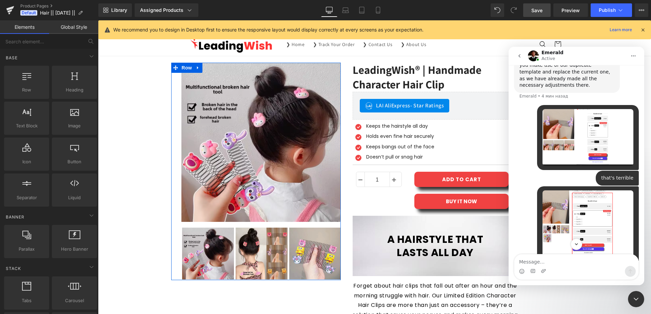
click at [584, 191] on img "Leading говорит…" at bounding box center [588, 229] width 91 height 76
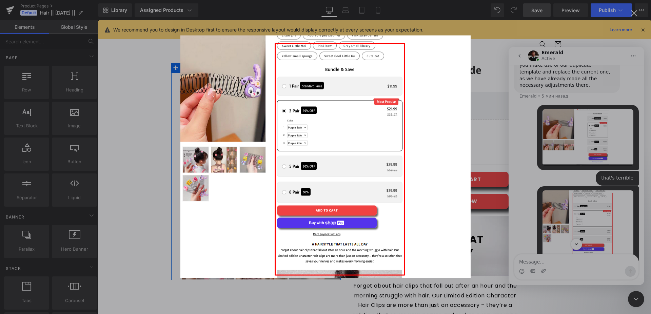
click at [587, 138] on div "Мессенджер Intercom" at bounding box center [325, 157] width 651 height 314
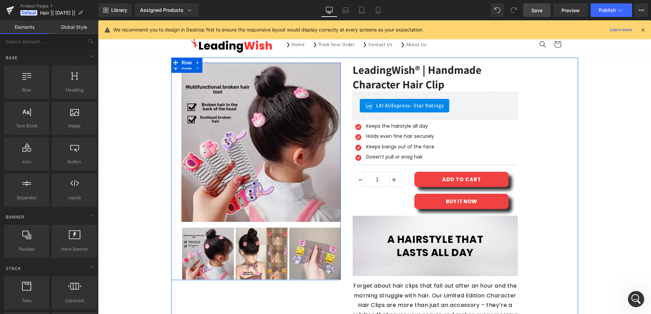
click at [637, 298] on icon "Открыть службу сообщений Intercom" at bounding box center [636, 299] width 11 height 11
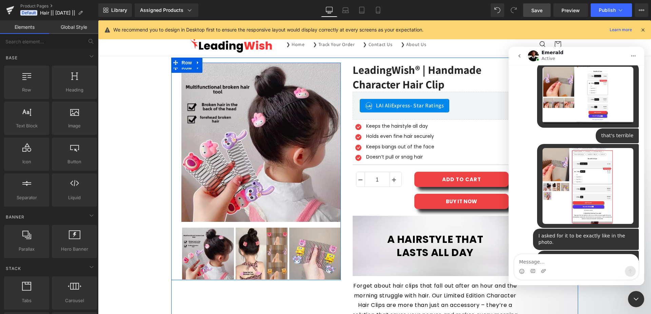
scroll to position [3502, 0]
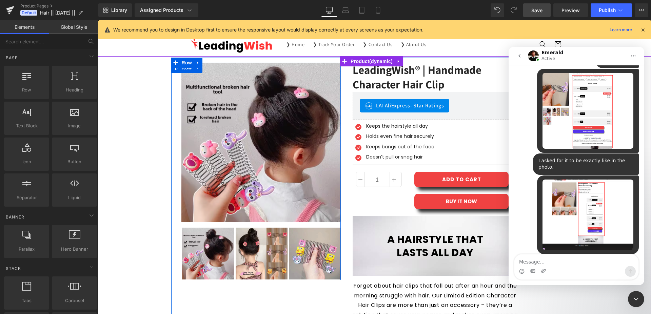
click at [576, 180] on img "Leading говорит…" at bounding box center [588, 215] width 91 height 71
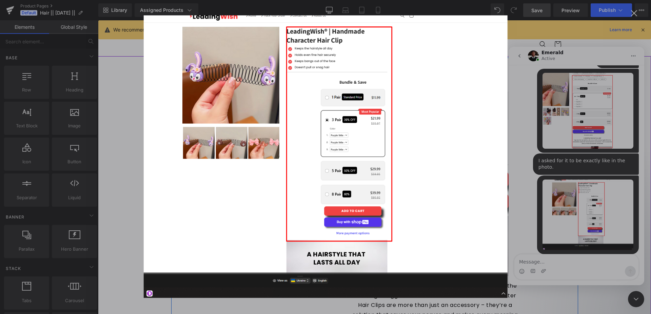
scroll to position [0, 0]
click at [538, 263] on div "Мессенджер Intercom" at bounding box center [325, 157] width 651 height 314
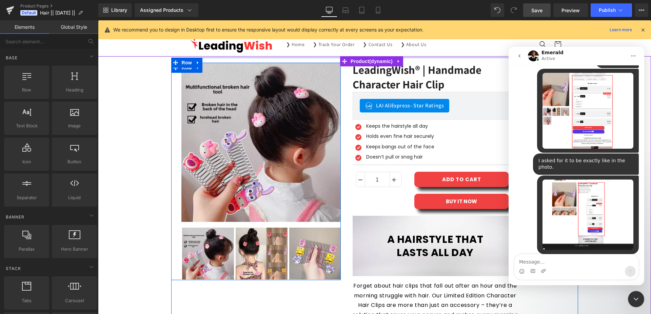
click at [538, 262] on textarea "Message…" at bounding box center [576, 261] width 124 height 12
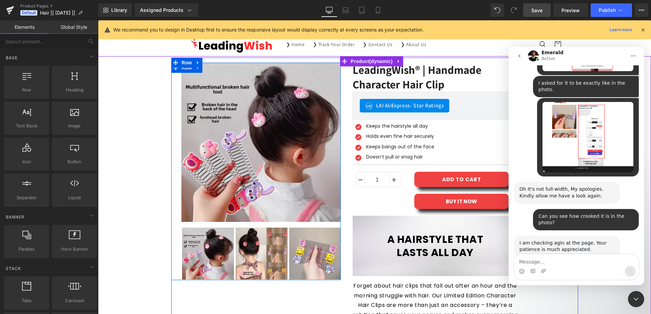
scroll to position [3580, 0]
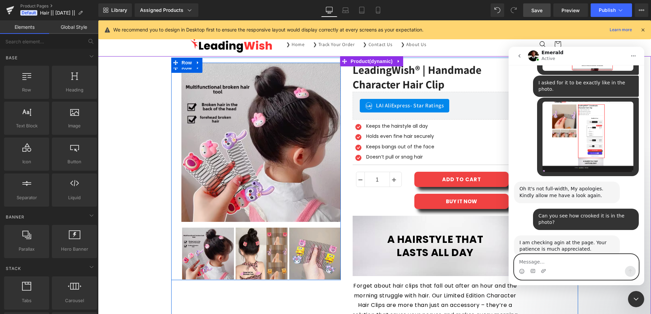
click at [550, 265] on textarea "Message…" at bounding box center [576, 261] width 124 height 12
paste textarea "Make it so that it displays evenly, along with the packages and two buttons."
type textarea "Make it so that it displays evenly, along with the packages and two buttons."
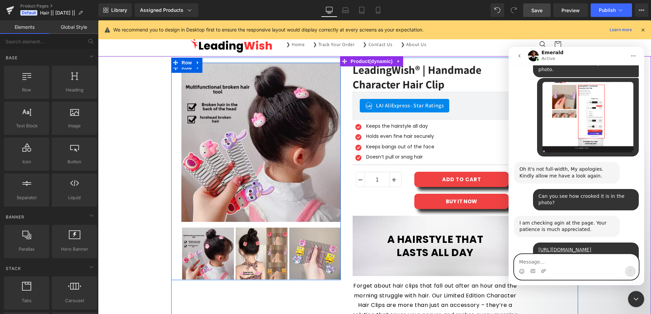
scroll to position [3602, 0]
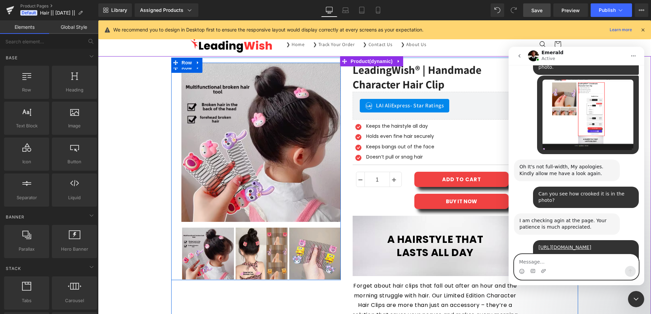
paste textarea "Now the two buttons and the package are shifted to the right."
type textarea "Now the two buttons and the package are shifted to the right."
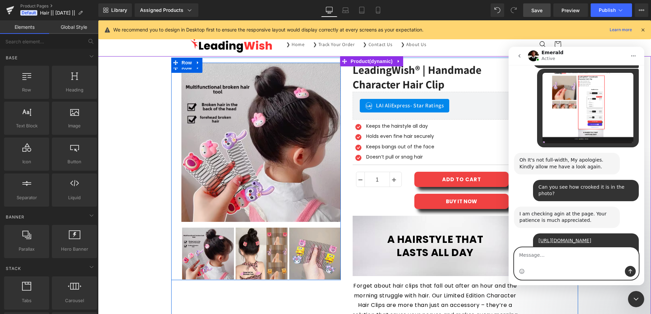
scroll to position [3625, 0]
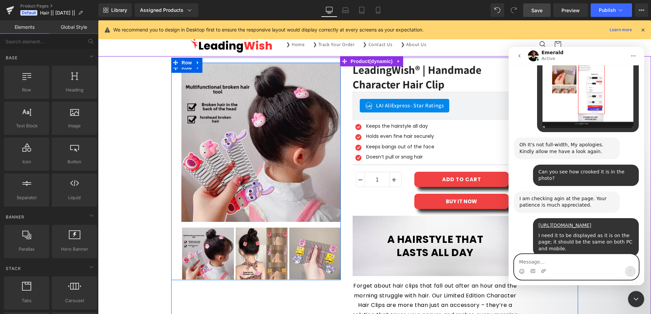
paste textarea "Accordingly, the left side is empty and there is a lot of empty space. It is im…"
type textarea "Accordingly, the left side is empty and there is a lot of empty space. It is im…"
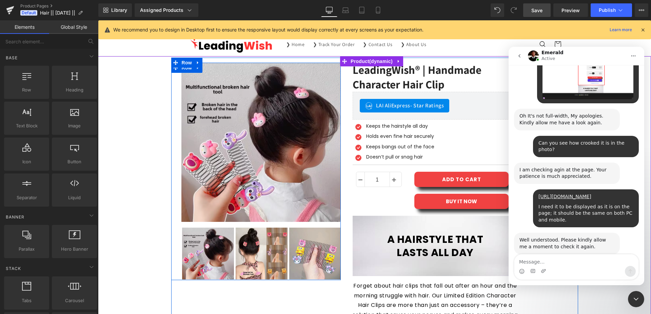
scroll to position [3750, 0]
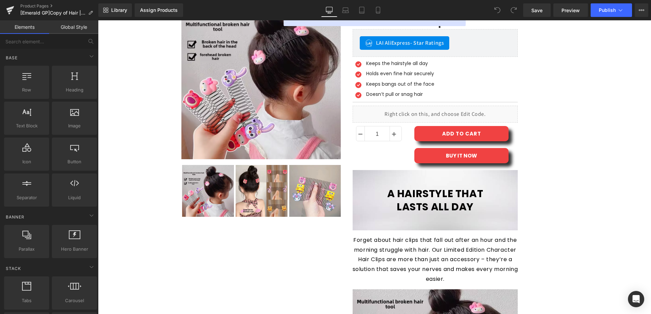
scroll to position [35, 0]
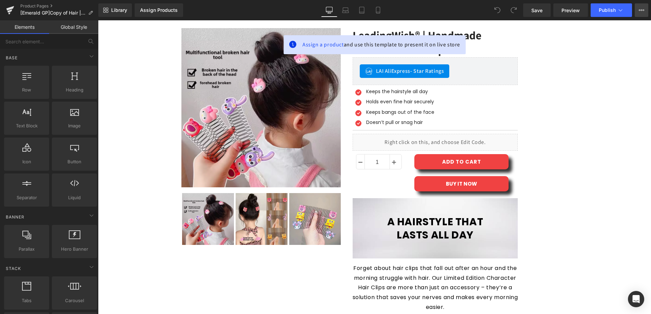
click at [639, 11] on button "Upgrade Plan View Live Page View with current Template Save Template to Library…" at bounding box center [642, 10] width 14 height 14
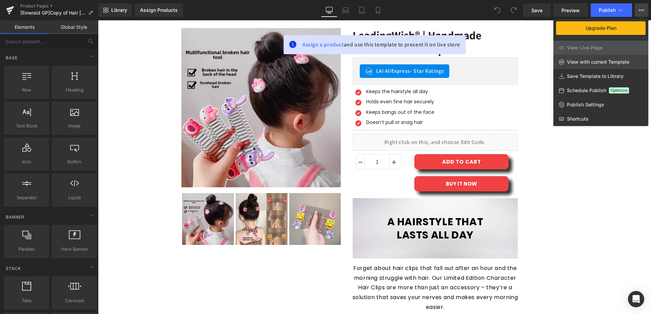
click at [595, 60] on span "View with current Template" at bounding box center [598, 62] width 62 height 6
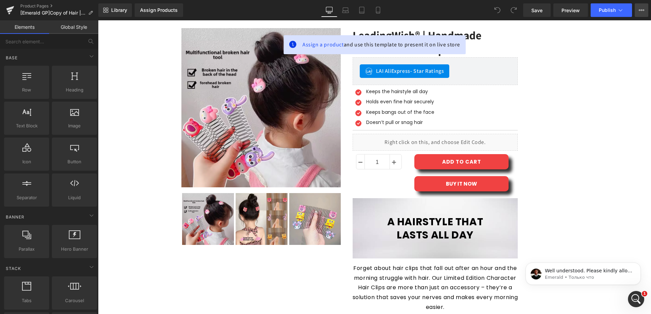
scroll to position [0, 0]
